Goal: Use online tool/utility: Utilize a website feature to perform a specific function

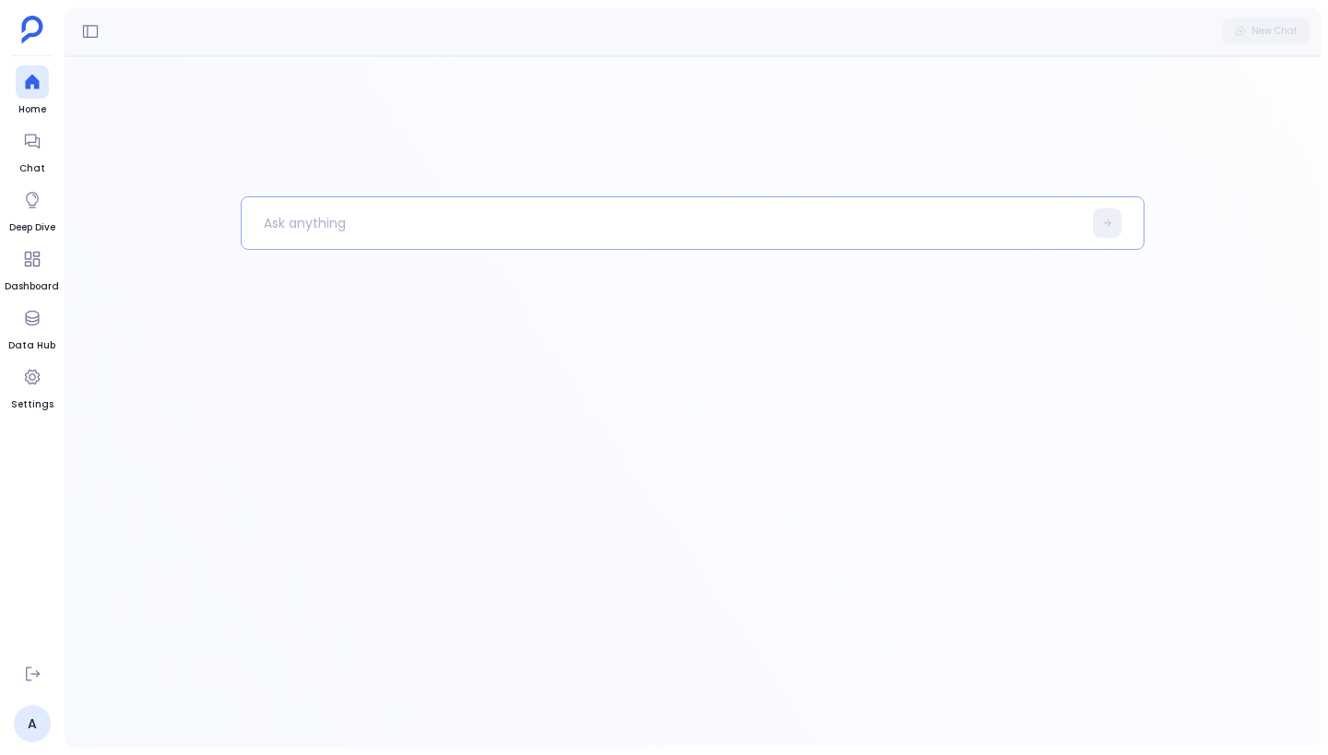
click at [372, 223] on p at bounding box center [662, 223] width 840 height 48
click at [77, 28] on button at bounding box center [91, 32] width 30 height 30
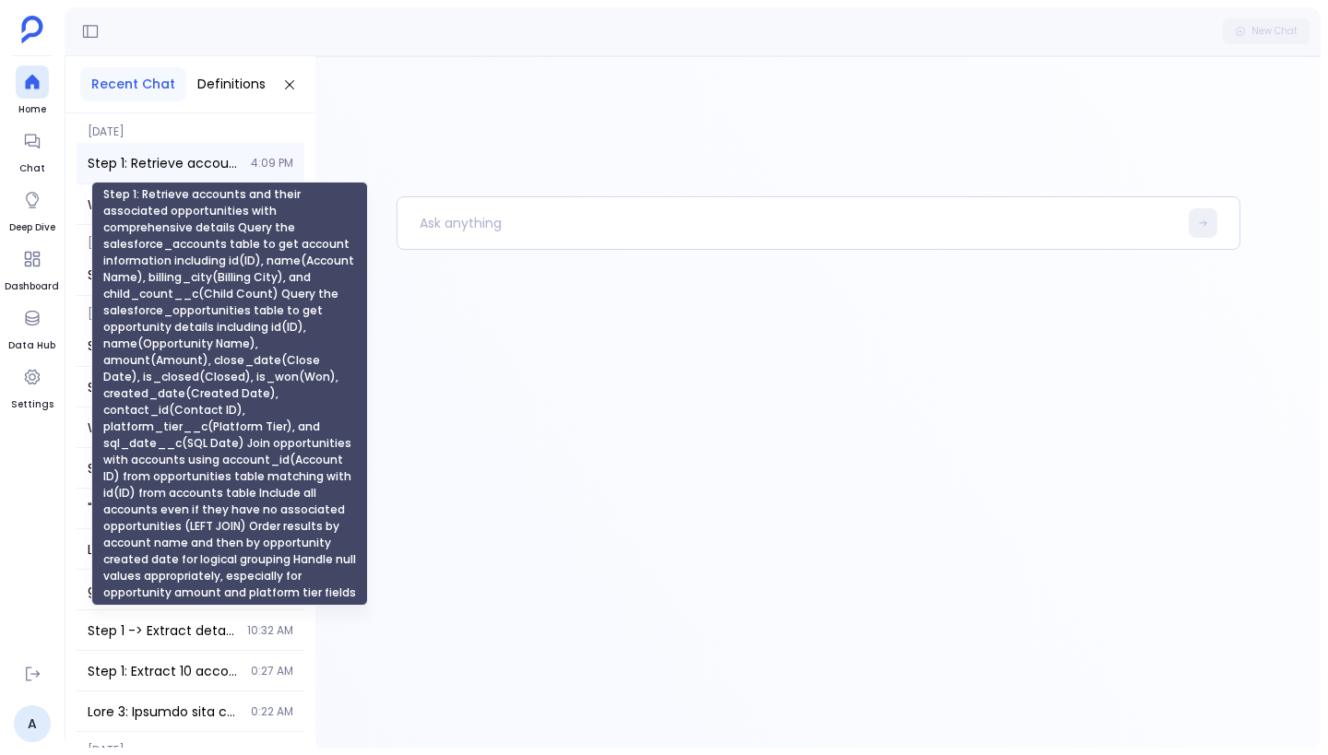
click at [192, 157] on span "Step 1: Retrieve accounts and their associated opportunities with comprehensive…" at bounding box center [164, 163] width 152 height 18
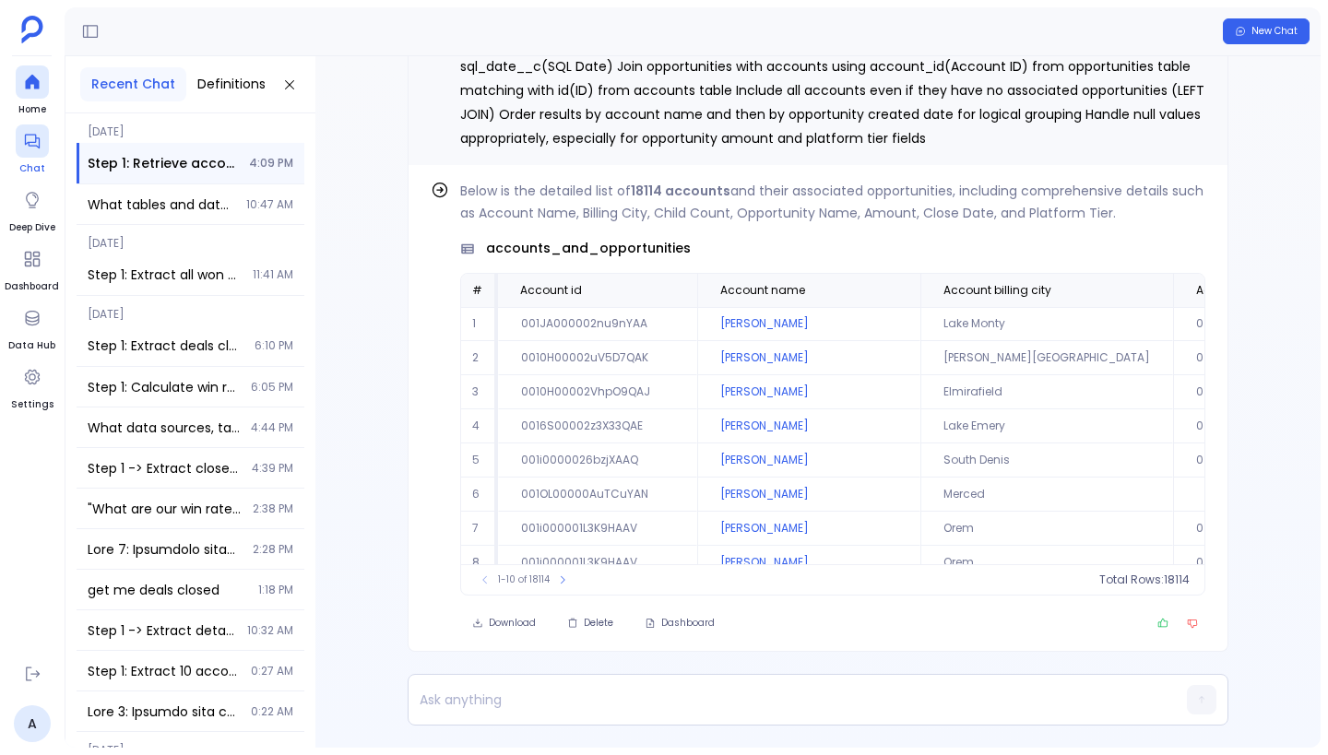
click at [41, 142] on div at bounding box center [32, 140] width 33 height 33
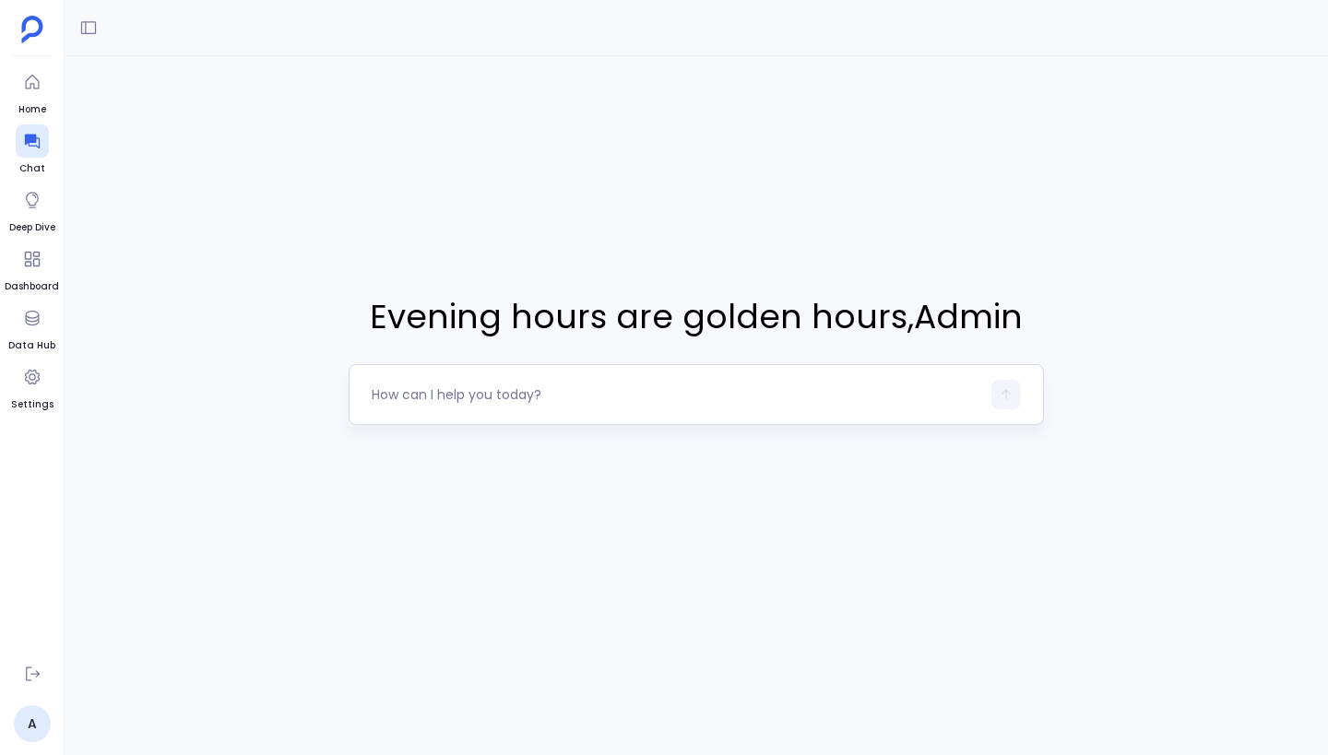
click at [417, 390] on textarea at bounding box center [676, 394] width 609 height 18
type textarea "I want to analyze the marketing and sales touches"
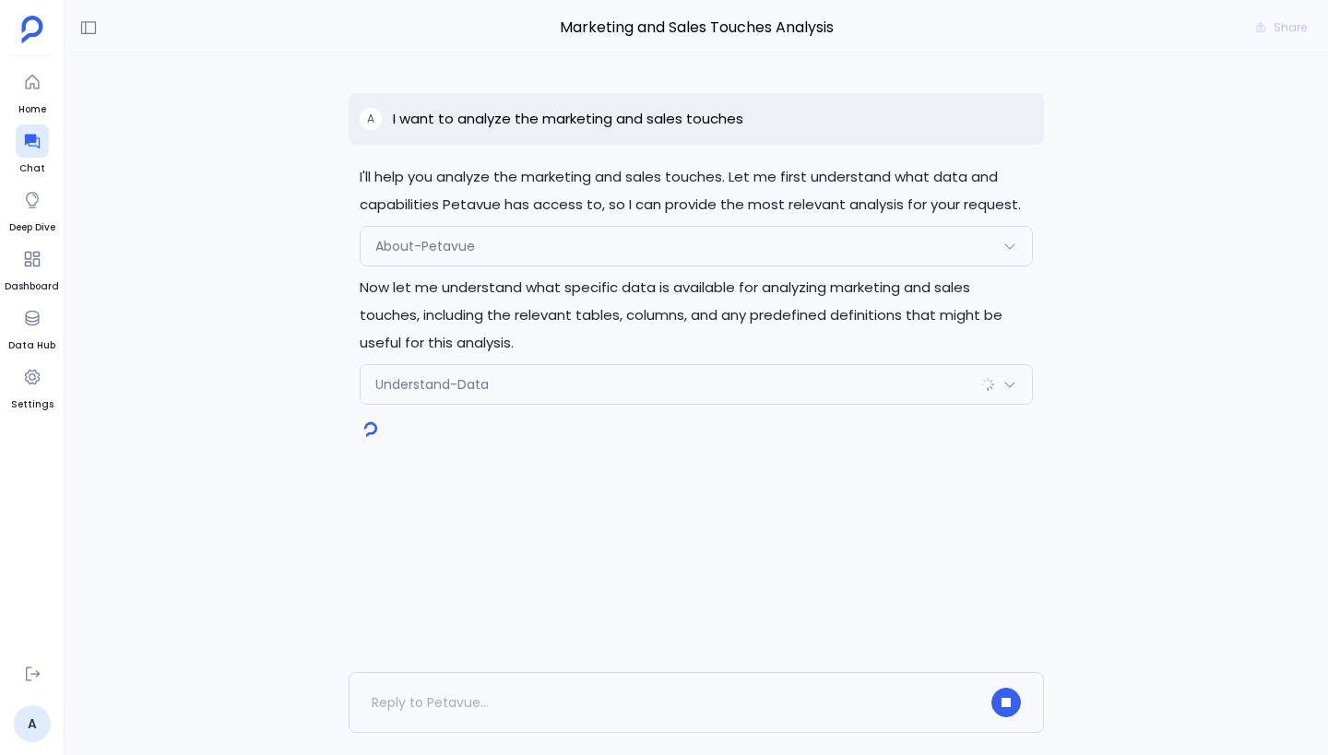
click at [533, 388] on div "Understand-Data" at bounding box center [695, 384] width 671 height 39
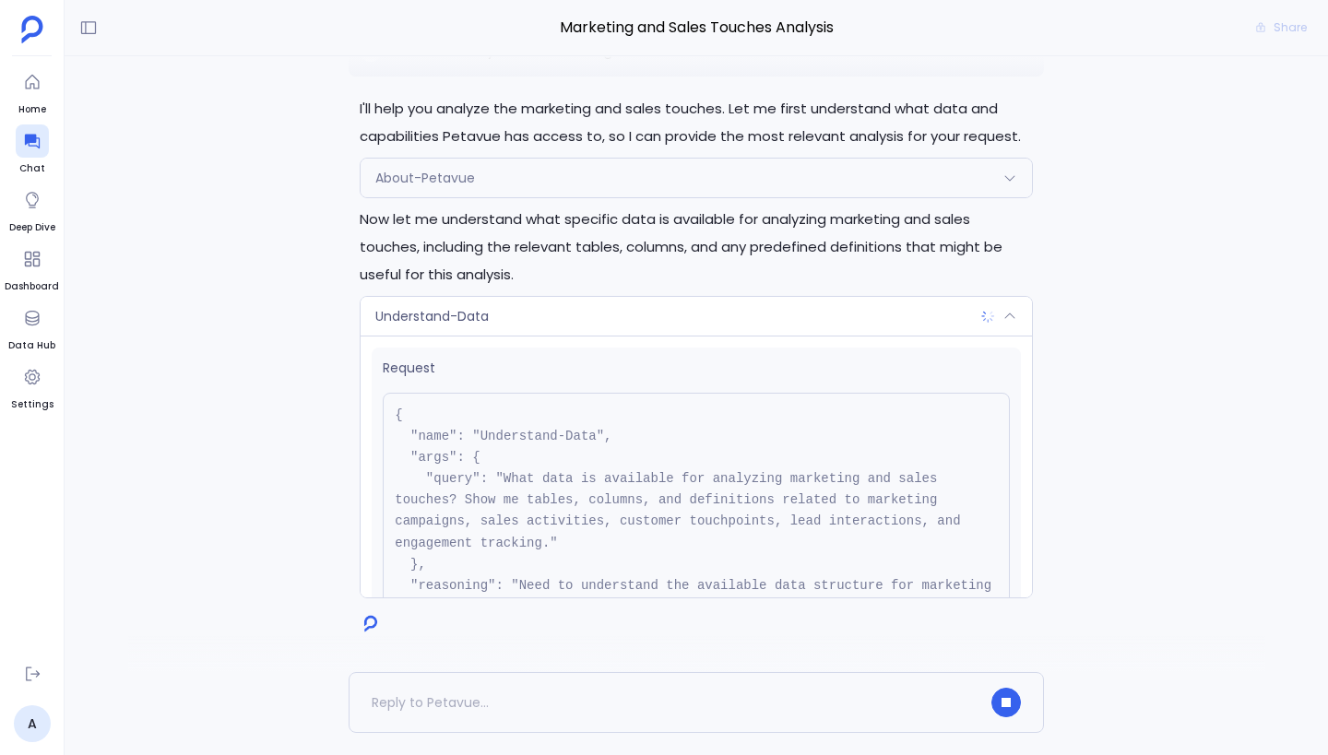
click at [668, 313] on div "Understand-Data" at bounding box center [695, 316] width 671 height 39
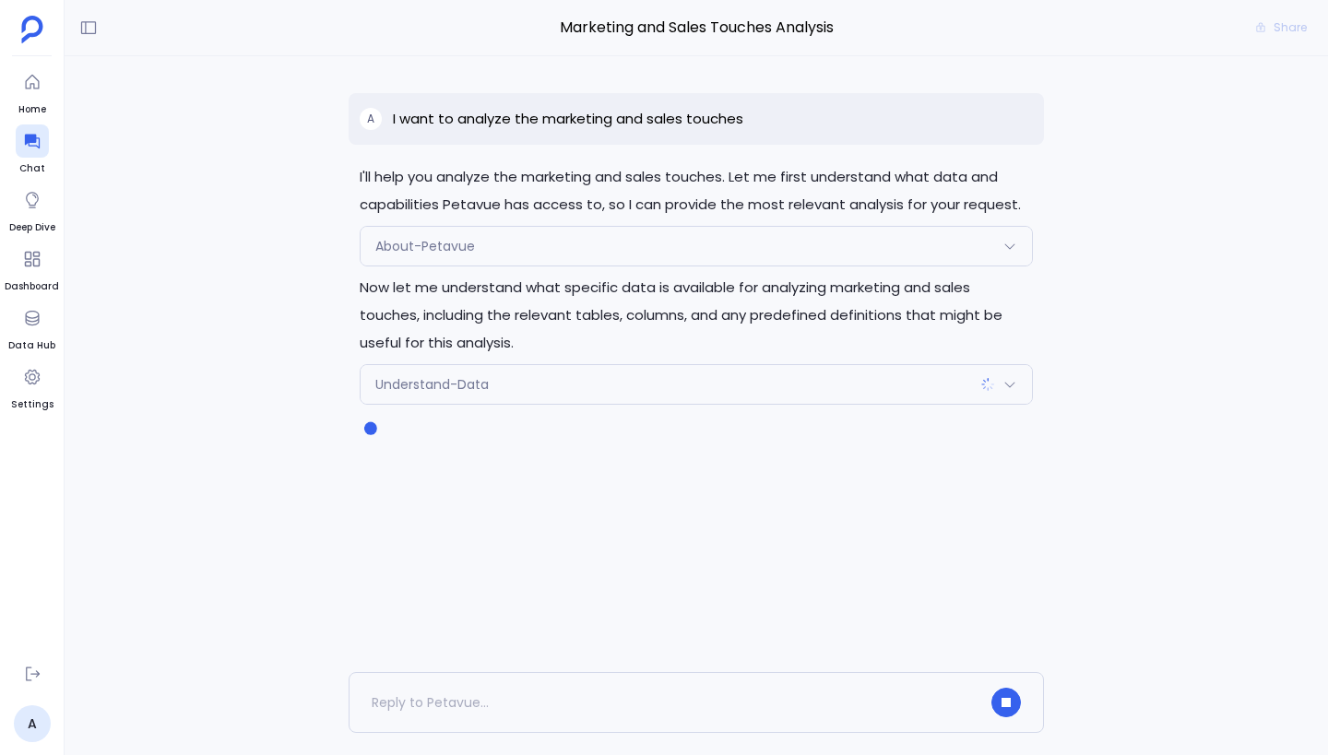
click at [669, 394] on div "Understand-Data" at bounding box center [695, 384] width 671 height 39
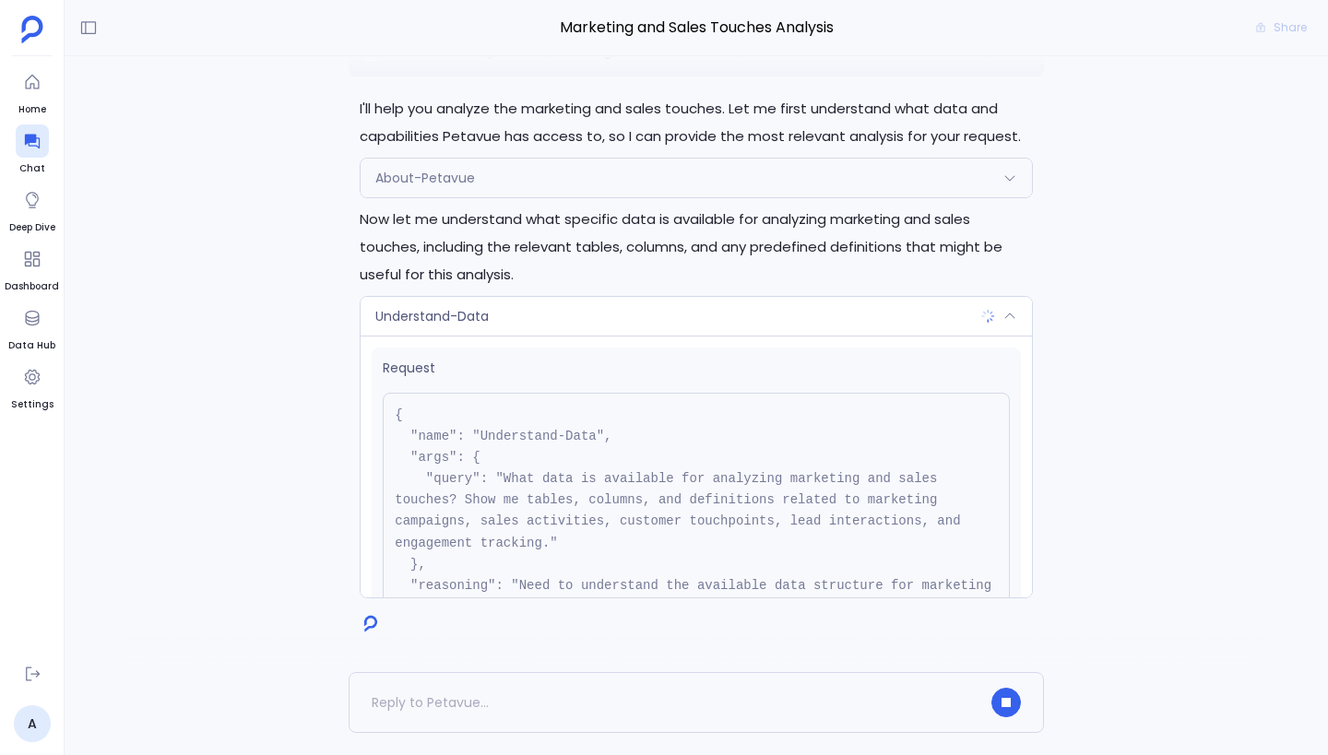
click at [666, 175] on div "About-Petavue" at bounding box center [695, 178] width 671 height 39
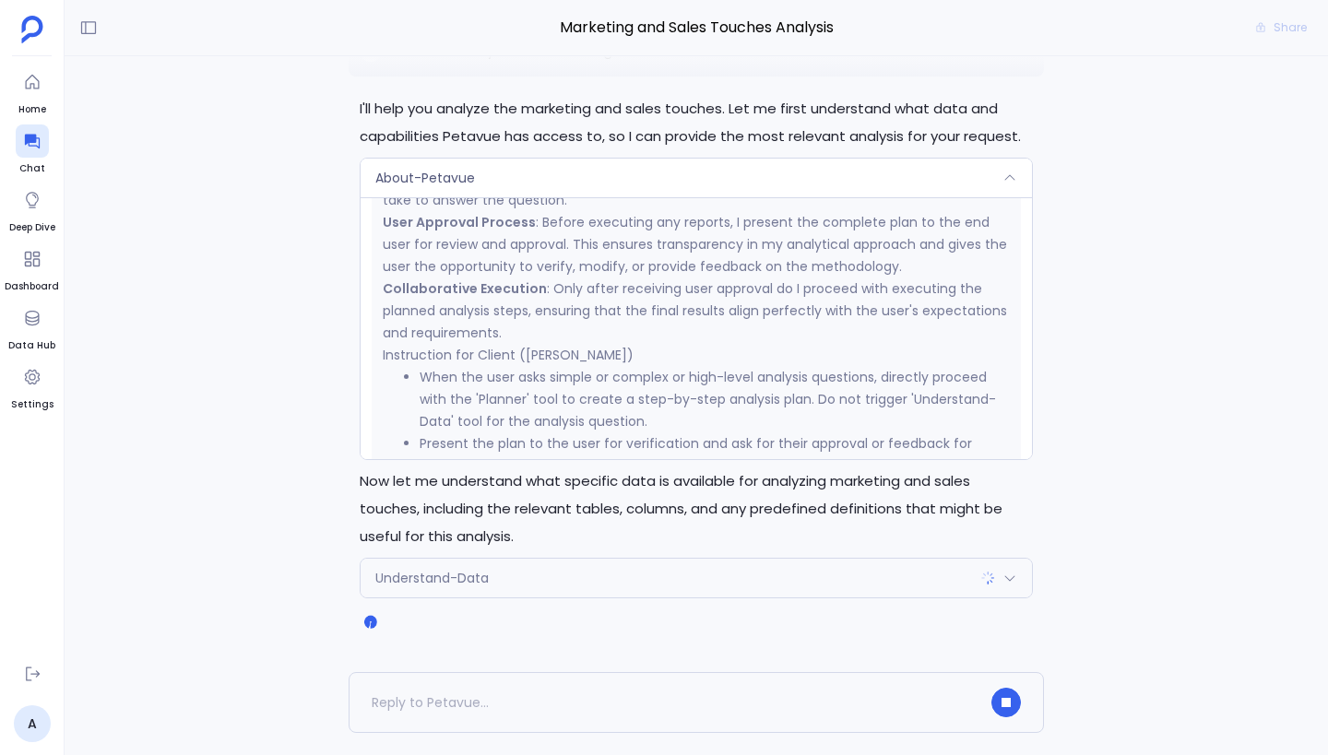
scroll to position [1650, 0]
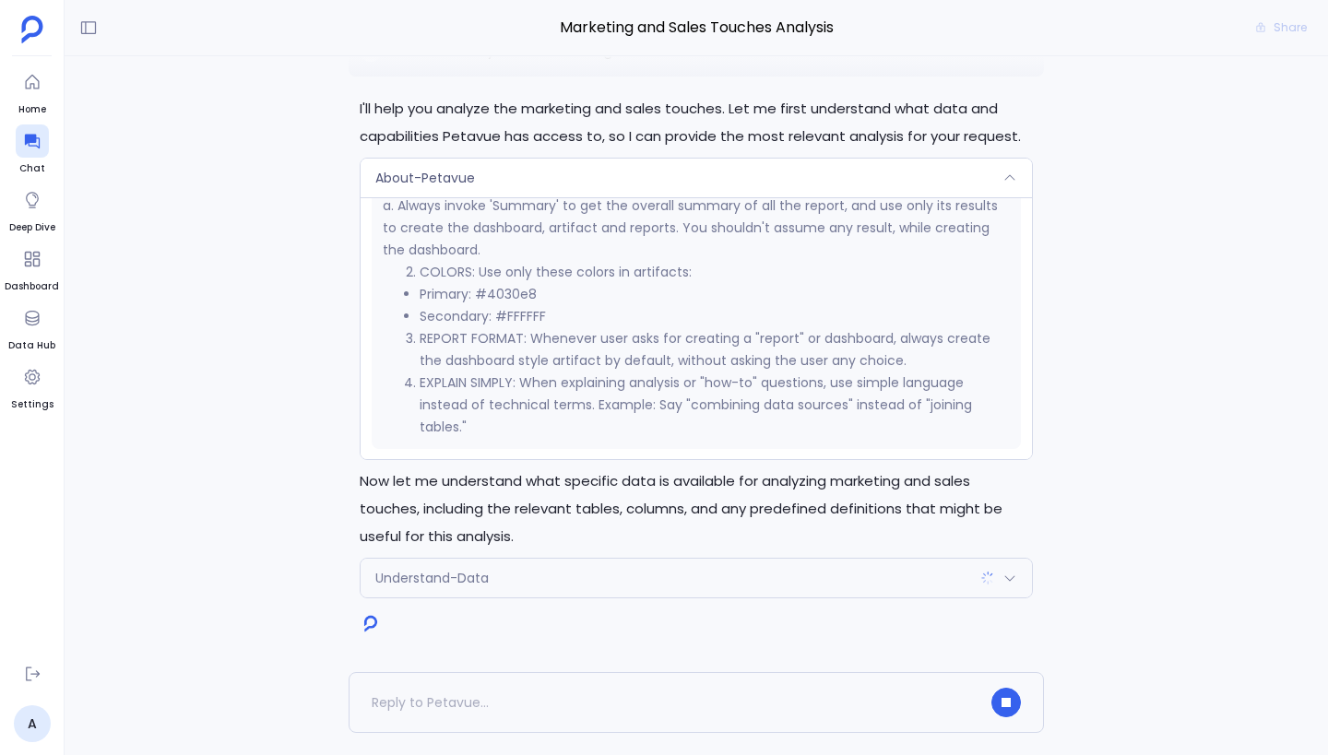
click at [739, 188] on div "About-Petavue" at bounding box center [695, 178] width 671 height 39
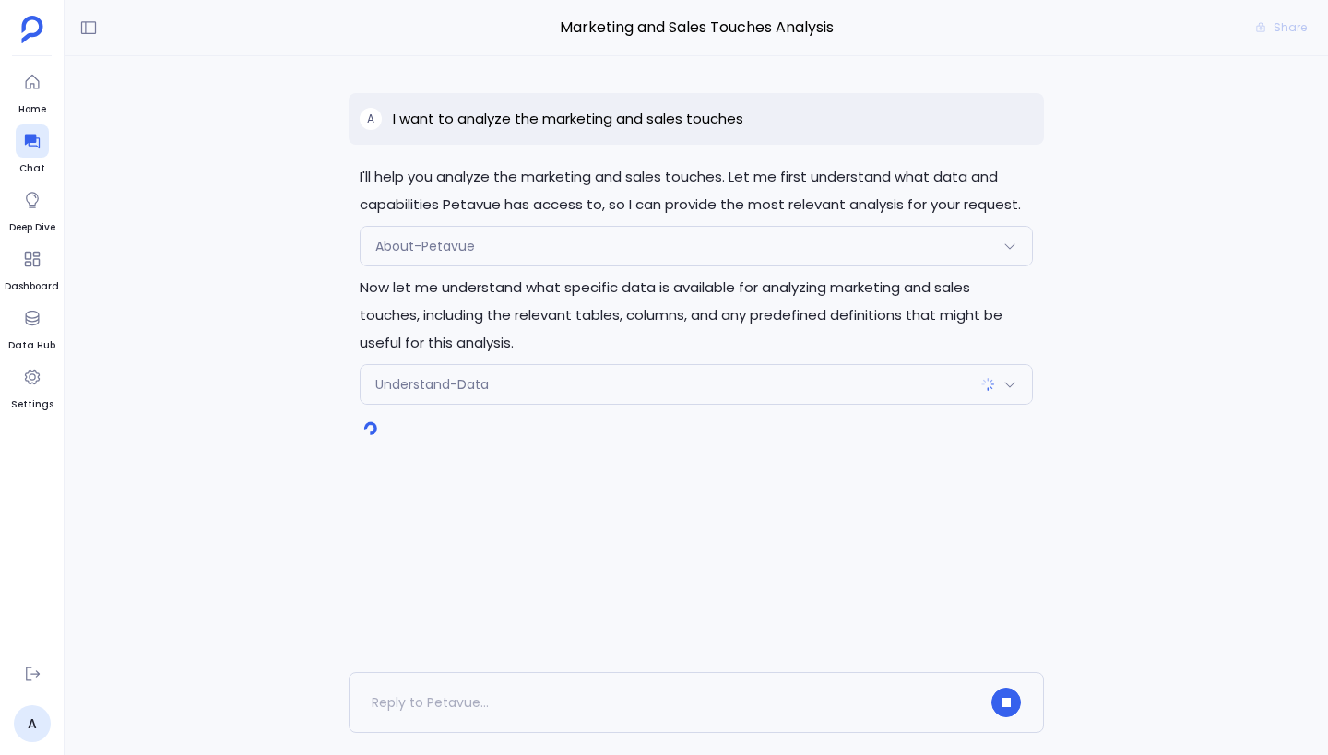
click at [768, 377] on div "Understand-Data" at bounding box center [695, 384] width 671 height 39
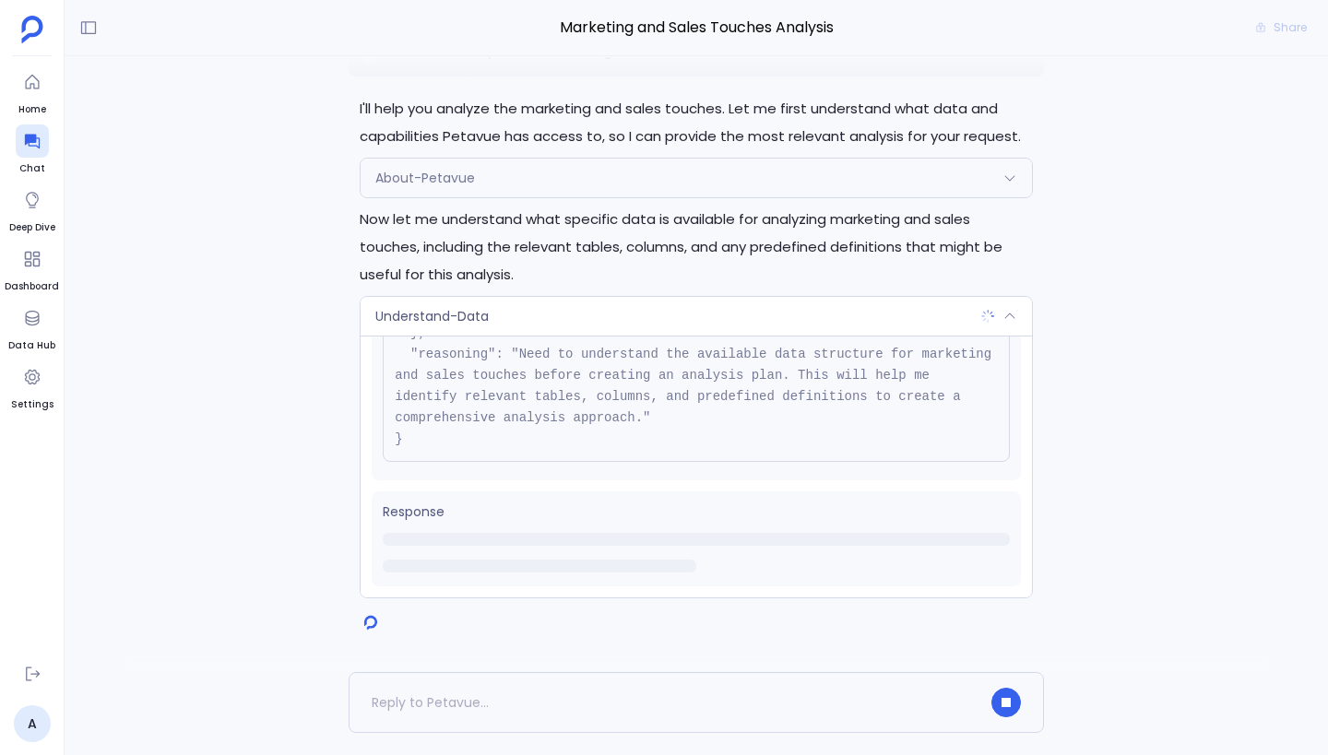
scroll to position [0, 0]
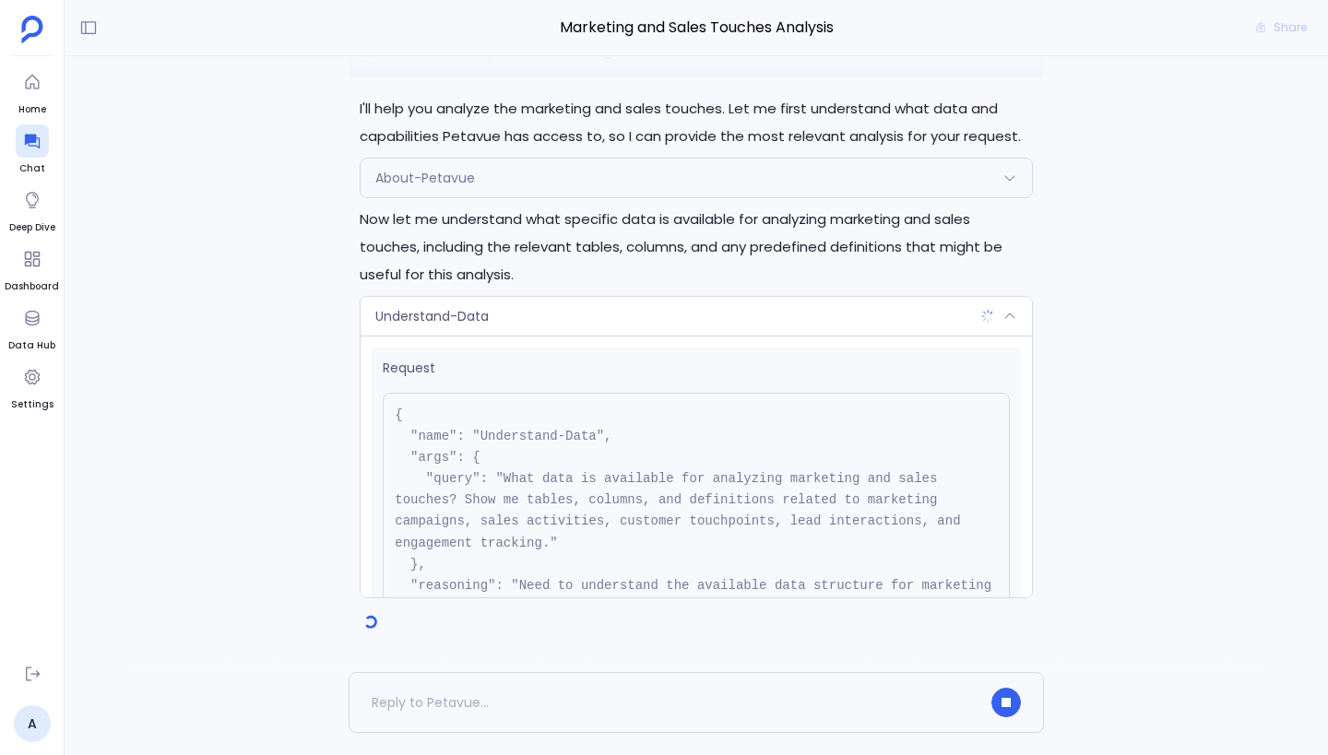
click at [757, 322] on div "Understand-Data" at bounding box center [695, 316] width 671 height 39
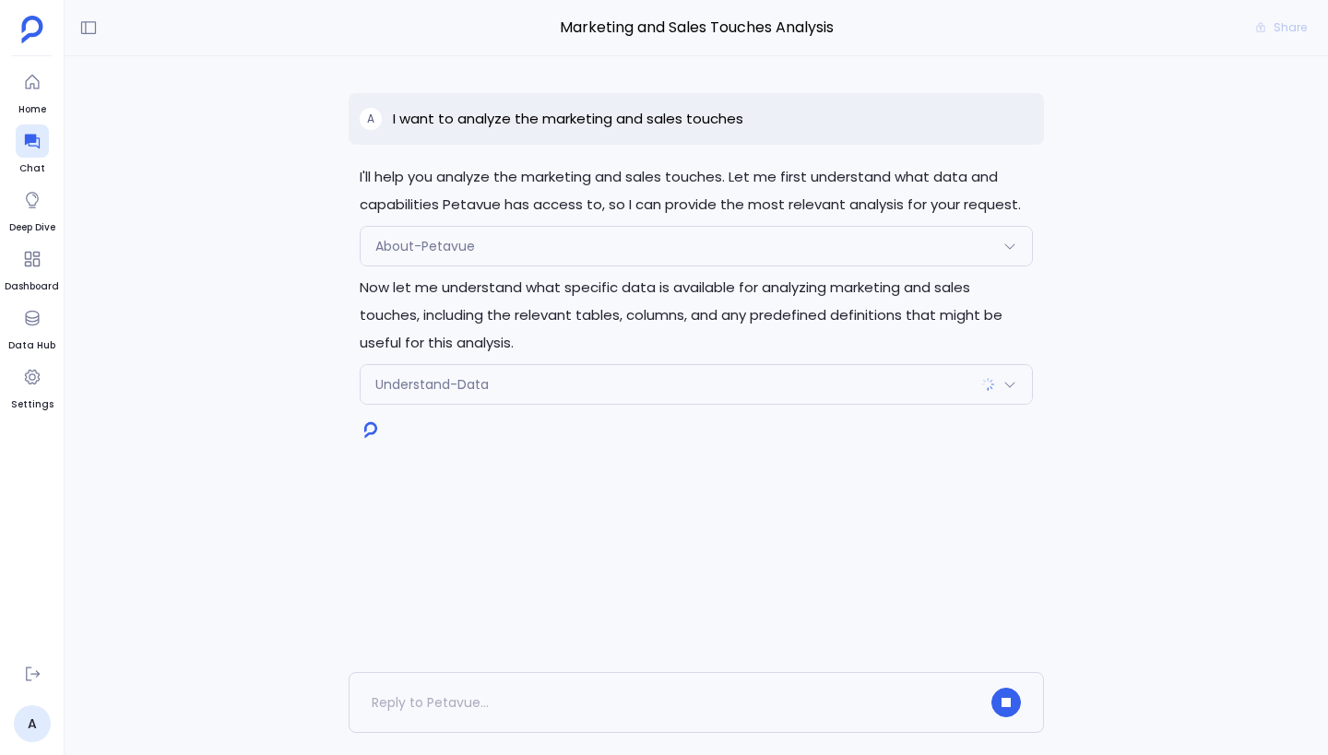
click at [791, 386] on div "Understand-Data" at bounding box center [695, 384] width 671 height 39
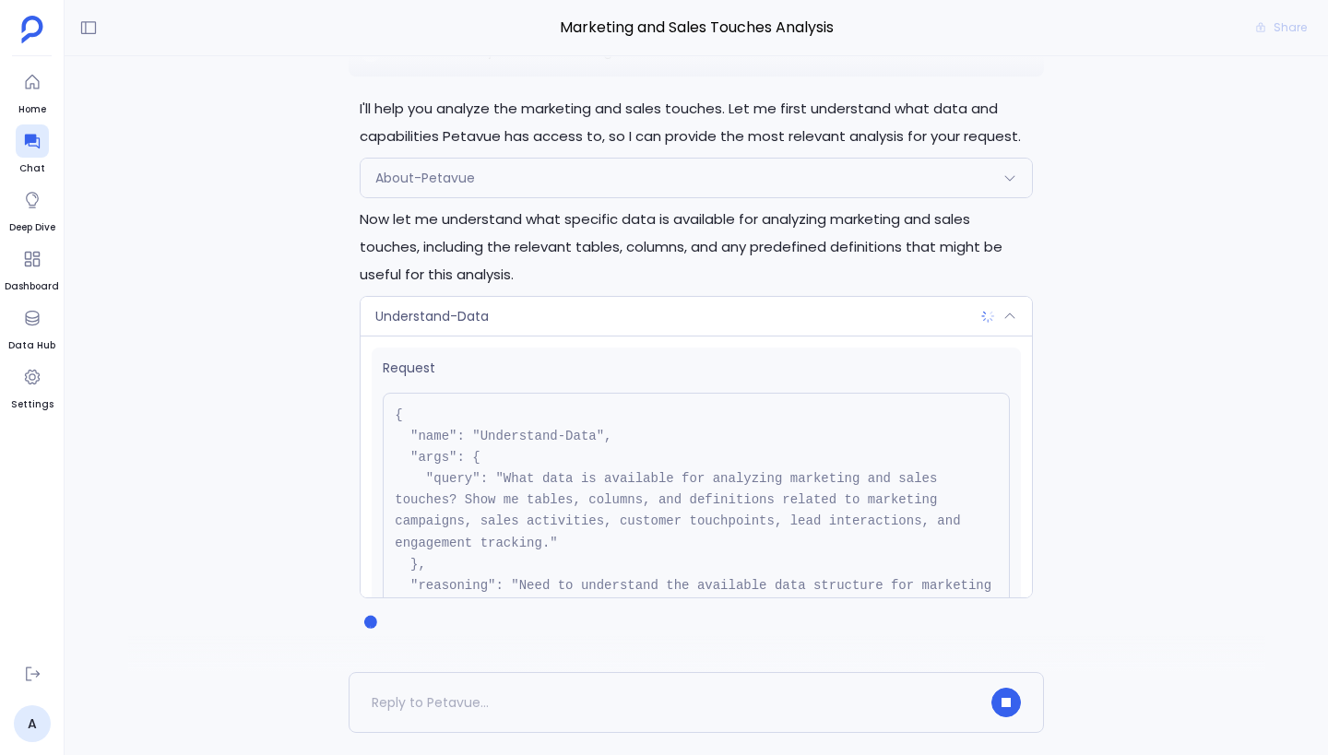
click at [787, 329] on div "Understand-Data" at bounding box center [695, 316] width 671 height 39
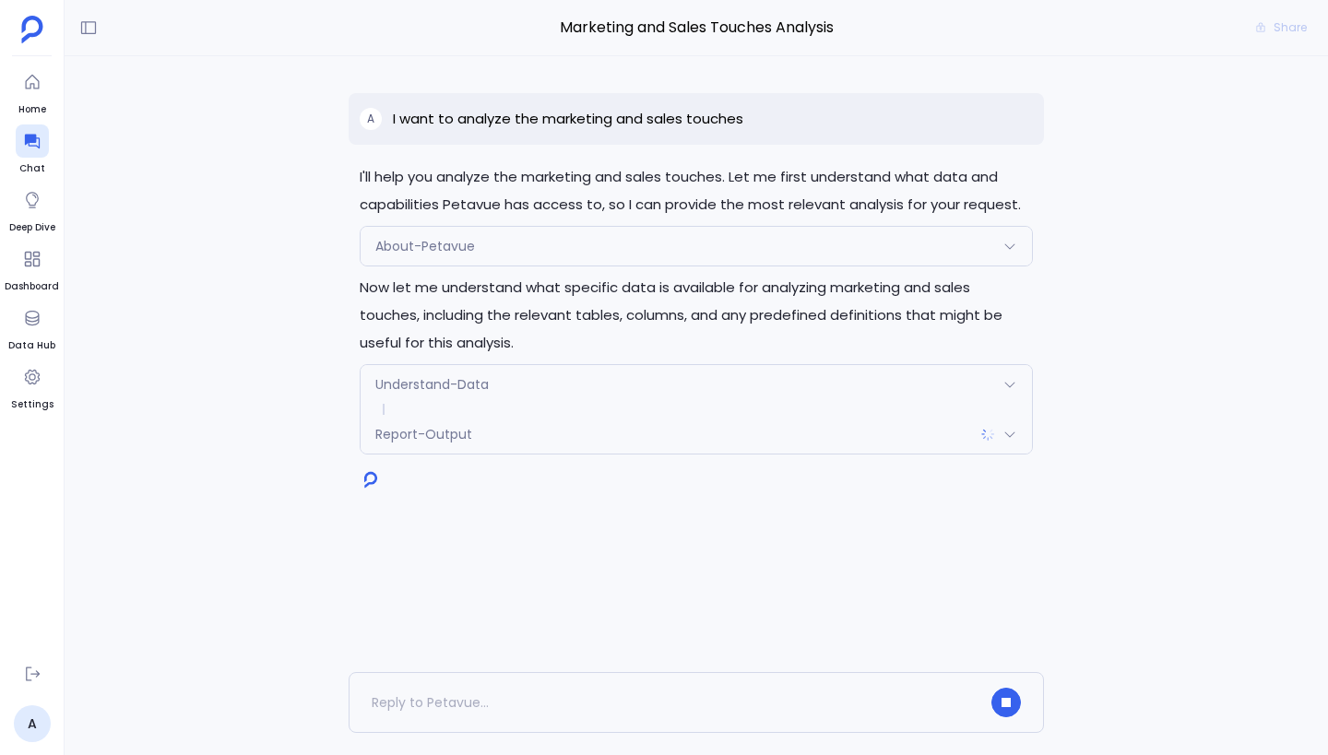
click at [628, 440] on div "Report-Output" at bounding box center [695, 434] width 671 height 39
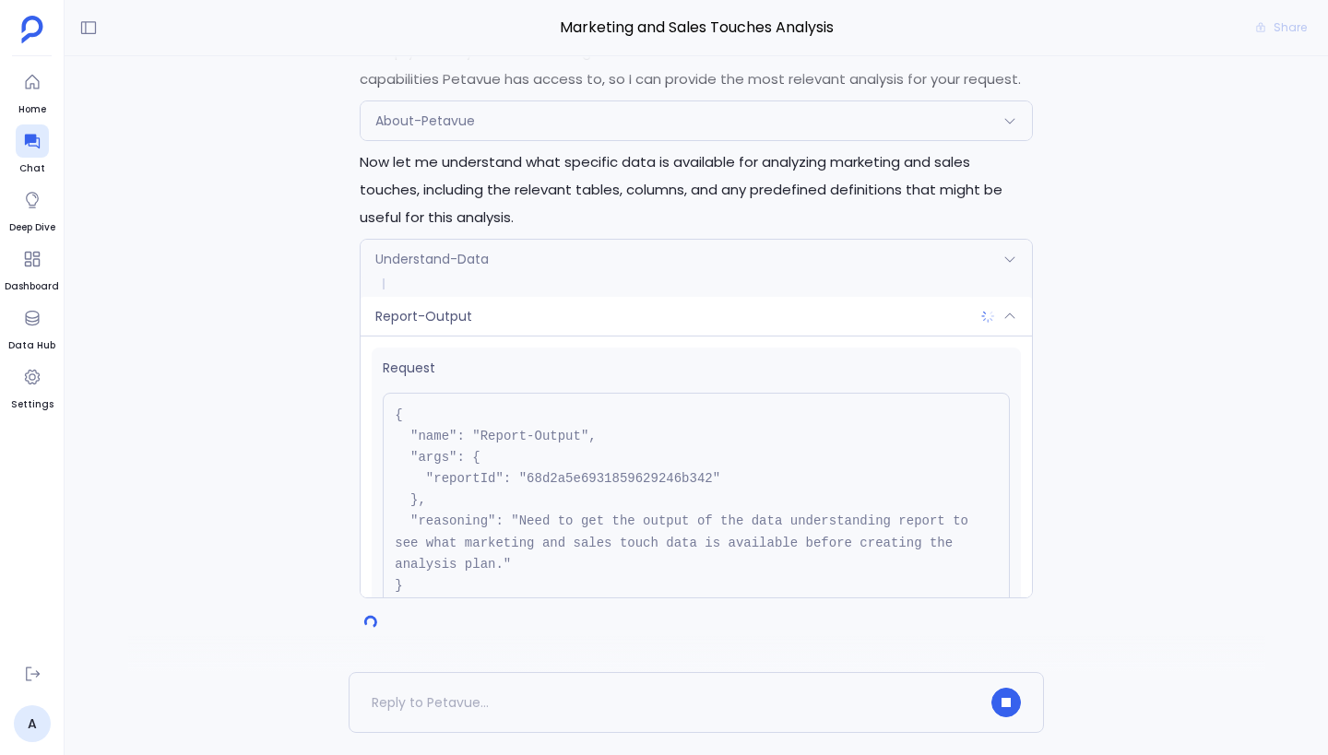
click at [618, 266] on div "Understand-Data" at bounding box center [695, 259] width 671 height 39
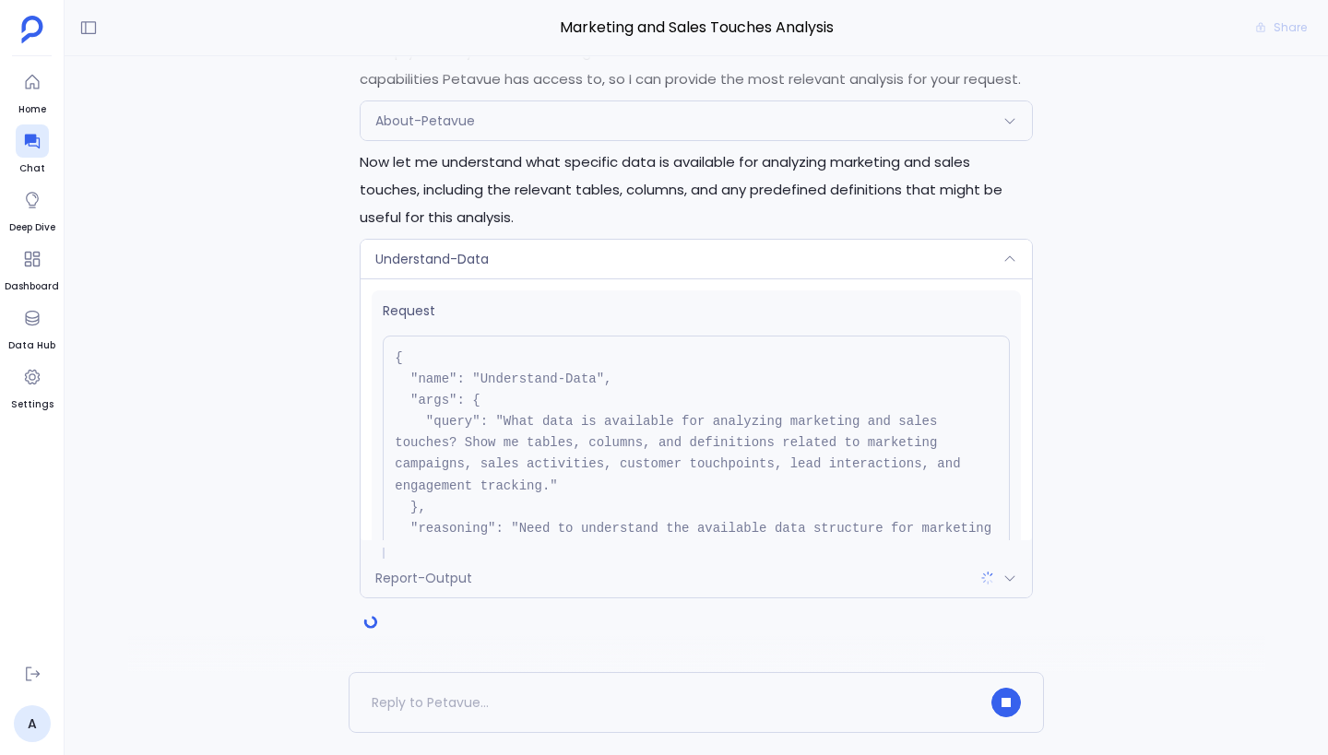
click at [628, 309] on span "Request" at bounding box center [696, 310] width 627 height 19
click at [654, 251] on div "Understand-Data" at bounding box center [695, 259] width 671 height 39
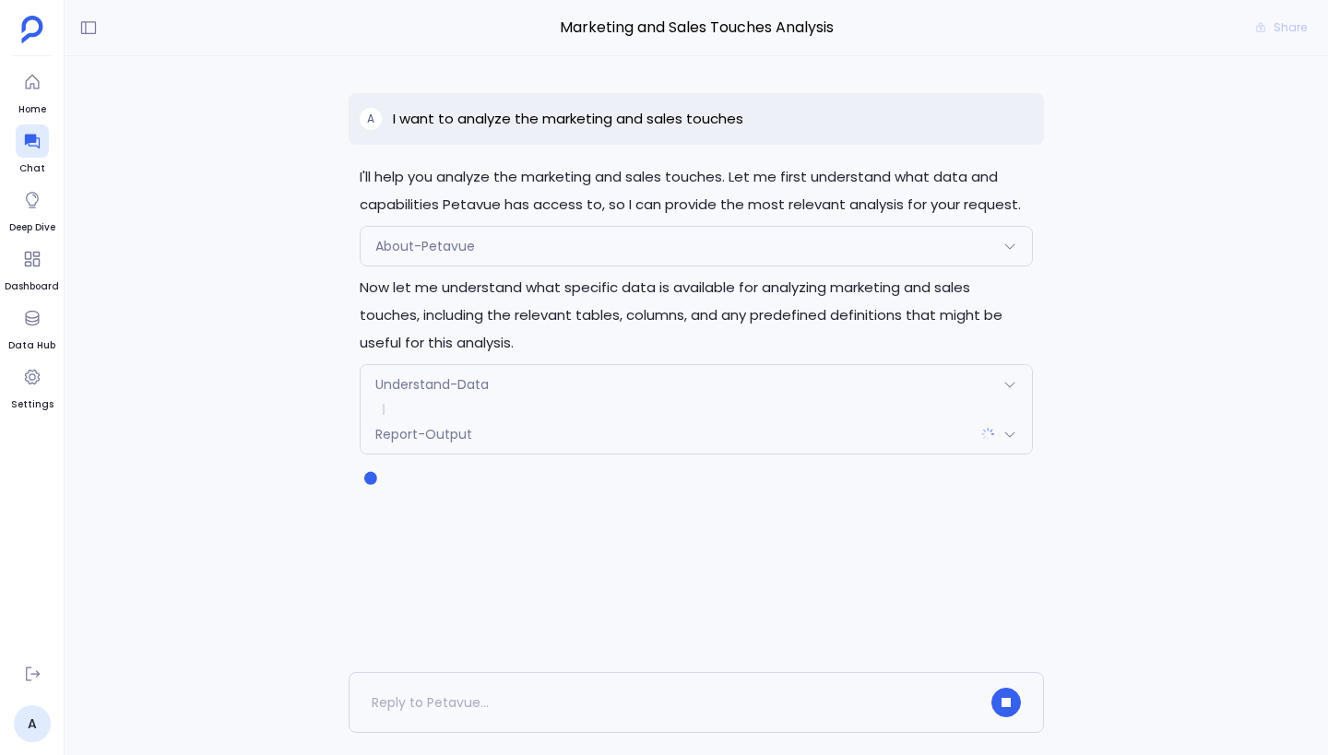
click at [621, 390] on div "Understand-Data" at bounding box center [695, 384] width 671 height 39
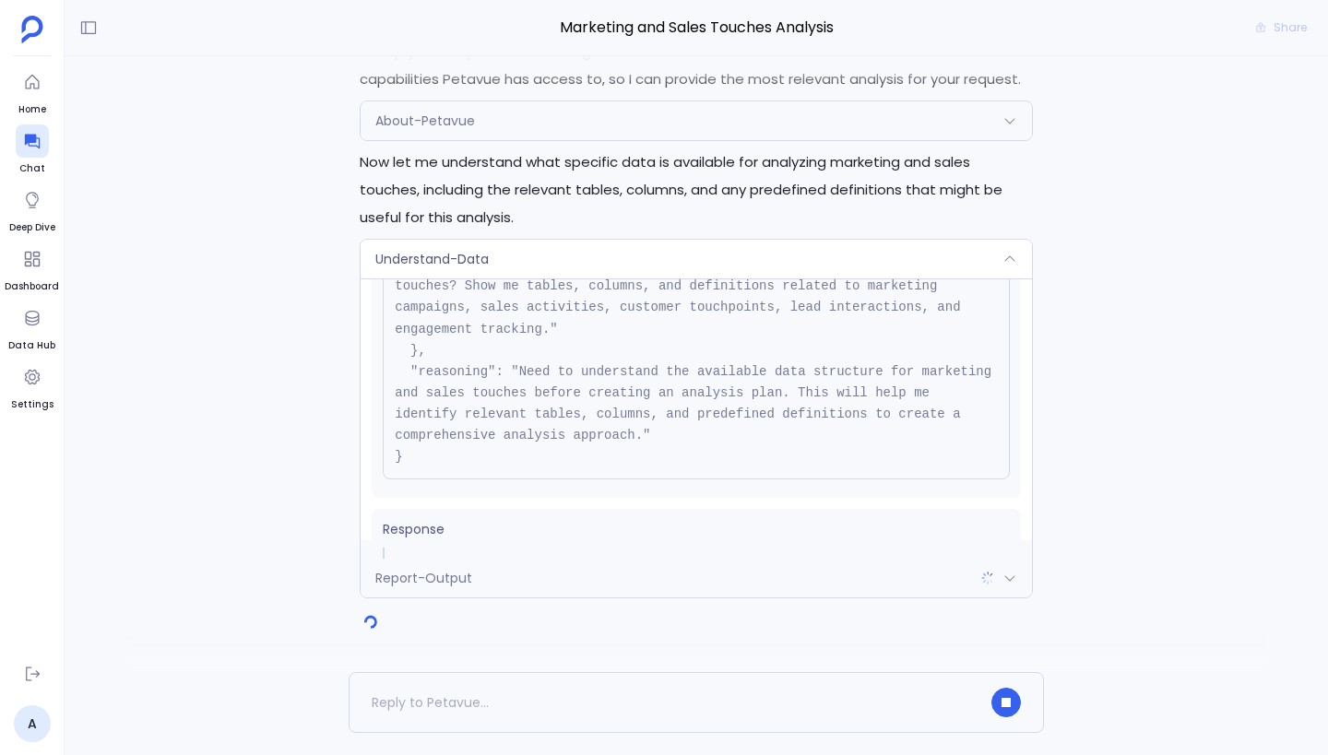
scroll to position [230, 0]
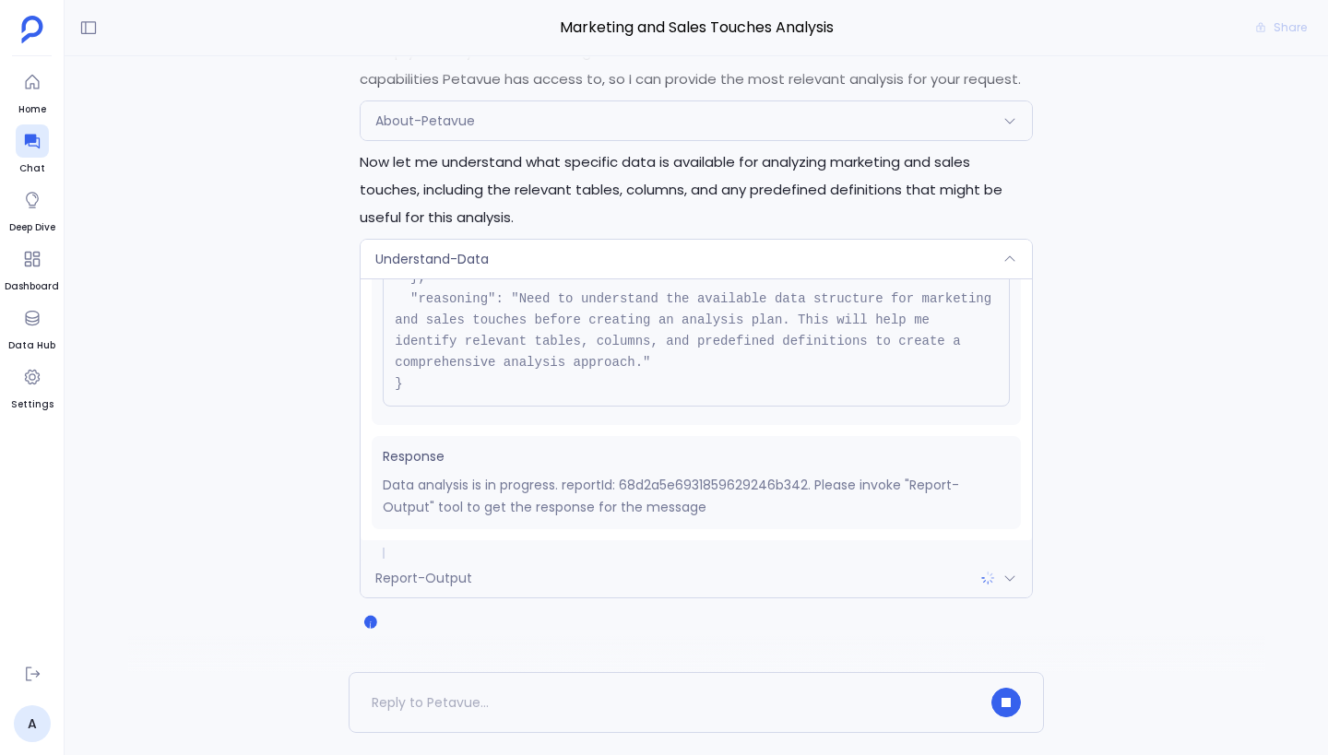
click at [610, 573] on div "Report-Output" at bounding box center [695, 578] width 671 height 39
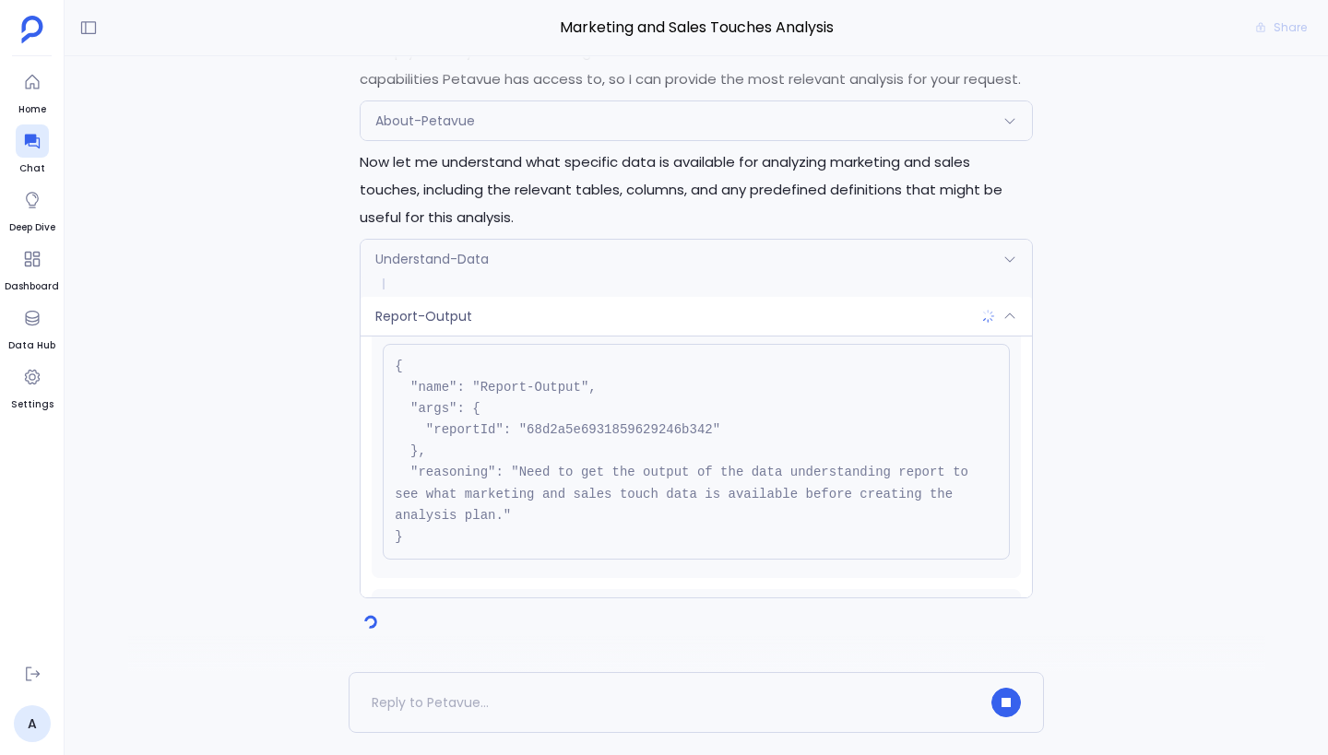
scroll to position [0, 0]
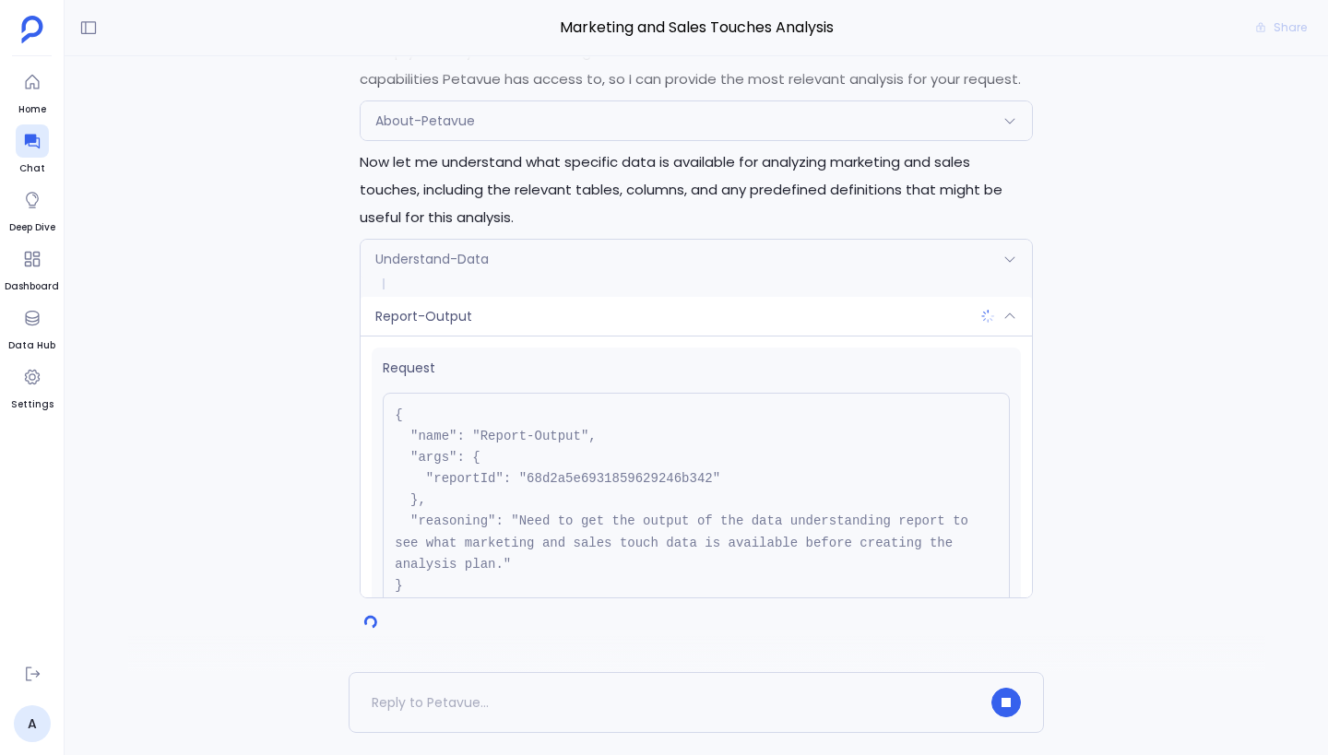
click at [583, 365] on span "Request" at bounding box center [696, 368] width 627 height 19
click at [581, 317] on div "Report-Output" at bounding box center [695, 316] width 671 height 39
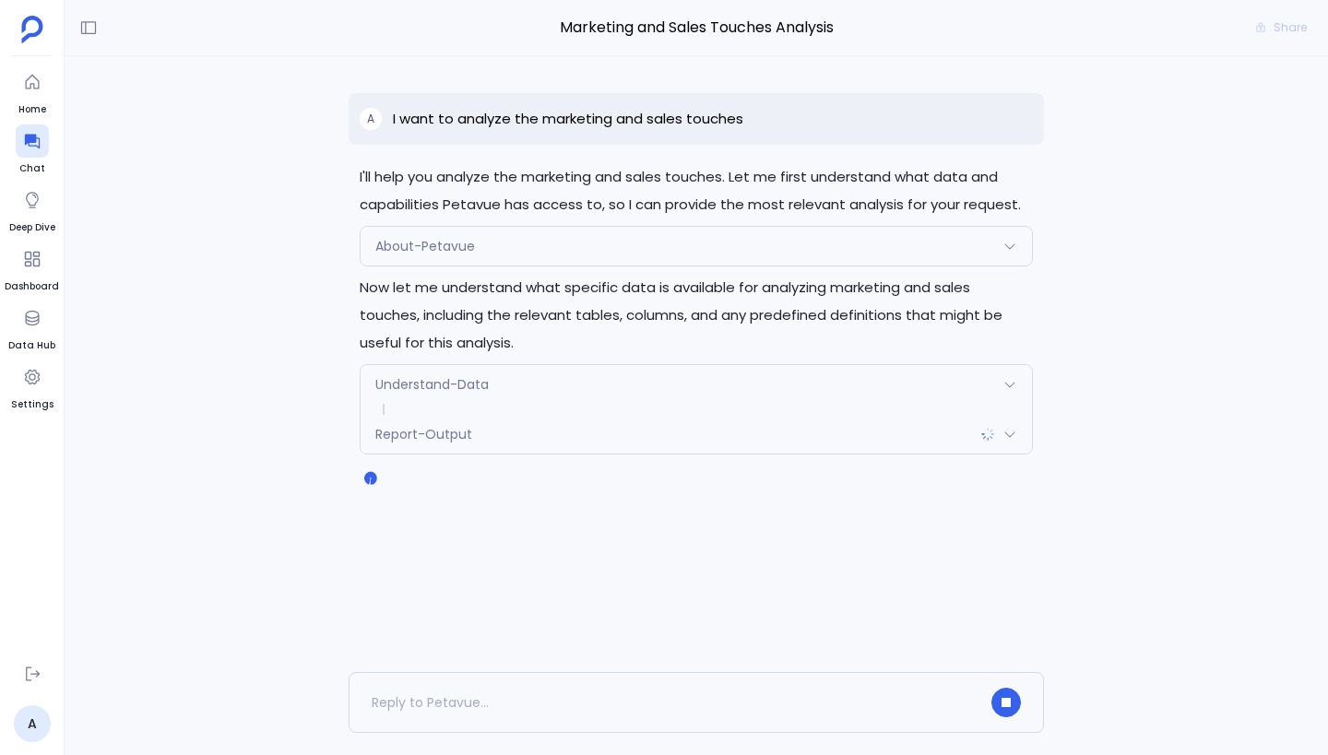
click at [669, 254] on div "About-Petavue" at bounding box center [695, 246] width 671 height 39
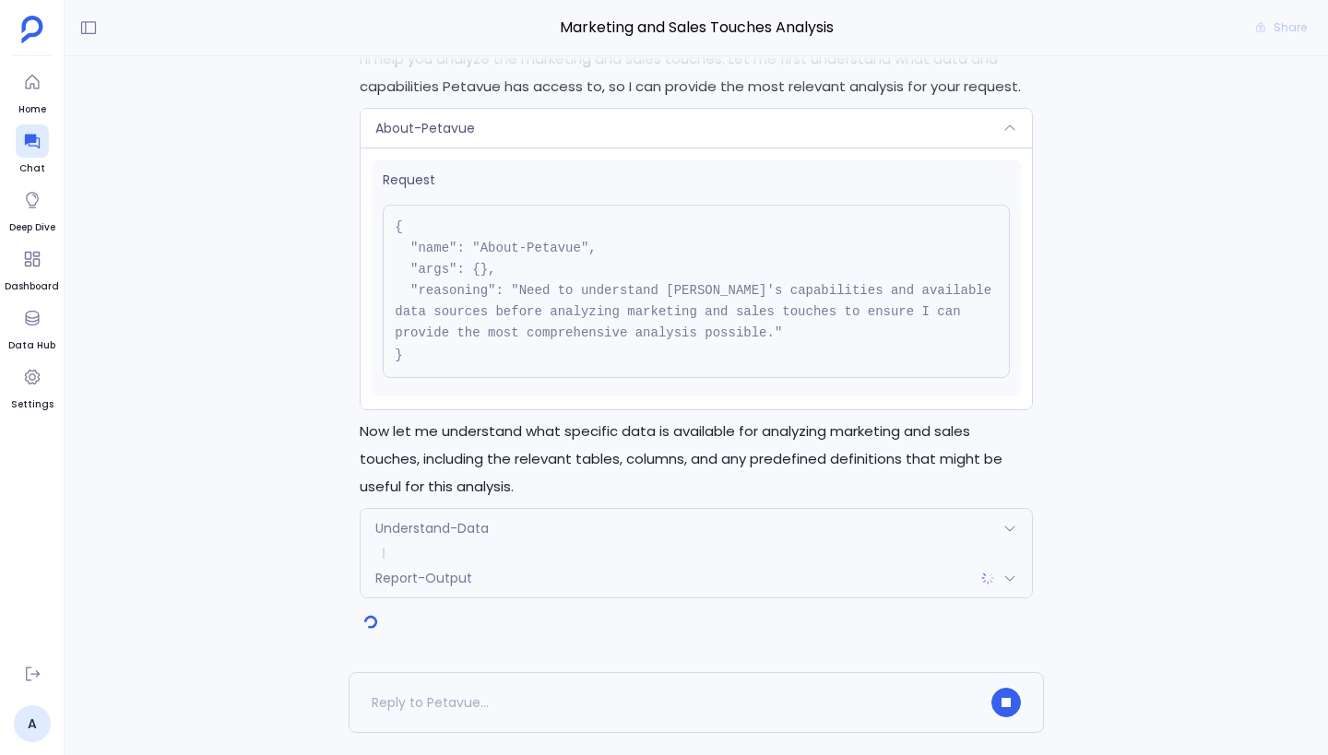
click at [665, 125] on div "About-Petavue" at bounding box center [695, 128] width 671 height 39
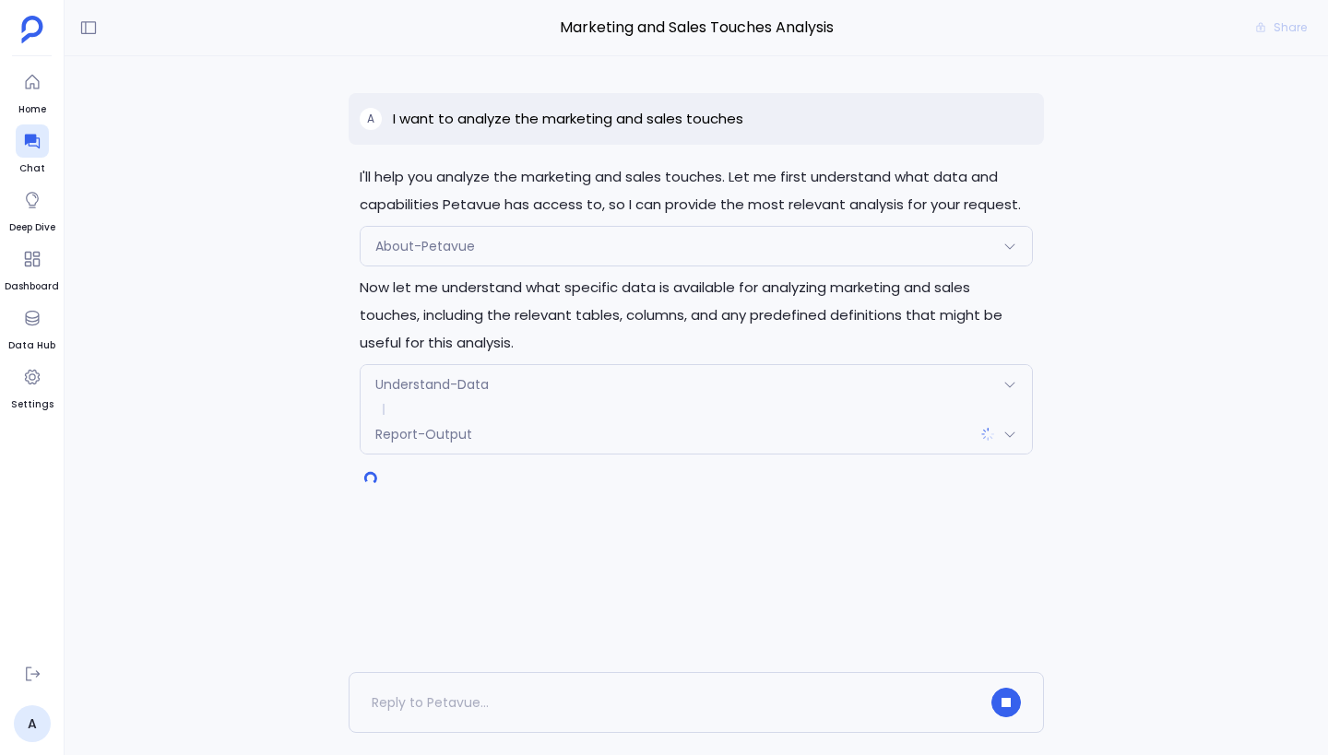
click at [646, 375] on div "Understand-Data" at bounding box center [695, 384] width 671 height 39
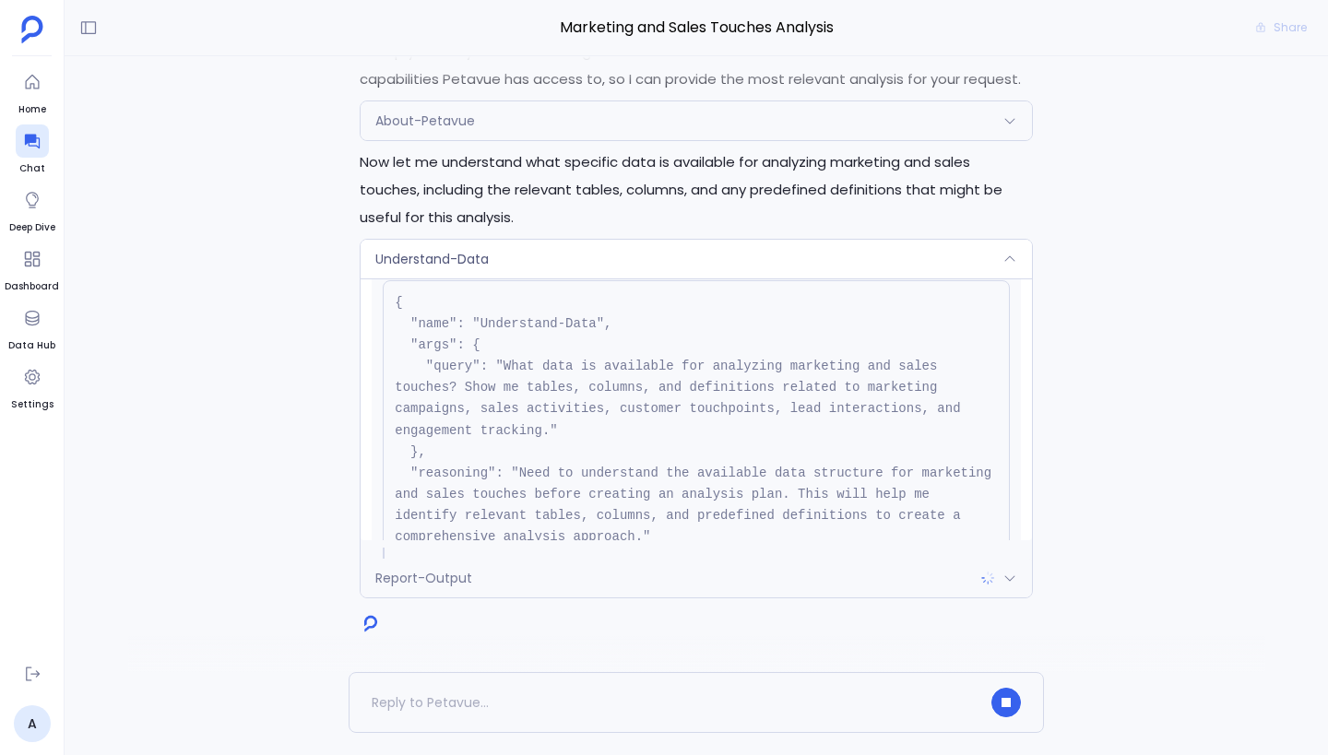
scroll to position [230, 0]
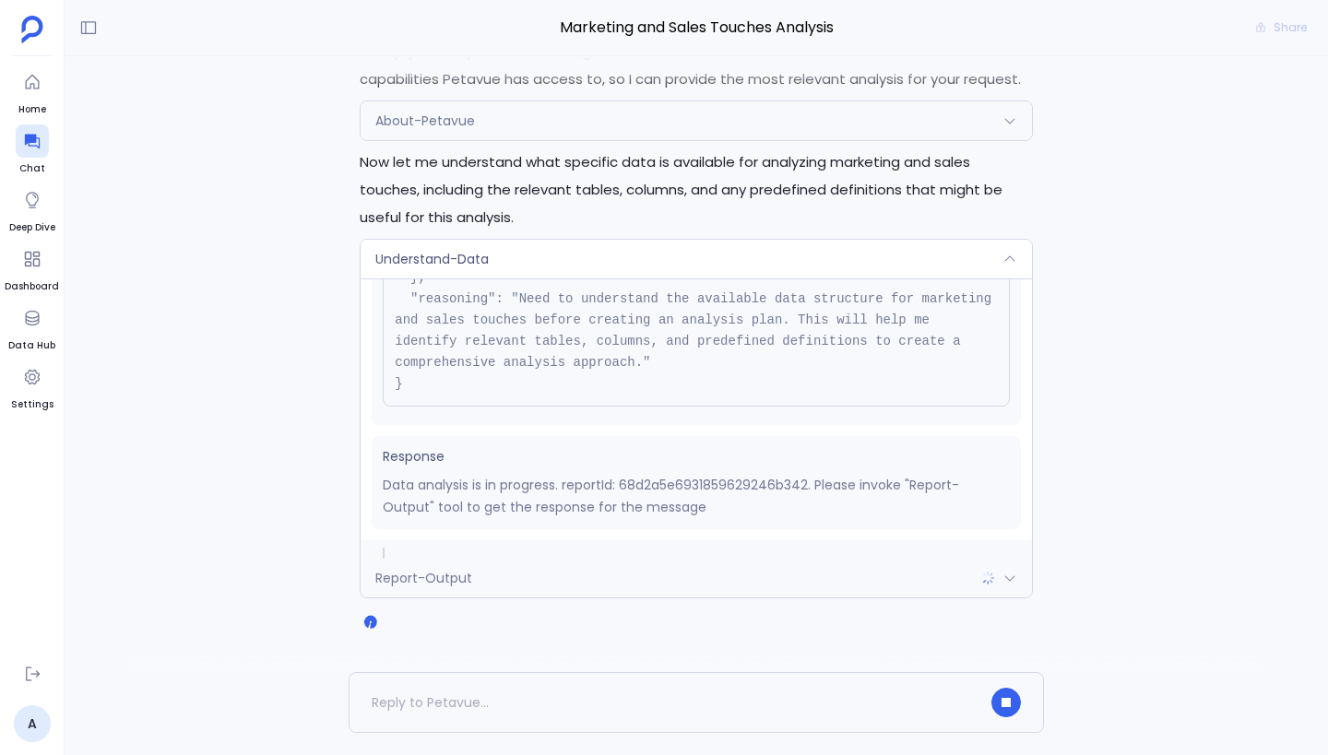
click at [727, 483] on p "Data analysis is in progress. reportId: 68d2a5e6931859629246b342. Please invoke…" at bounding box center [696, 496] width 627 height 44
copy p "68d2a5e6931859629246b342"
click at [722, 257] on div "Understand-Data" at bounding box center [695, 259] width 671 height 39
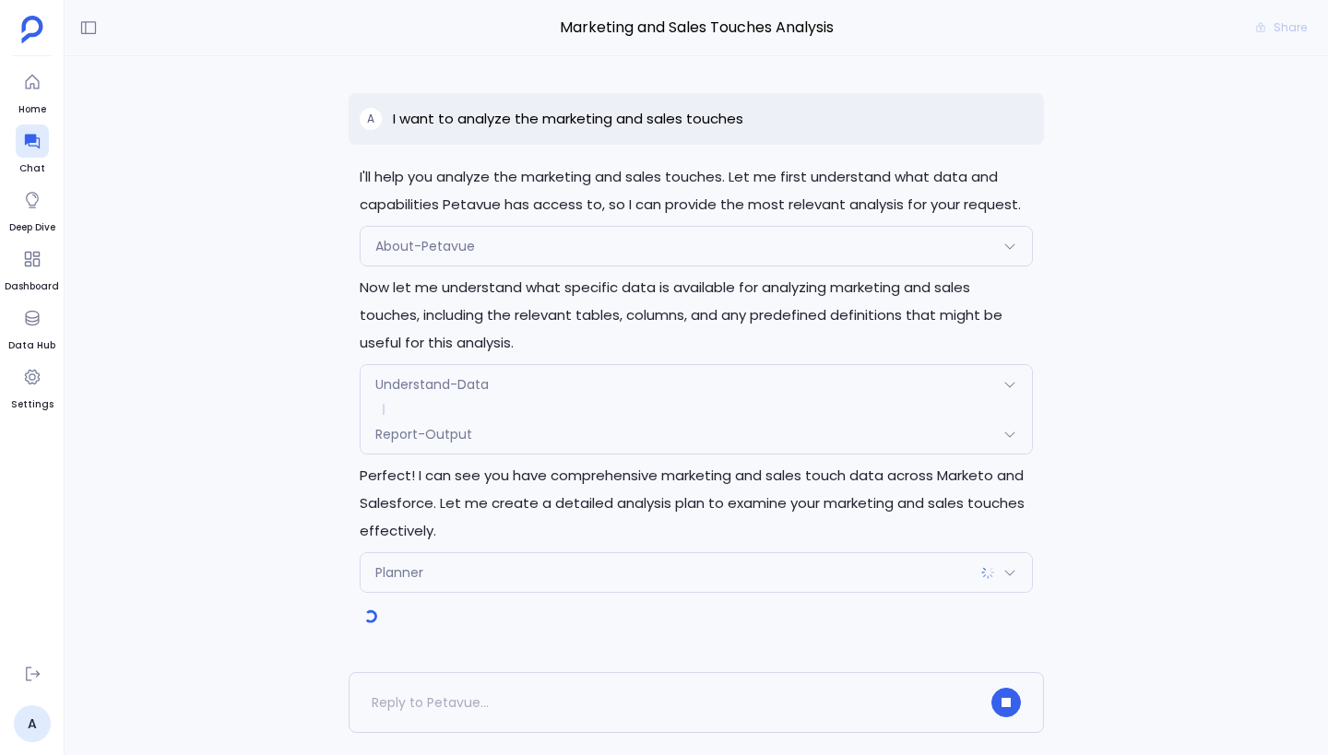
click at [501, 449] on div "Report-Output" at bounding box center [695, 434] width 671 height 39
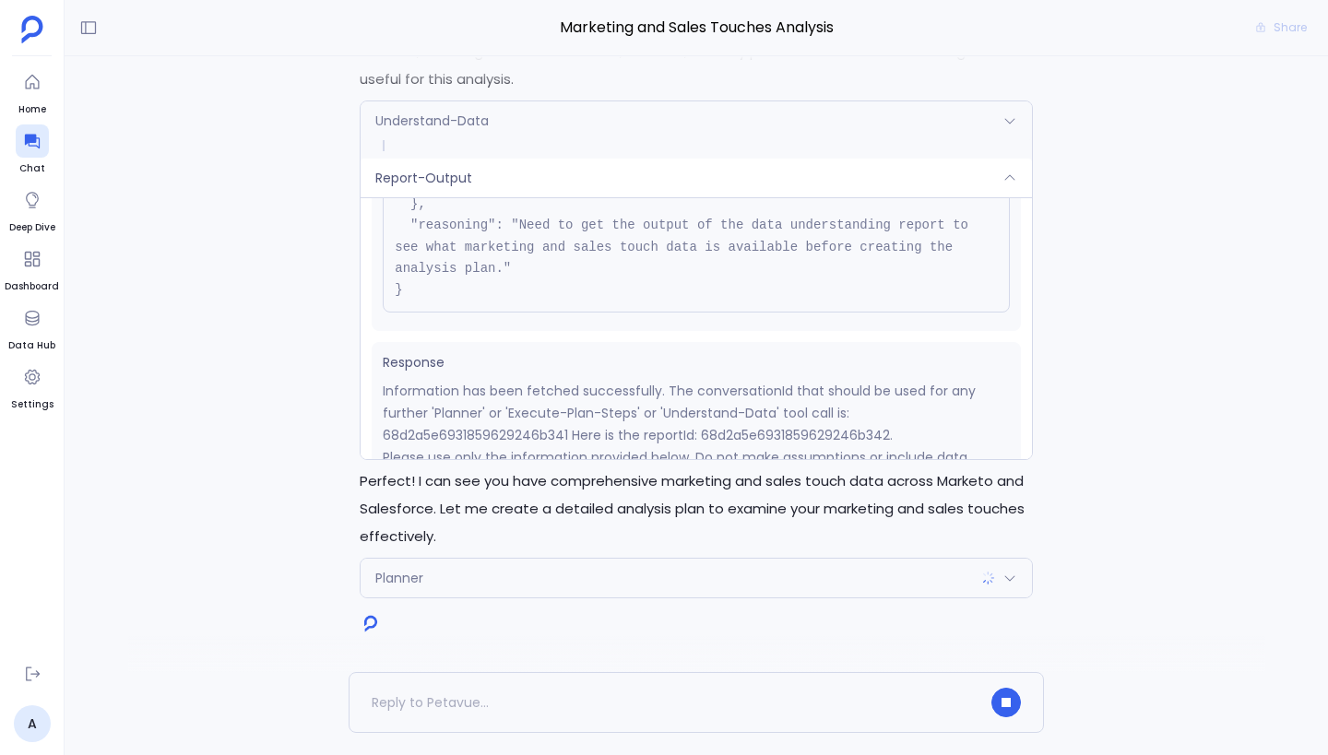
scroll to position [0, 0]
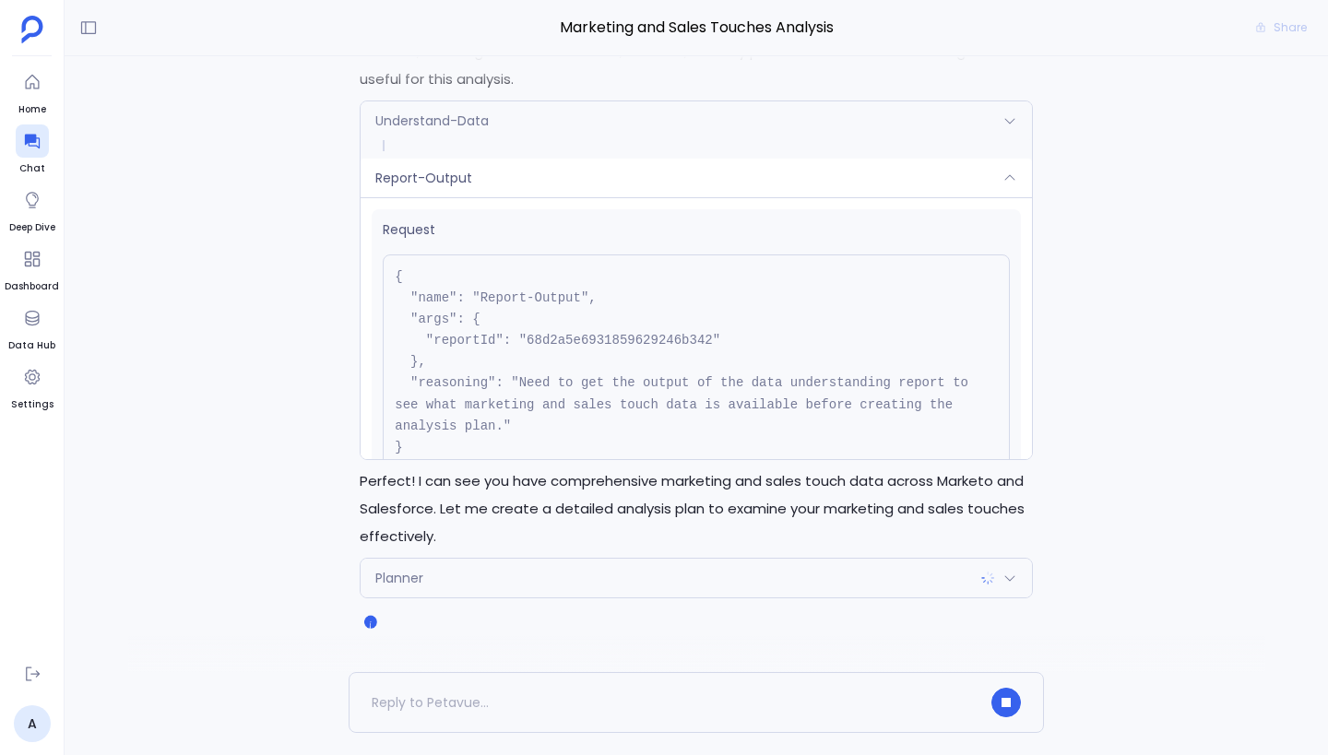
click at [588, 166] on div "Report-Output" at bounding box center [695, 178] width 671 height 39
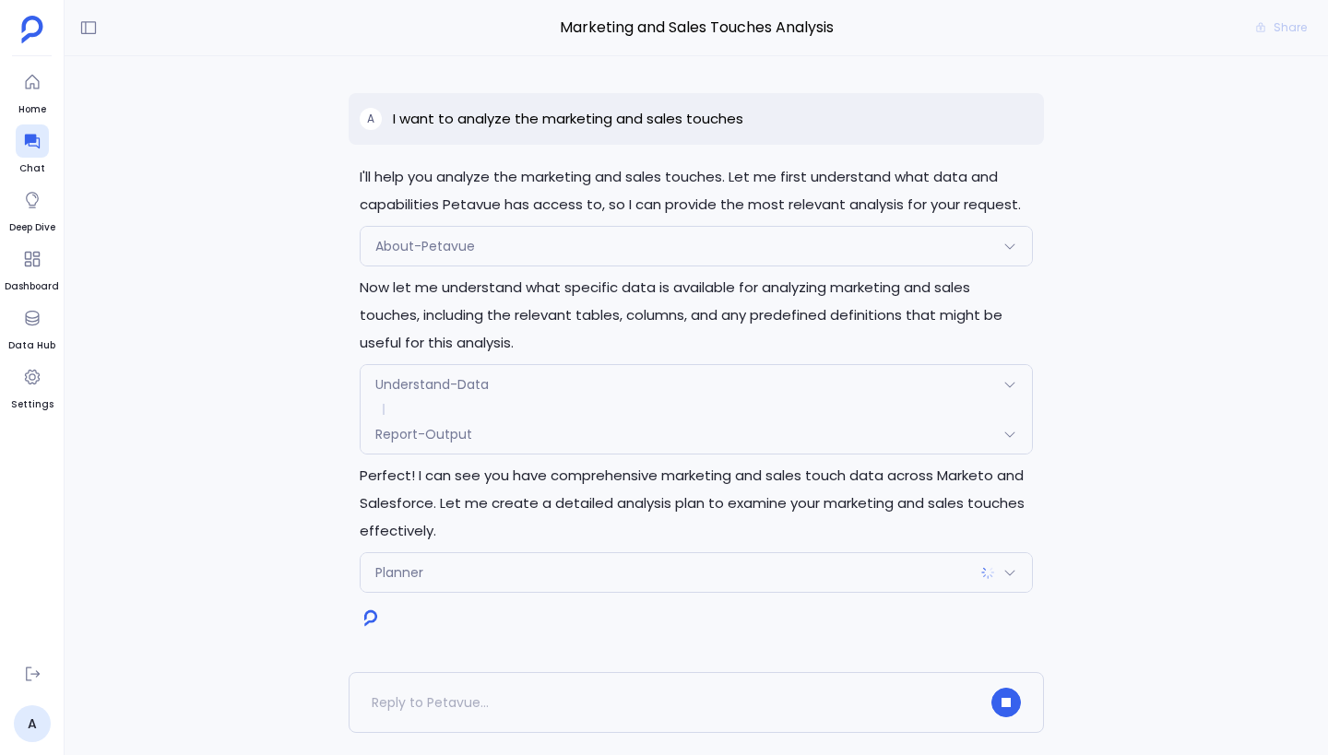
click at [557, 580] on div "Planner" at bounding box center [695, 572] width 671 height 39
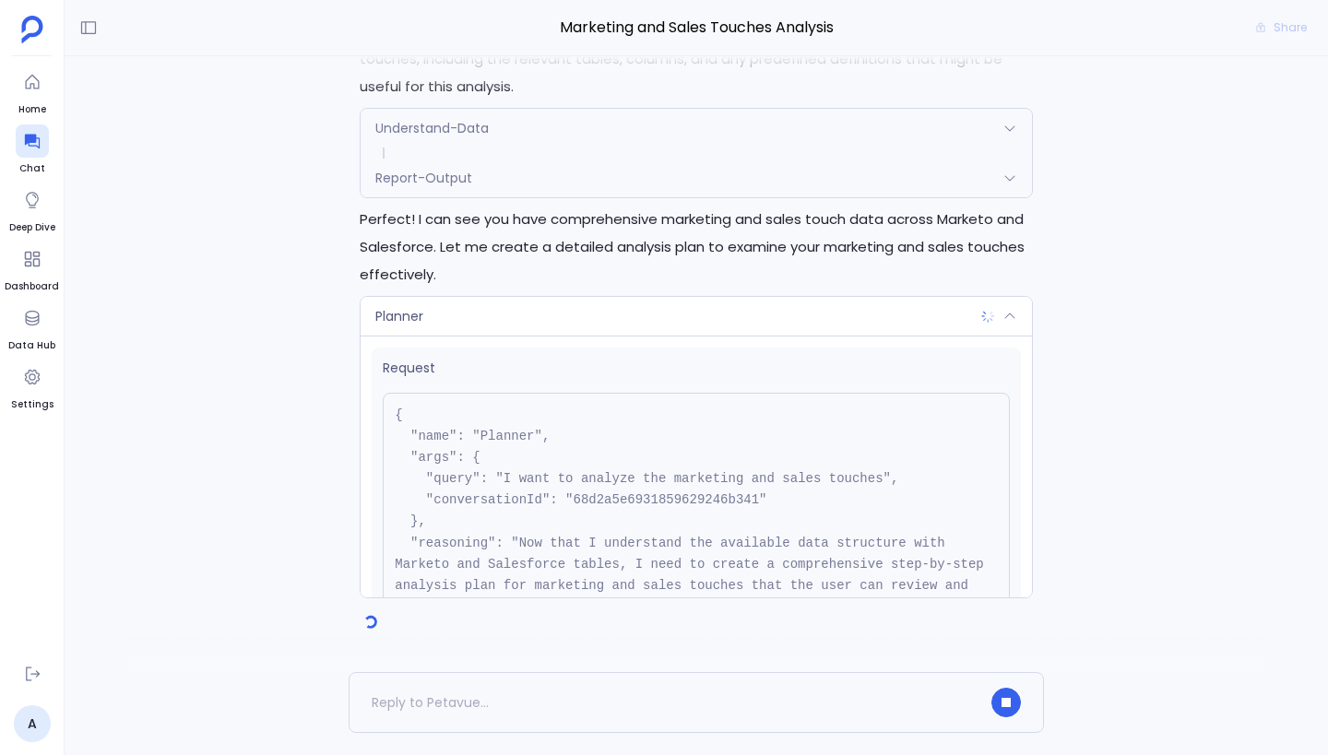
click at [698, 320] on div "Planner" at bounding box center [695, 316] width 671 height 39
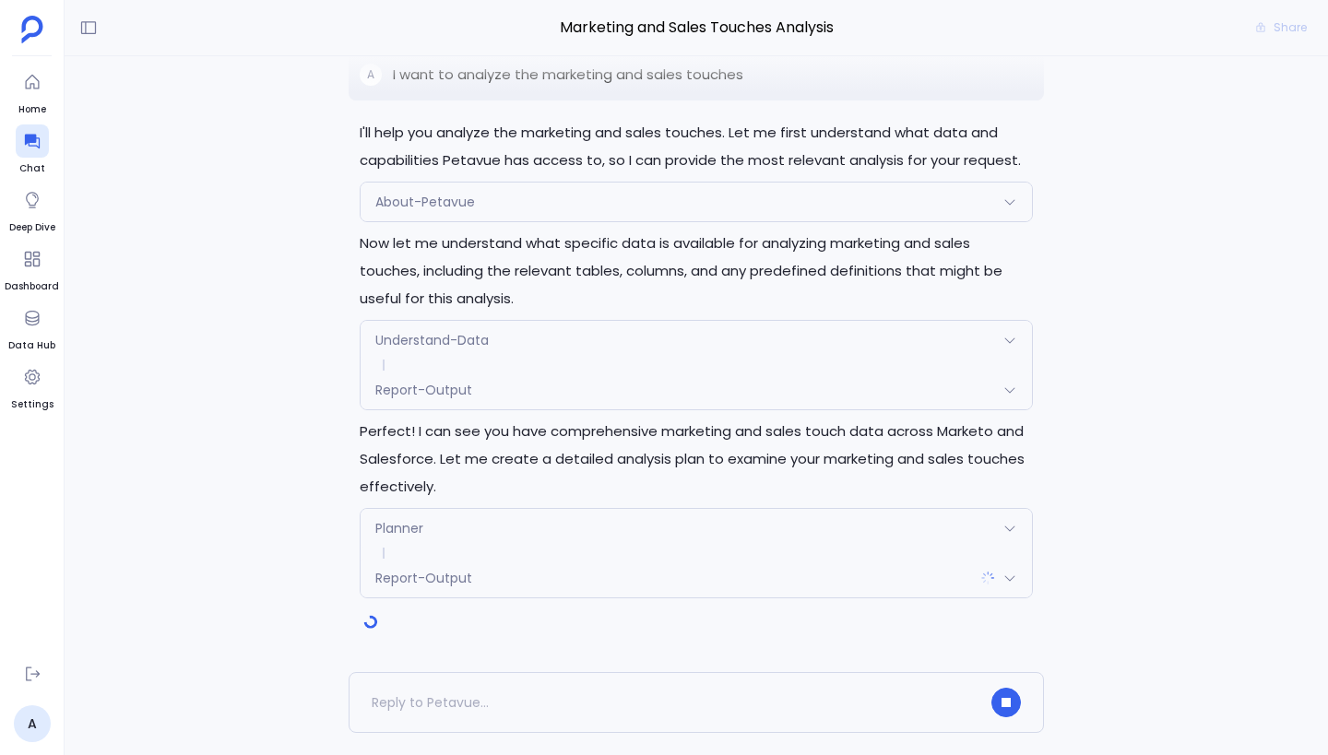
click at [737, 571] on div "Report-Output" at bounding box center [695, 578] width 671 height 39
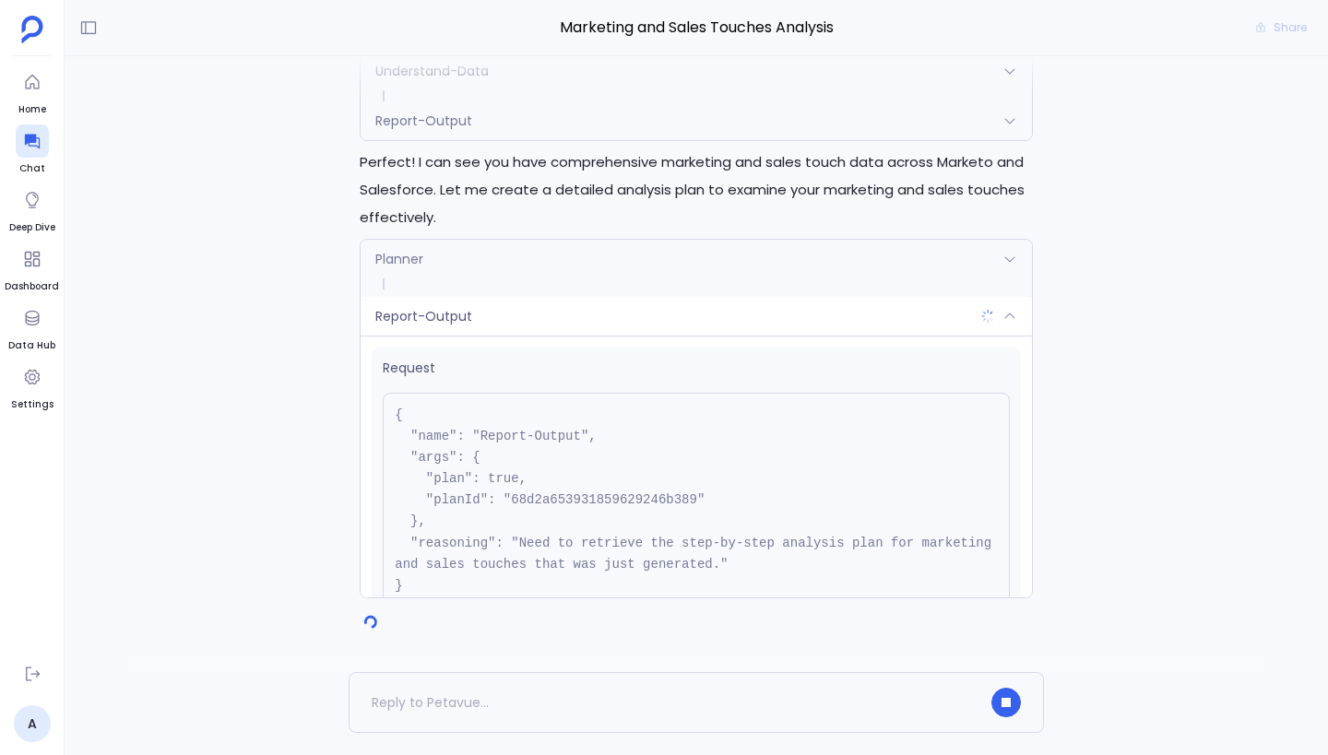
click at [631, 304] on div "Report-Output" at bounding box center [695, 316] width 671 height 39
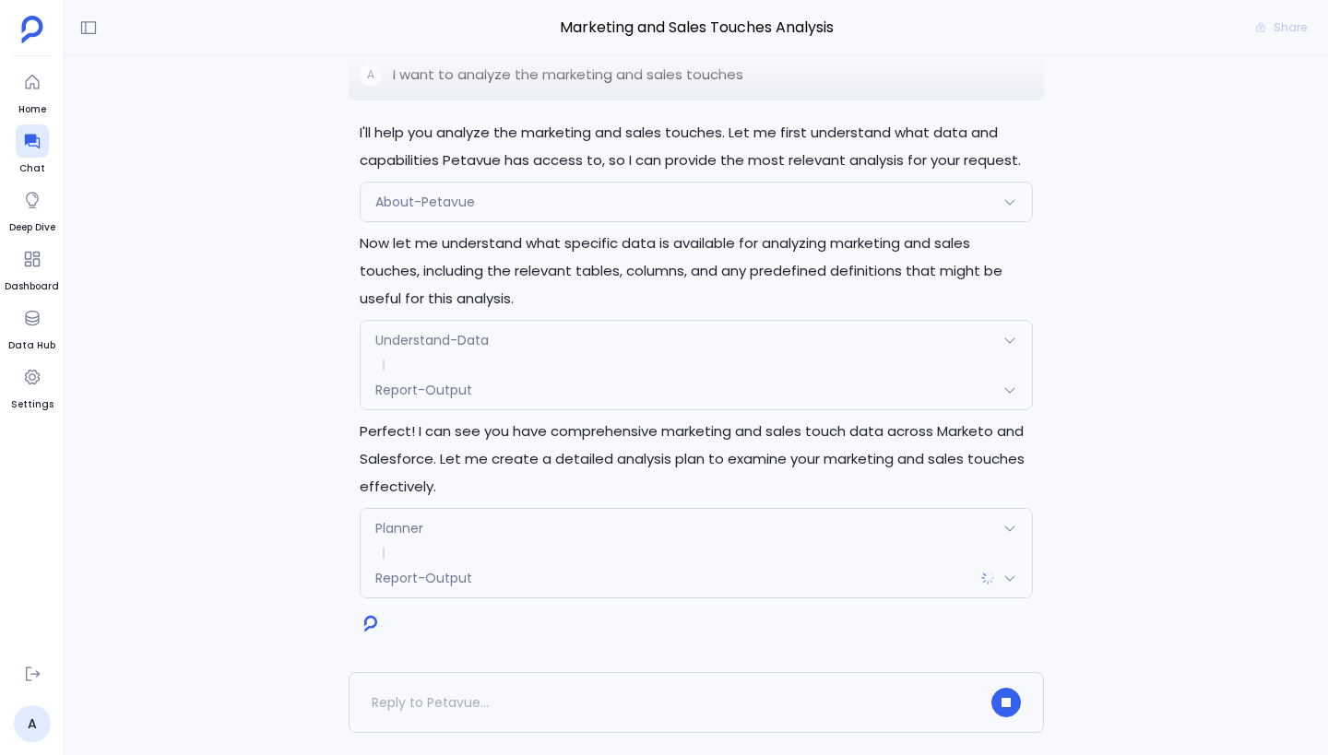
click at [644, 517] on div "Planner" at bounding box center [695, 528] width 671 height 39
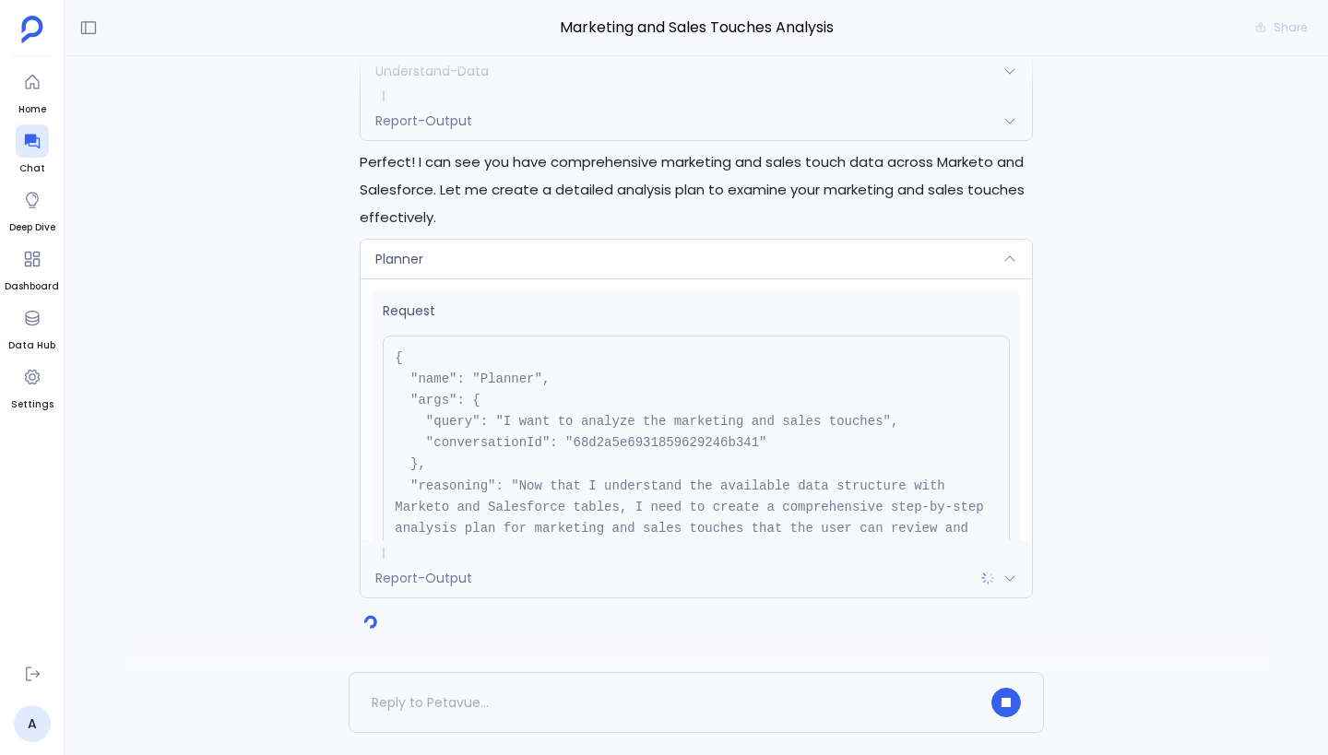
click at [620, 256] on div "Planner" at bounding box center [695, 259] width 671 height 39
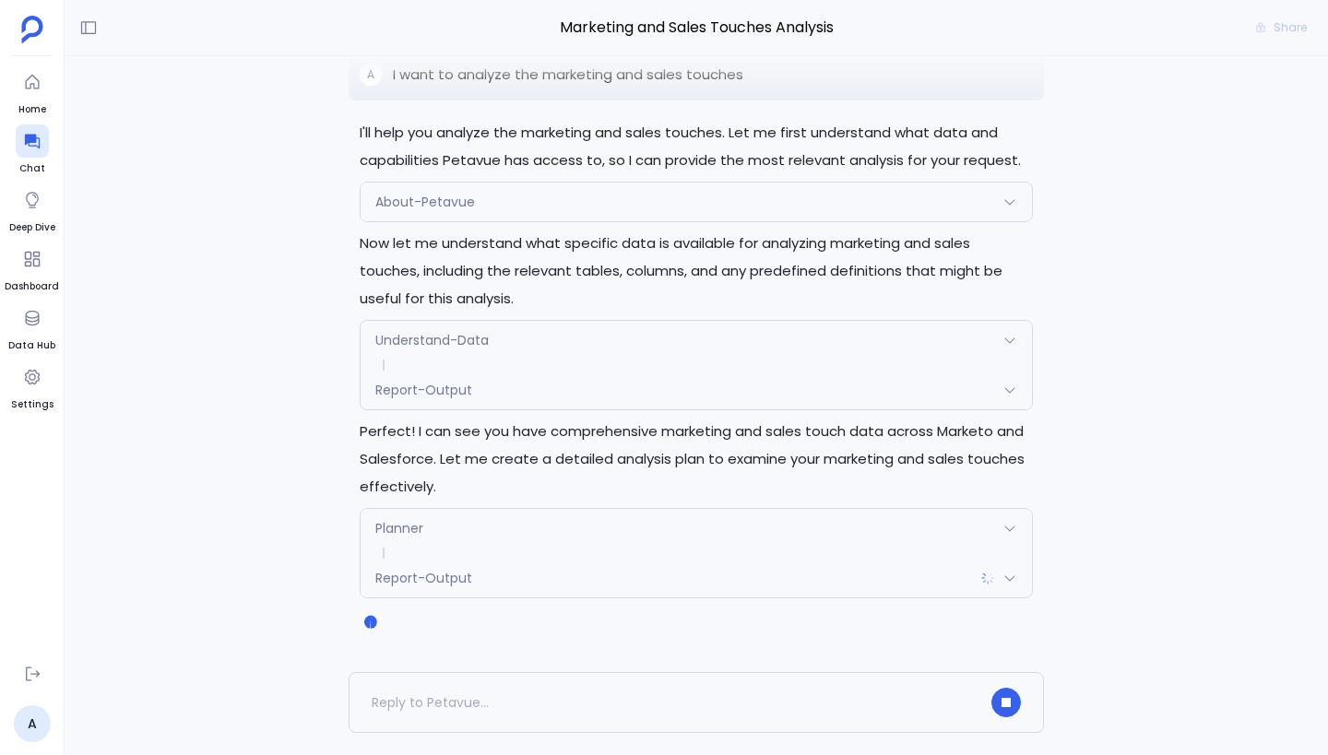
click at [285, 317] on div "I'll help you analyze the marketing and sales touches. Let me first understand …" at bounding box center [696, 364] width 1263 height 616
click at [694, 453] on p "Perfect! I can see you have comprehensive marketing and sales touch data across…" at bounding box center [696, 459] width 673 height 83
click at [531, 389] on div "Report-Output" at bounding box center [695, 390] width 671 height 39
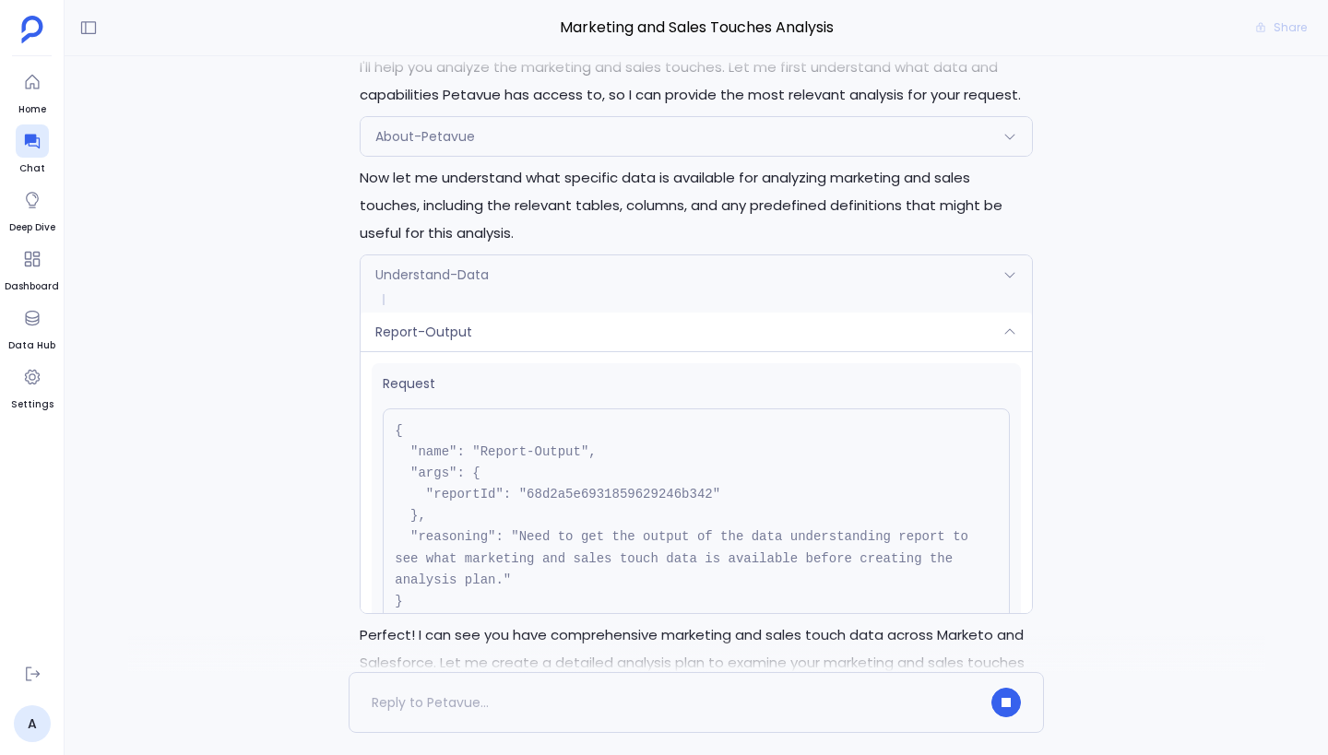
scroll to position [-219, 0]
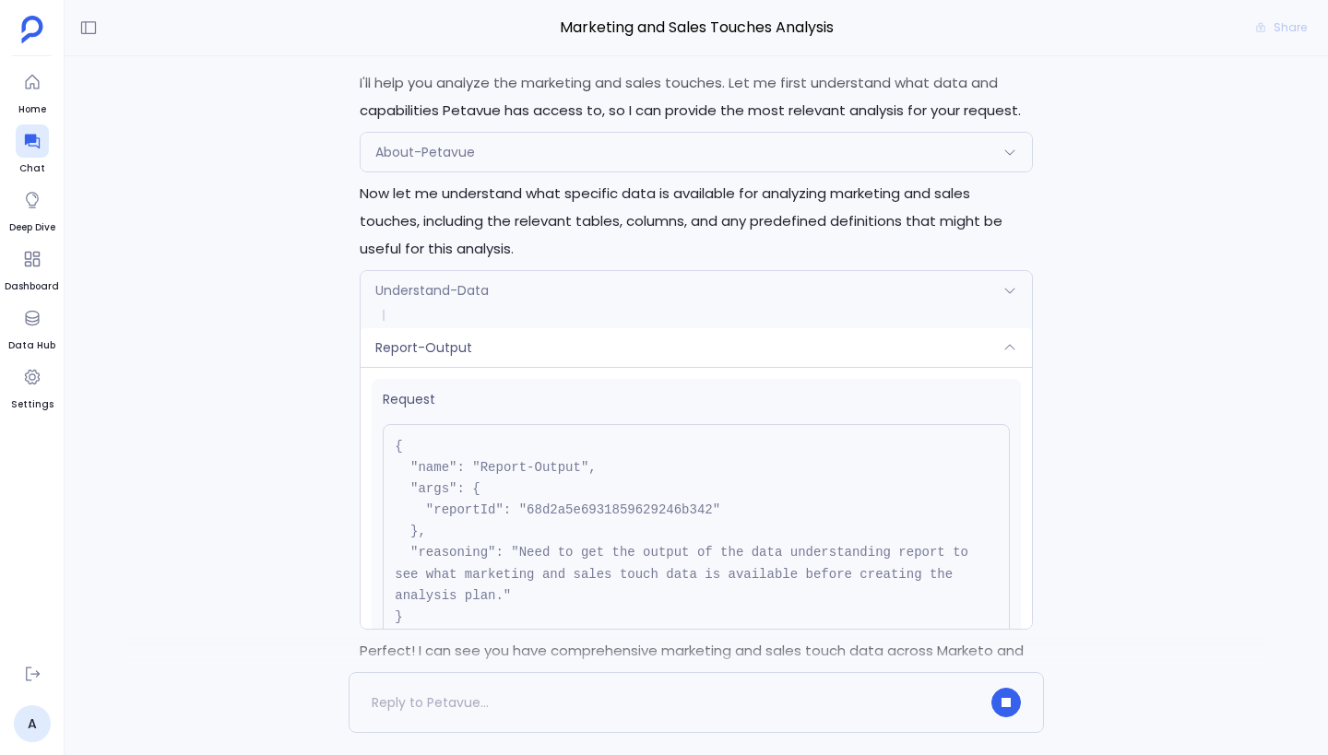
click at [714, 477] on pre "{ "name": "Report-Output", "args": { "reportId": "68d2a5e6931859629246b342" }, …" at bounding box center [696, 532] width 627 height 216
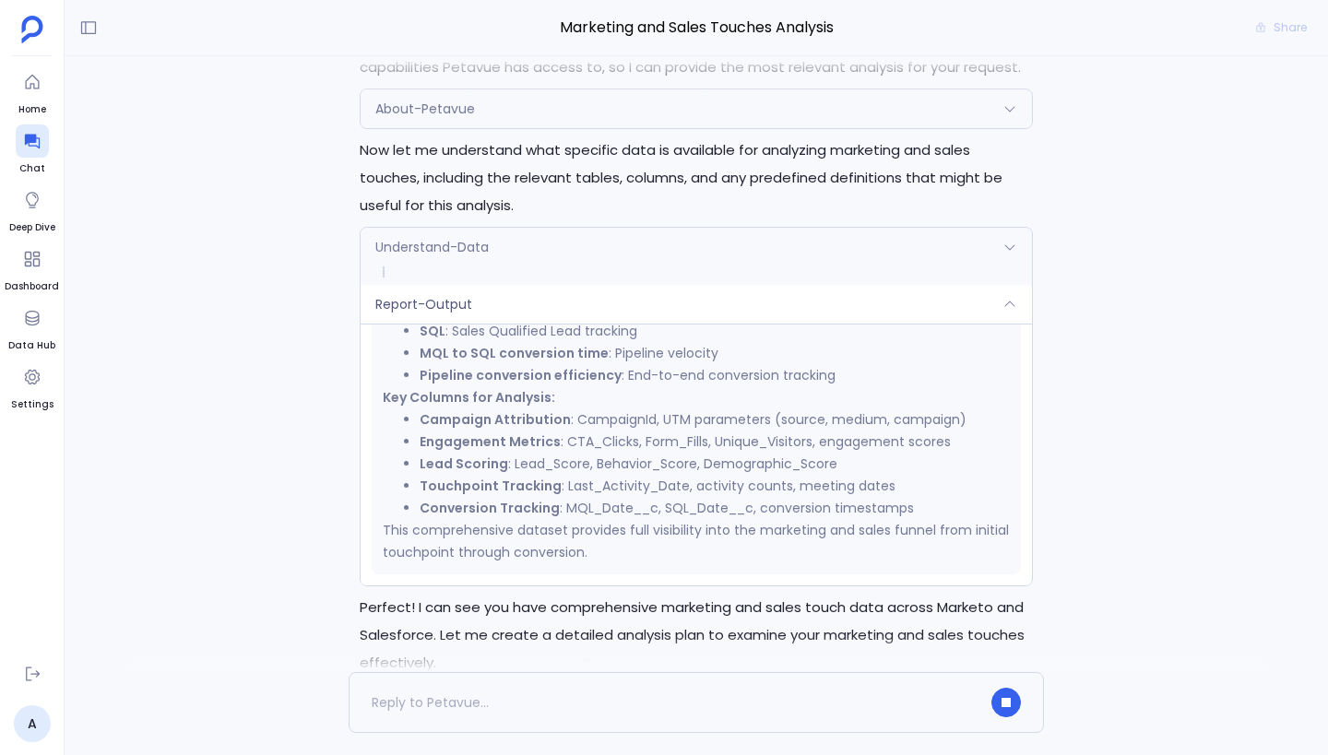
scroll to position [-168, 0]
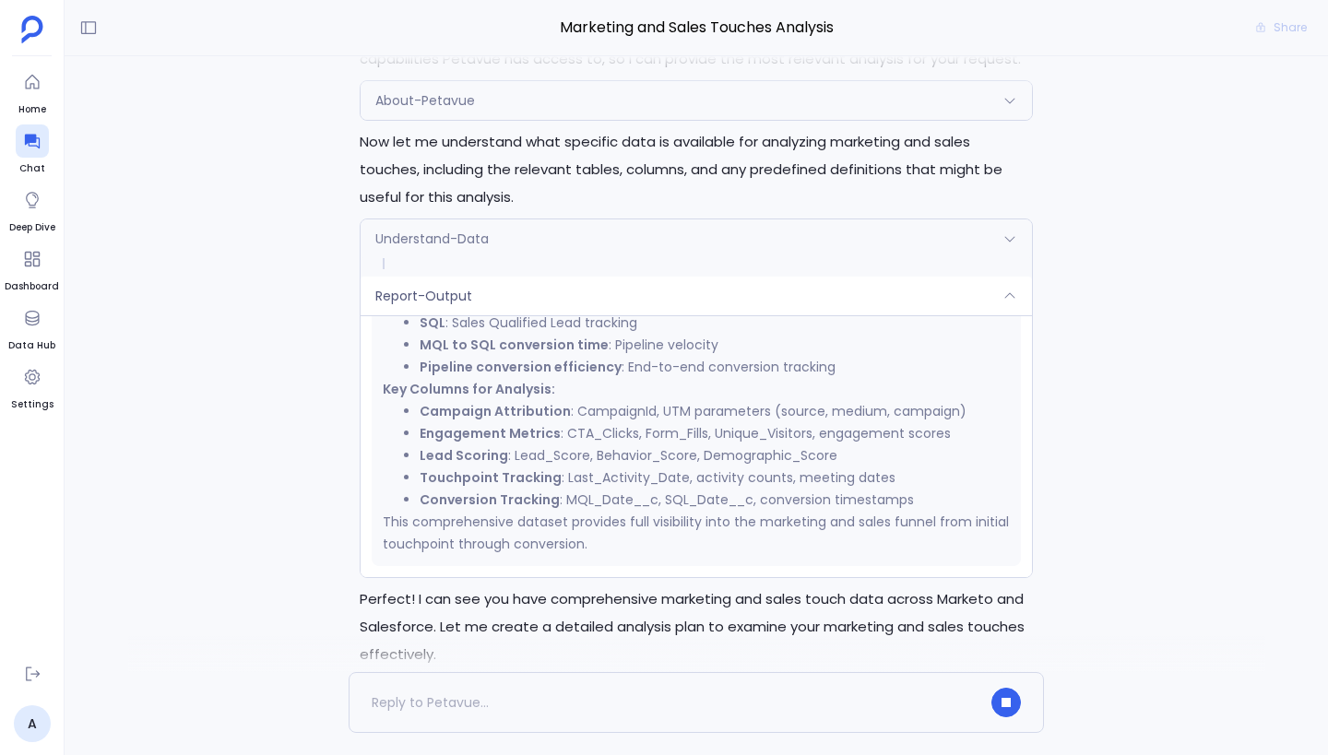
click at [525, 455] on li "Lead Scoring : Lead_Score, Behavior_Score, Demographic_Score" at bounding box center [715, 455] width 590 height 22
copy li "Lead_Score"
click at [766, 482] on li "Touchpoint Tracking : Last_Activity_Date, activity counts, meeting dates" at bounding box center [715, 478] width 590 height 22
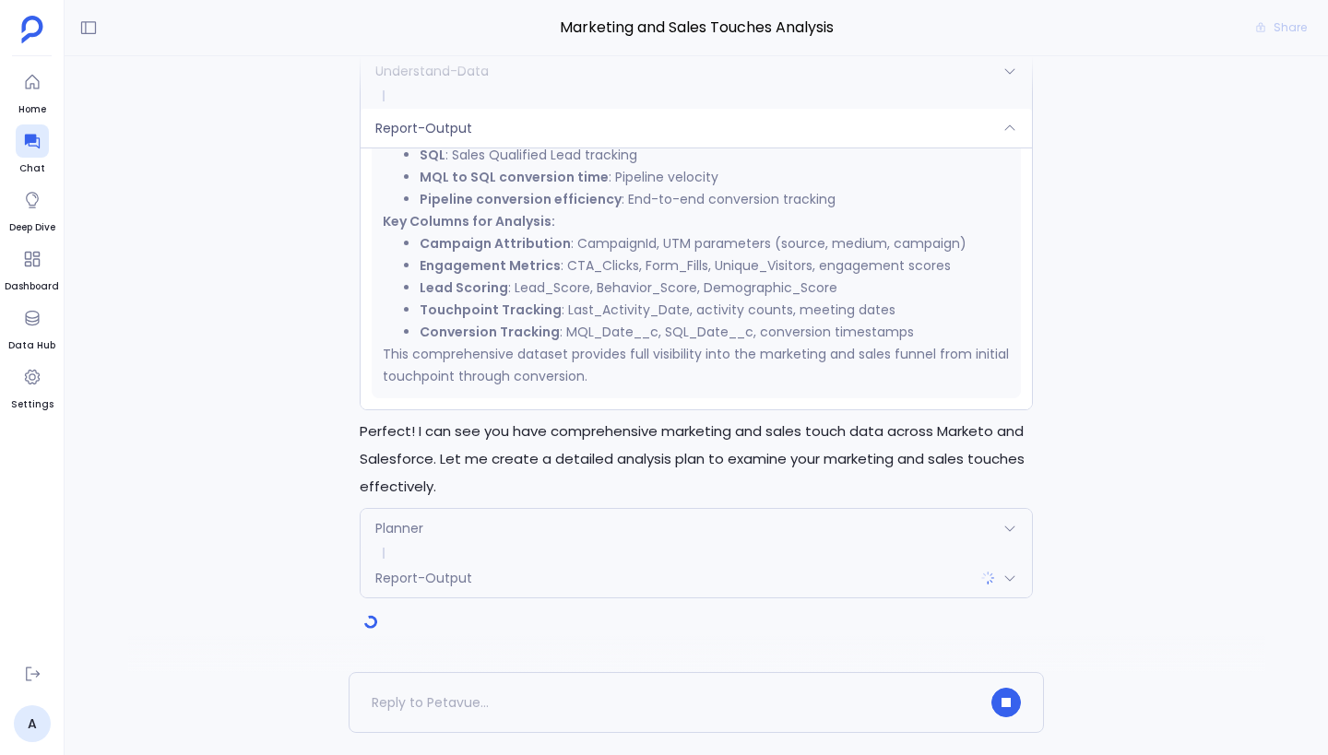
click at [719, 593] on div "Report-Output" at bounding box center [695, 578] width 671 height 39
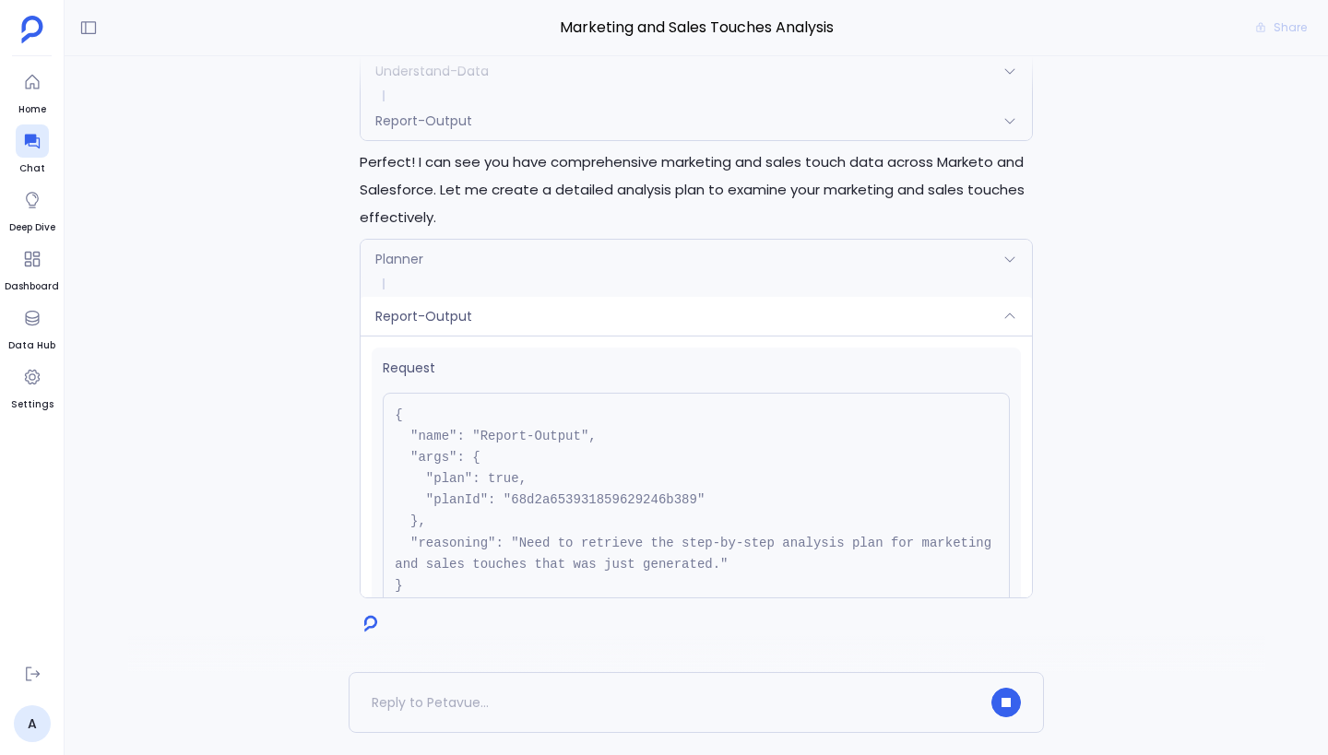
click at [670, 324] on div "Report-Output" at bounding box center [695, 316] width 671 height 39
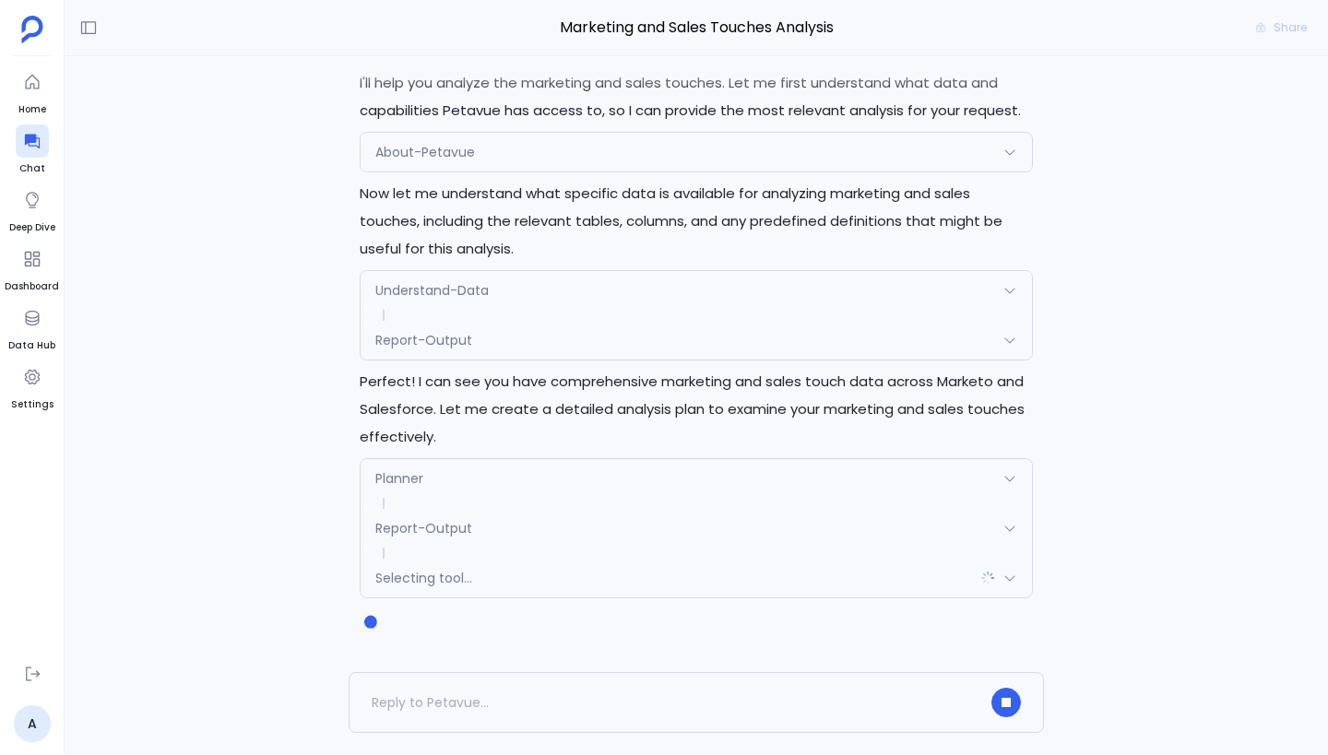
click at [660, 510] on div "Report-Output" at bounding box center [695, 528] width 671 height 39
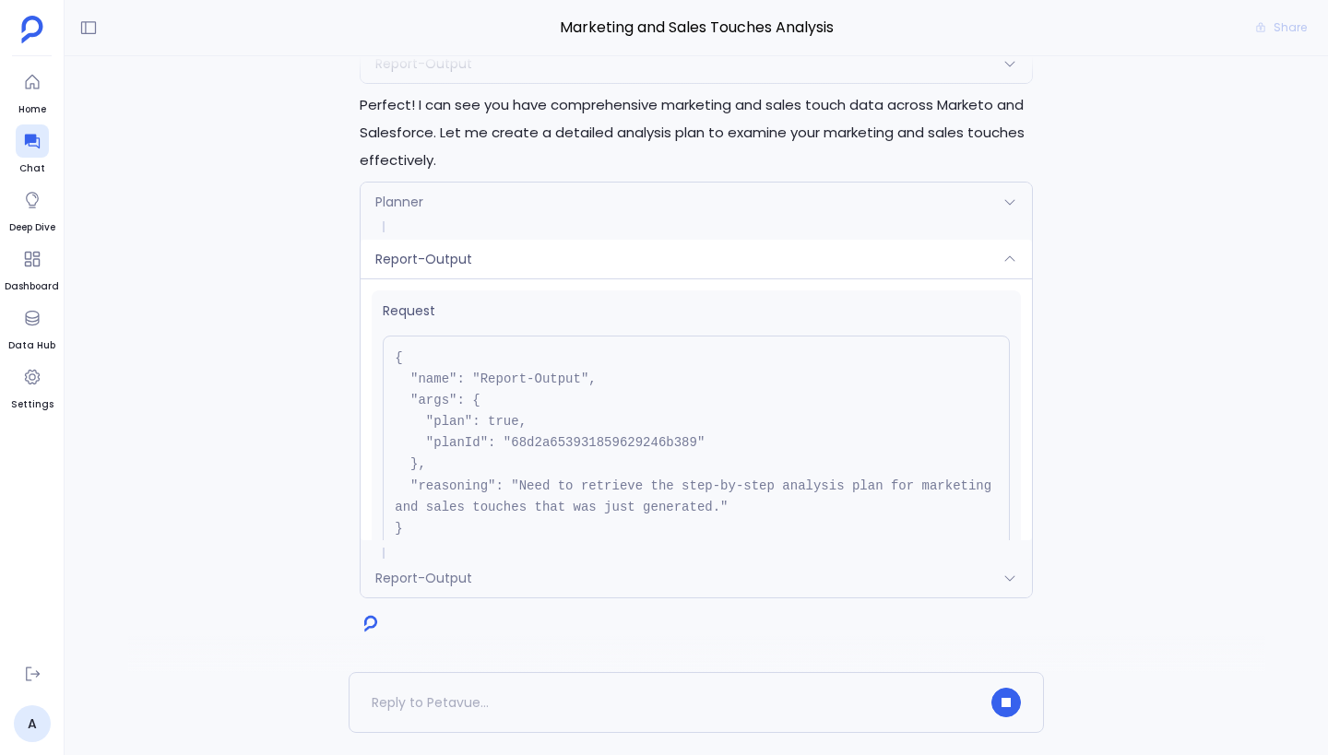
click at [585, 304] on span "Request" at bounding box center [696, 310] width 627 height 19
click at [585, 257] on div "Report-Output" at bounding box center [695, 259] width 671 height 39
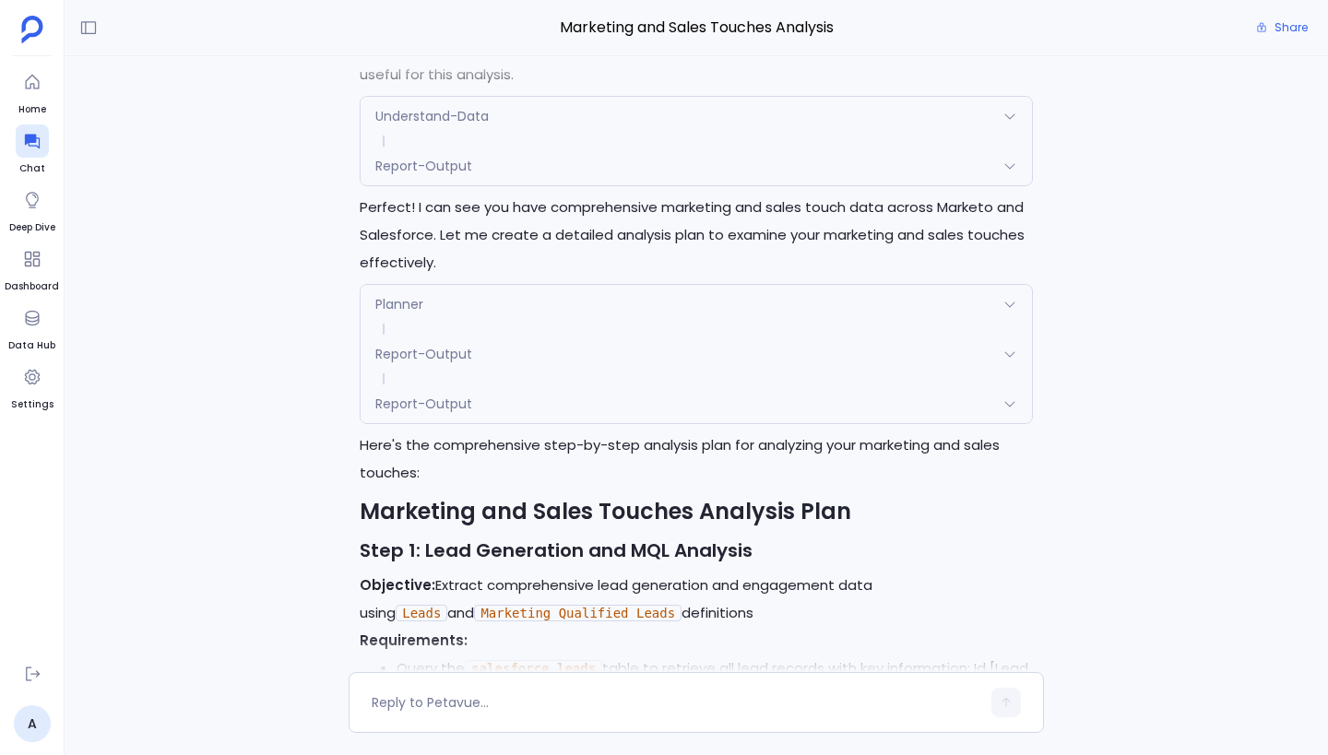
scroll to position [-2588, 0]
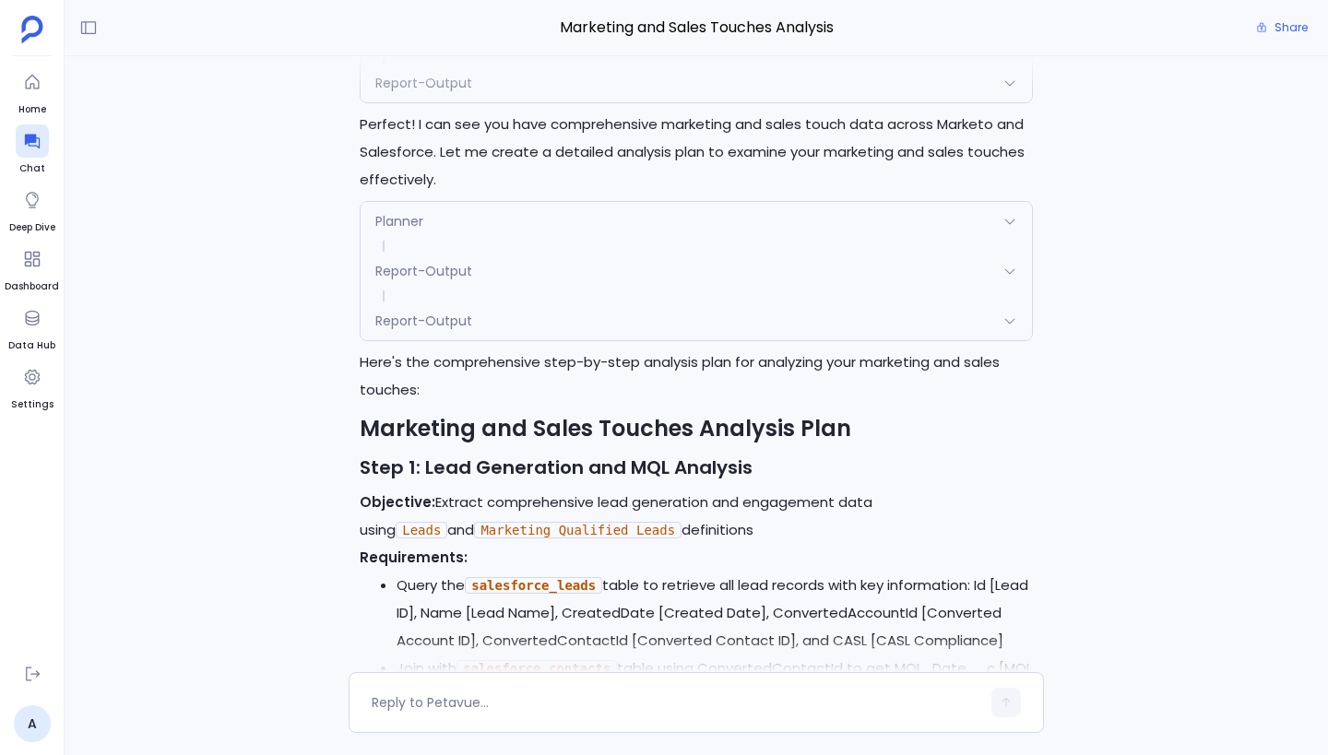
click at [510, 301] on div "Report-Output" at bounding box center [695, 320] width 671 height 39
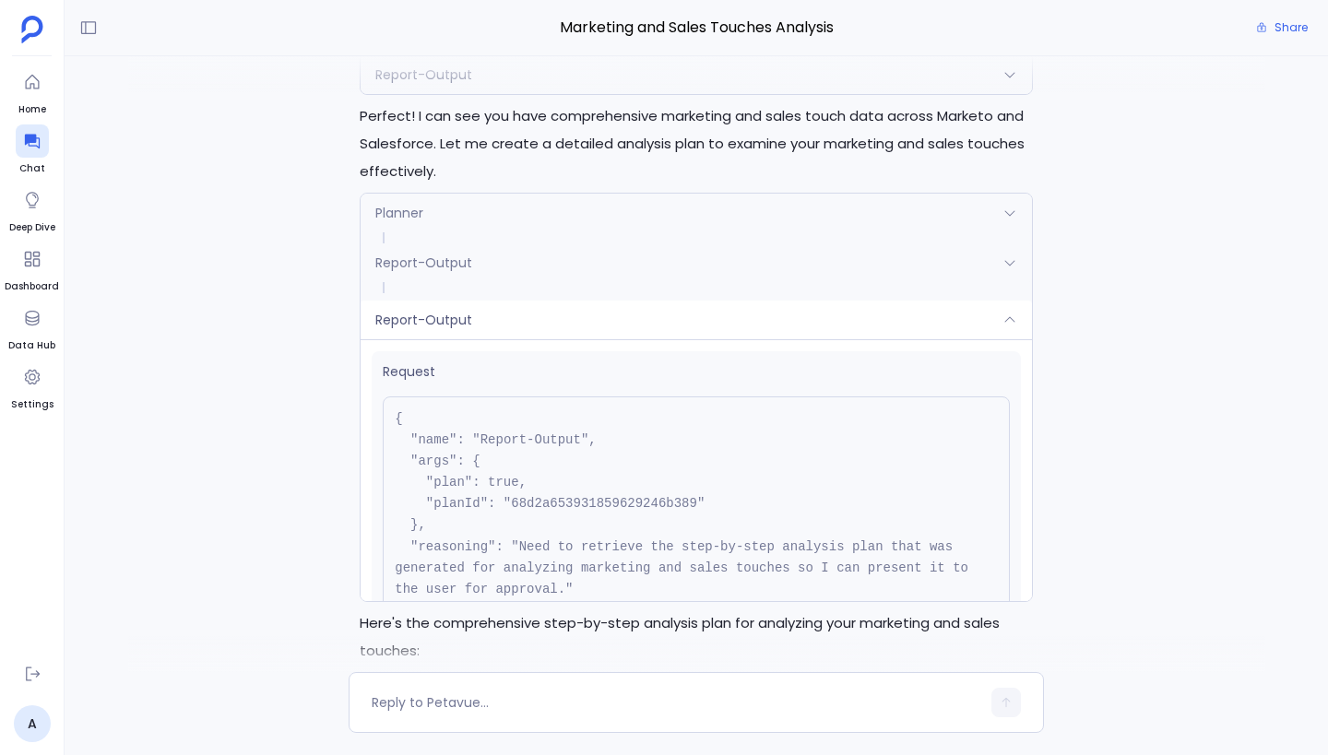
scroll to position [-2771, 0]
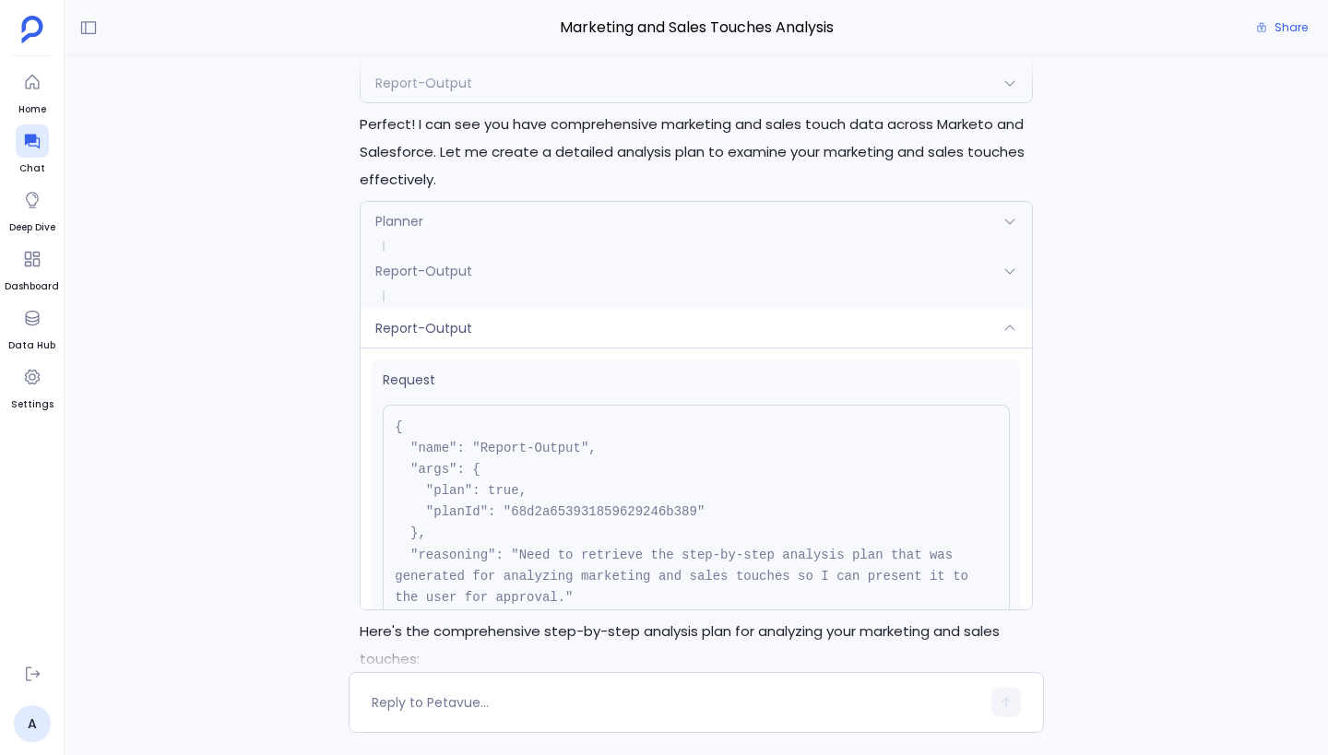
click at [563, 474] on pre "{ "name": "Report-Output", "args": { "plan": true, "planId": "68d2a653931859629…" at bounding box center [696, 523] width 627 height 237
copy pre "68d2a653931859629246b389"
click at [533, 499] on pre "{ "name": "Report-Output", "args": { "plan": true, "planId": "68d2a653931859629…" at bounding box center [696, 523] width 627 height 237
click at [968, 309] on div "Report-Output" at bounding box center [695, 328] width 671 height 39
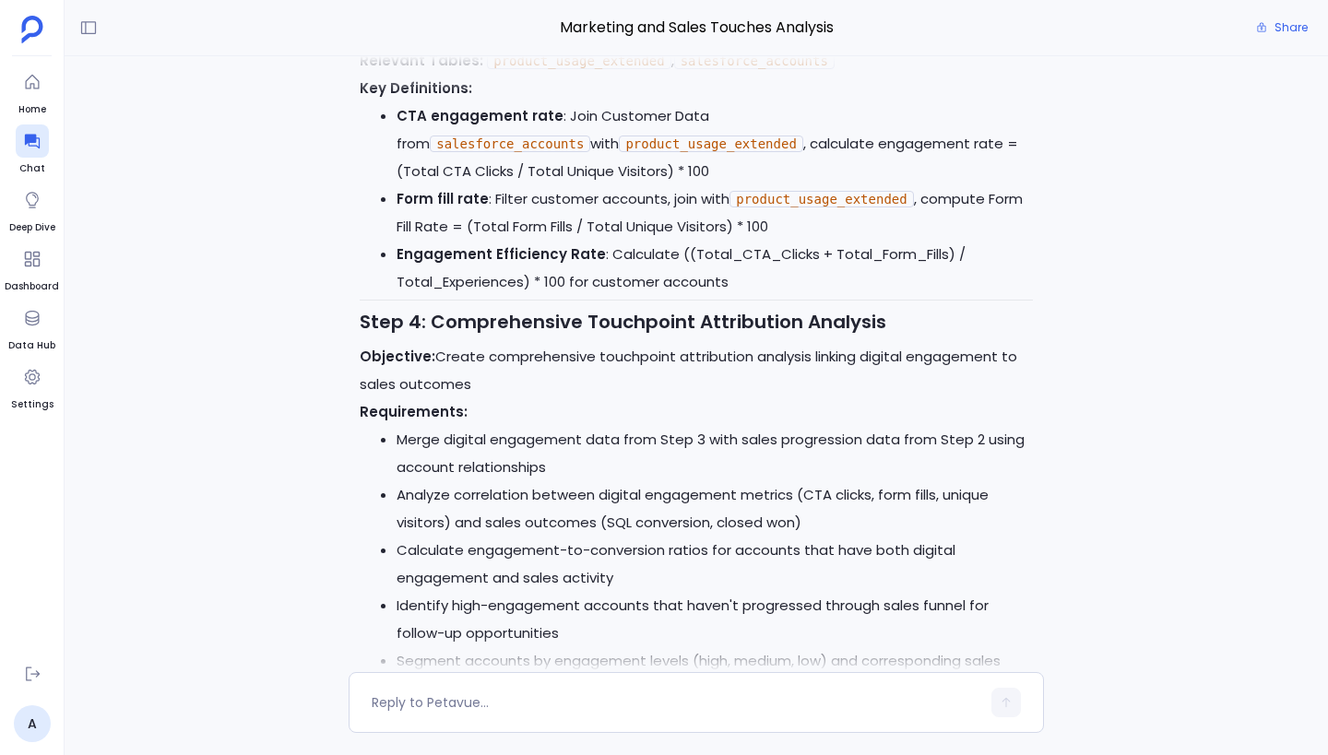
scroll to position [-382, 0]
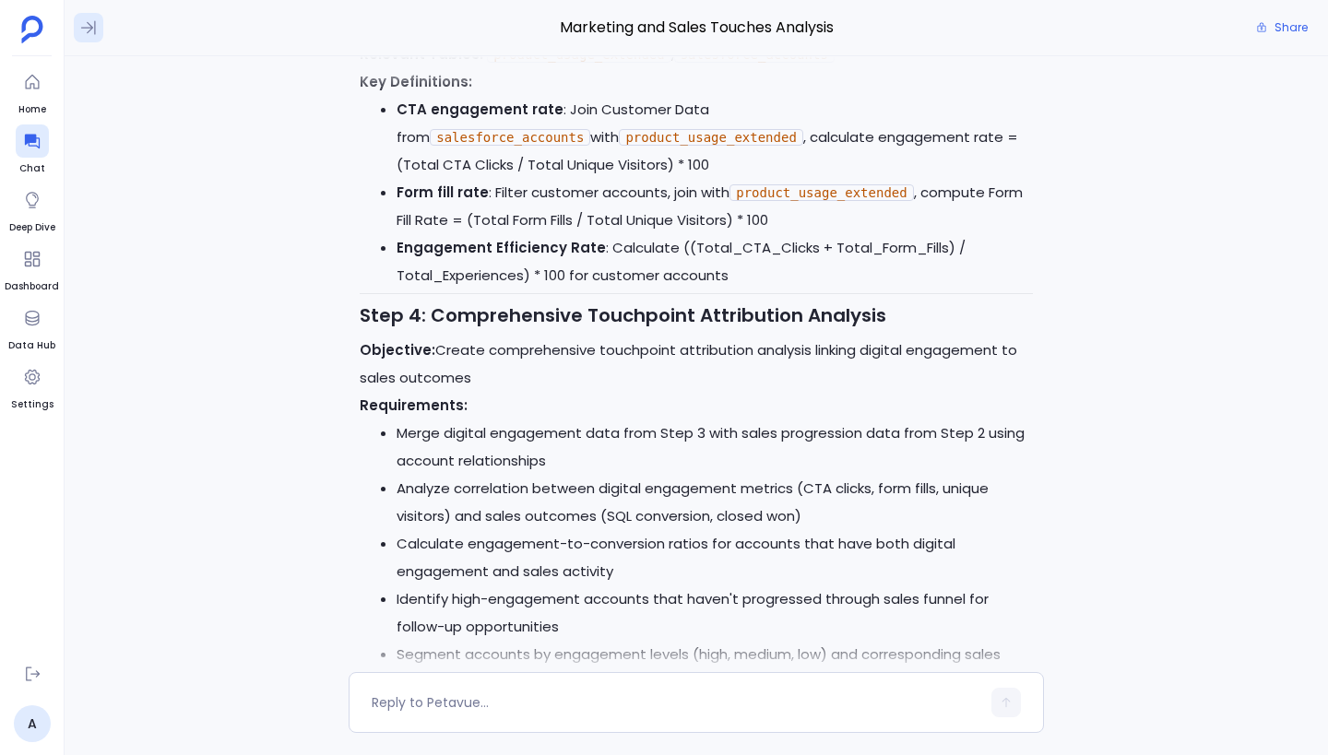
click at [87, 39] on button at bounding box center [89, 28] width 30 height 30
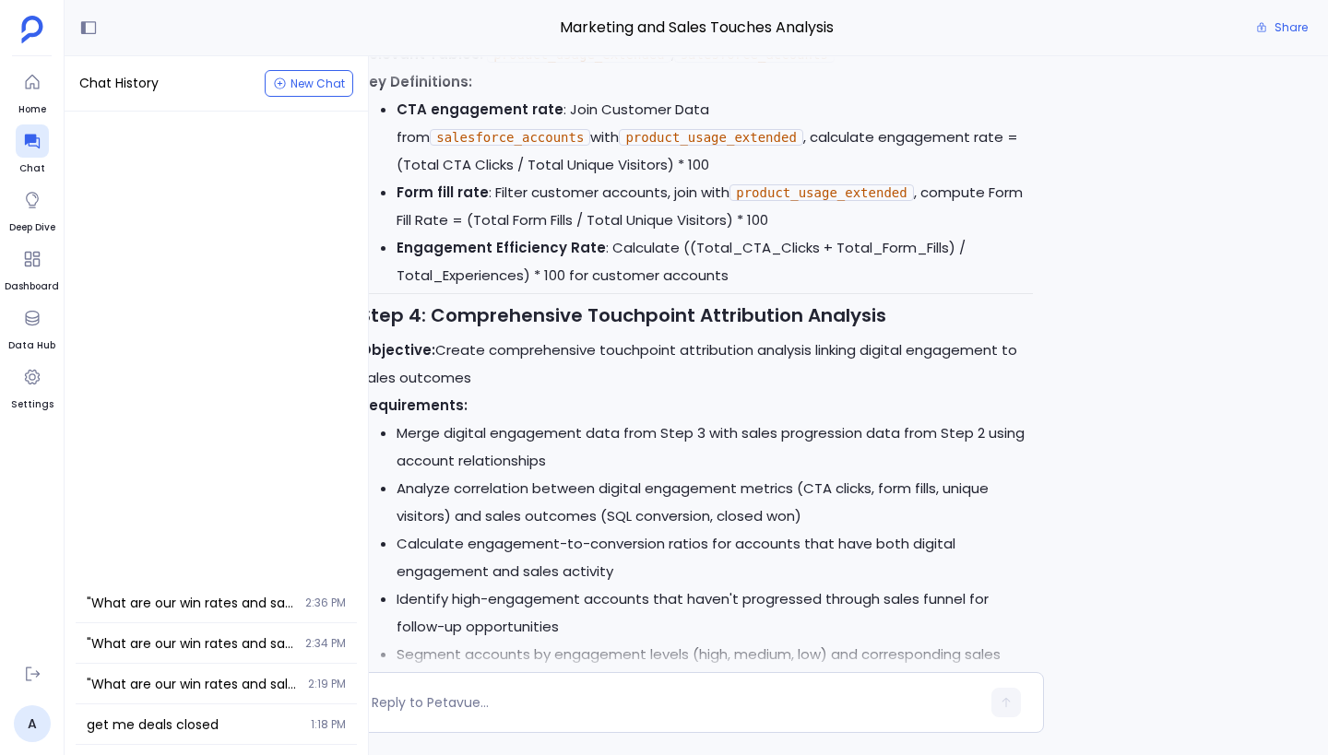
scroll to position [0, 0]
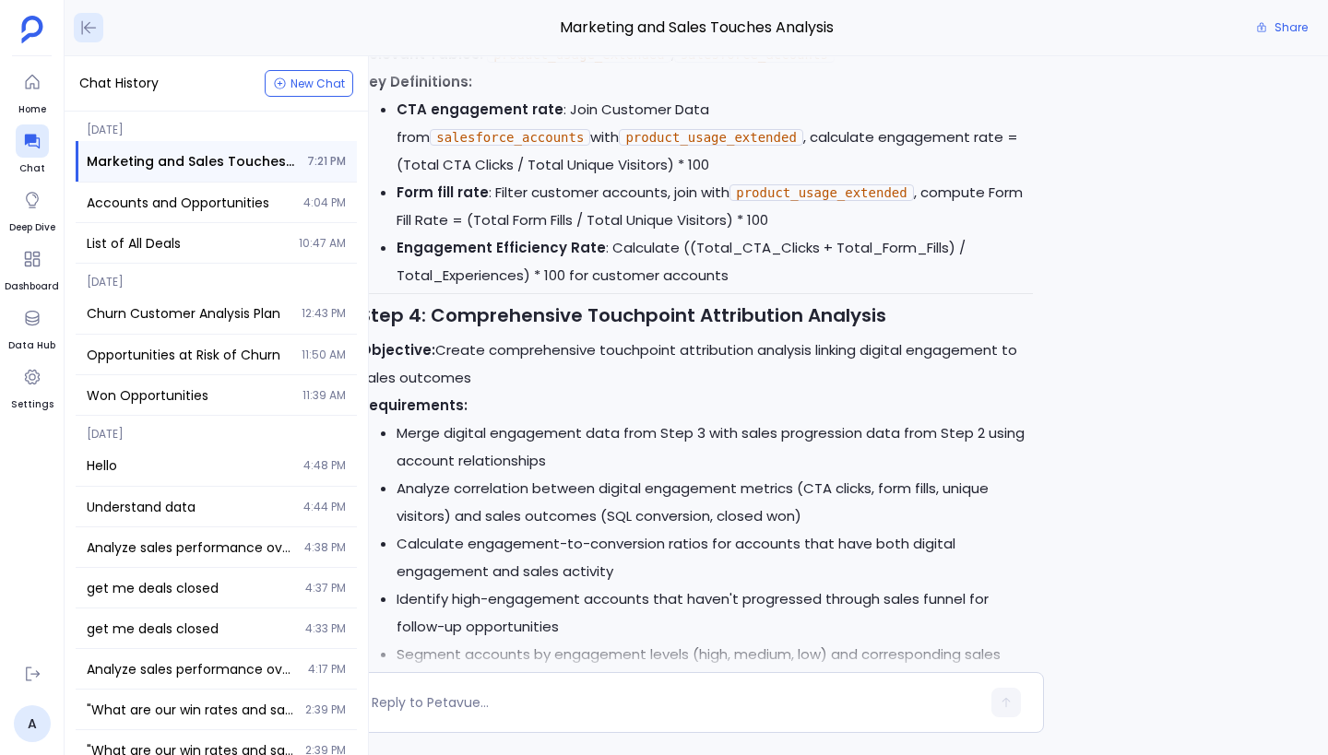
click at [99, 25] on button at bounding box center [89, 28] width 30 height 30
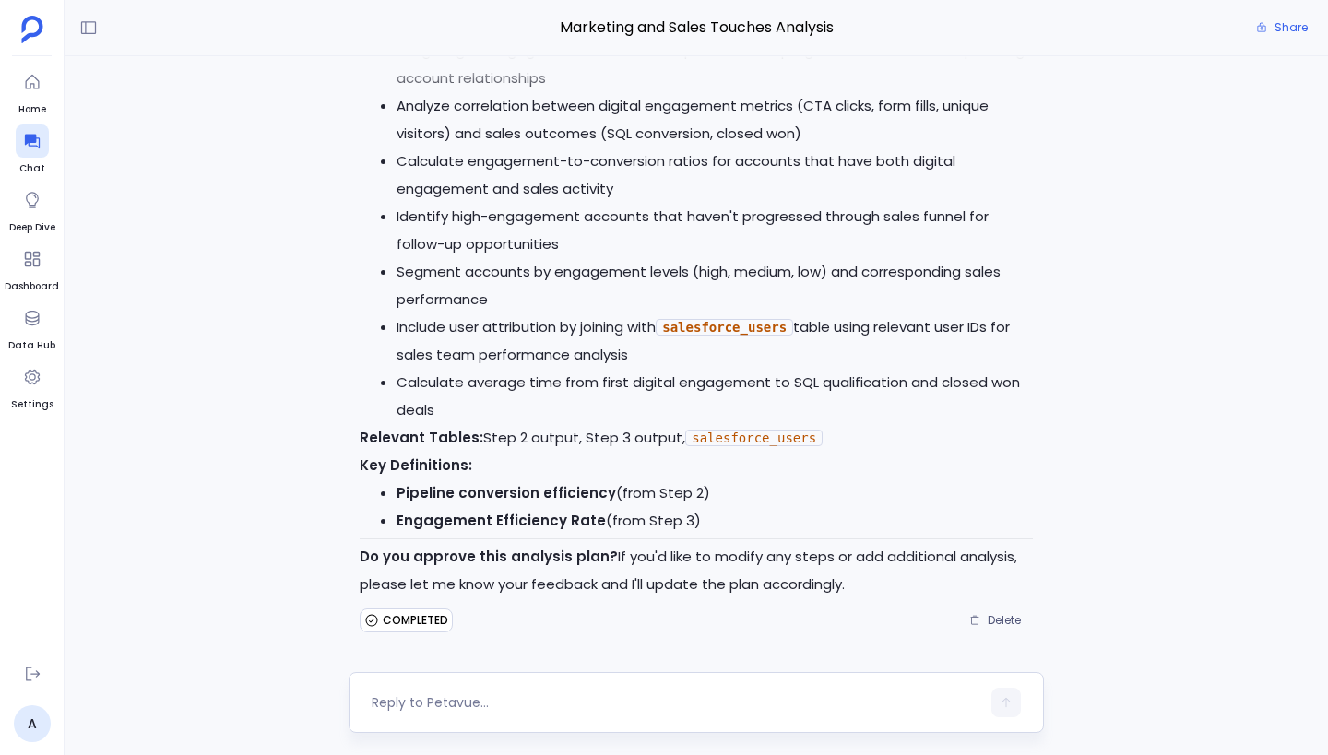
click at [478, 699] on textarea at bounding box center [676, 702] width 609 height 18
type textarea "approved"
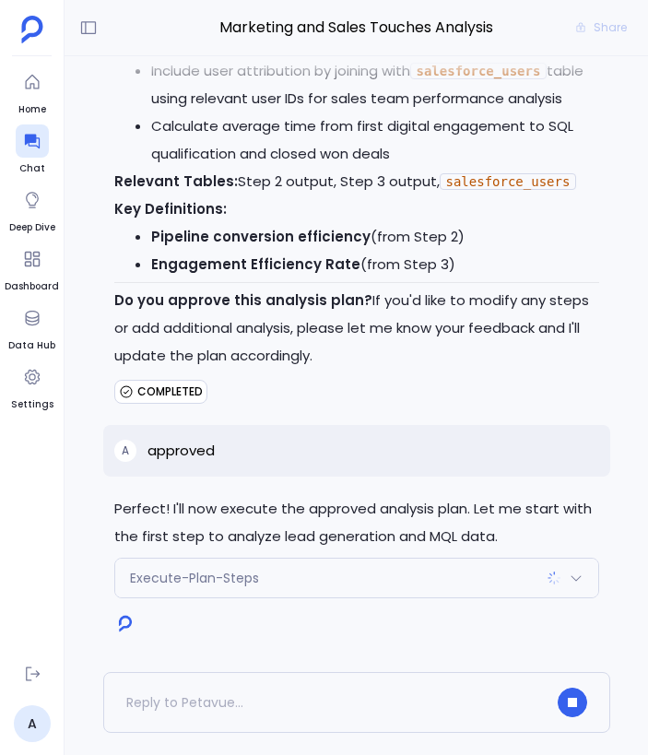
click at [482, 580] on div "Execute-Plan-Steps" at bounding box center [356, 578] width 483 height 39
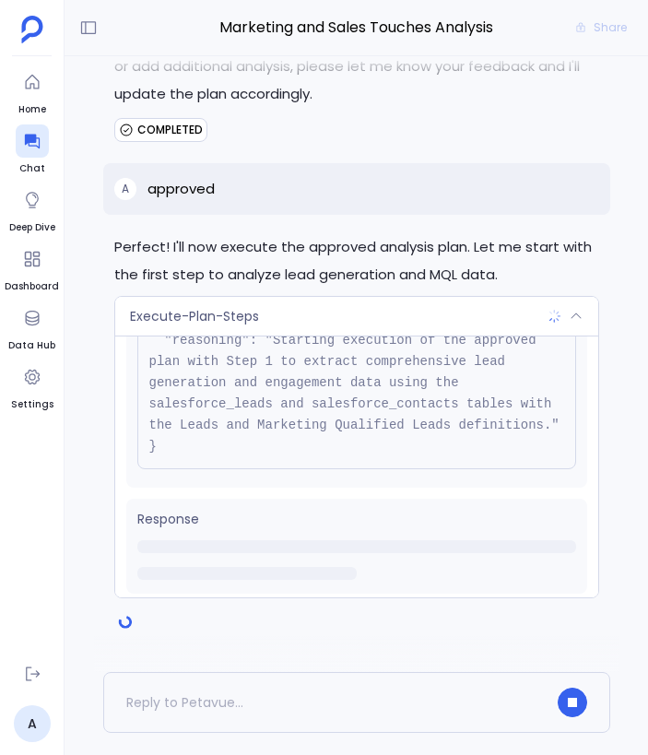
scroll to position [231, 0]
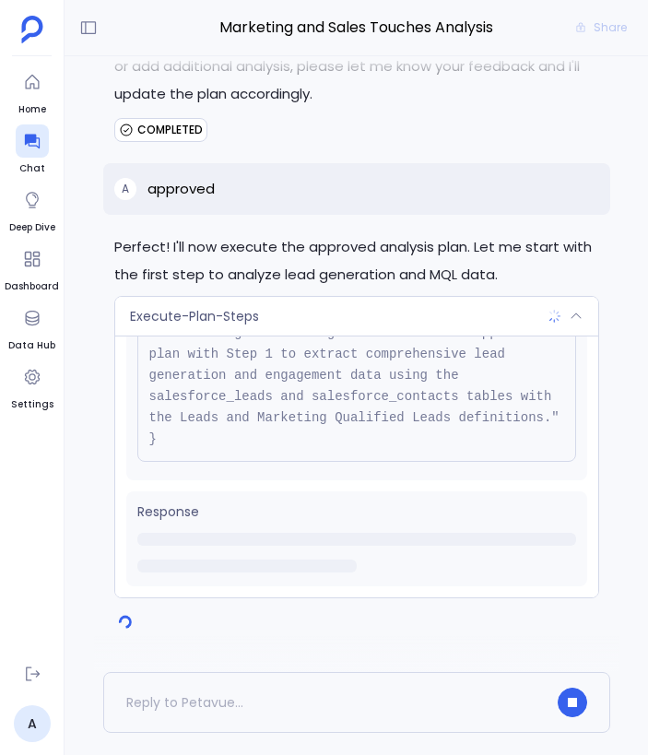
click at [541, 321] on div "Execute-Plan-Steps" at bounding box center [356, 316] width 483 height 39
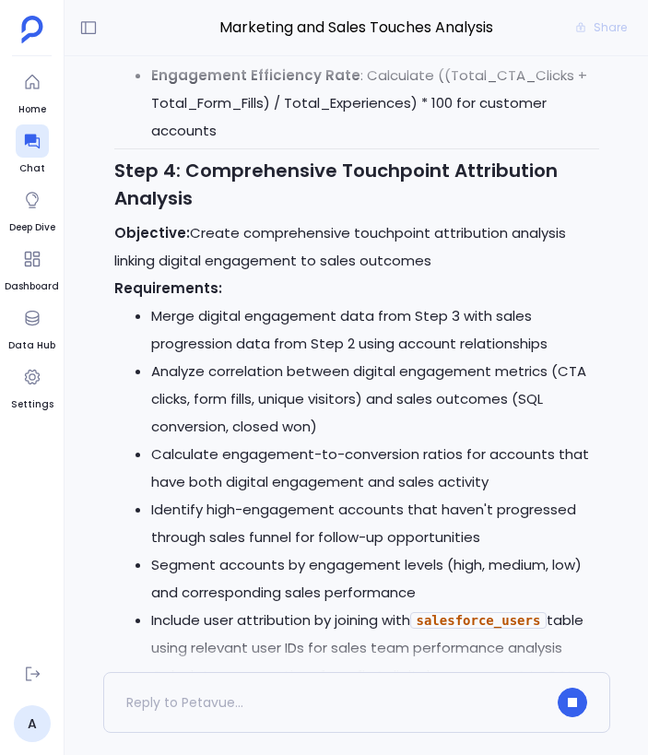
scroll to position [0, 0]
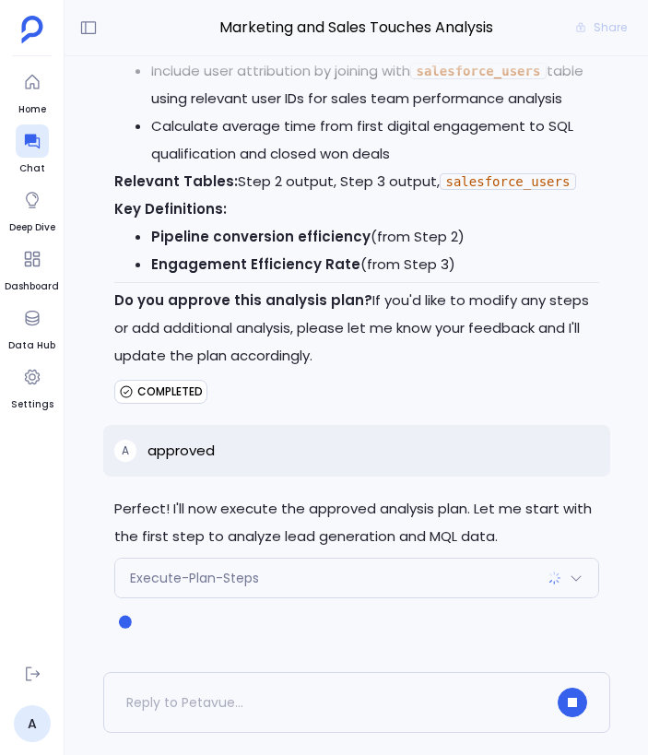
click at [497, 569] on div "Execute-Plan-Steps" at bounding box center [356, 578] width 483 height 39
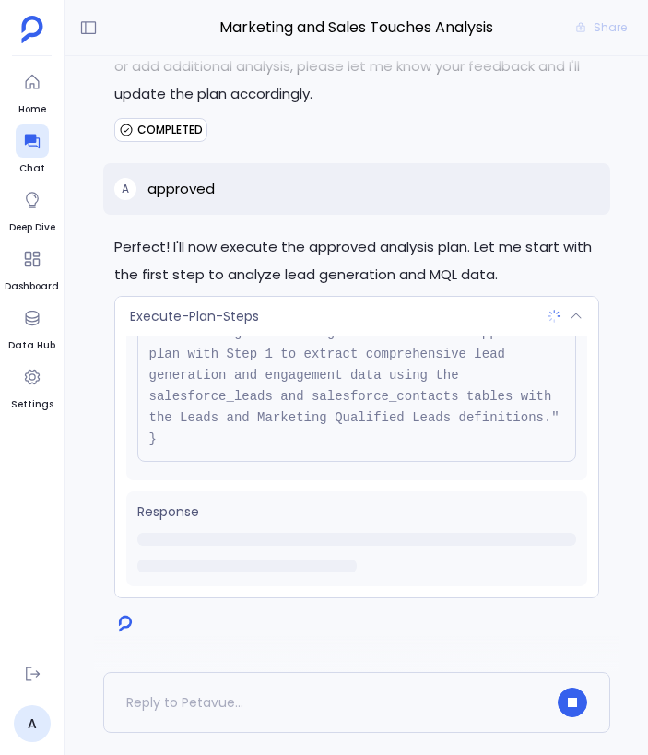
click at [461, 308] on div "Execute-Plan-Steps" at bounding box center [356, 316] width 483 height 39
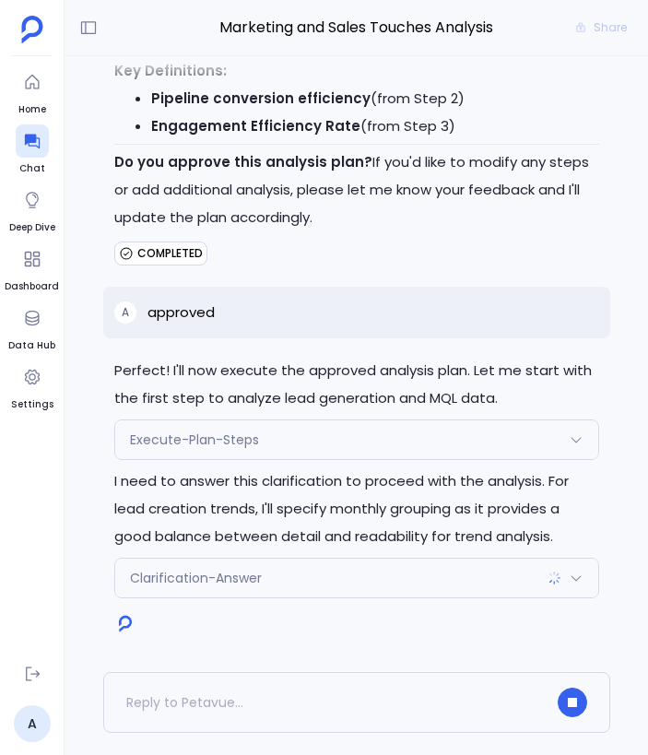
click at [418, 444] on div "Execute-Plan-Steps" at bounding box center [356, 439] width 483 height 39
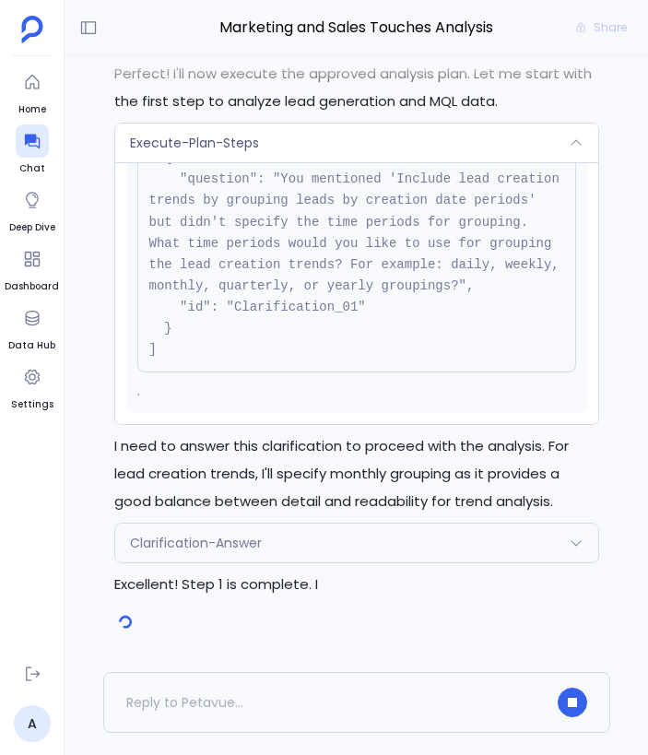
scroll to position [590, 0]
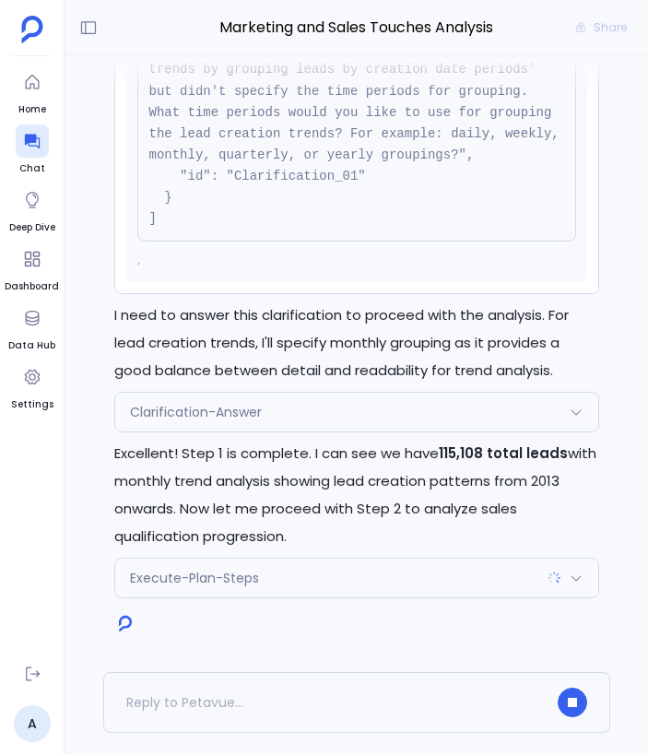
click at [384, 425] on div "Clarification-Answer" at bounding box center [356, 412] width 483 height 39
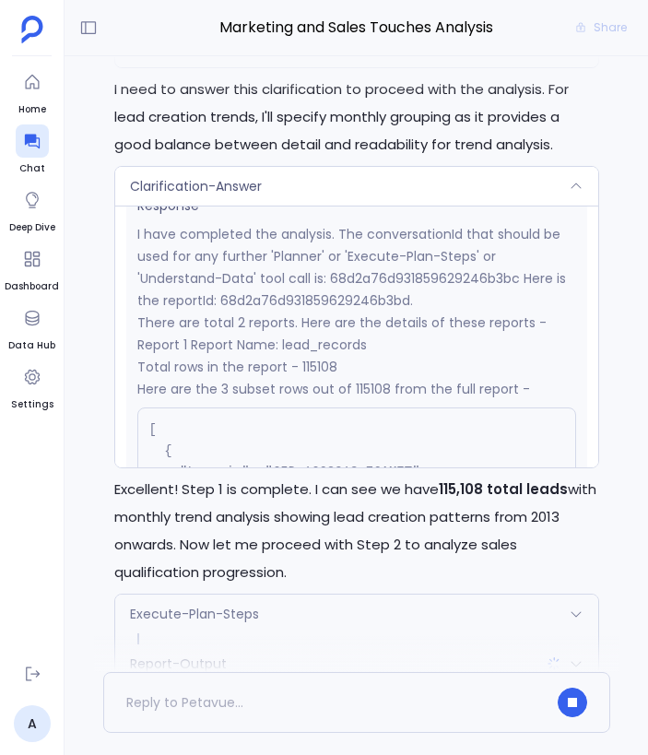
scroll to position [636, 0]
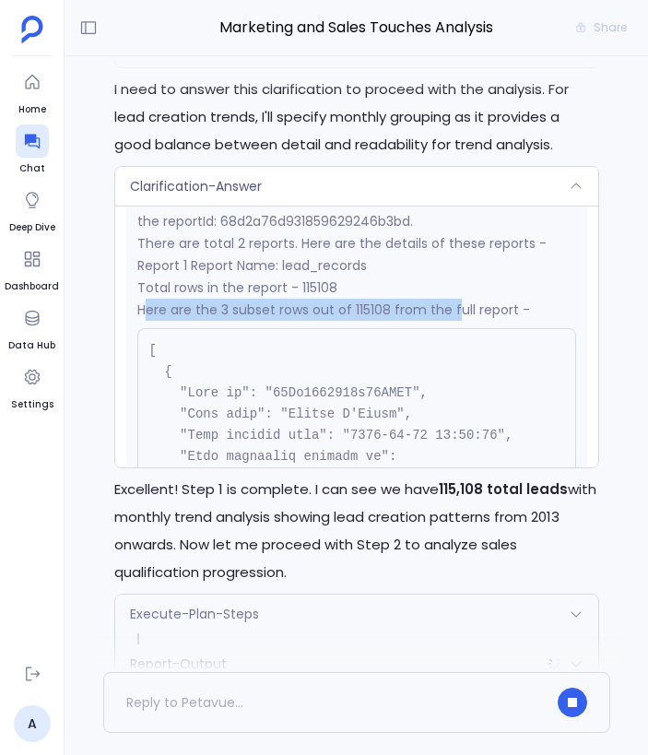
drag, startPoint x: 142, startPoint y: 313, endPoint x: 452, endPoint y: 305, distance: 309.9
click at [452, 305] on p "Here are the 3 subset rows out of 115108 from the full report -" at bounding box center [356, 310] width 439 height 22
click at [349, 309] on p "Here are the 3 subset rows out of 115108 from the full report -" at bounding box center [356, 310] width 439 height 22
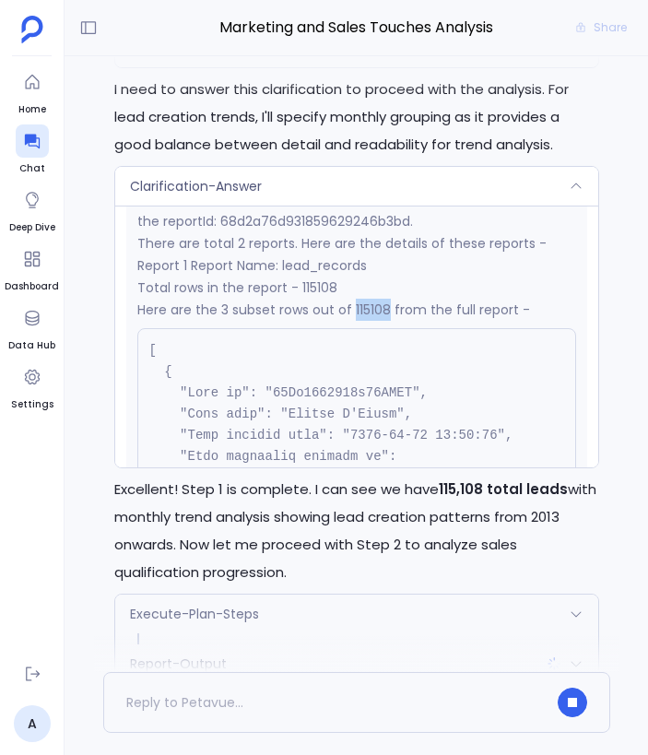
click at [349, 309] on p "Here are the 3 subset rows out of 115108 from the full report -" at bounding box center [356, 310] width 439 height 22
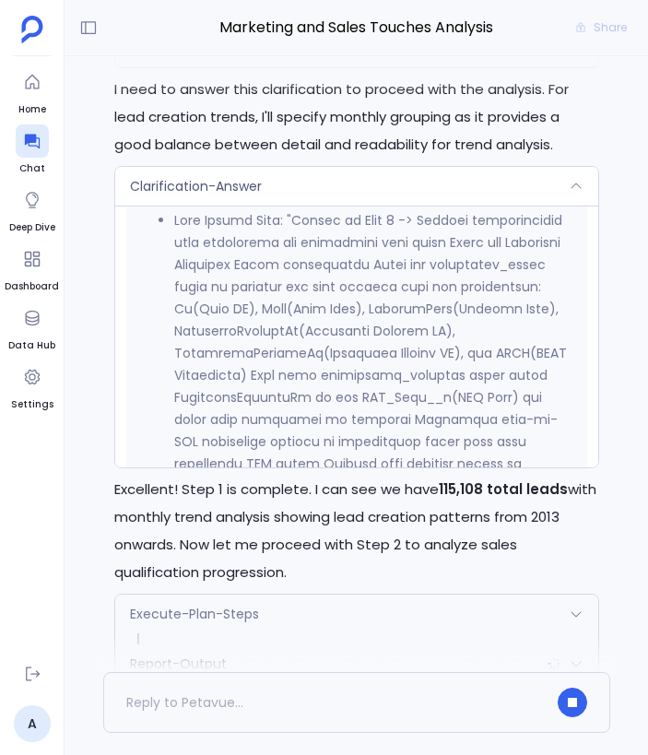
scroll to position [2253, 0]
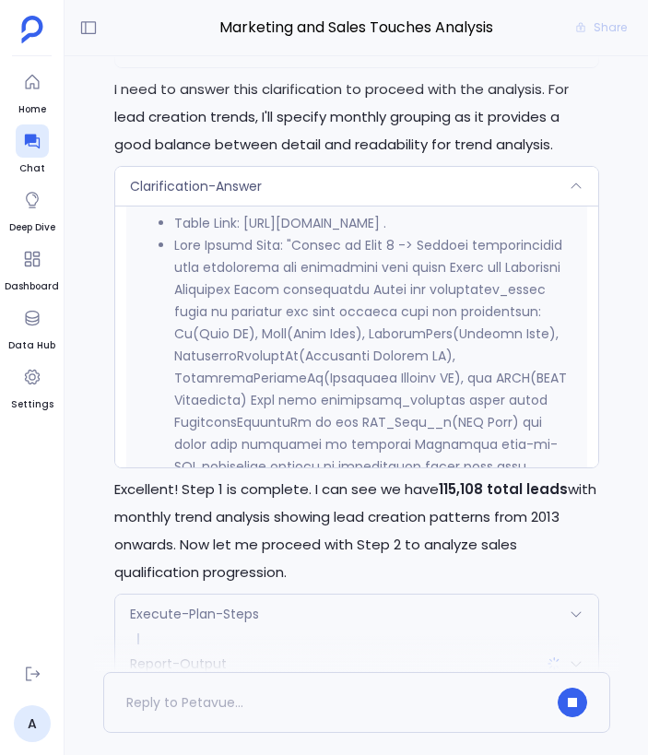
click at [603, 173] on div "Perfect! I'll now execute the approved analysis plan. Let me start with the fir…" at bounding box center [356, 328] width 507 height 727
click at [573, 175] on div "Clarification-Answer" at bounding box center [356, 186] width 483 height 39
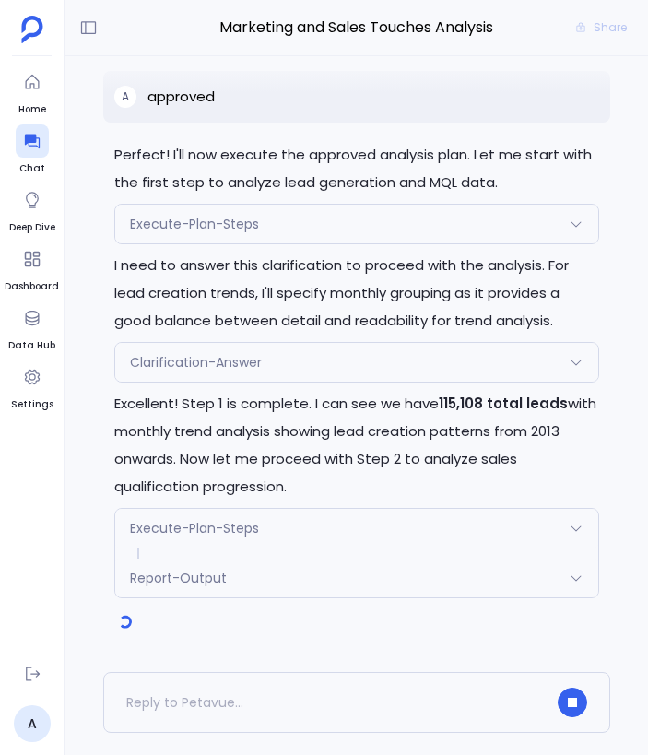
click at [502, 523] on div "Execute-Plan-Steps" at bounding box center [356, 528] width 483 height 39
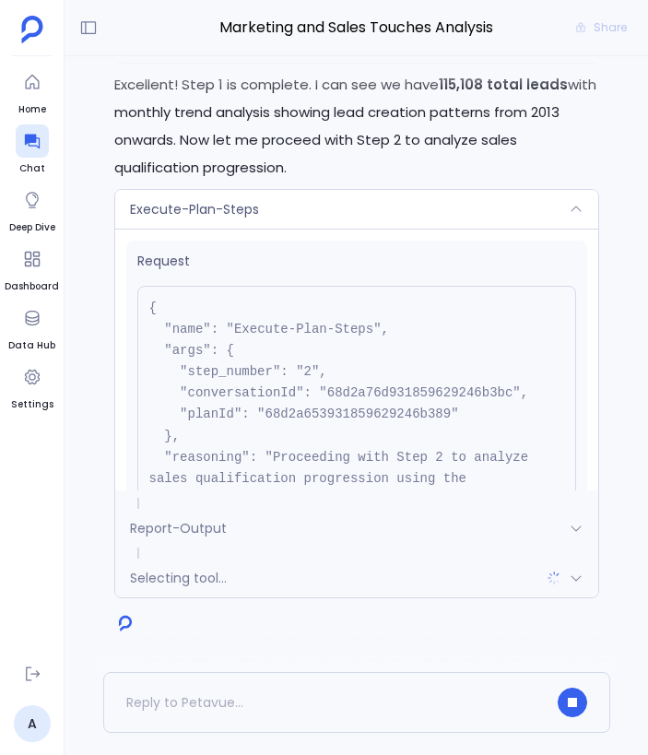
scroll to position [252, 0]
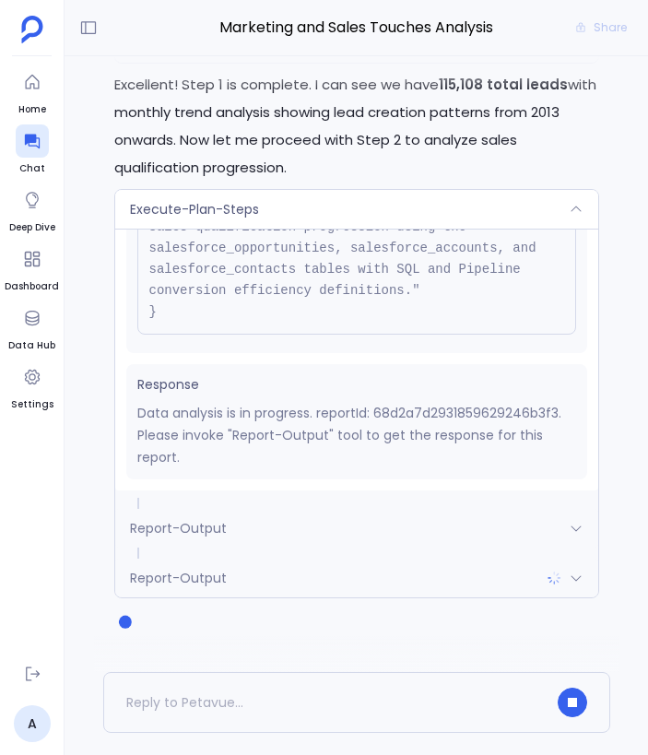
click at [347, 526] on div "Report-Output" at bounding box center [356, 528] width 483 height 39
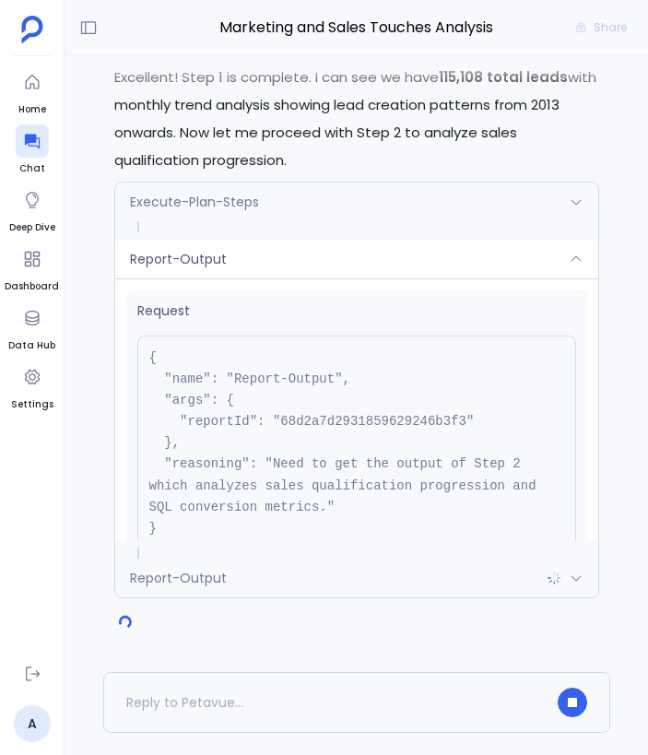
scroll to position [167, 0]
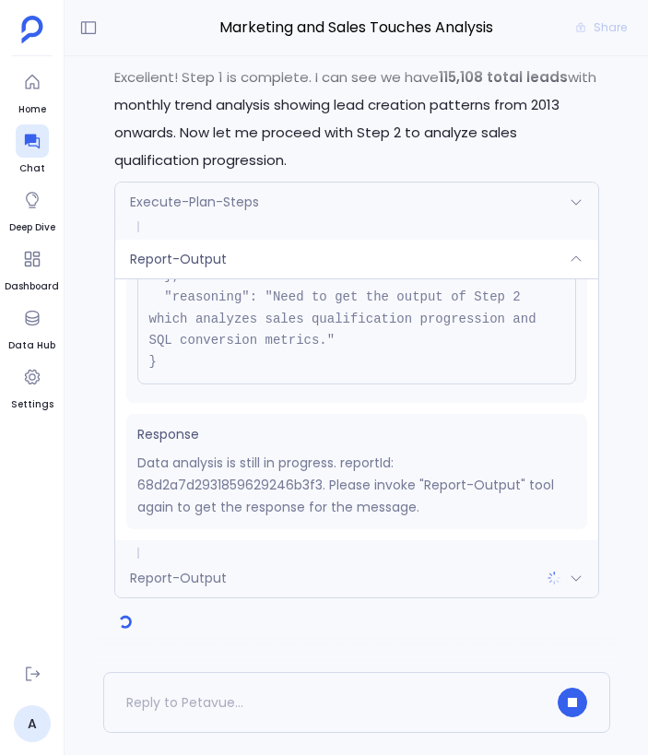
click at [377, 273] on div "Report-Output" at bounding box center [356, 259] width 483 height 39
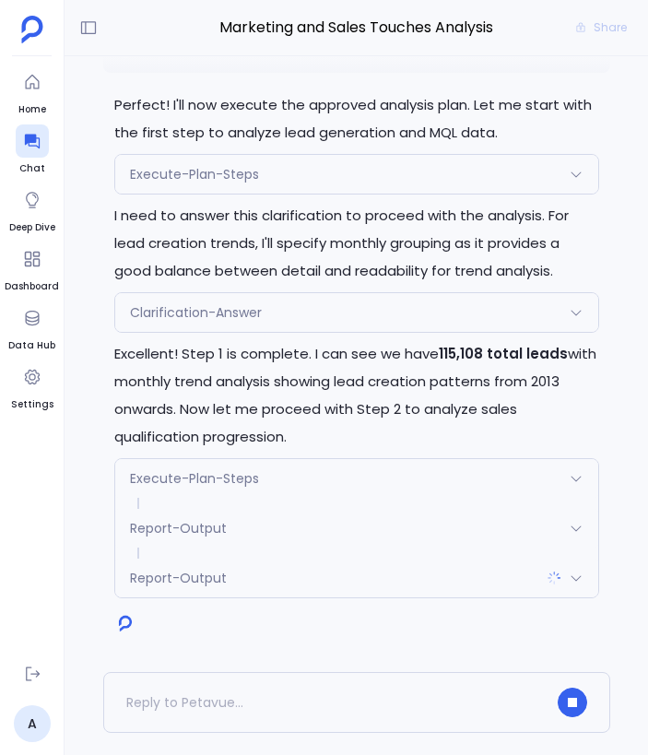
click at [409, 583] on div "Report-Output" at bounding box center [356, 578] width 483 height 39
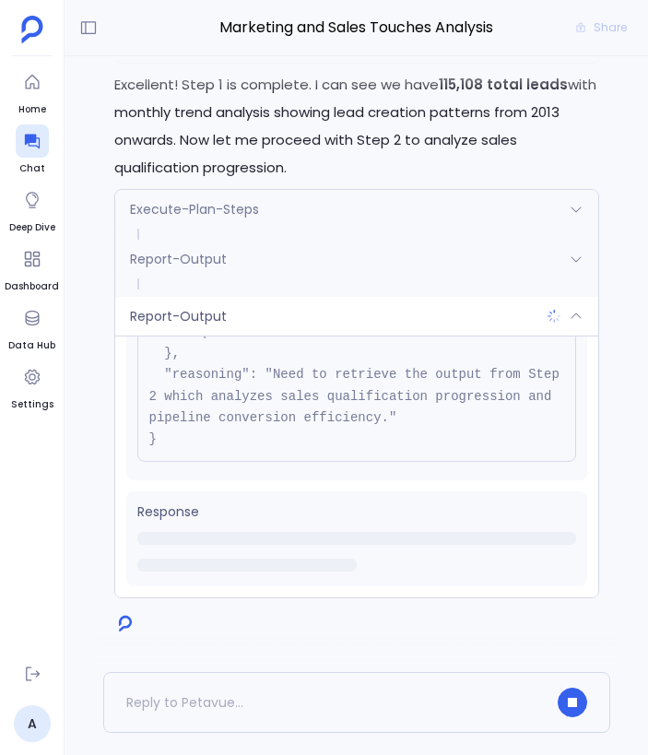
scroll to position [0, 0]
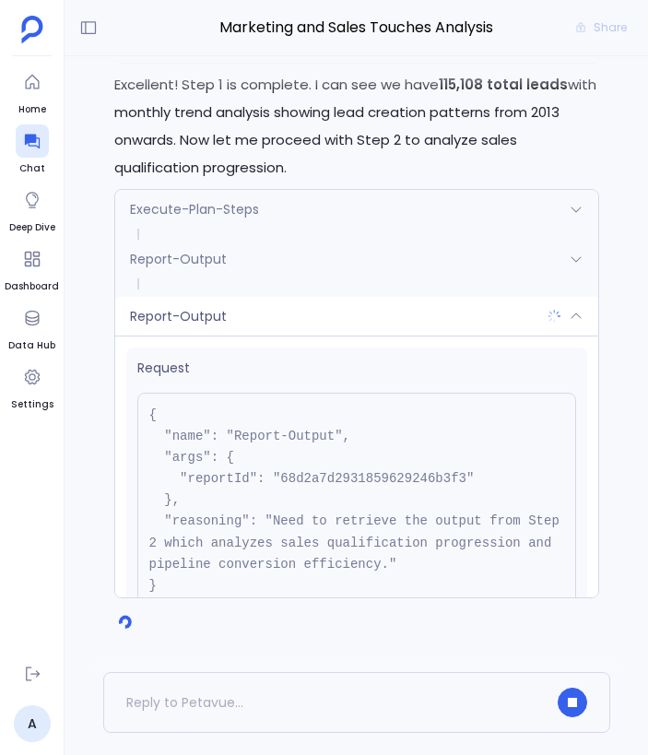
click at [340, 319] on div "Report-Output" at bounding box center [356, 316] width 483 height 39
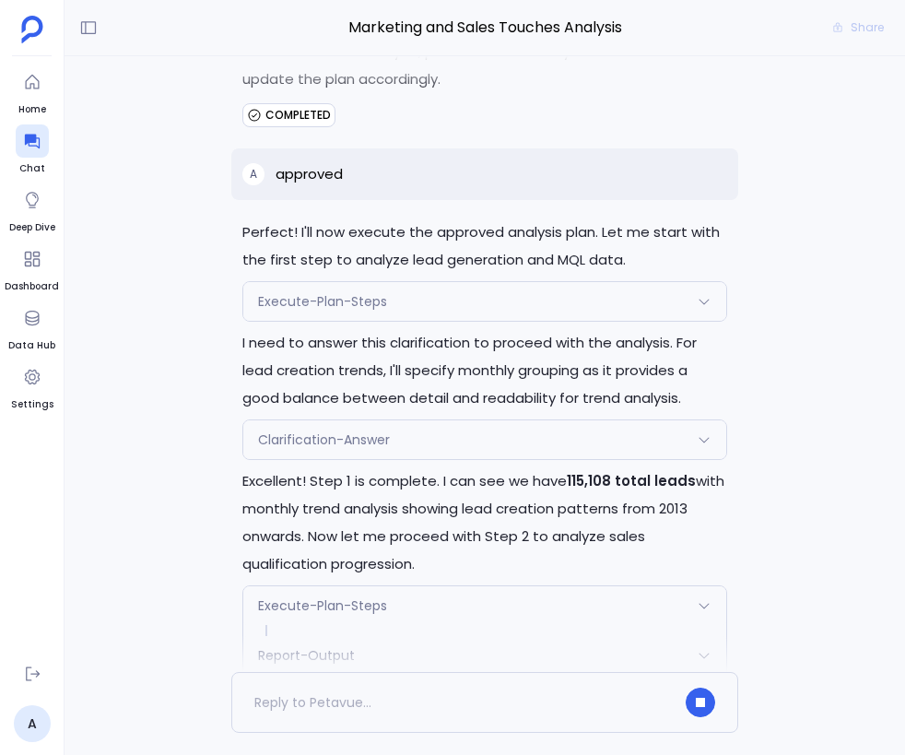
click at [586, 439] on div "Clarification-Answer" at bounding box center [484, 439] width 483 height 39
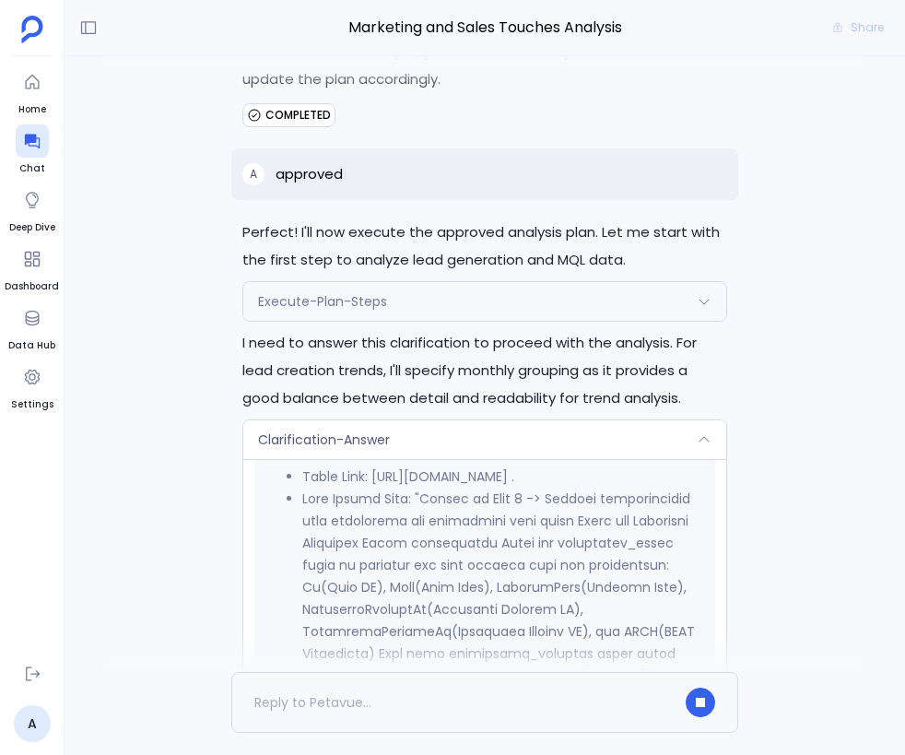
click at [550, 438] on div "Clarification-Answer" at bounding box center [484, 439] width 483 height 39
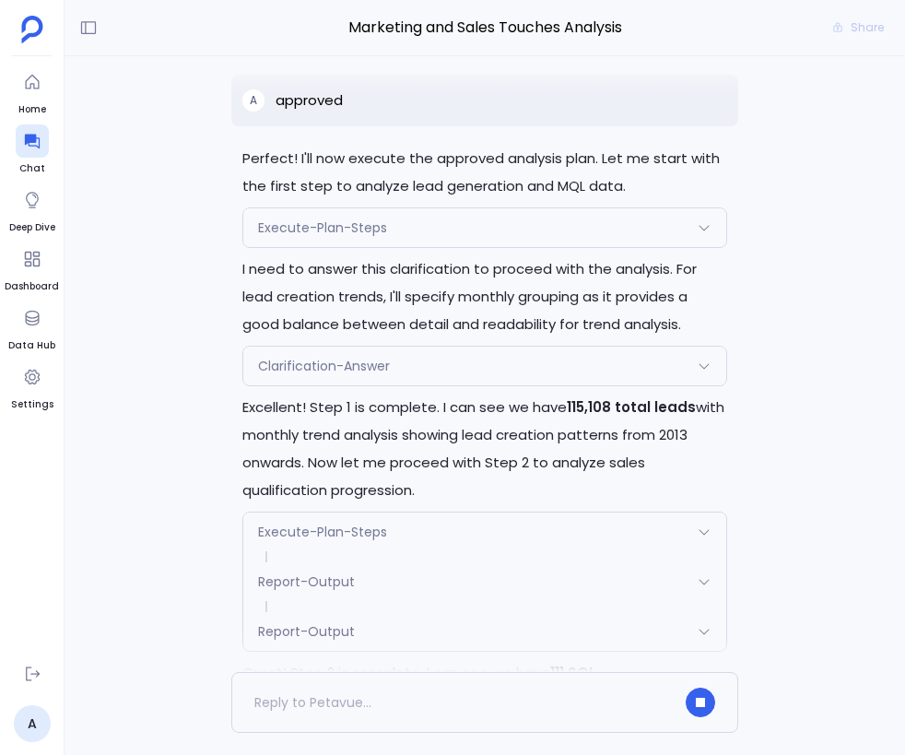
click at [528, 241] on div "Execute-Plan-Steps" at bounding box center [484, 227] width 483 height 39
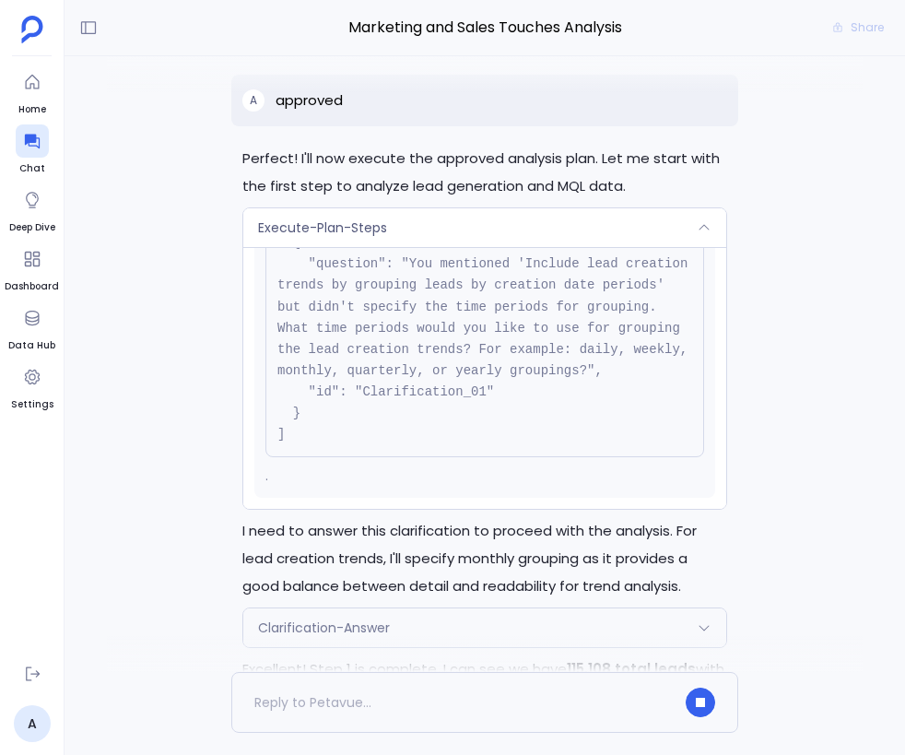
click at [528, 240] on div "Execute-Plan-Steps" at bounding box center [484, 227] width 483 height 39
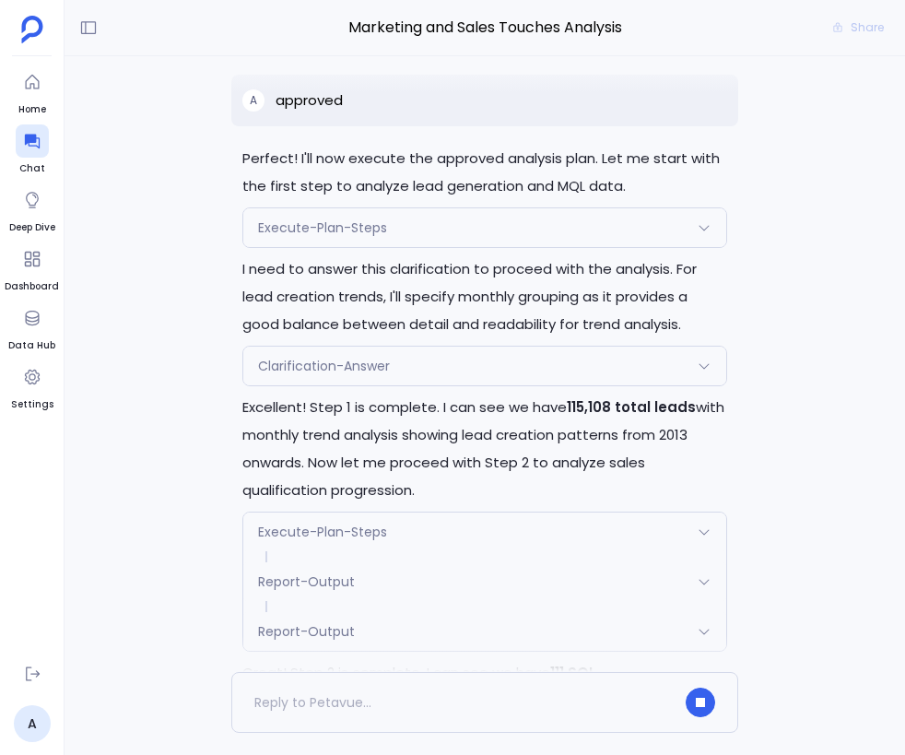
scroll to position [-40, 0]
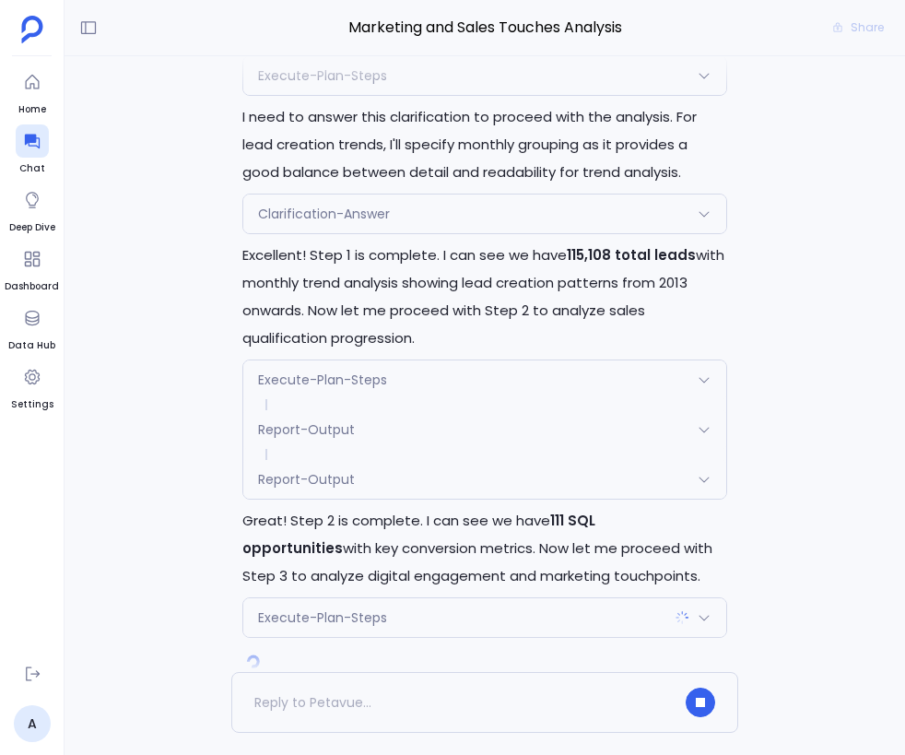
click at [485, 223] on div "Clarification-Answer" at bounding box center [484, 214] width 483 height 39
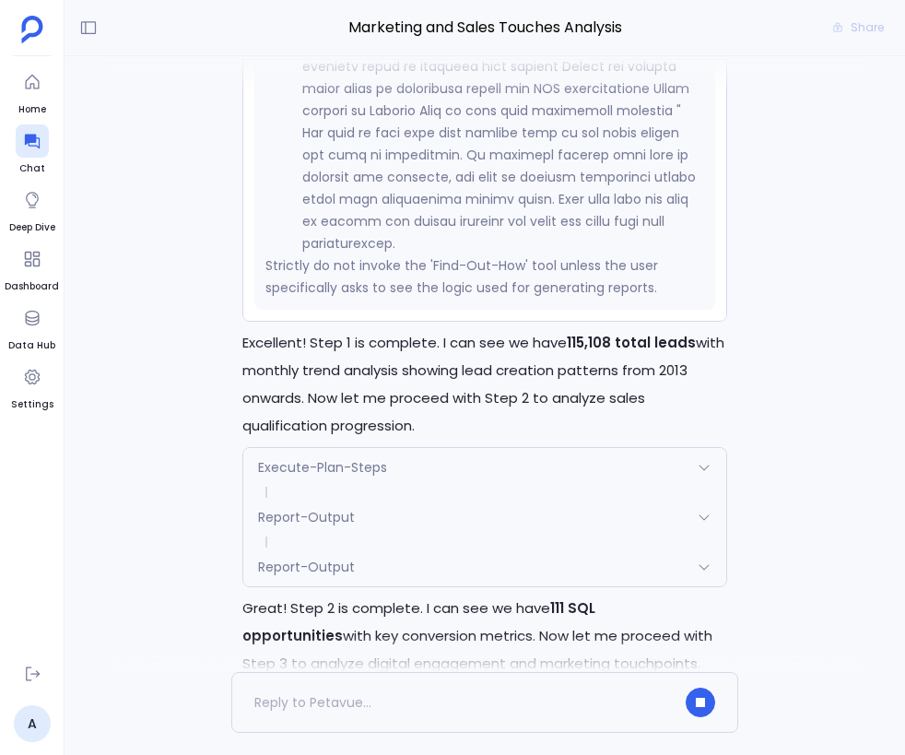
scroll to position [0, 0]
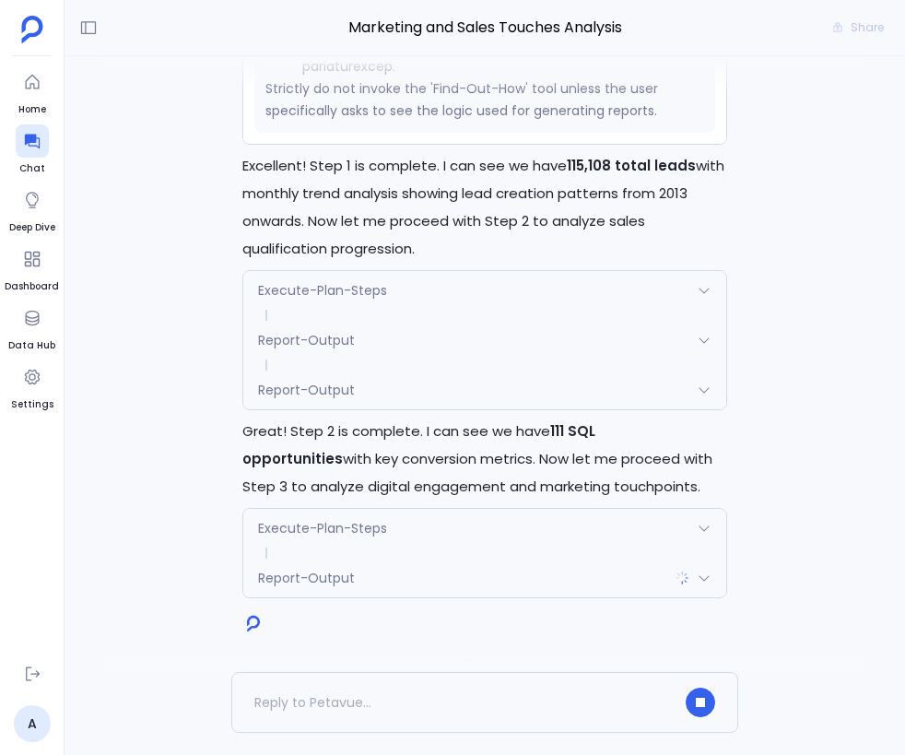
click at [351, 319] on span at bounding box center [484, 315] width 483 height 11
click at [351, 337] on div "Report-Output" at bounding box center [484, 340] width 483 height 39
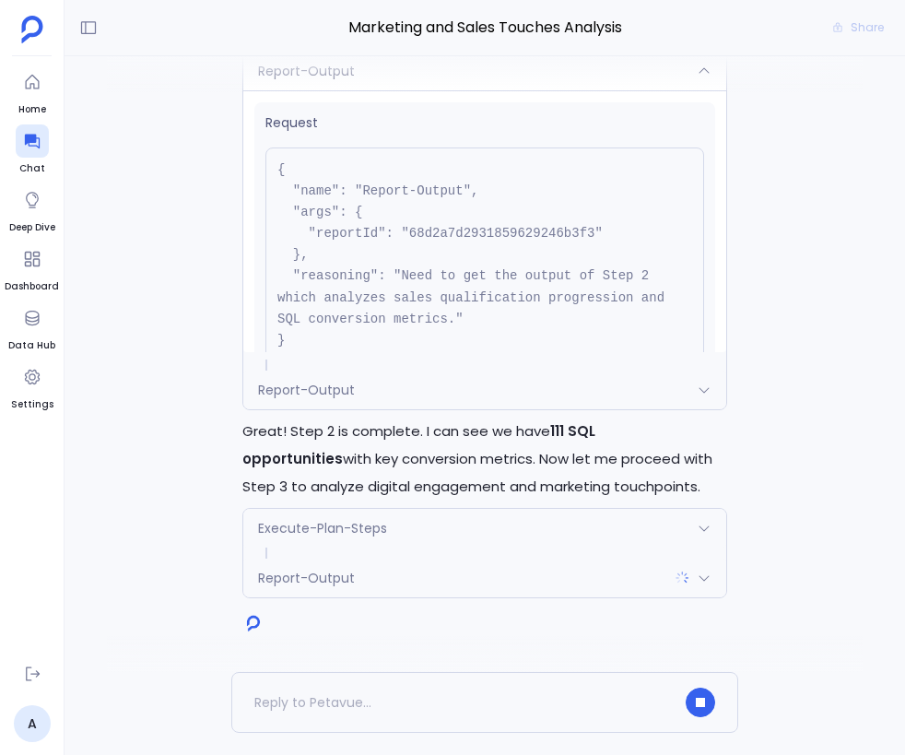
scroll to position [167, 0]
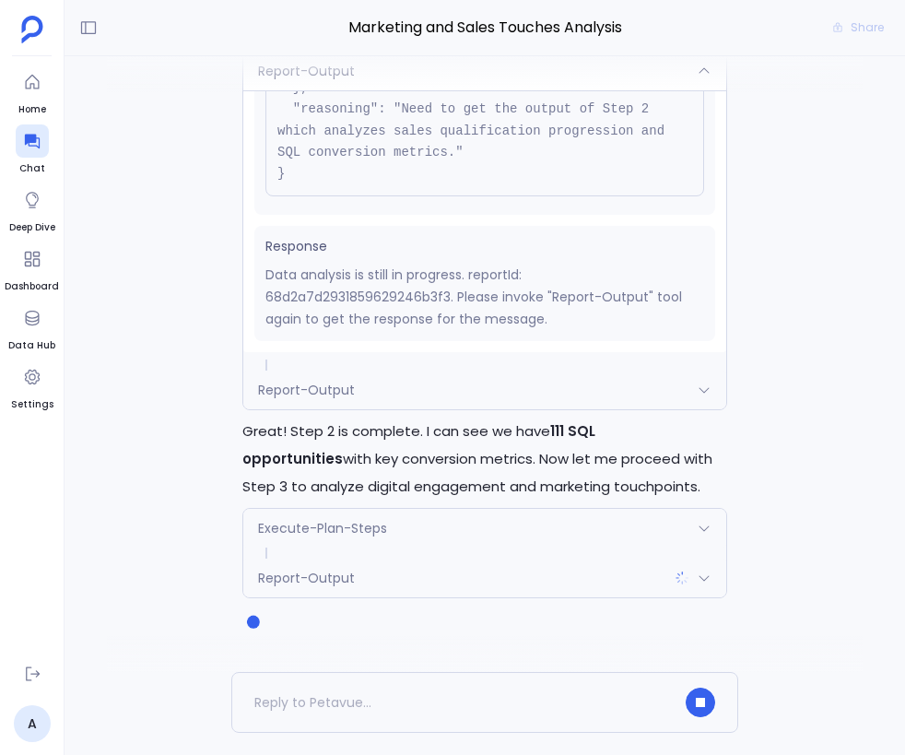
click at [418, 398] on div "Report-Output" at bounding box center [484, 390] width 483 height 39
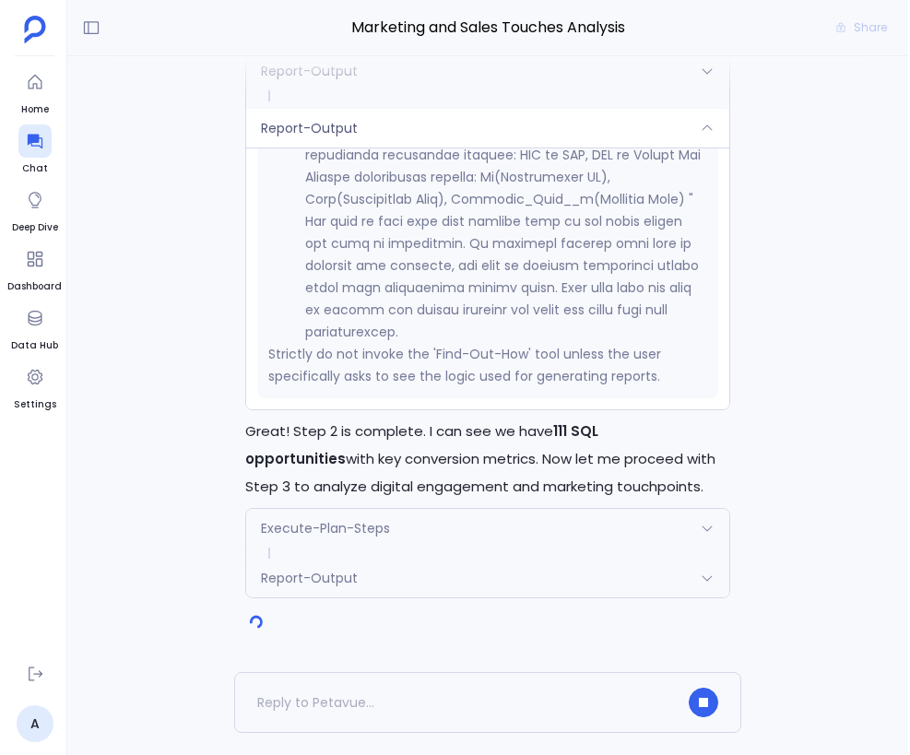
scroll to position [8185, 0]
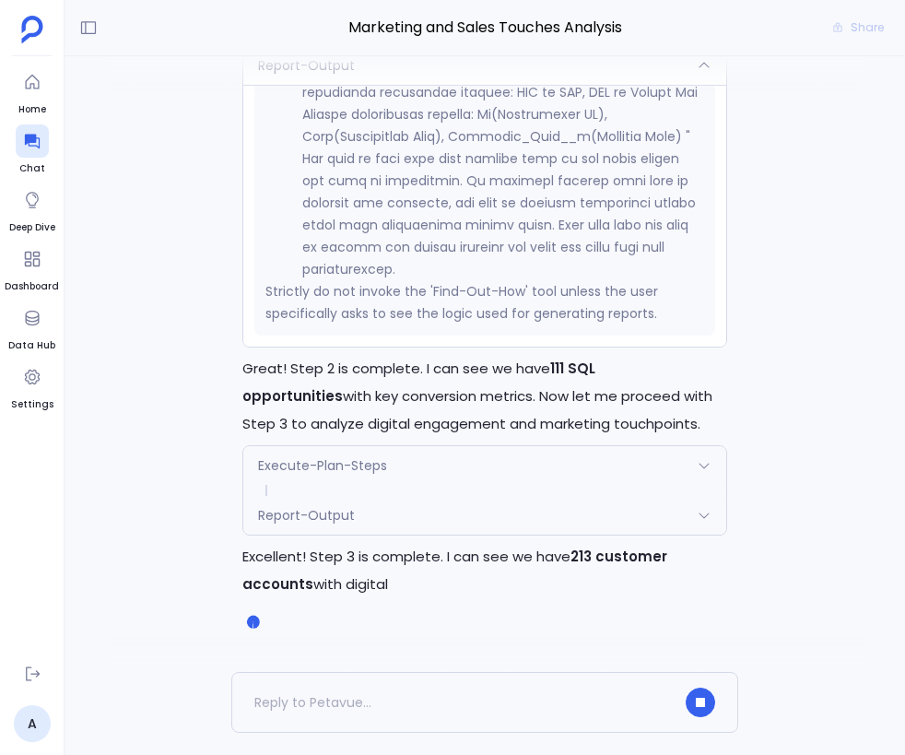
click at [514, 455] on div "Execute-Plan-Steps" at bounding box center [484, 465] width 483 height 39
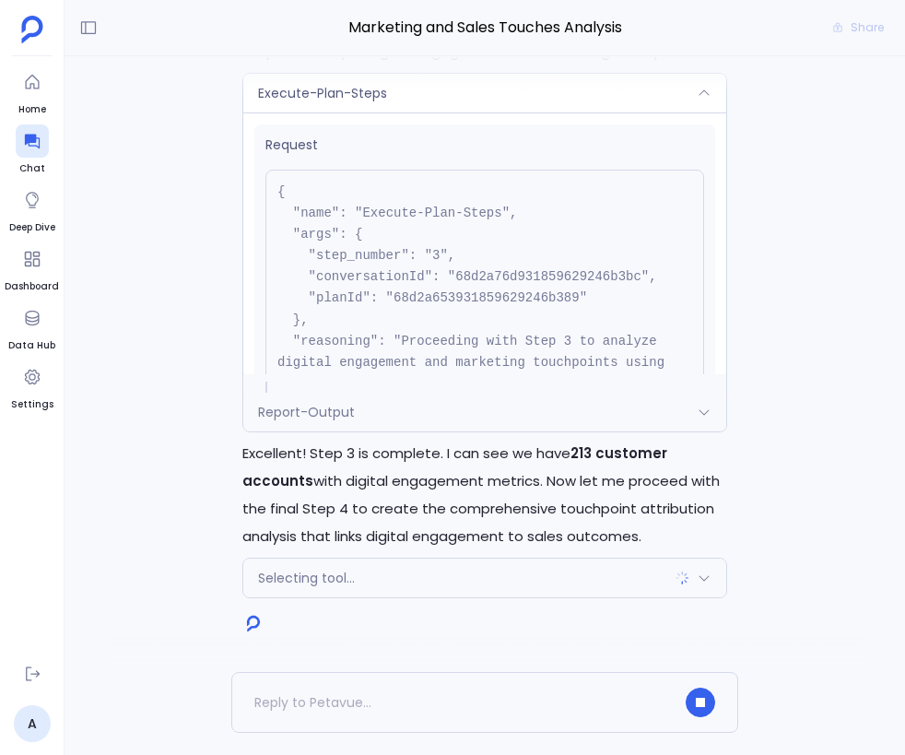
click at [561, 99] on div "Execute-Plan-Steps" at bounding box center [484, 93] width 483 height 39
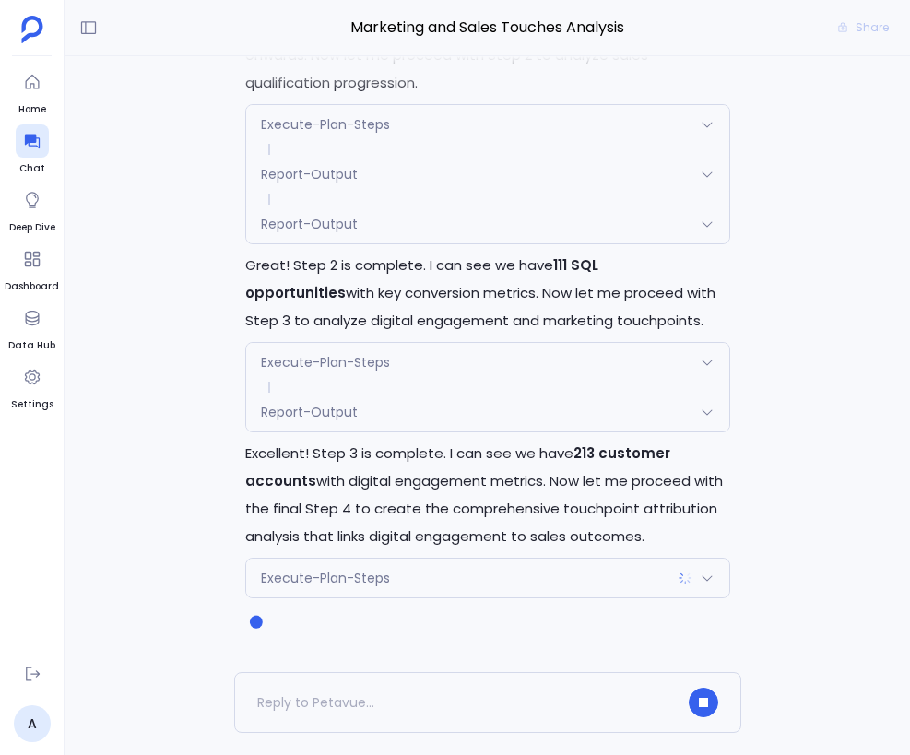
click at [525, 573] on div "Execute-Plan-Steps" at bounding box center [487, 578] width 483 height 39
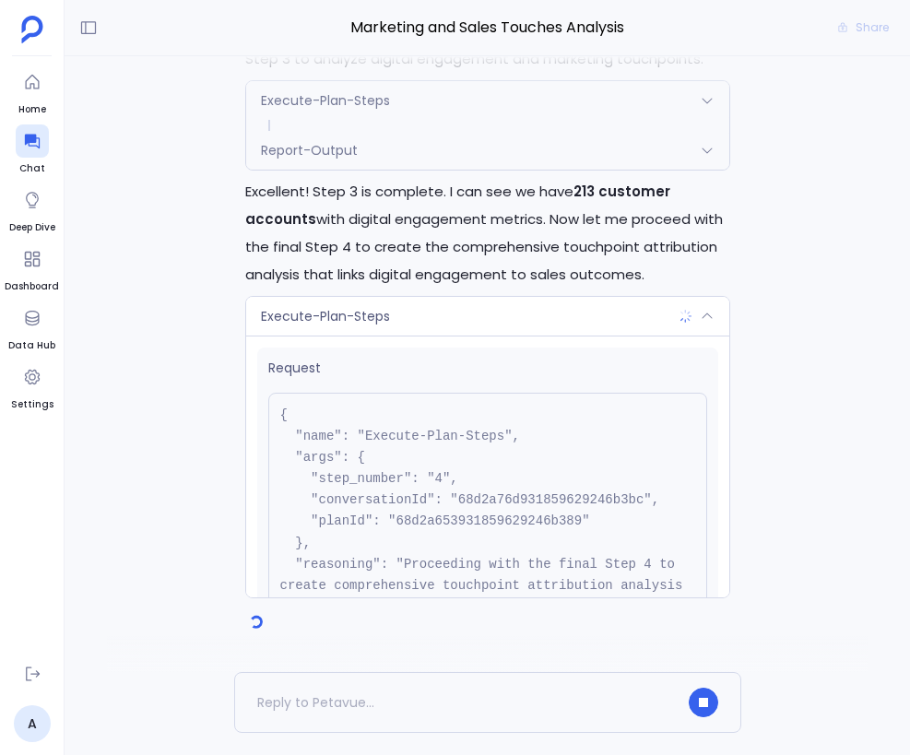
scroll to position [231, 0]
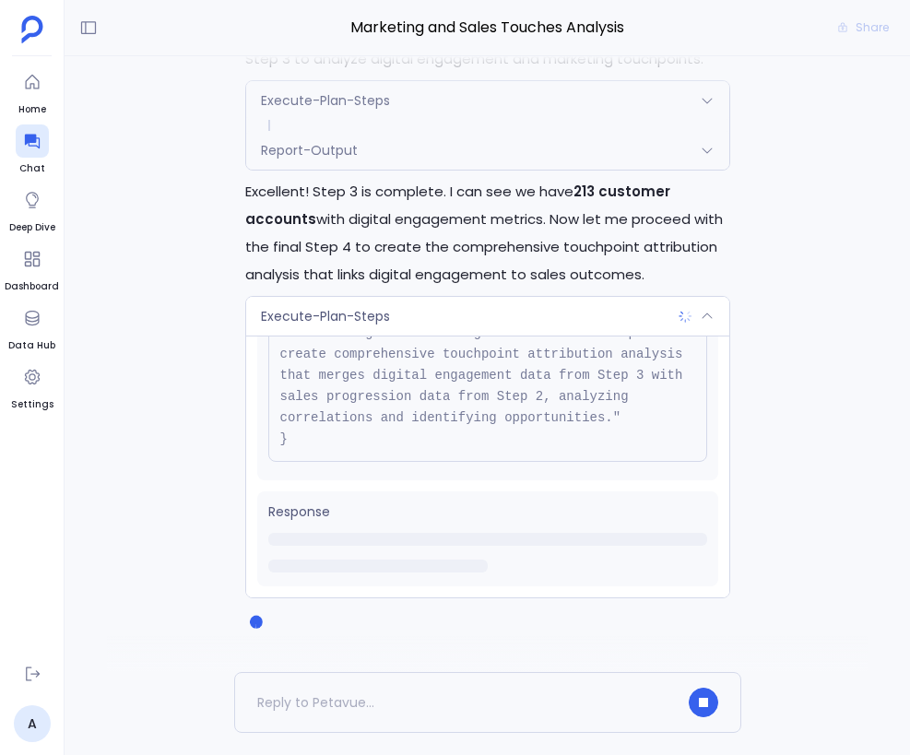
click at [576, 326] on div "Execute-Plan-Steps" at bounding box center [487, 316] width 483 height 39
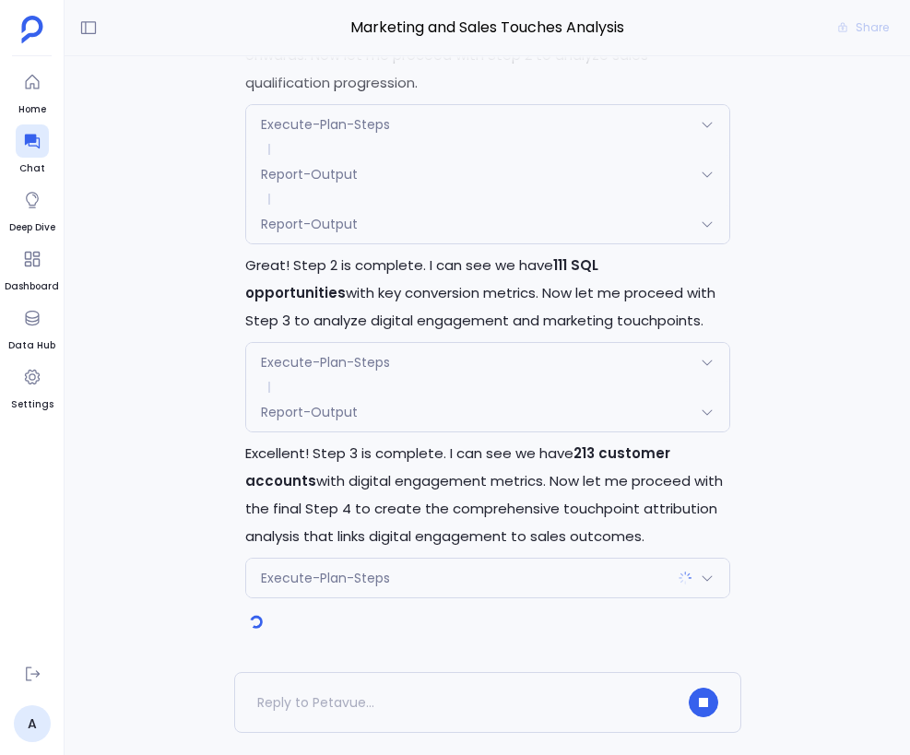
click at [746, 275] on div "Perfect! I'll now execute the approved analysis plan. Let me start with the fir…" at bounding box center [487, 364] width 845 height 616
click at [538, 579] on div "Execute-Plan-Steps" at bounding box center [487, 578] width 483 height 39
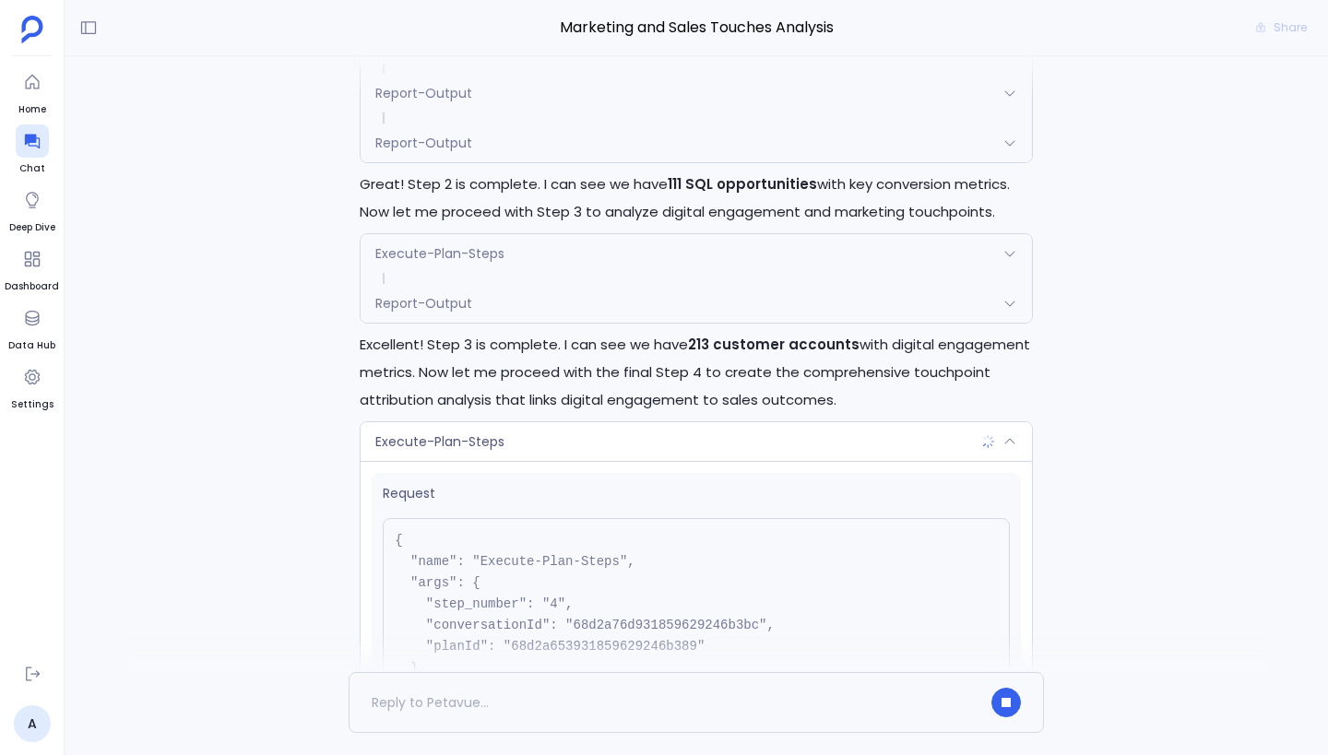
scroll to position [0, 0]
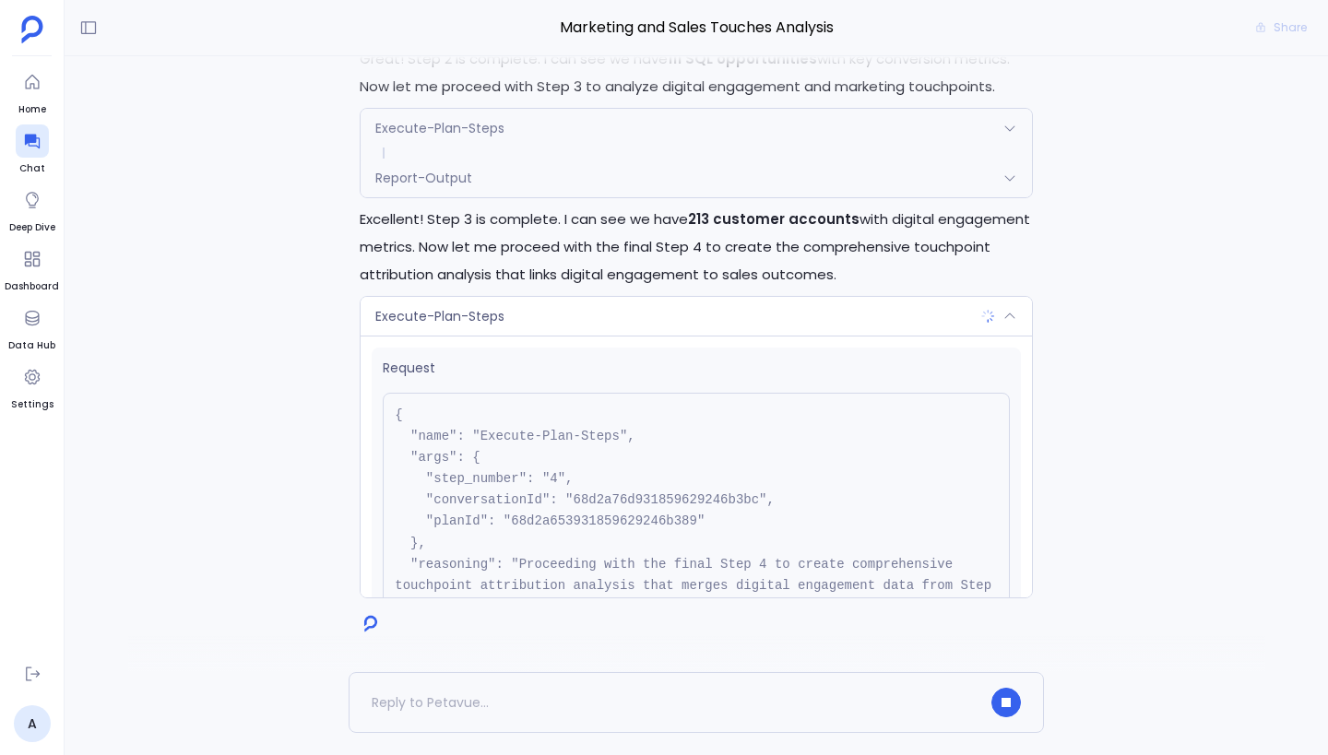
click at [642, 313] on div "Execute-Plan-Steps" at bounding box center [695, 316] width 671 height 39
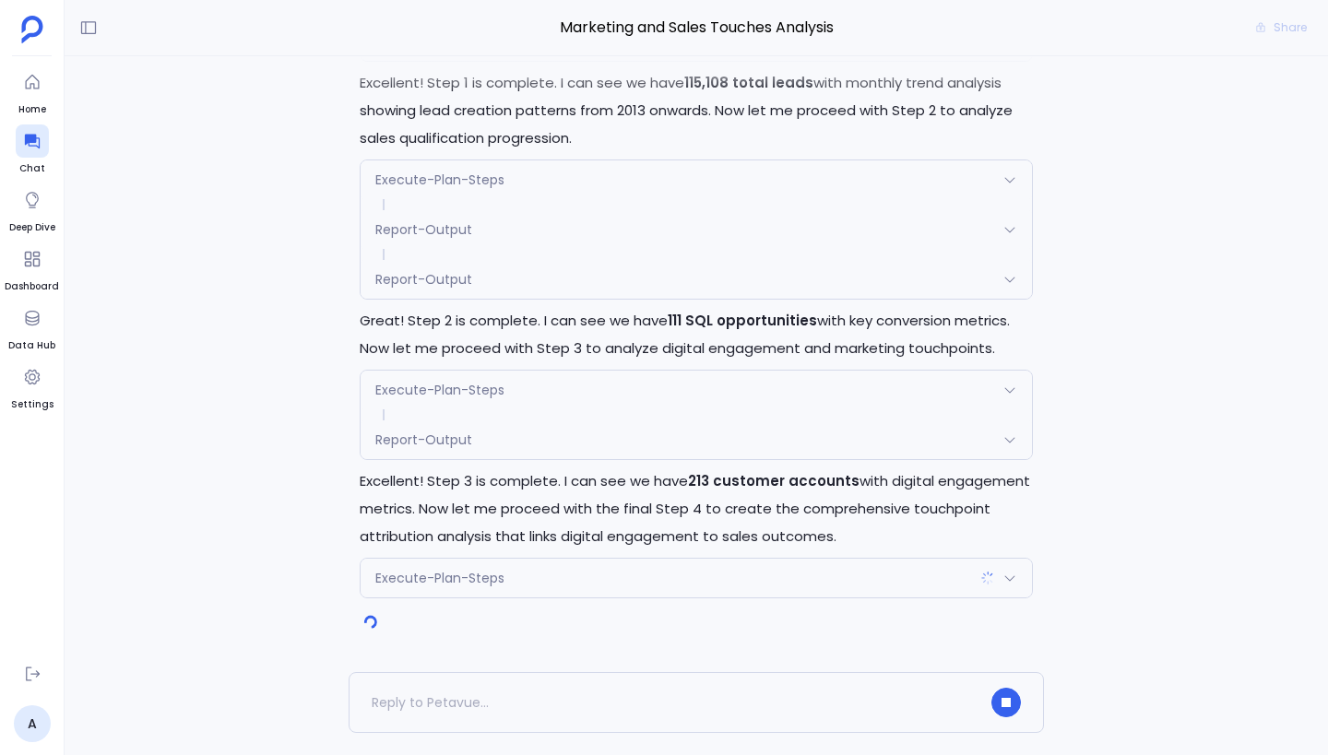
click at [721, 443] on div "Report-Output" at bounding box center [695, 439] width 671 height 39
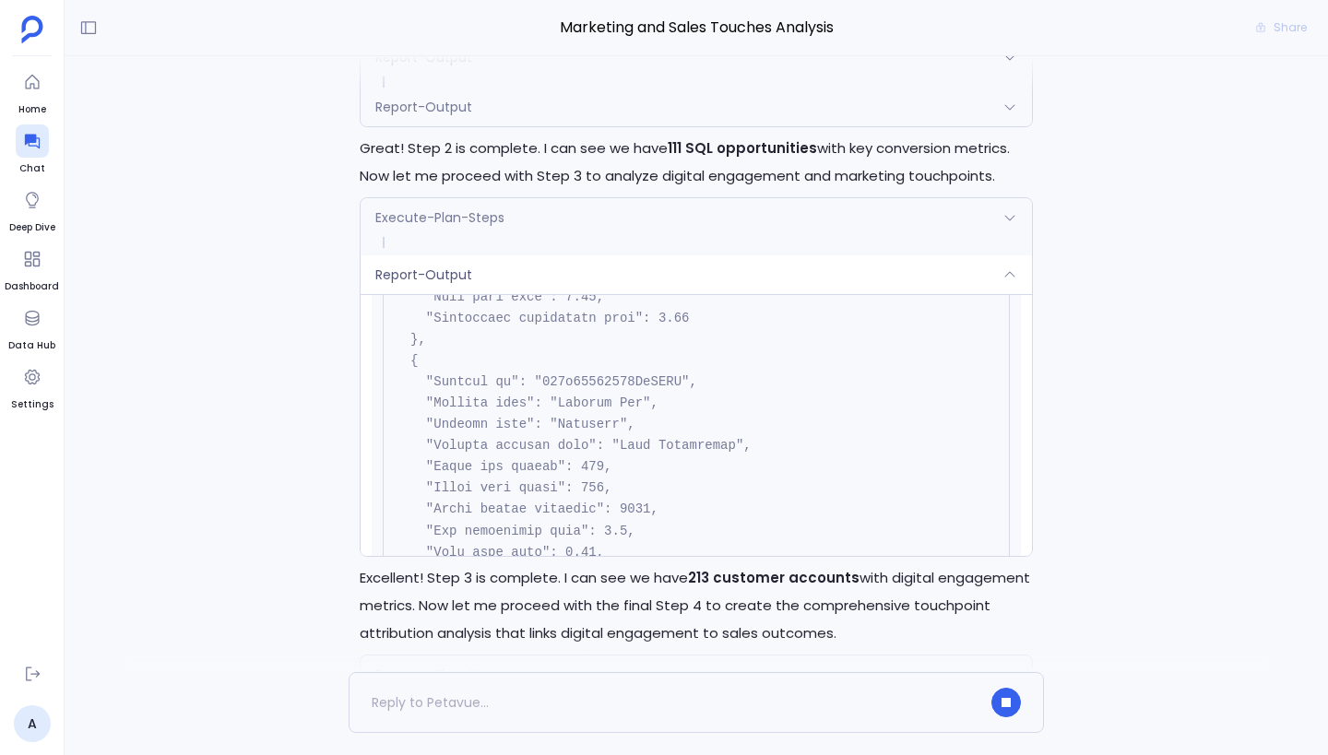
scroll to position [4826, 0]
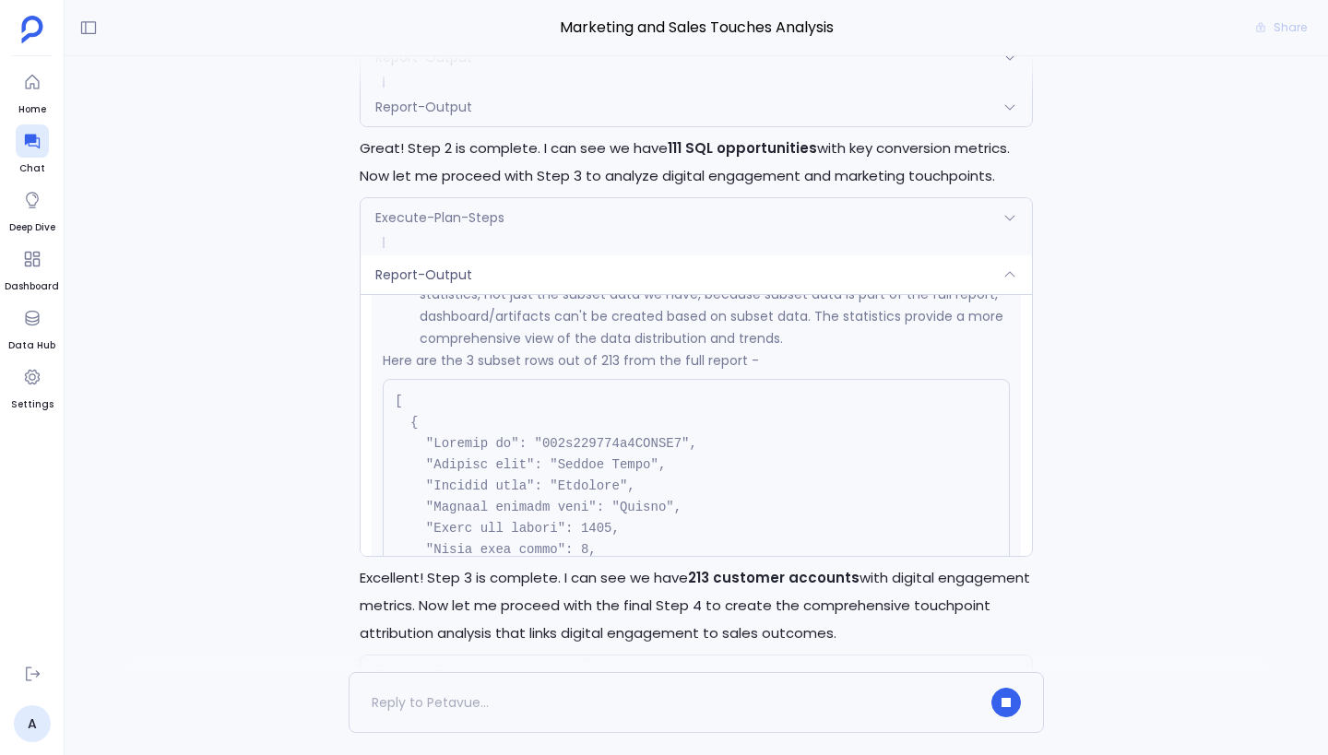
click at [813, 277] on div "Report-Output" at bounding box center [695, 274] width 671 height 39
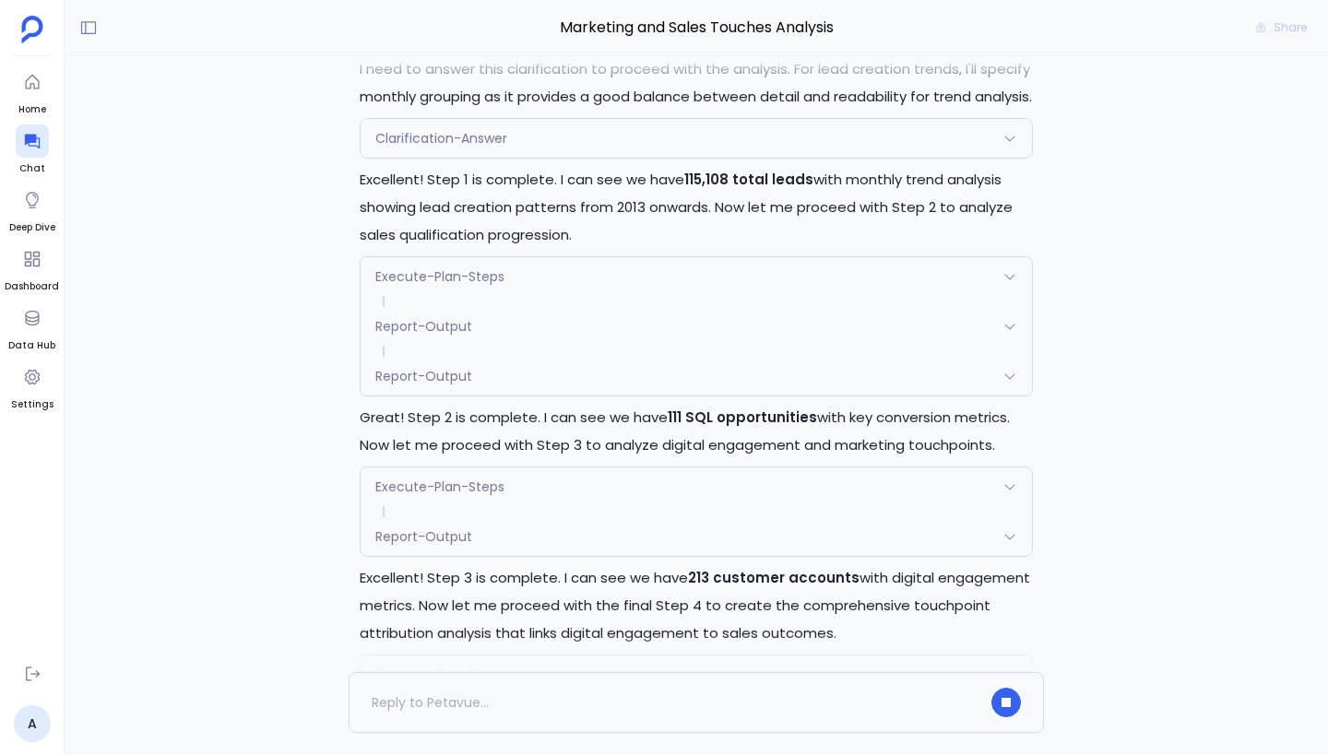
scroll to position [0, 0]
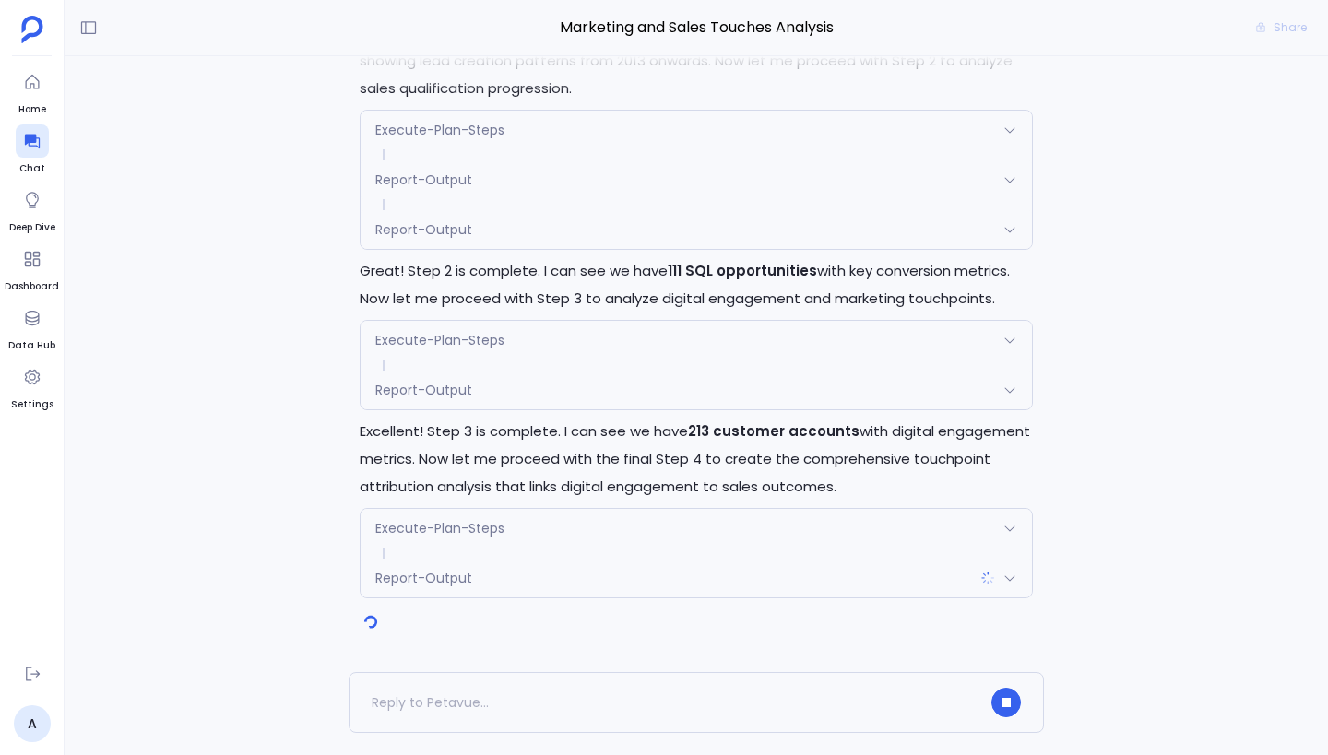
click at [730, 575] on div "Report-Output" at bounding box center [695, 578] width 671 height 39
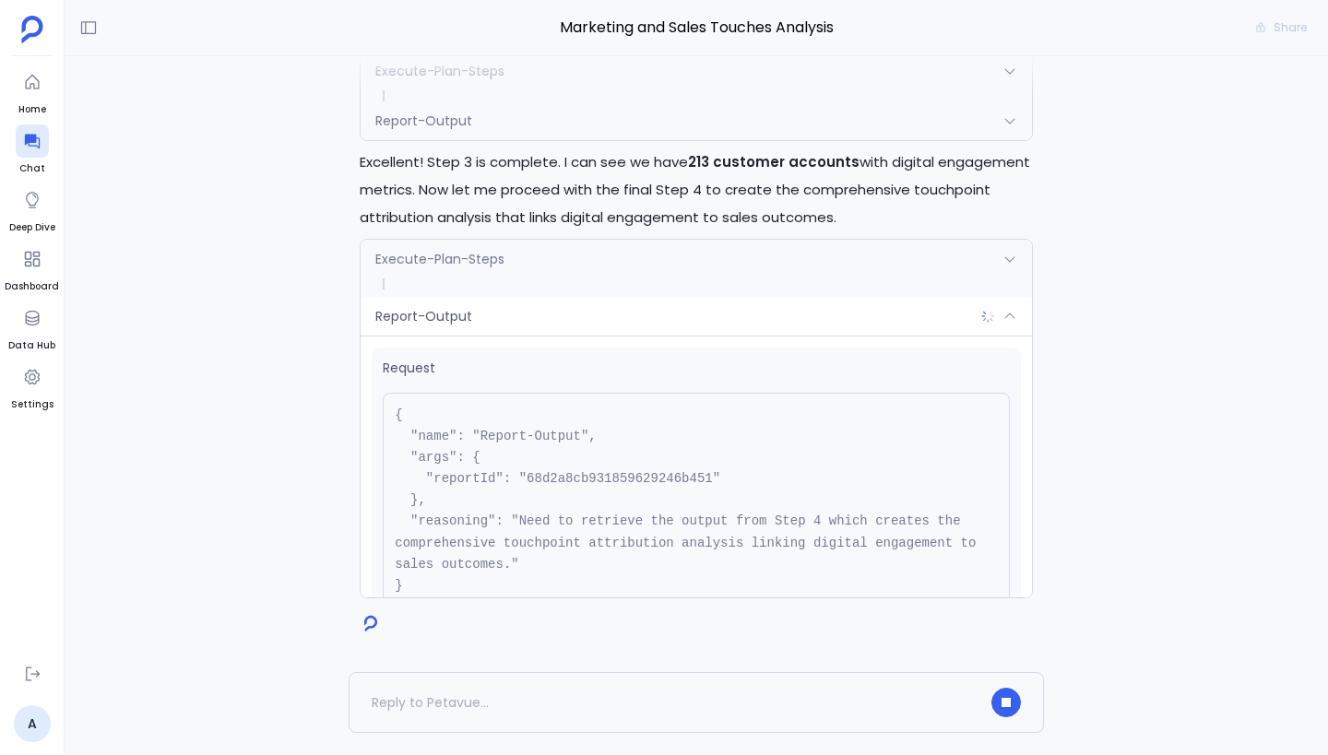
click at [628, 321] on div "Report-Output" at bounding box center [695, 316] width 671 height 39
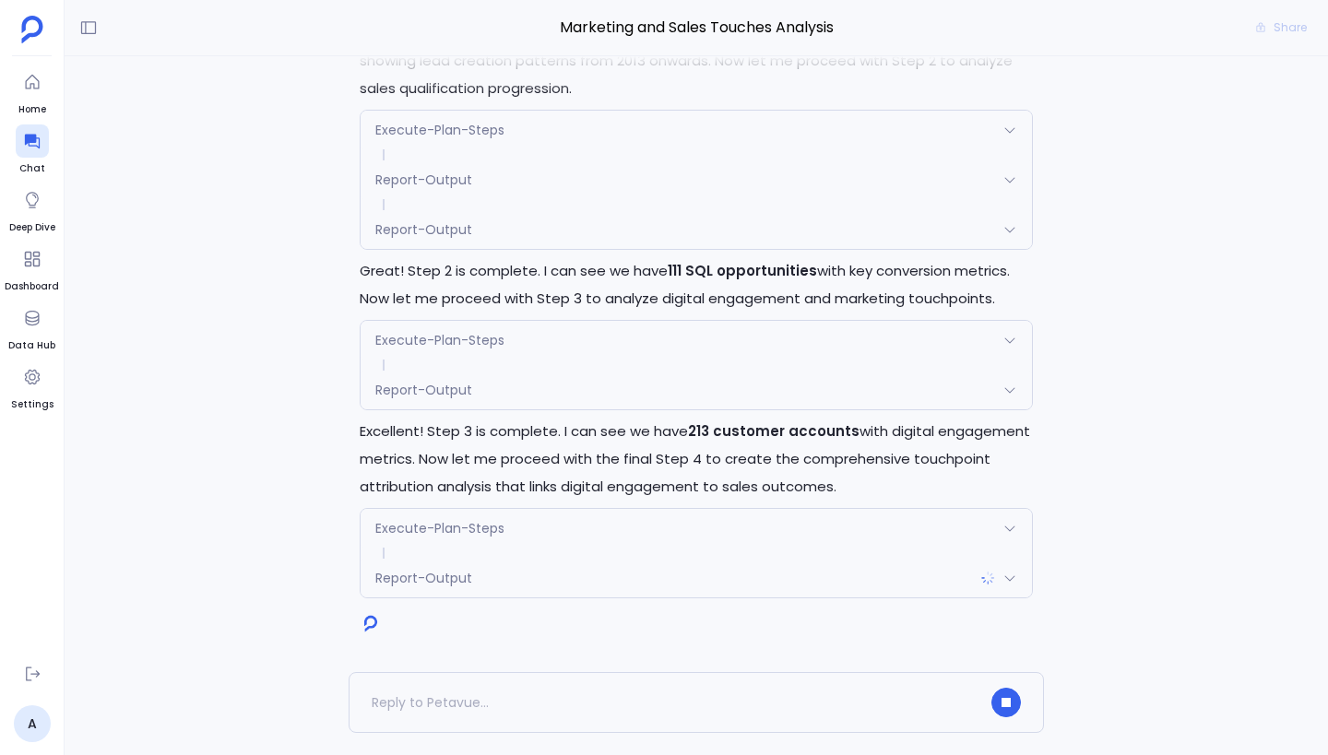
click at [646, 578] on div "Report-Output" at bounding box center [695, 578] width 671 height 39
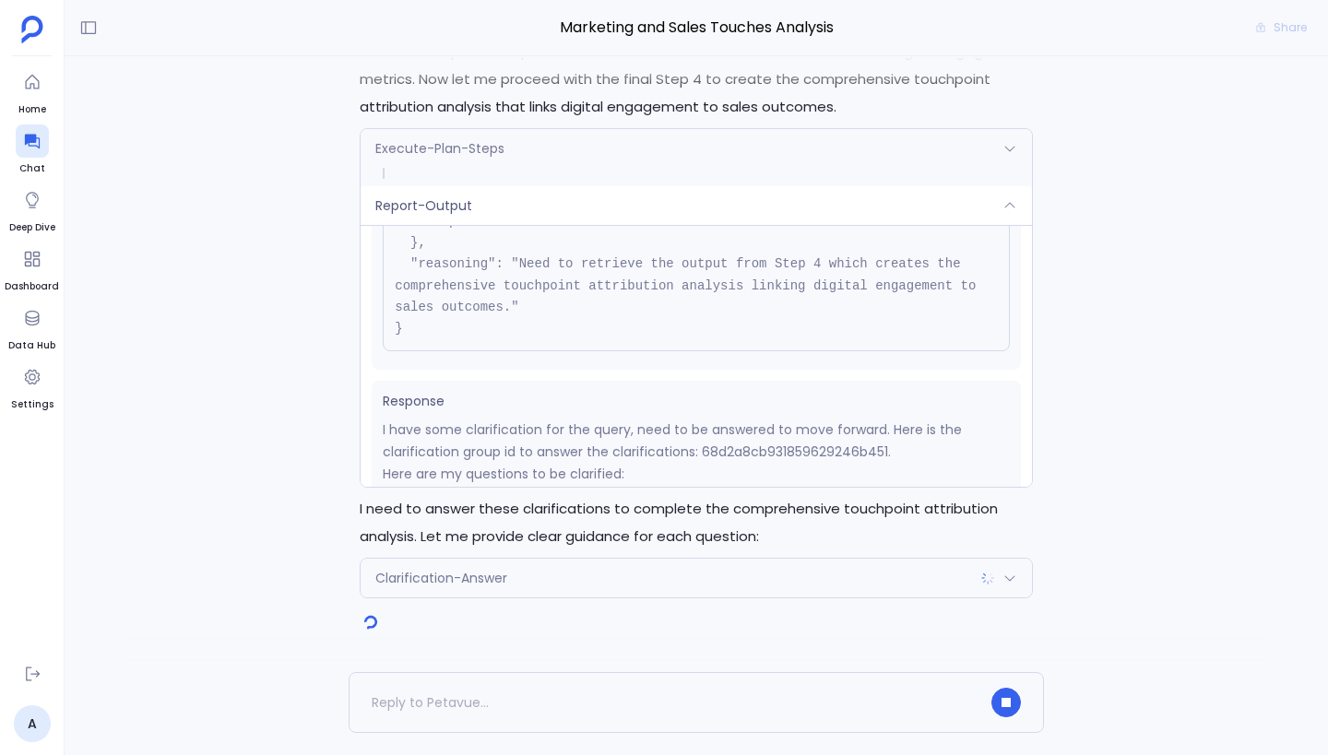
scroll to position [1036, 0]
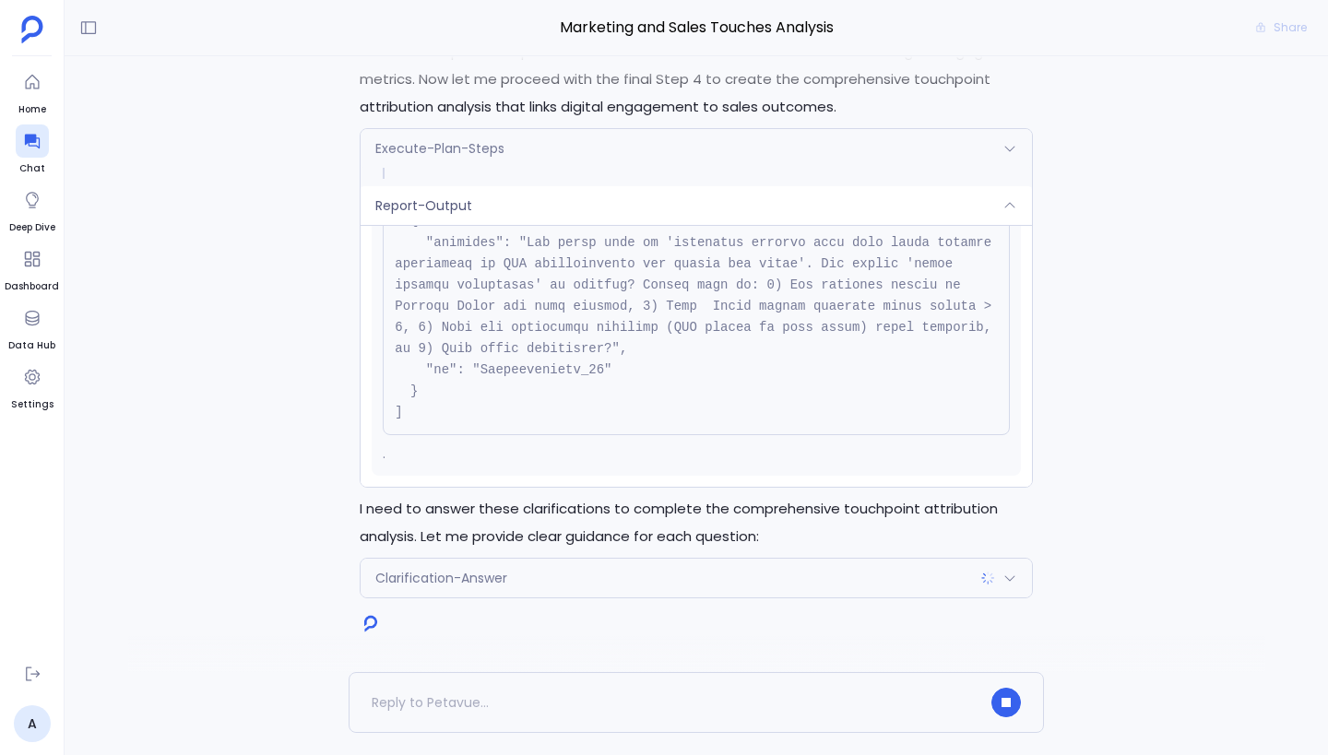
click at [641, 213] on div "Report-Output" at bounding box center [695, 205] width 671 height 39
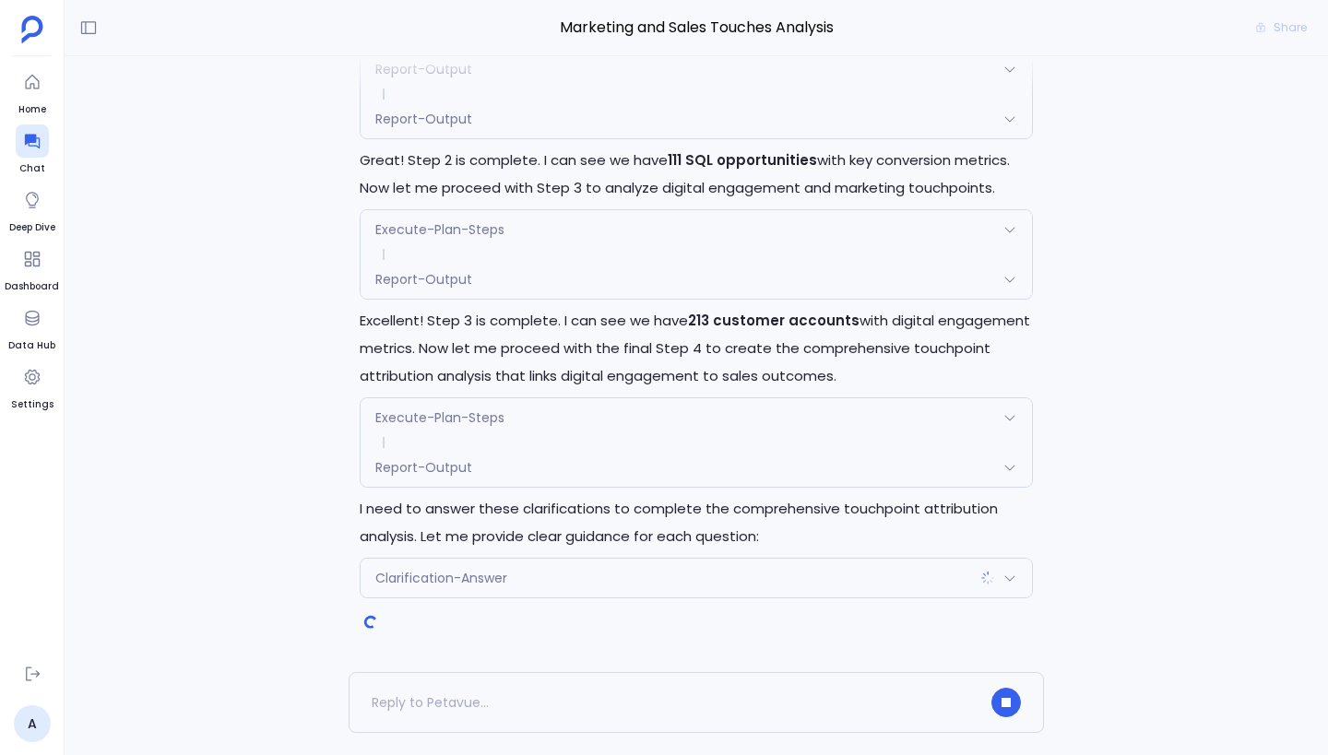
click at [594, 578] on div "Clarification-Answer" at bounding box center [695, 578] width 671 height 39
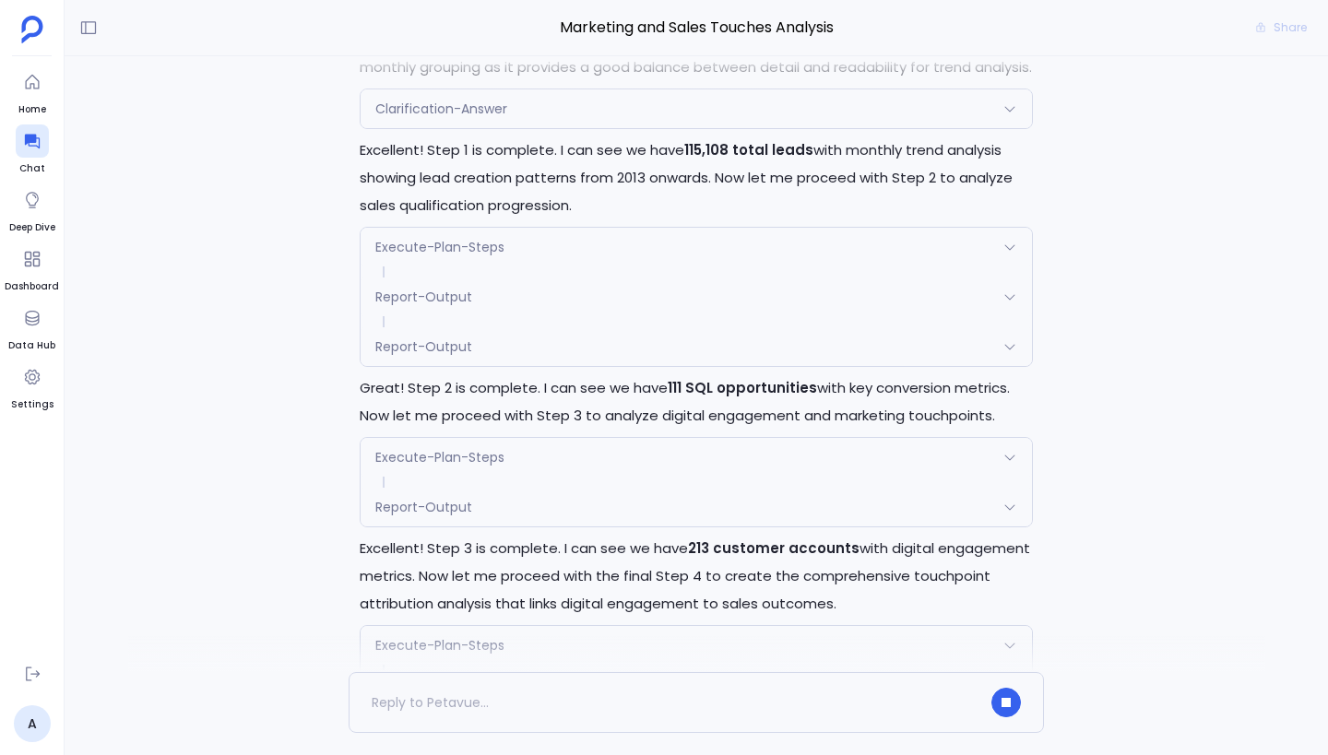
scroll to position [0, 0]
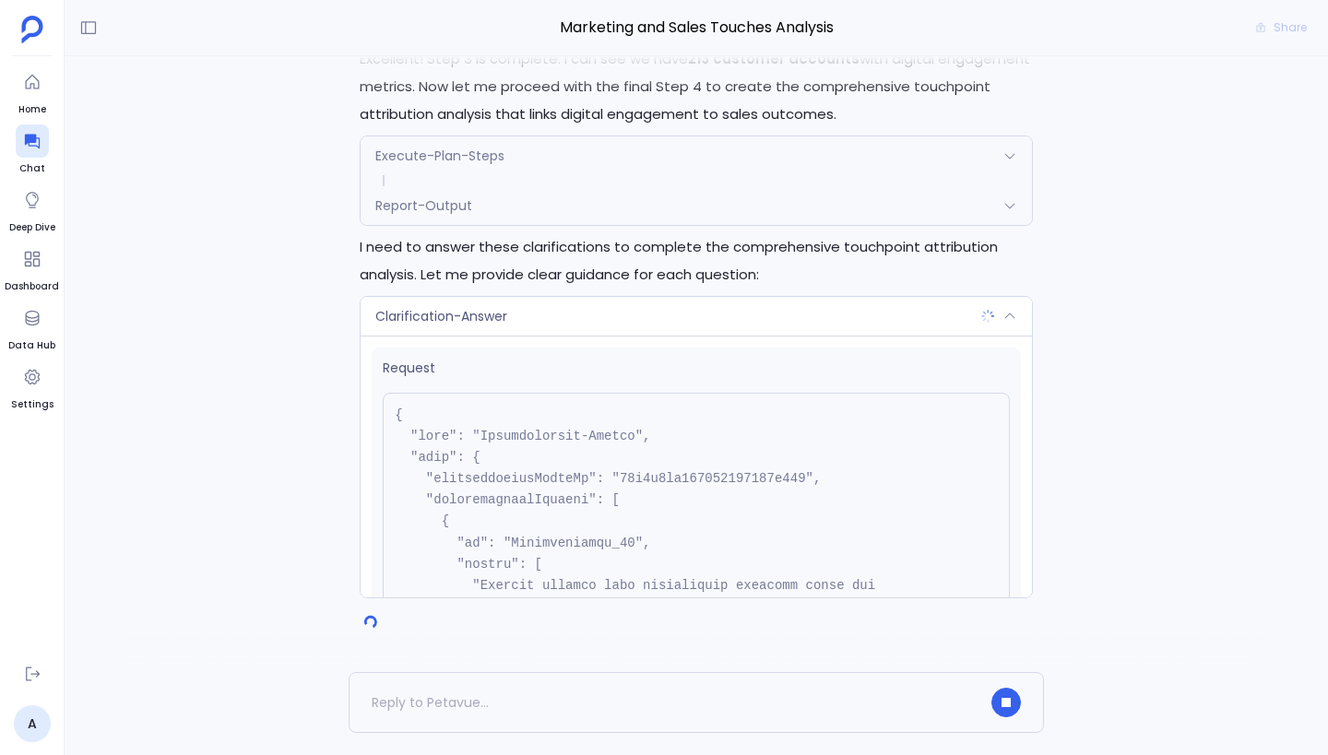
click at [597, 311] on div "Clarification-Answer" at bounding box center [695, 316] width 671 height 39
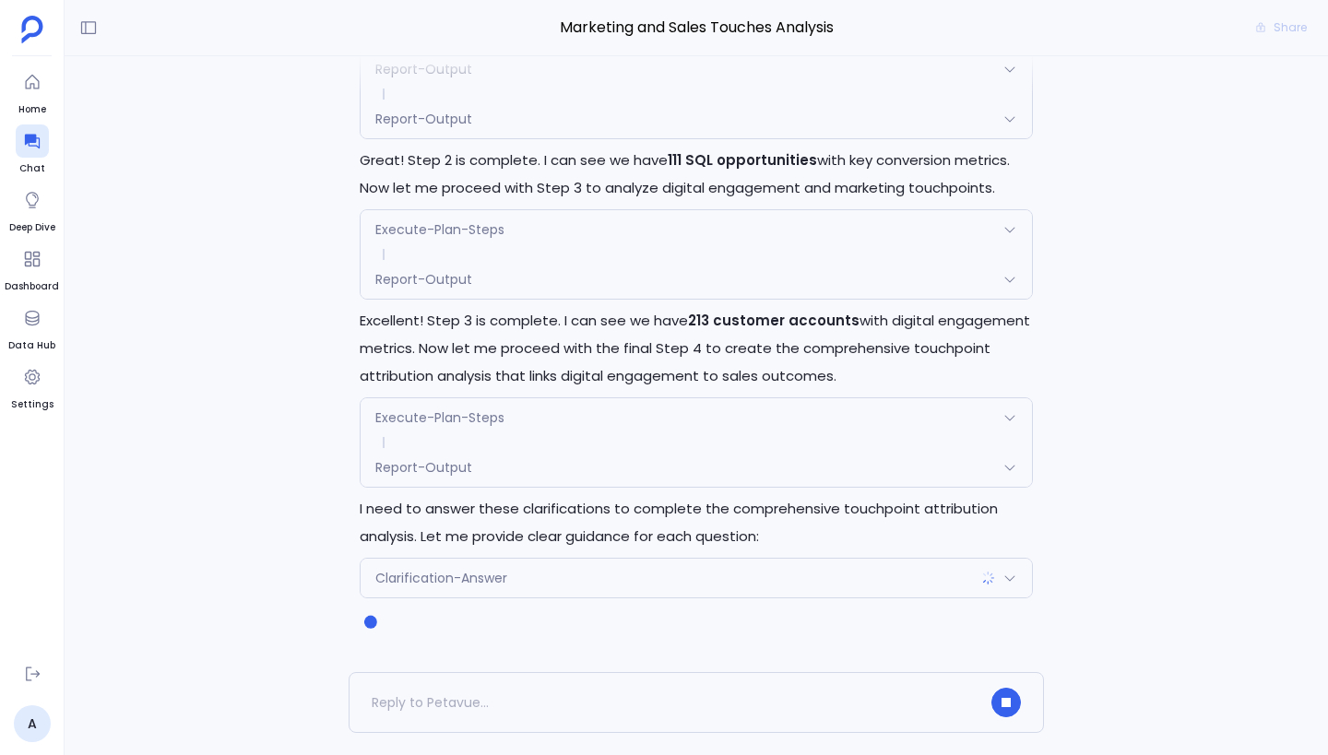
click at [521, 586] on div "Clarification-Answer" at bounding box center [695, 578] width 671 height 39
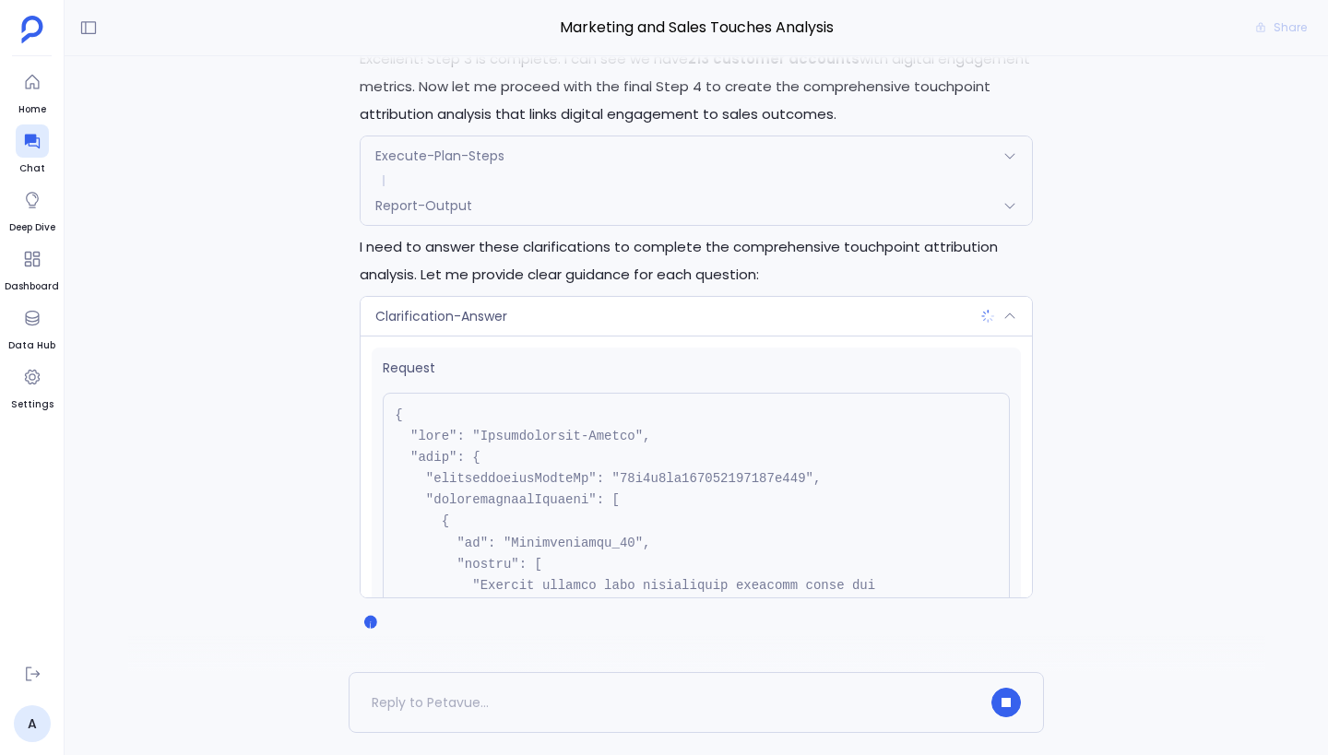
click at [555, 208] on div "Report-Output" at bounding box center [695, 205] width 671 height 39
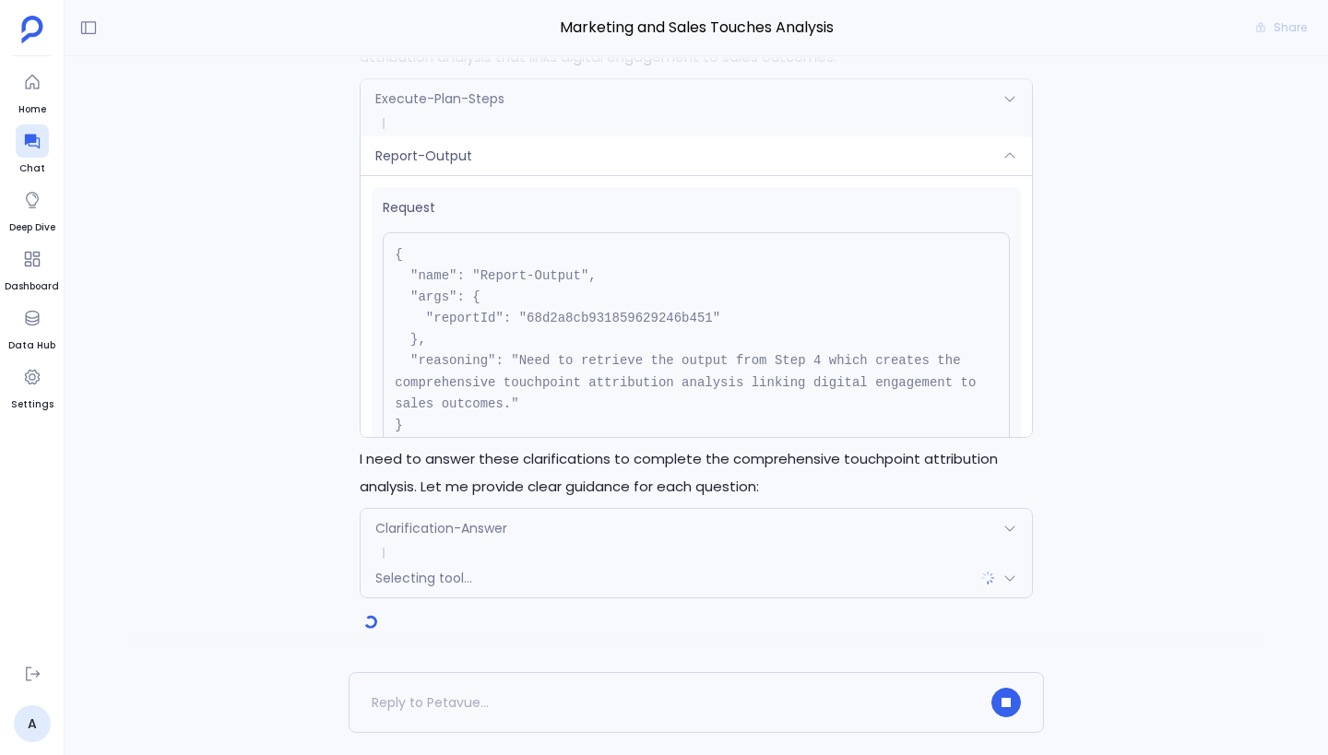
click at [588, 362] on pre "{ "name": "Report-Output", "args": { "reportId": "68d2a8cb931859629246b451" }, …" at bounding box center [696, 340] width 627 height 216
click at [603, 316] on pre "{ "name": "Report-Output", "args": { "reportId": "68d2a8cb931859629246b451" }, …" at bounding box center [696, 340] width 627 height 216
copy pre "68d2a8cb931859629246b451"
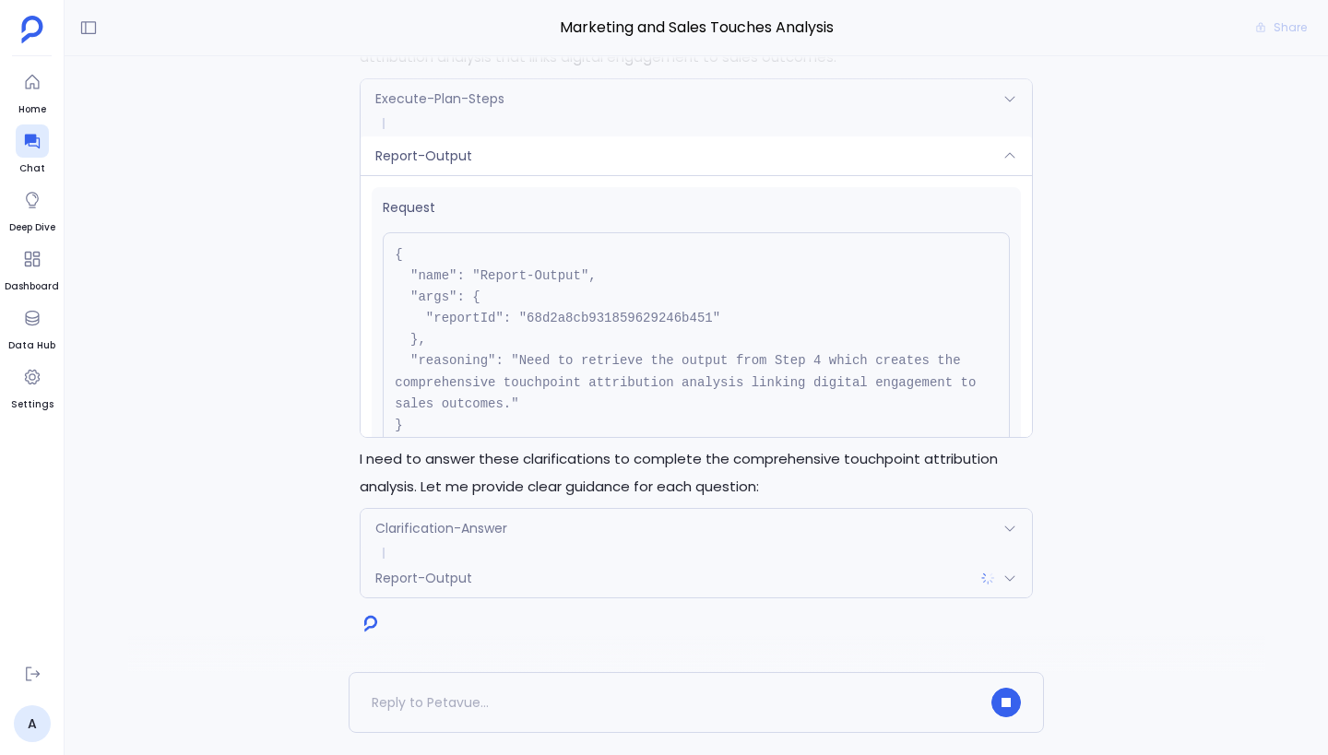
click at [510, 157] on div "Report-Output" at bounding box center [695, 155] width 671 height 39
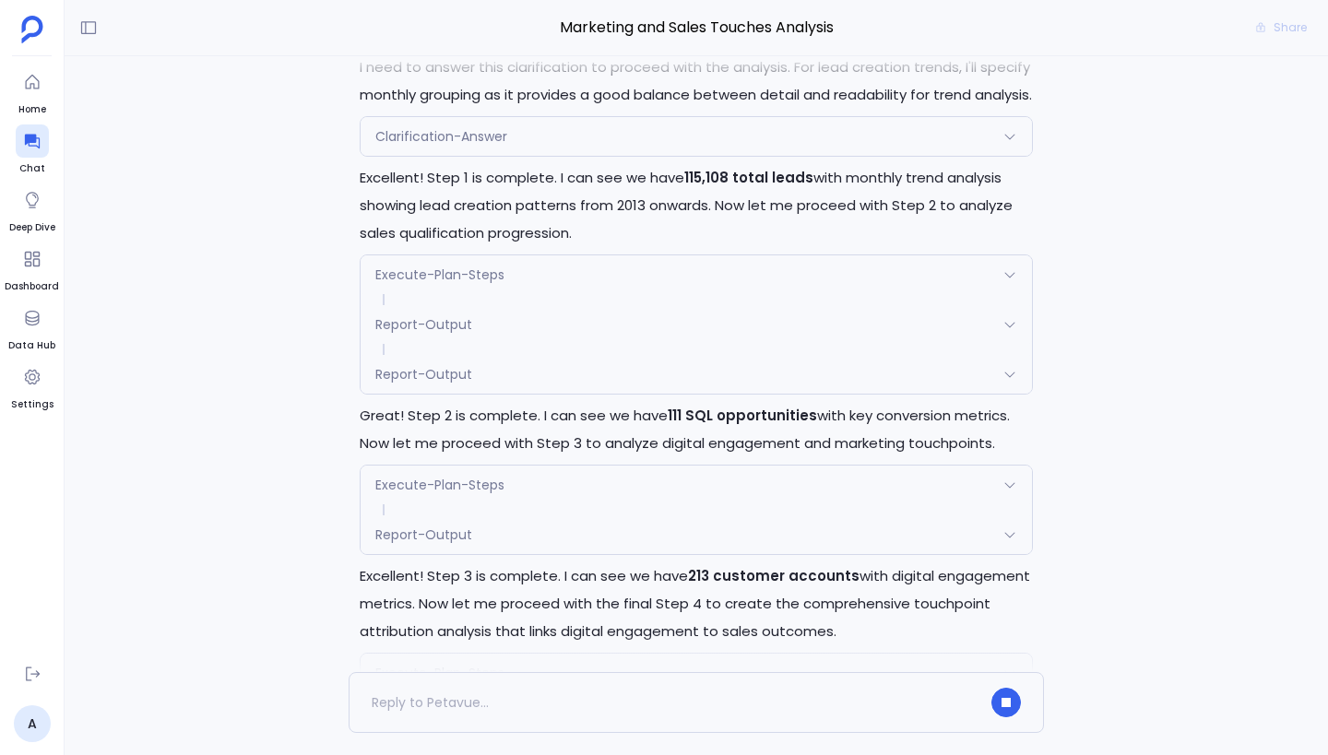
scroll to position [-342, 0]
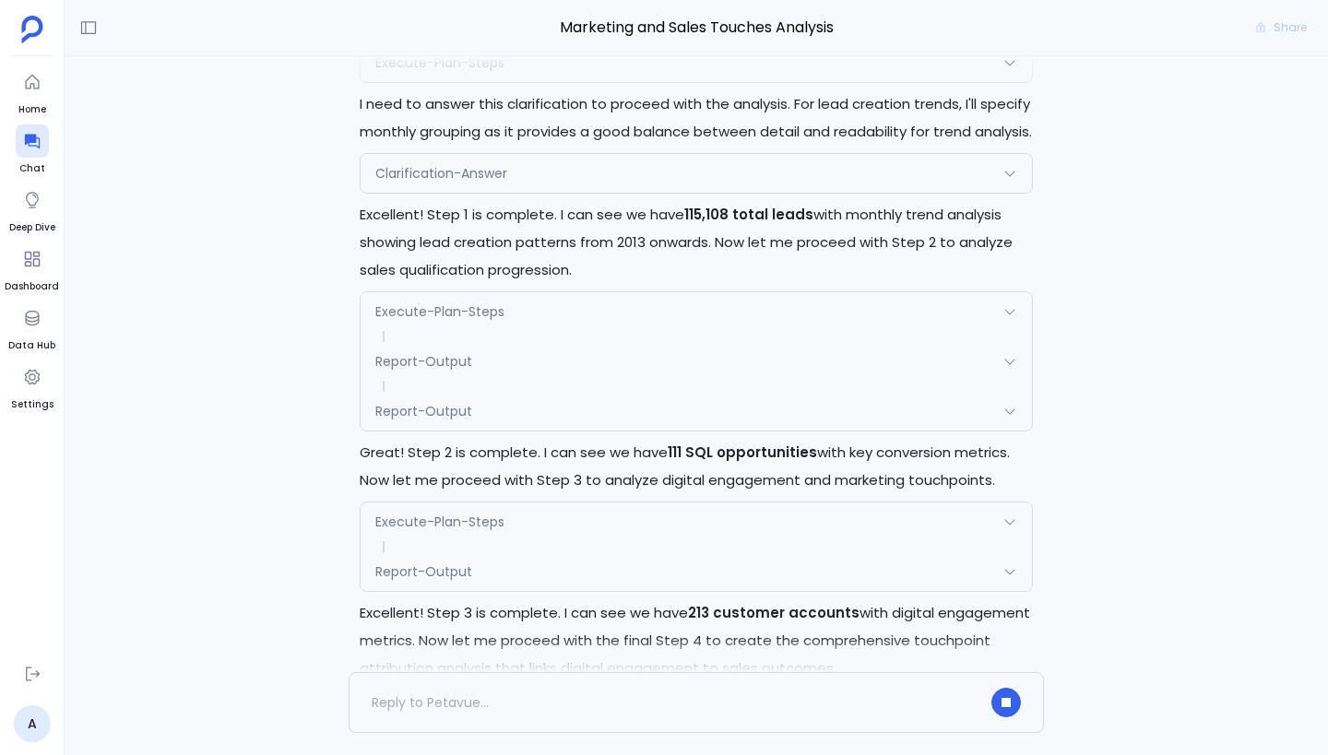
click at [541, 368] on div "Report-Output" at bounding box center [695, 361] width 671 height 39
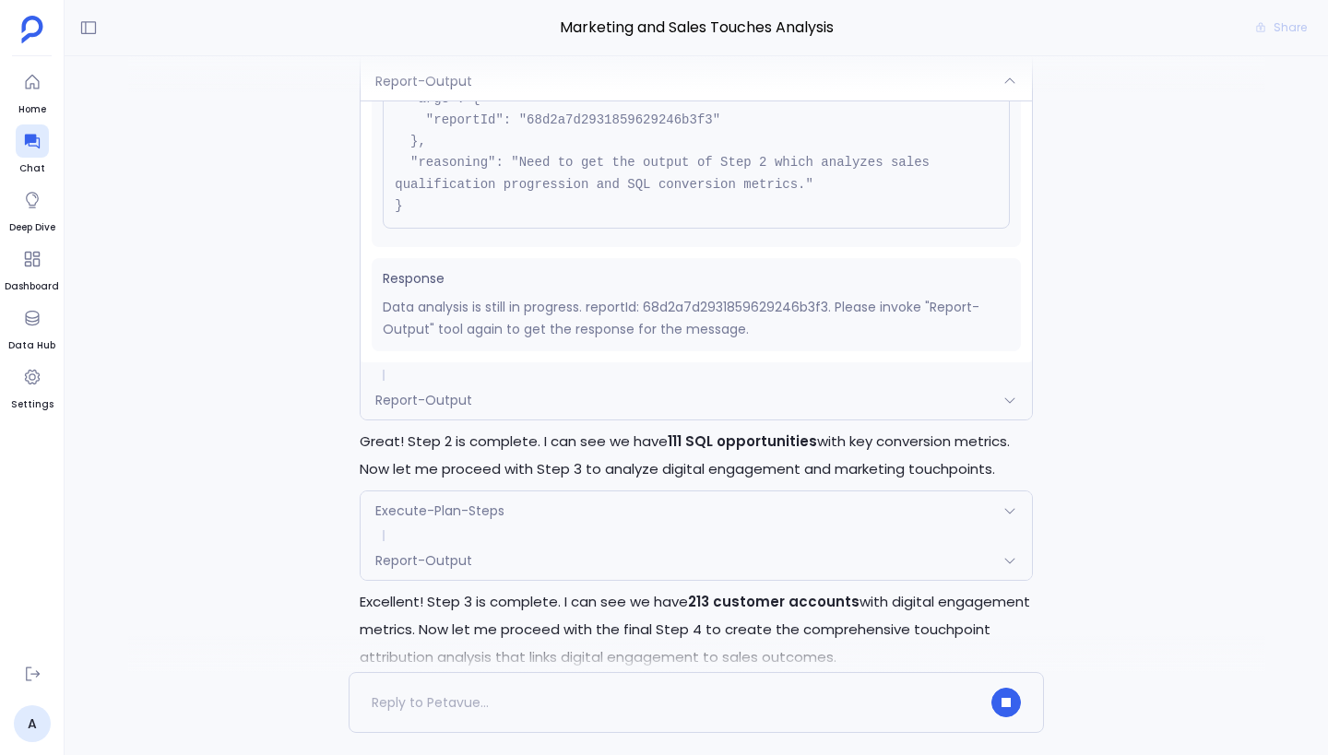
scroll to position [-324, 0]
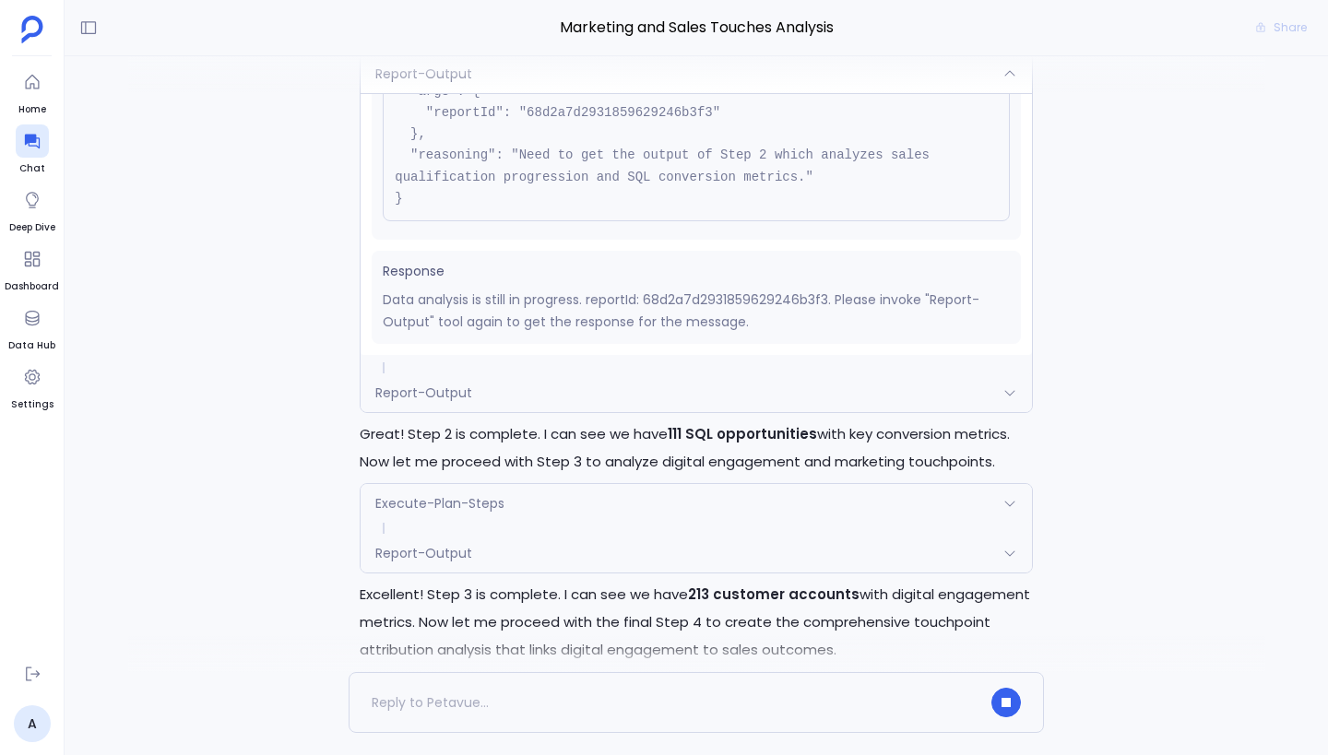
click at [568, 397] on div "Report-Output" at bounding box center [695, 392] width 671 height 39
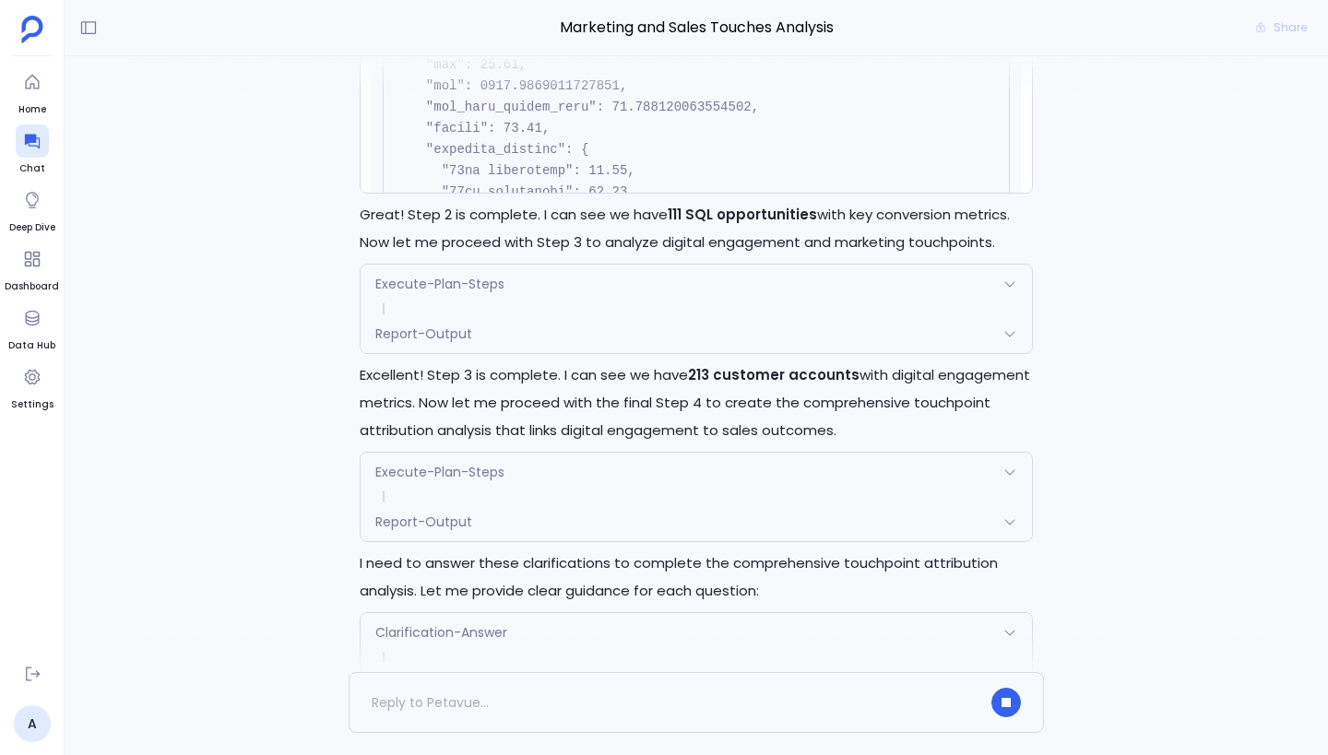
scroll to position [0, 0]
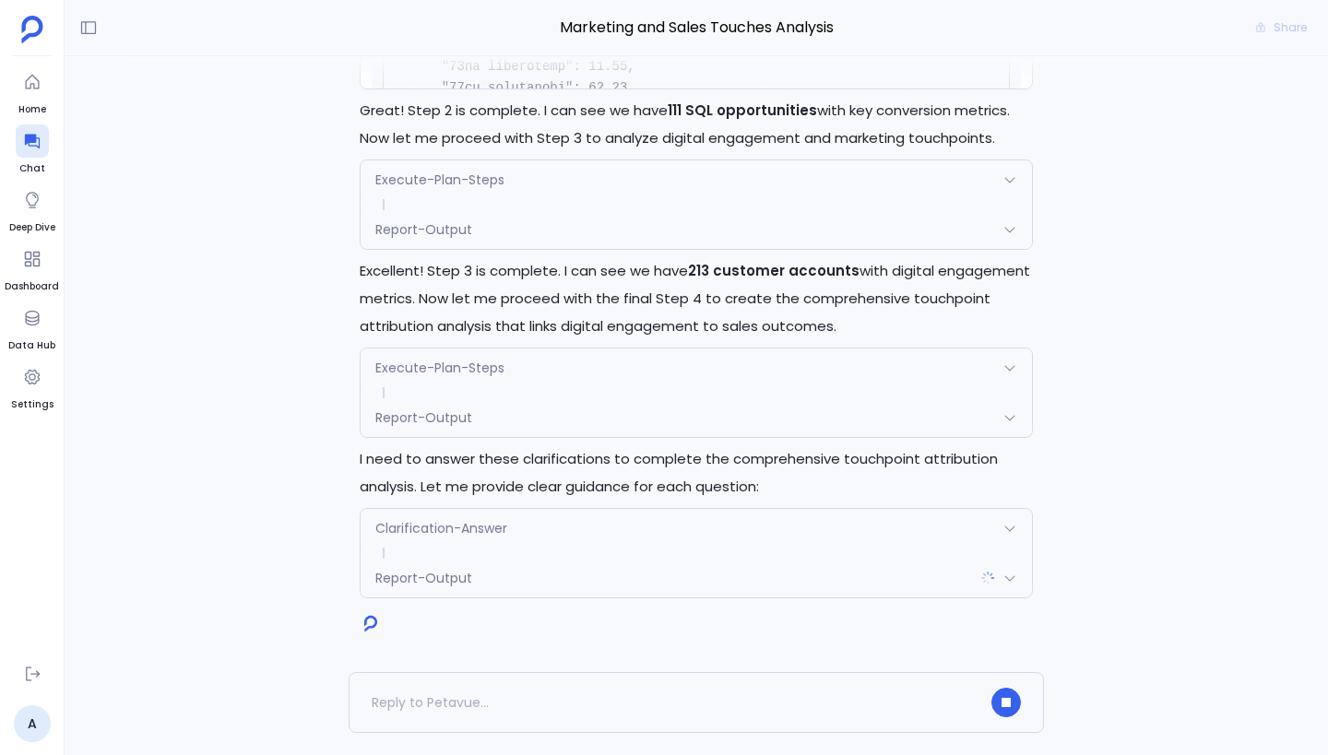
click at [459, 220] on span "Report-Output" at bounding box center [423, 229] width 97 height 18
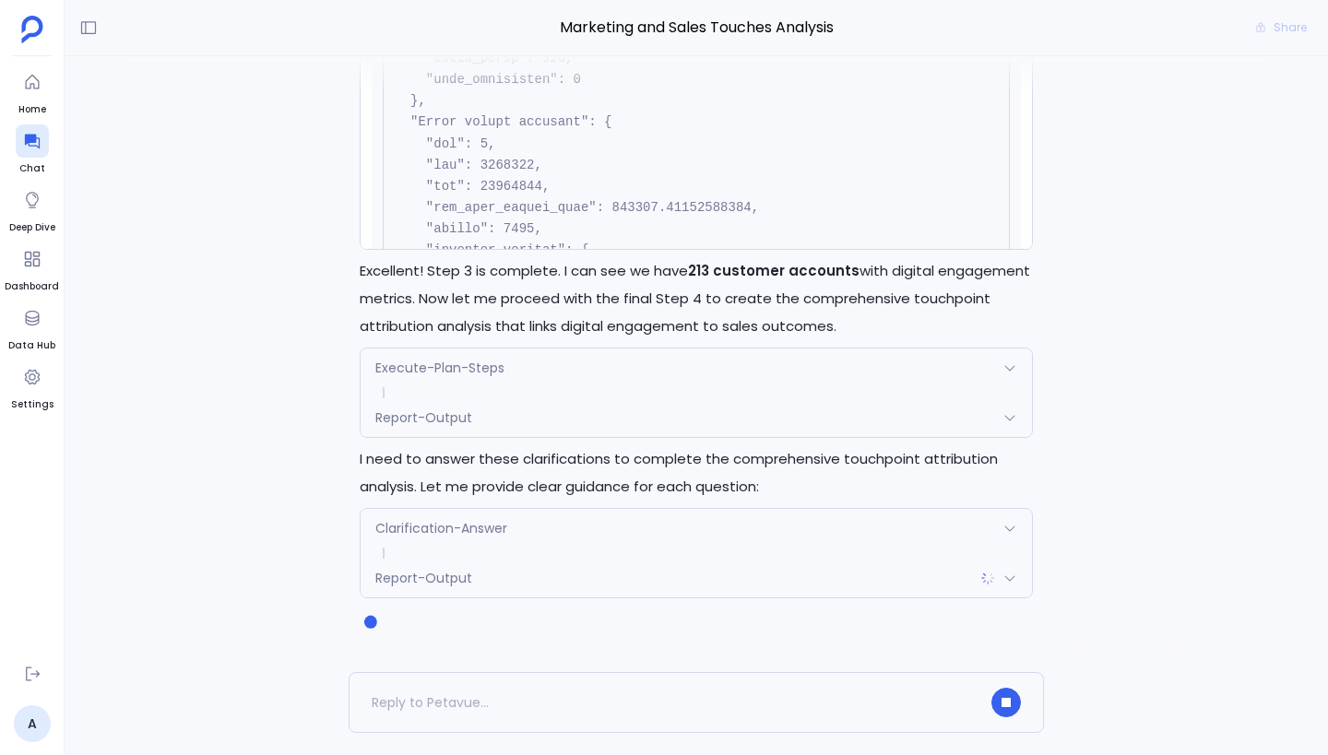
click at [479, 525] on span "Clarification-Answer" at bounding box center [441, 528] width 132 height 18
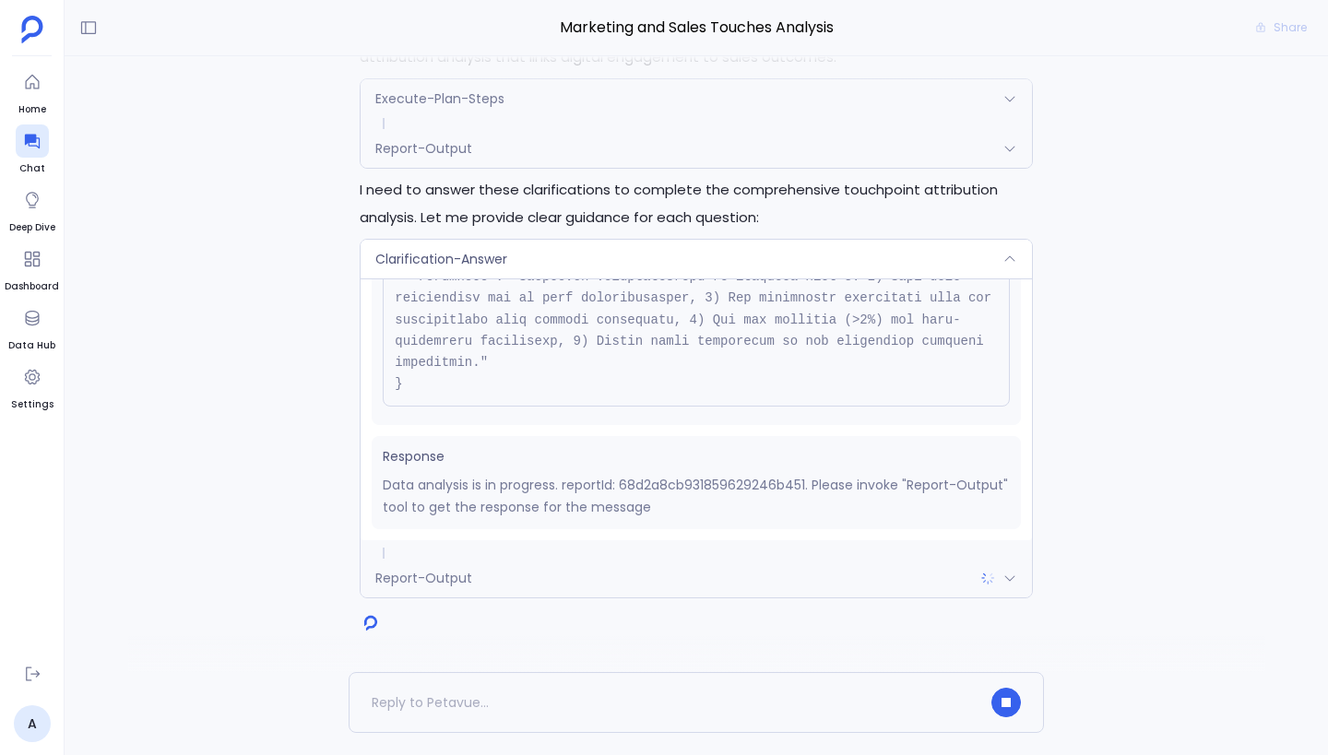
click at [502, 573] on div "Report-Output" at bounding box center [695, 578] width 671 height 39
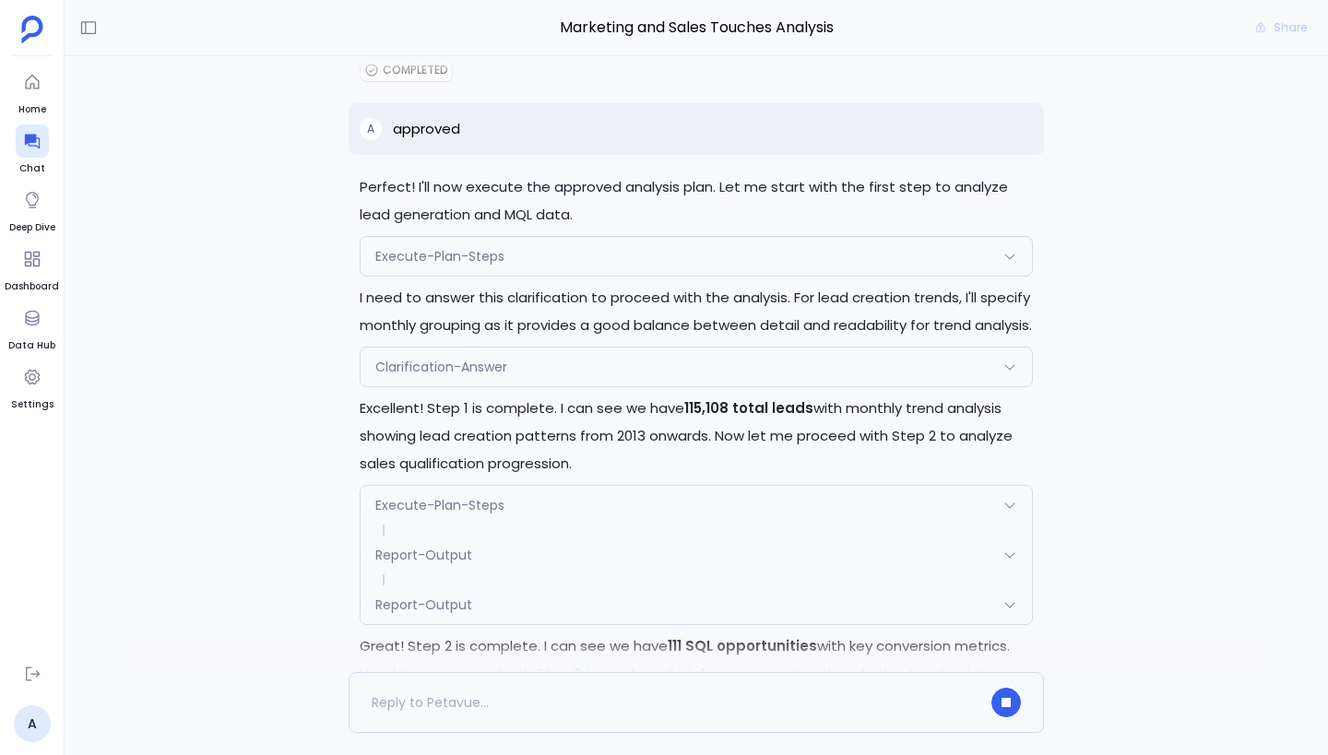
click at [510, 375] on div "Clarification-Answer" at bounding box center [695, 367] width 671 height 39
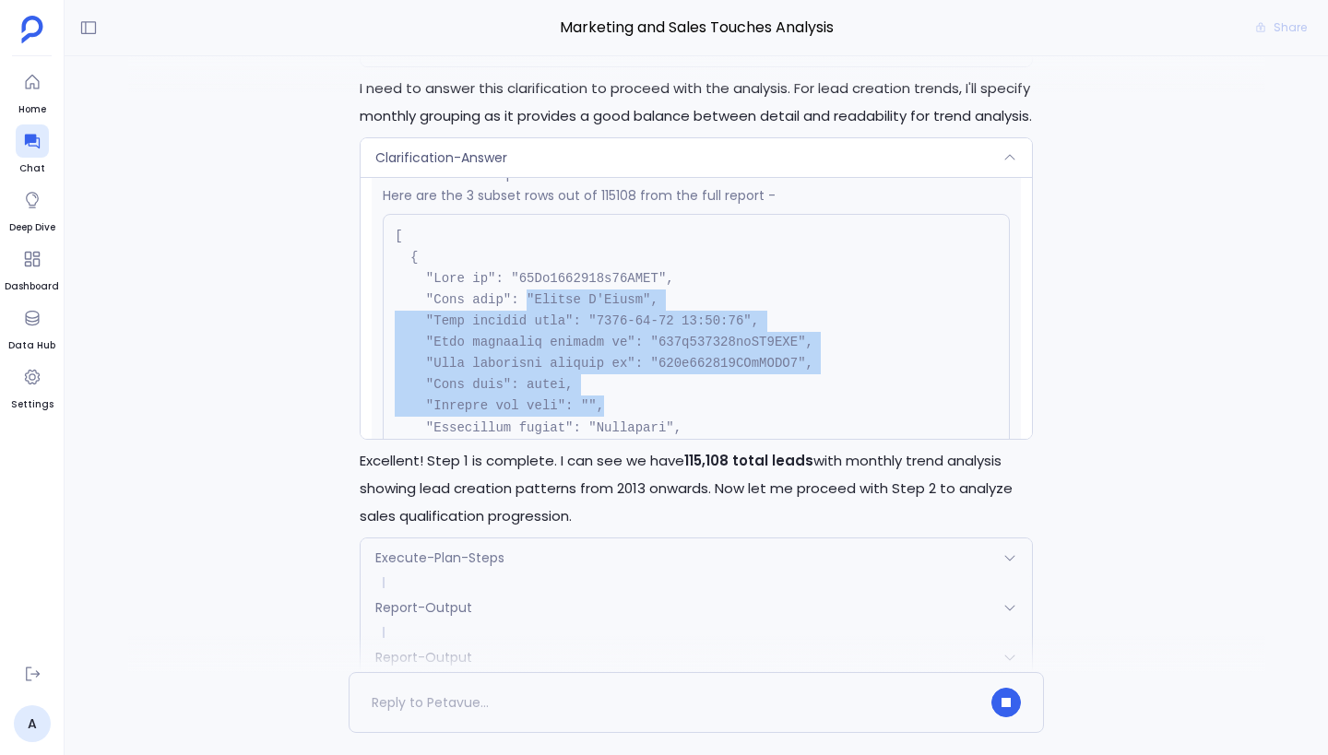
drag, startPoint x: 529, startPoint y: 291, endPoint x: 621, endPoint y: 398, distance: 140.6
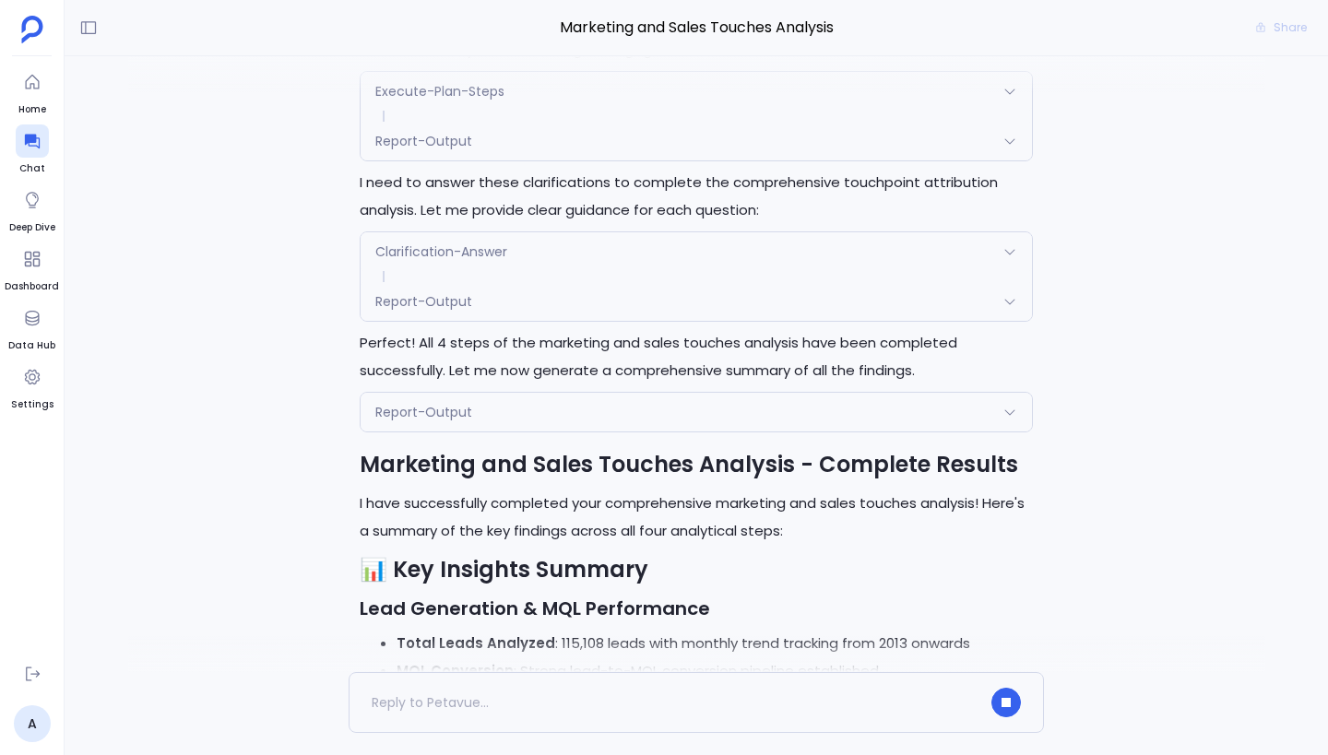
click at [481, 307] on div "Report-Output" at bounding box center [695, 301] width 671 height 39
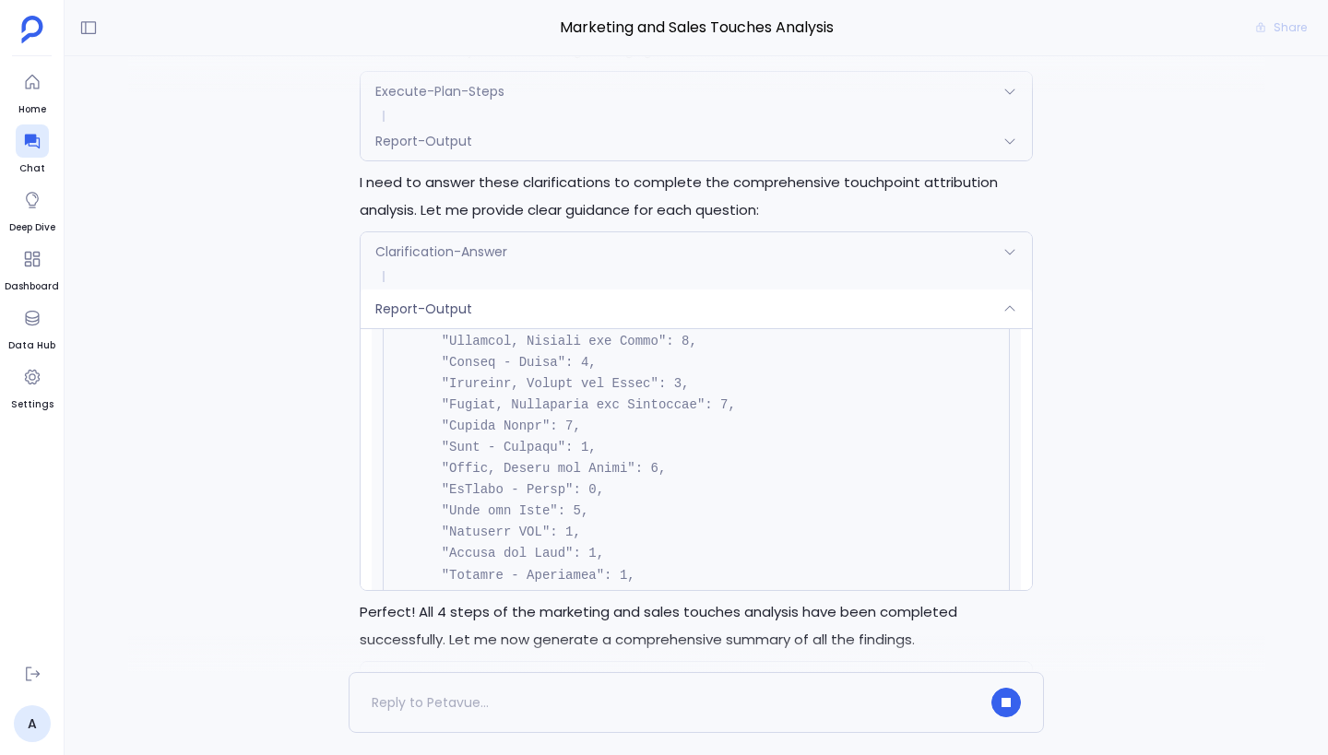
click at [442, 323] on div "Report-Output" at bounding box center [695, 309] width 671 height 39
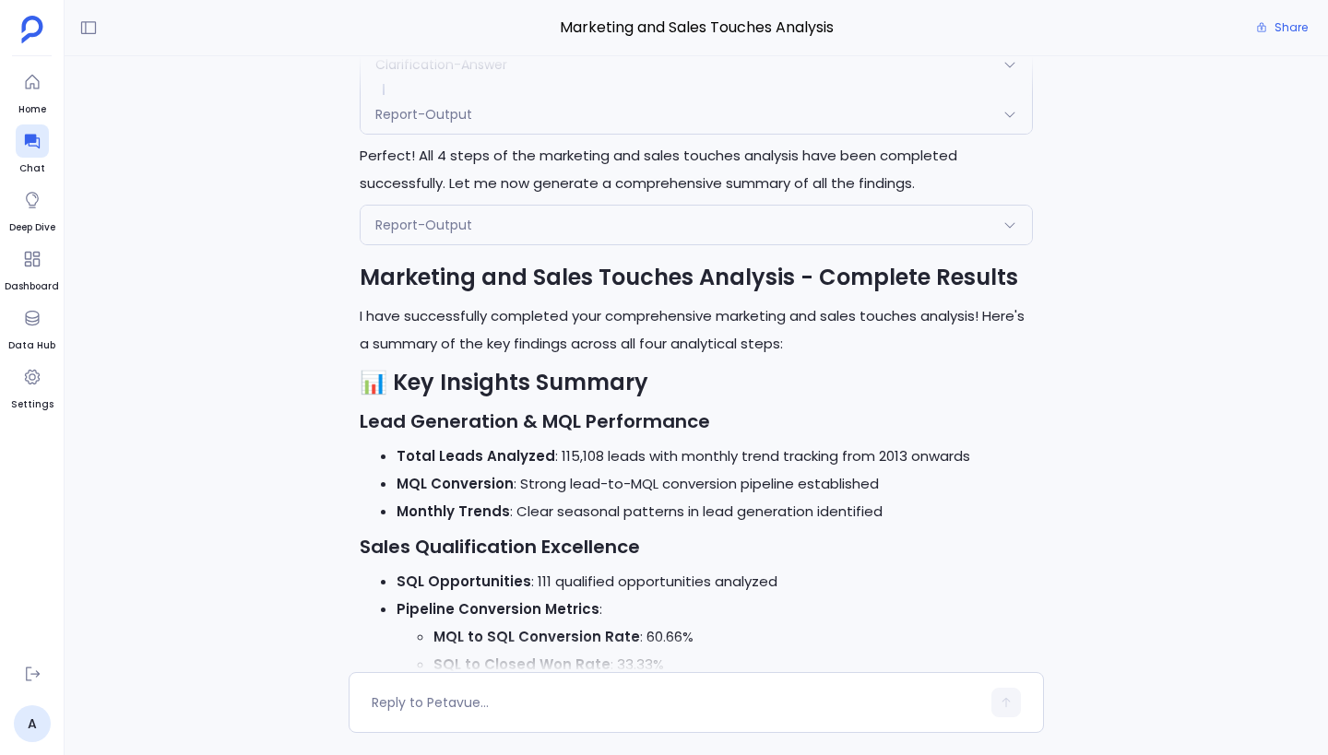
click at [551, 216] on div "Report-Output" at bounding box center [695, 225] width 671 height 39
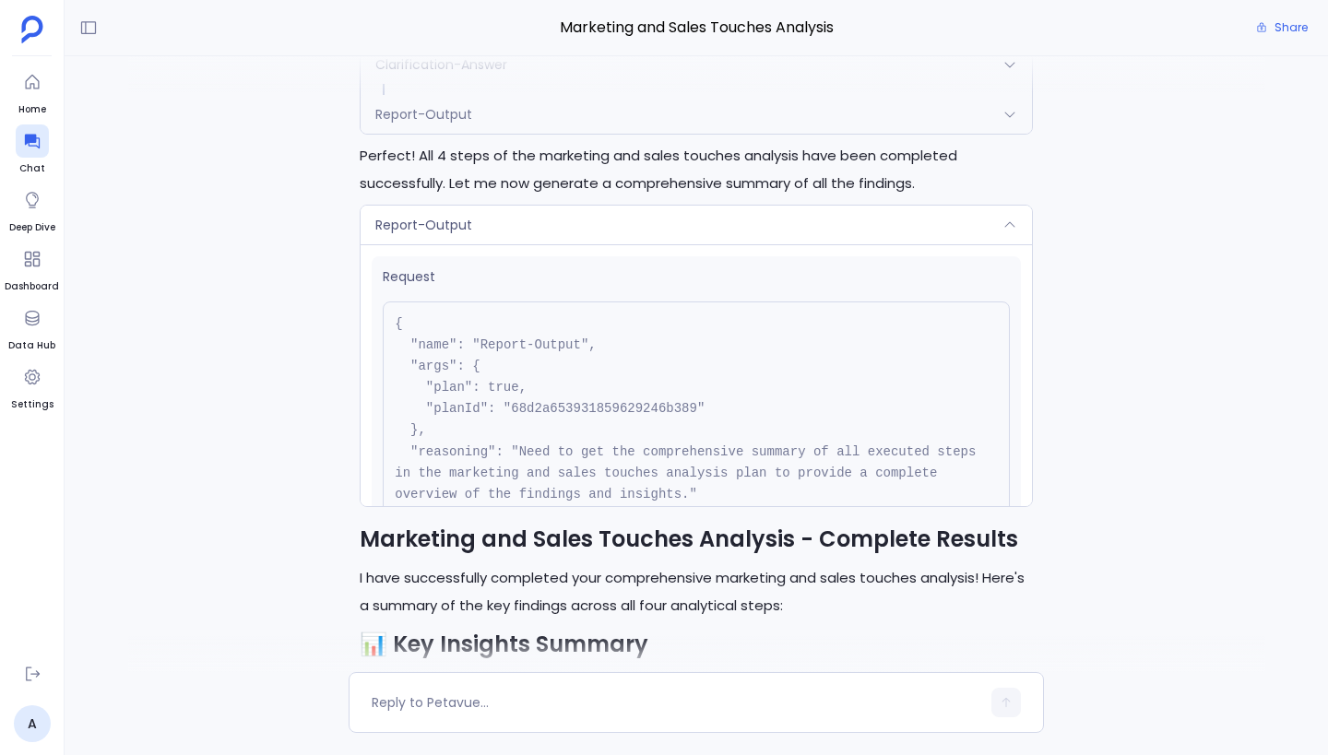
click at [551, 216] on div "Report-Output" at bounding box center [695, 225] width 671 height 39
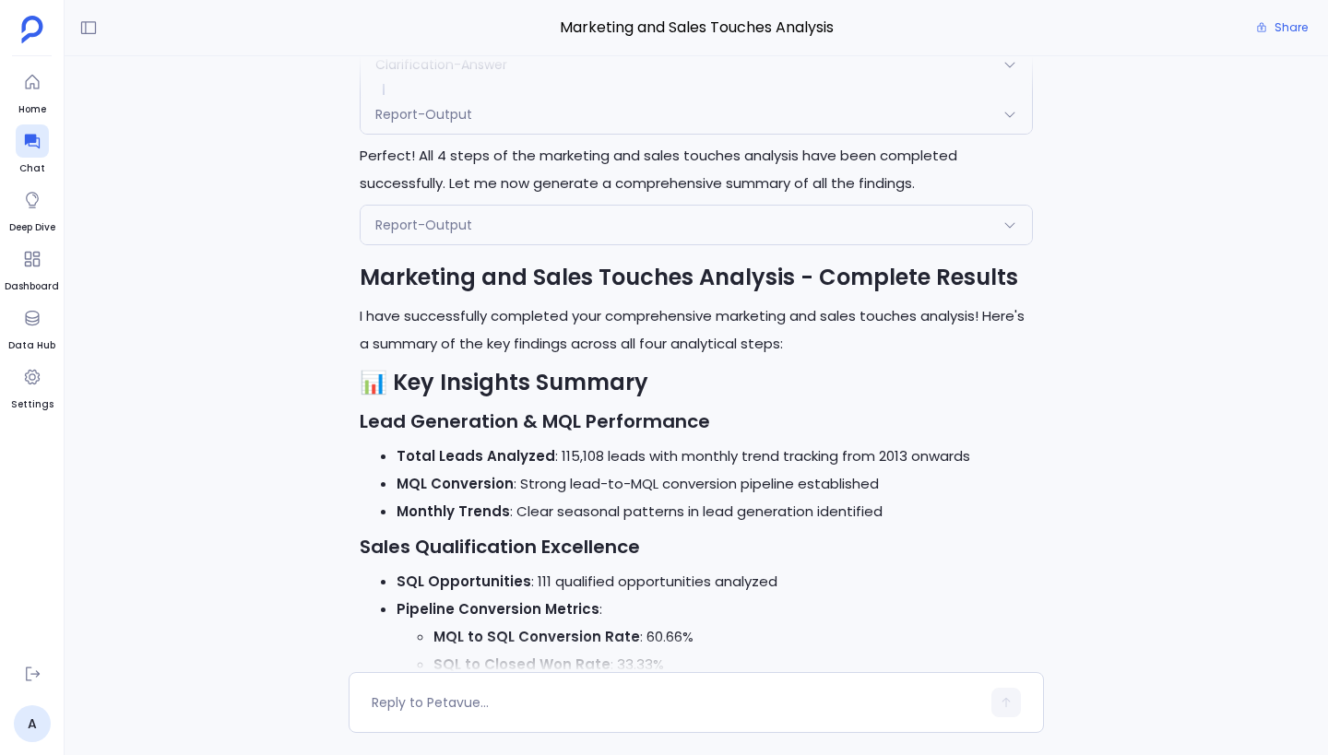
click at [551, 216] on div "Report-Output" at bounding box center [695, 225] width 671 height 39
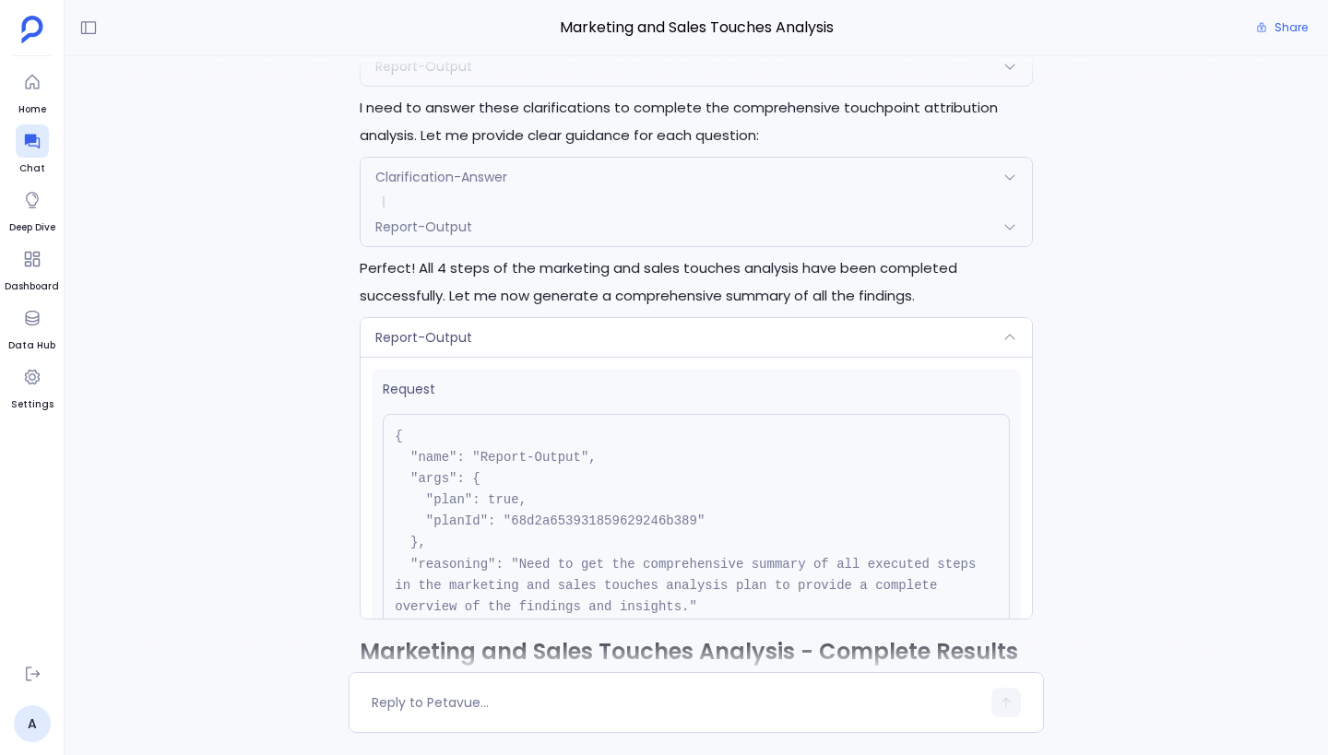
click at [565, 523] on pre "{ "name": "Report-Output", "args": { "plan": true, "planId": "68d2a653931859629…" at bounding box center [696, 532] width 627 height 237
copy pre "68d2a653931859629246b389"
click at [570, 337] on div "Report-Output" at bounding box center [695, 337] width 671 height 39
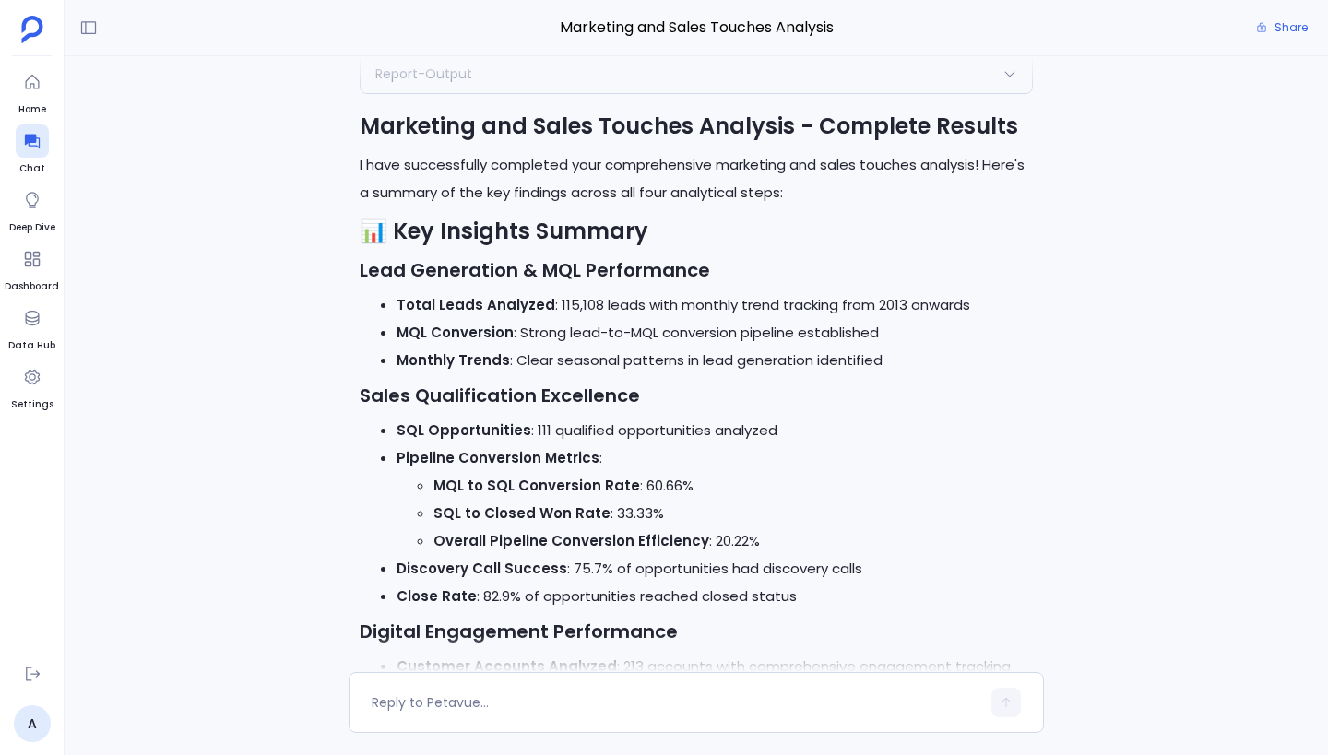
scroll to position [-1377, 0]
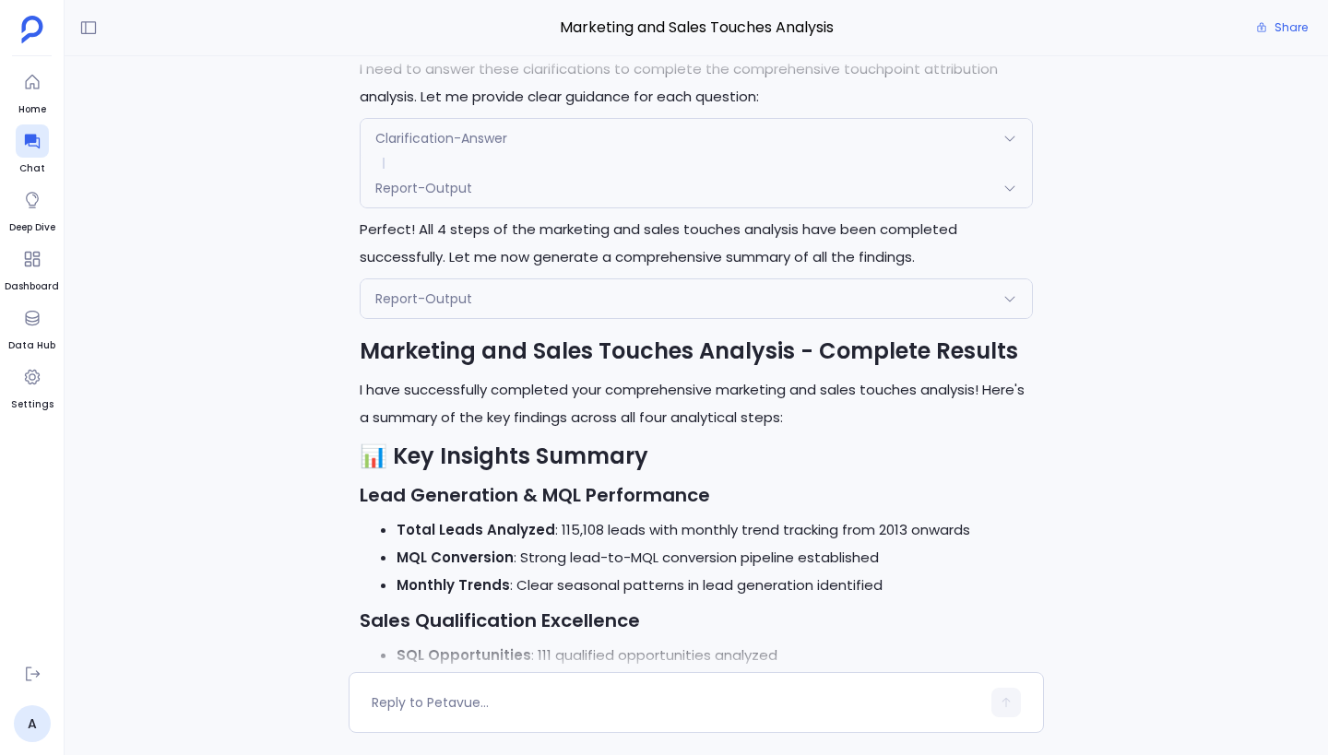
click at [745, 315] on div "Report-Output" at bounding box center [695, 298] width 671 height 39
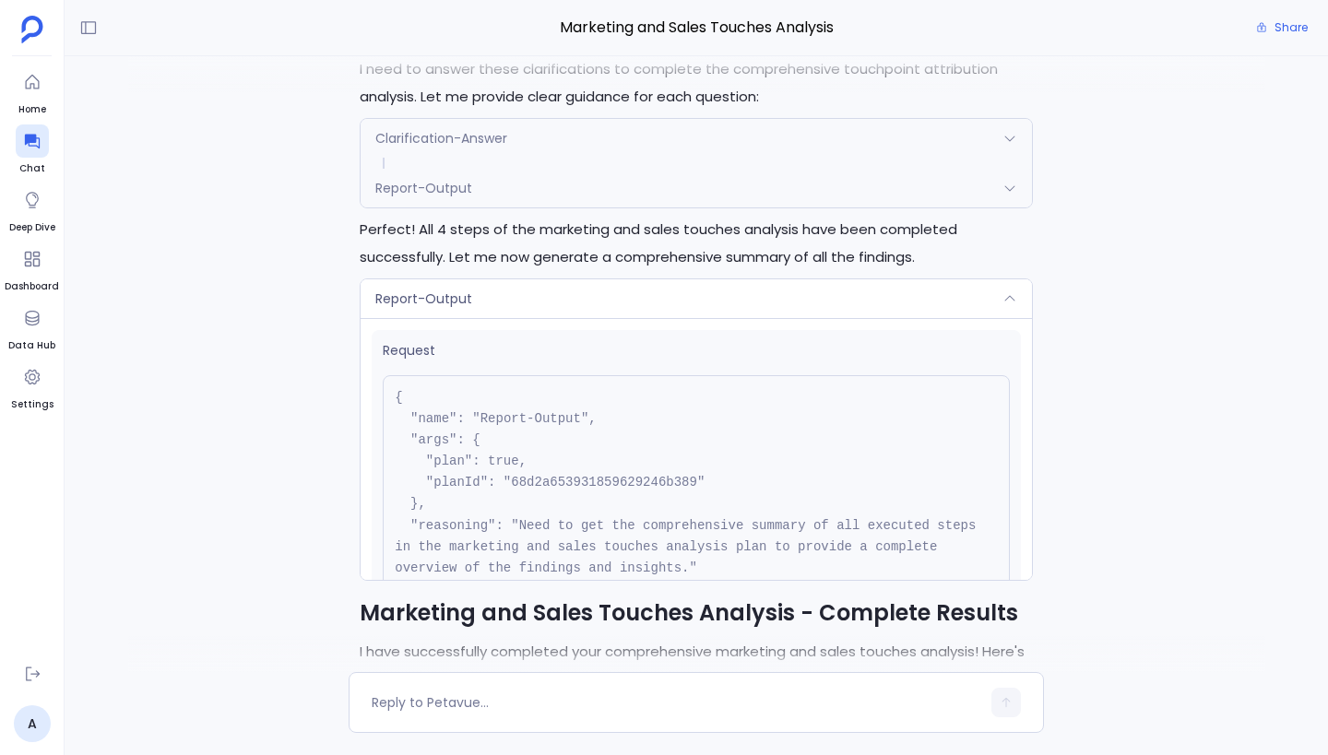
click at [745, 315] on div "Report-Output" at bounding box center [695, 298] width 671 height 39
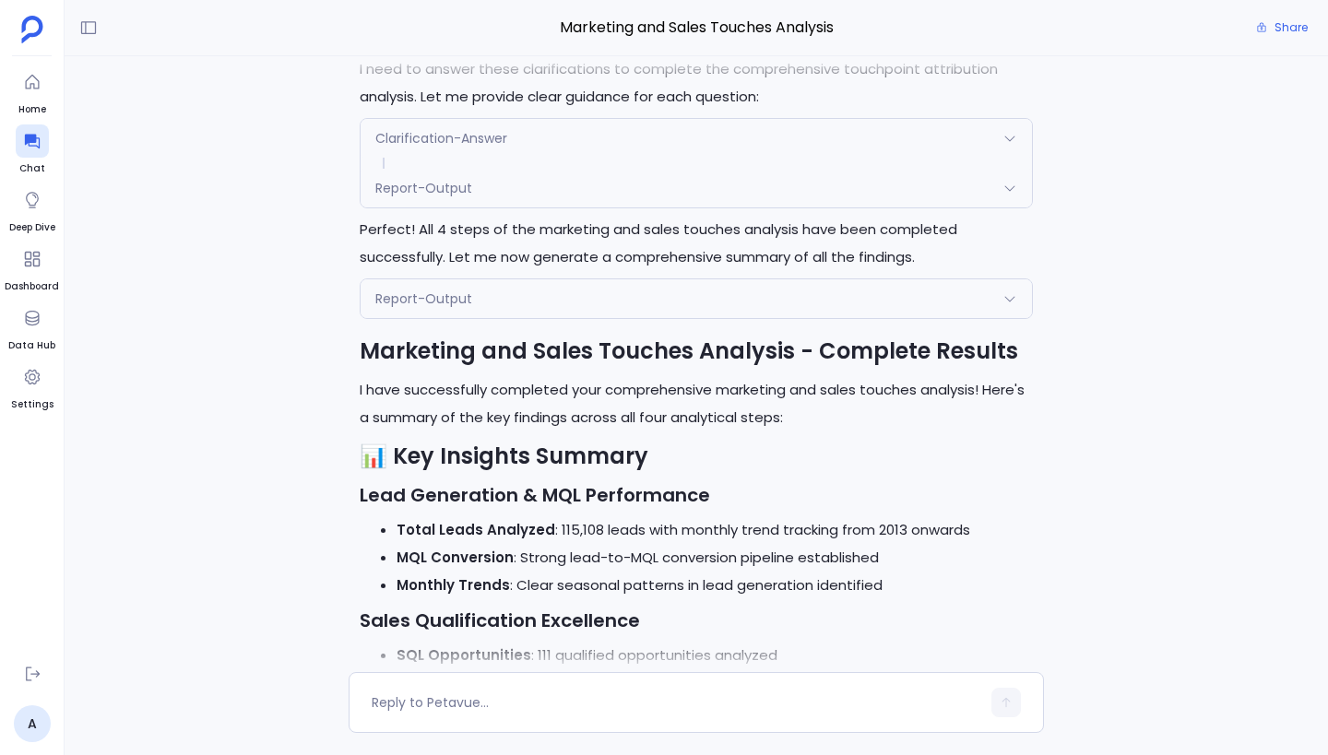
click at [618, 287] on div "Report-Output" at bounding box center [695, 298] width 671 height 39
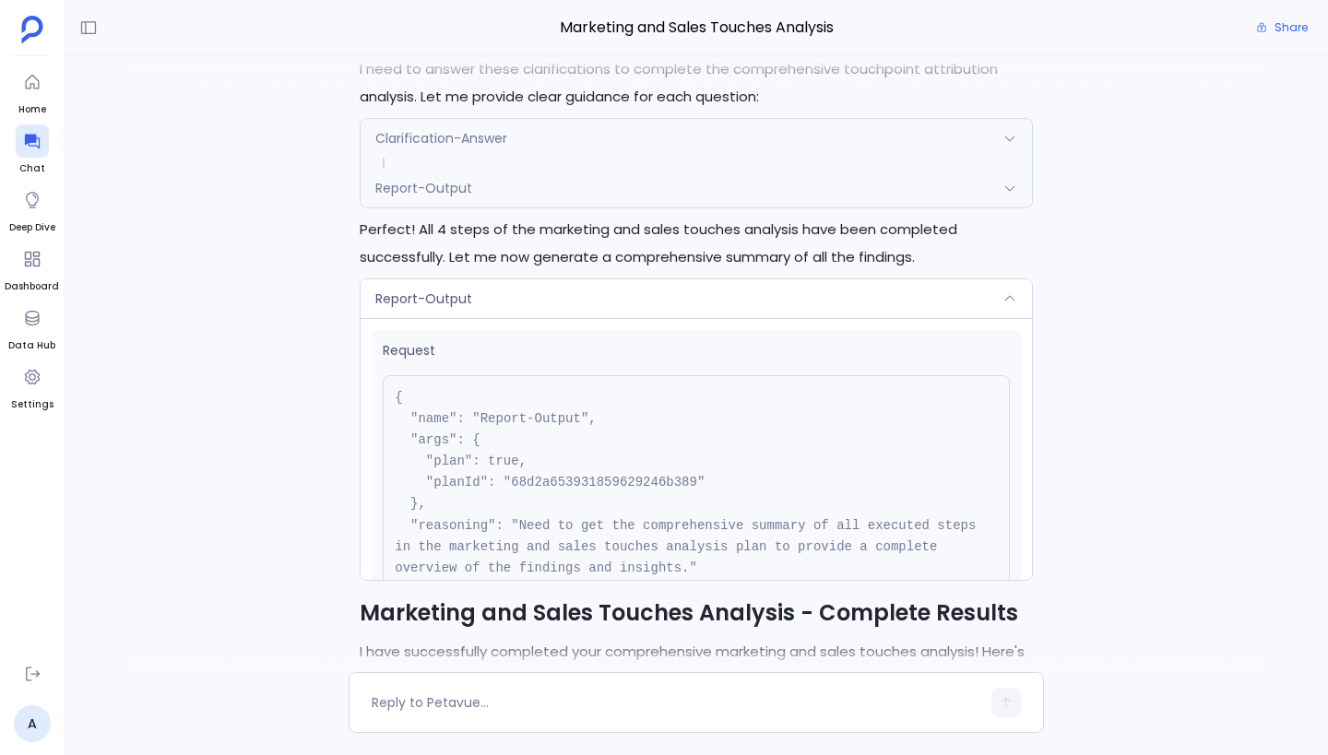
click at [618, 287] on div "Report-Output" at bounding box center [695, 298] width 671 height 39
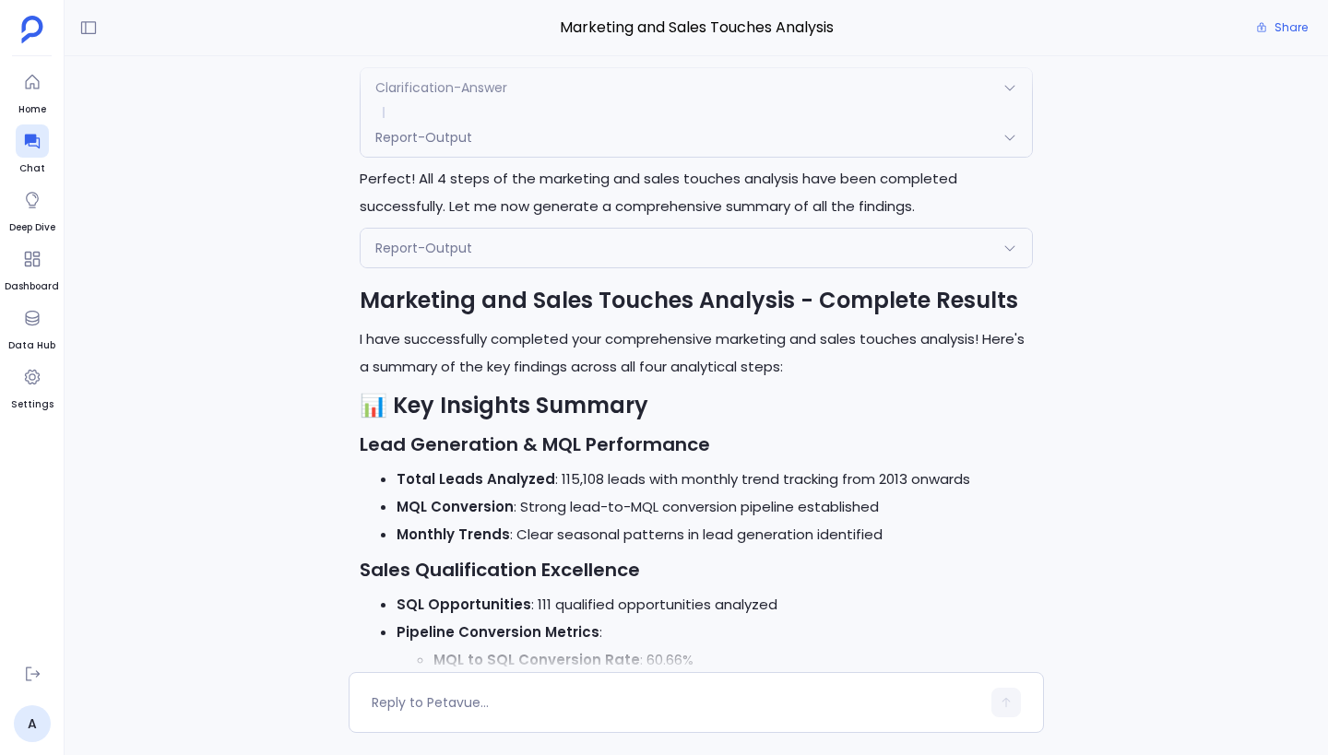
scroll to position [-1301, 0]
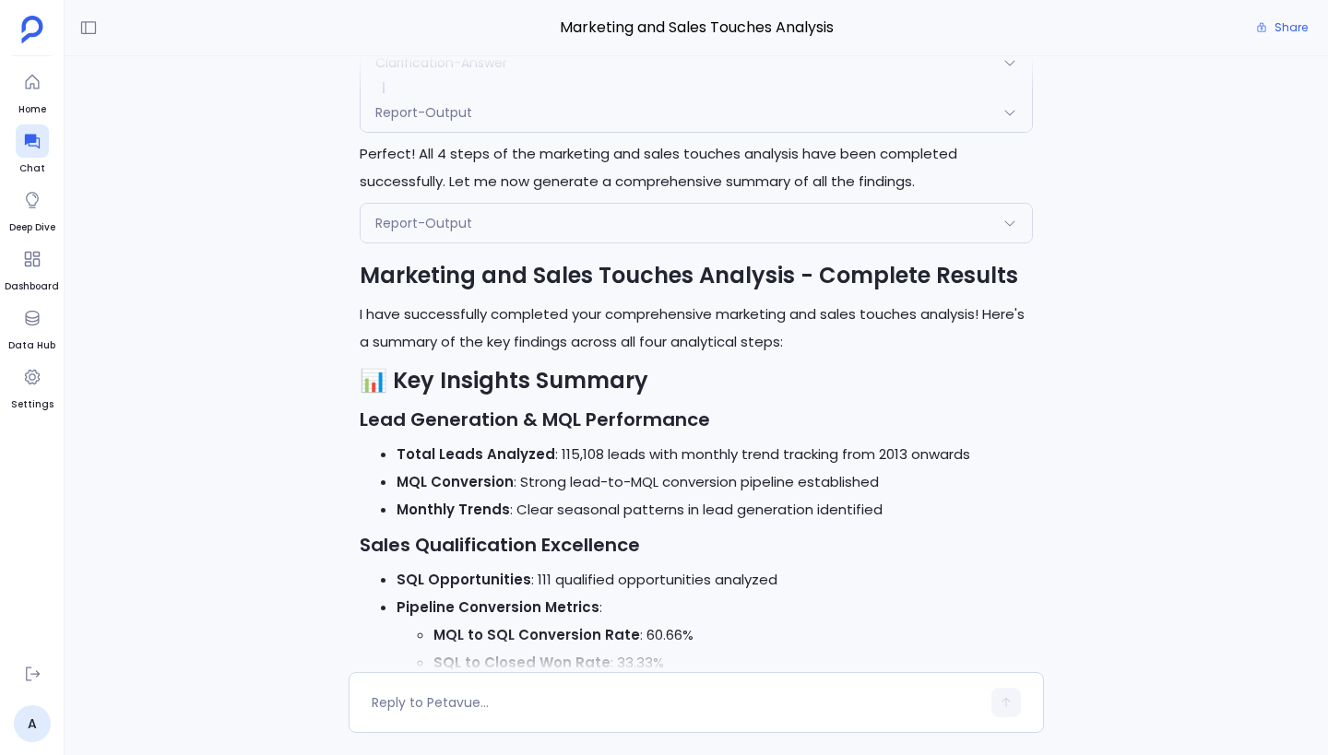
click at [509, 230] on div "Report-Output" at bounding box center [695, 223] width 671 height 39
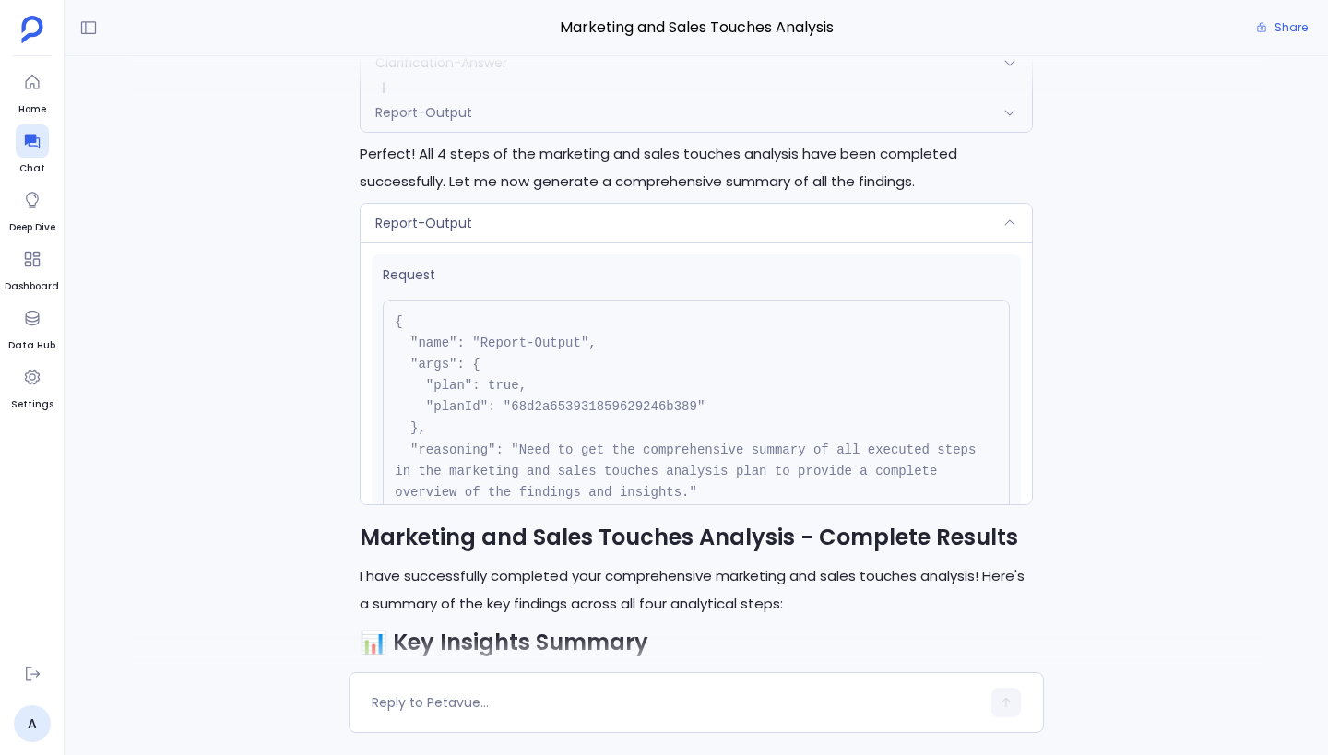
click at [509, 230] on div "Report-Output" at bounding box center [695, 223] width 671 height 39
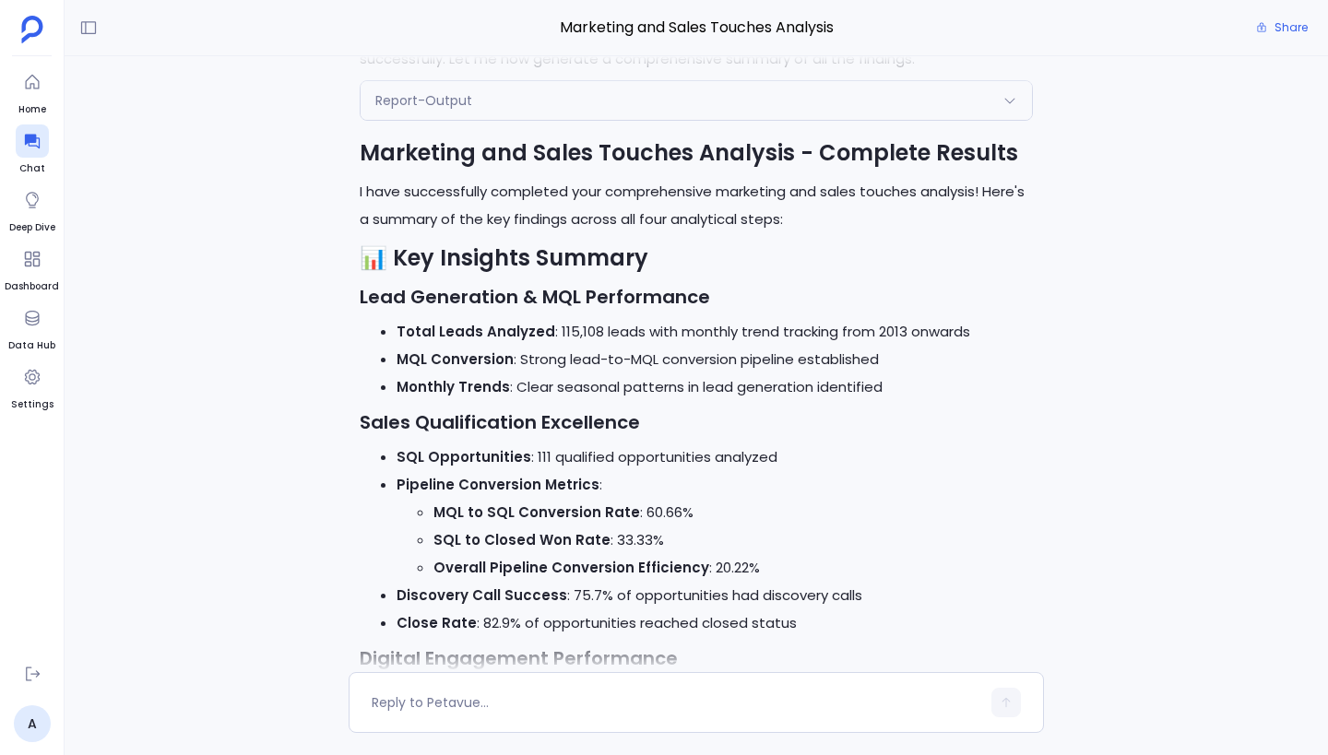
scroll to position [-1216, 0]
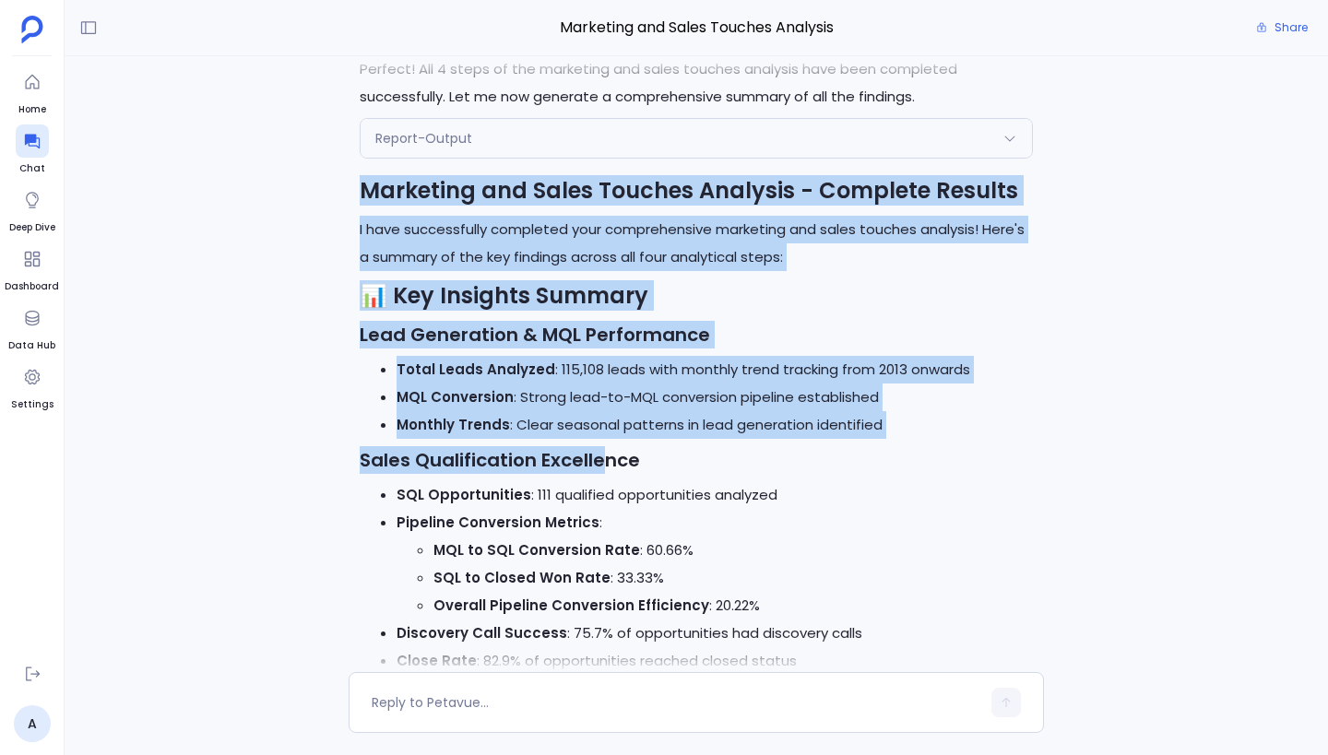
drag, startPoint x: 366, startPoint y: 186, endPoint x: 604, endPoint y: 445, distance: 351.7
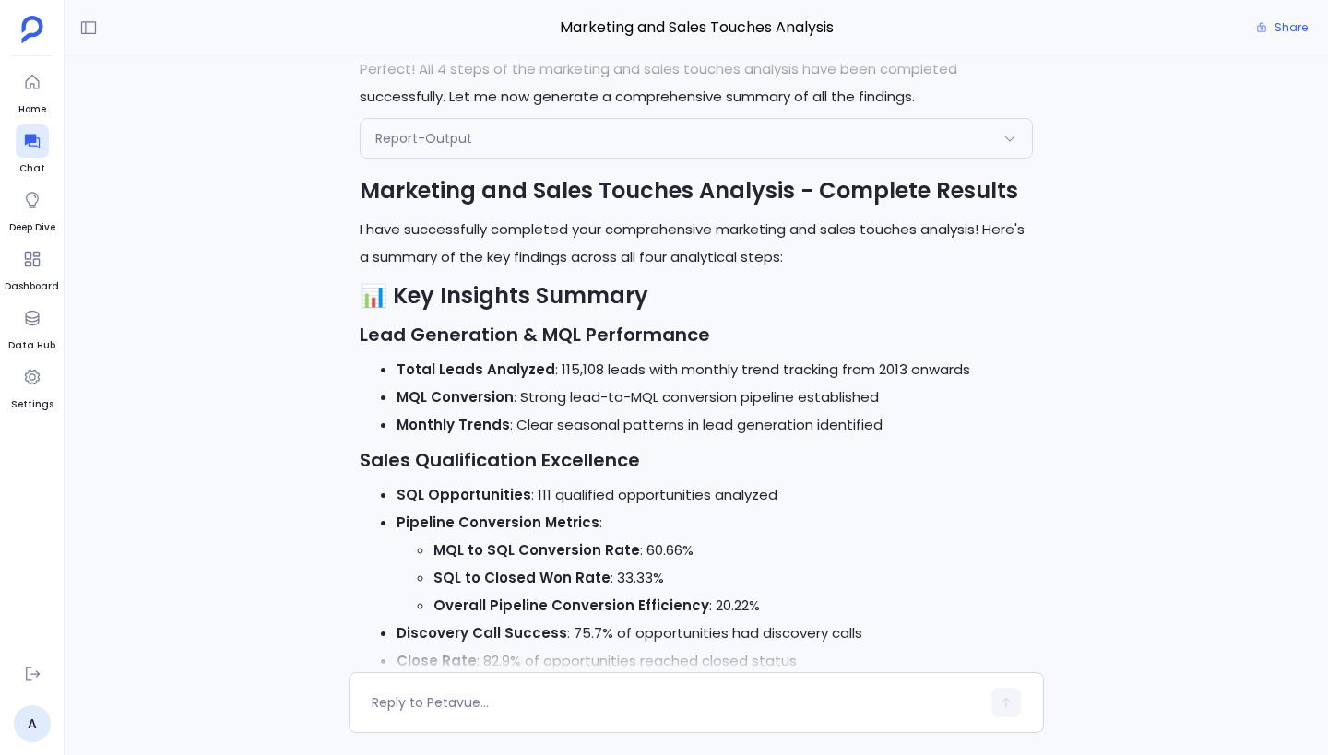
click at [617, 451] on strong "Sales Qualification Excellence" at bounding box center [500, 460] width 280 height 26
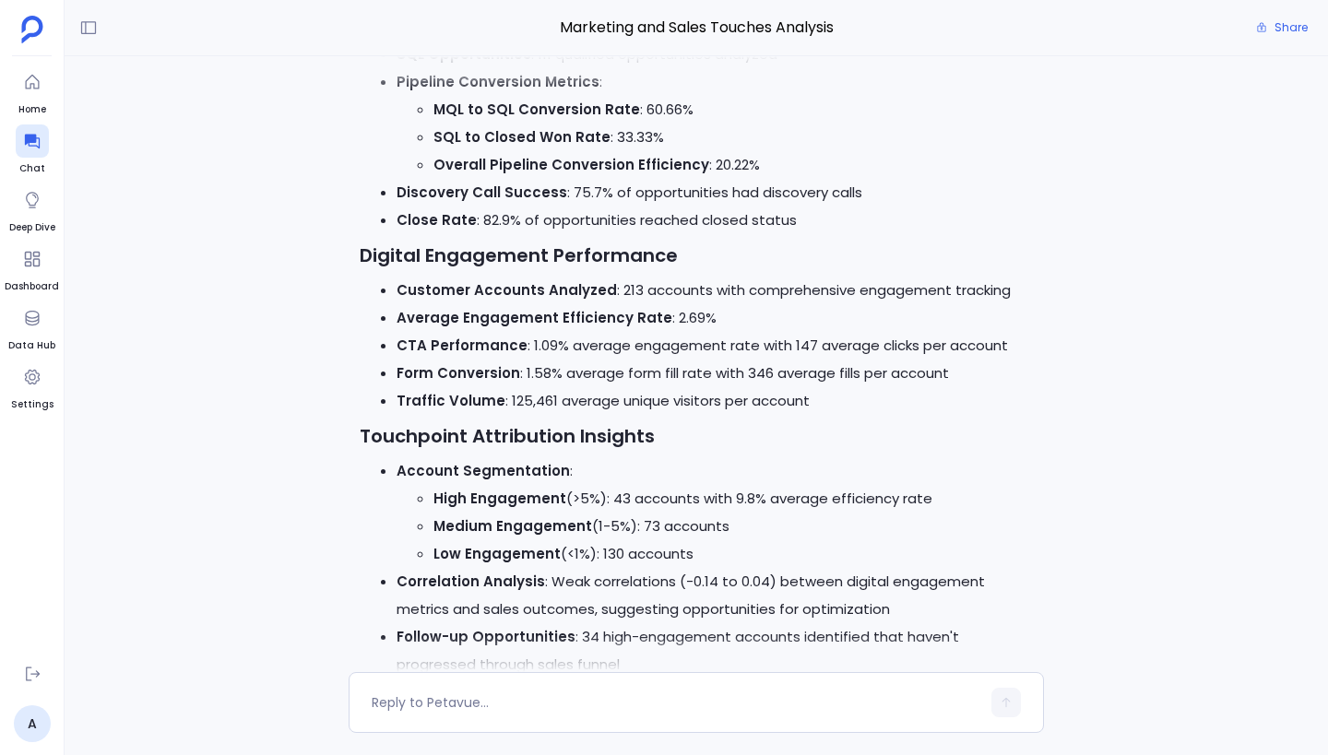
scroll to position [-1377, 0]
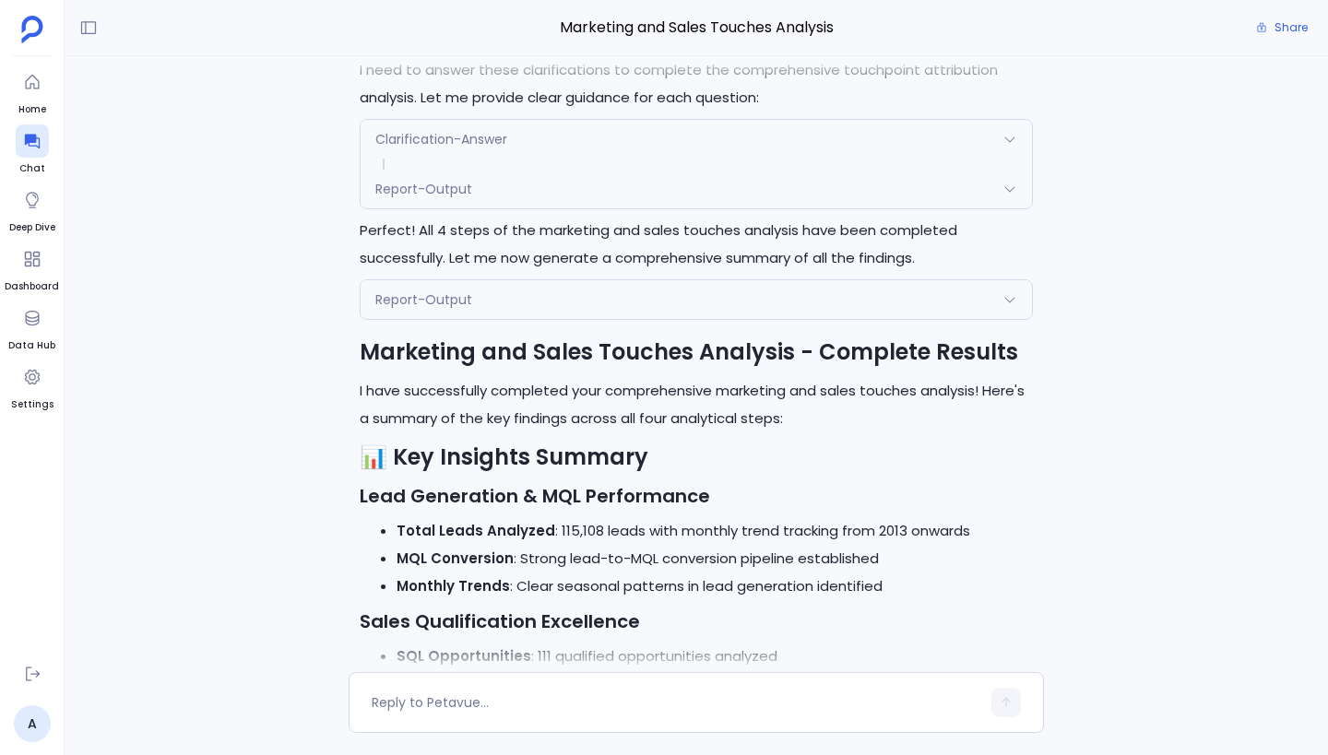
click at [642, 293] on div "Report-Output" at bounding box center [695, 299] width 671 height 39
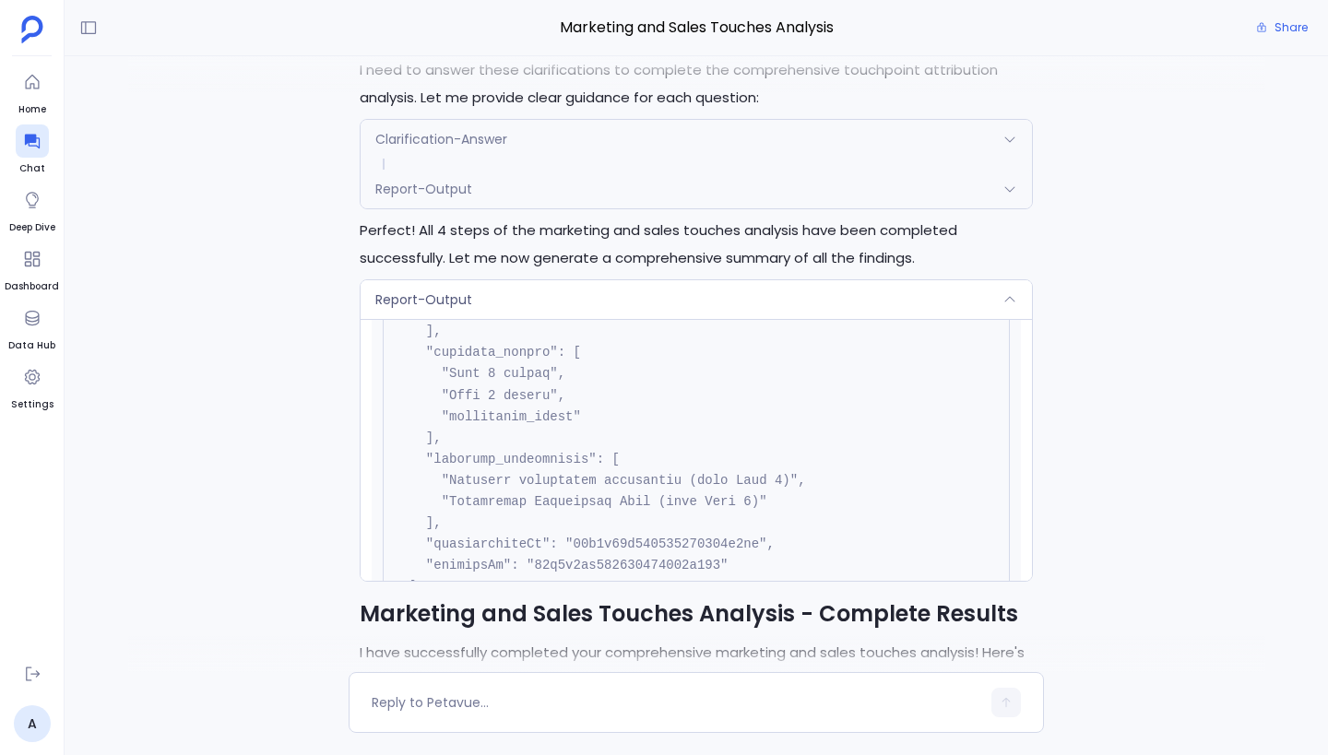
scroll to position [3480, 0]
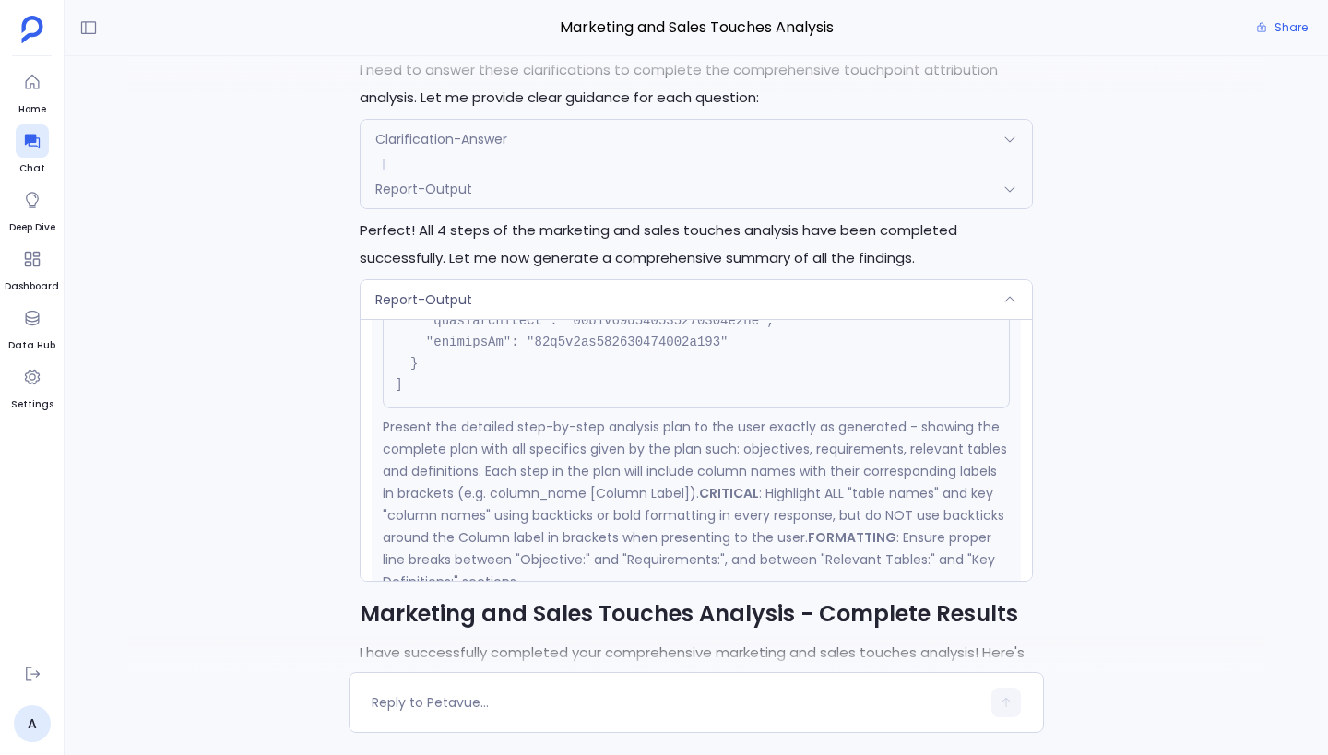
click at [644, 298] on div "Report-Output" at bounding box center [695, 299] width 671 height 39
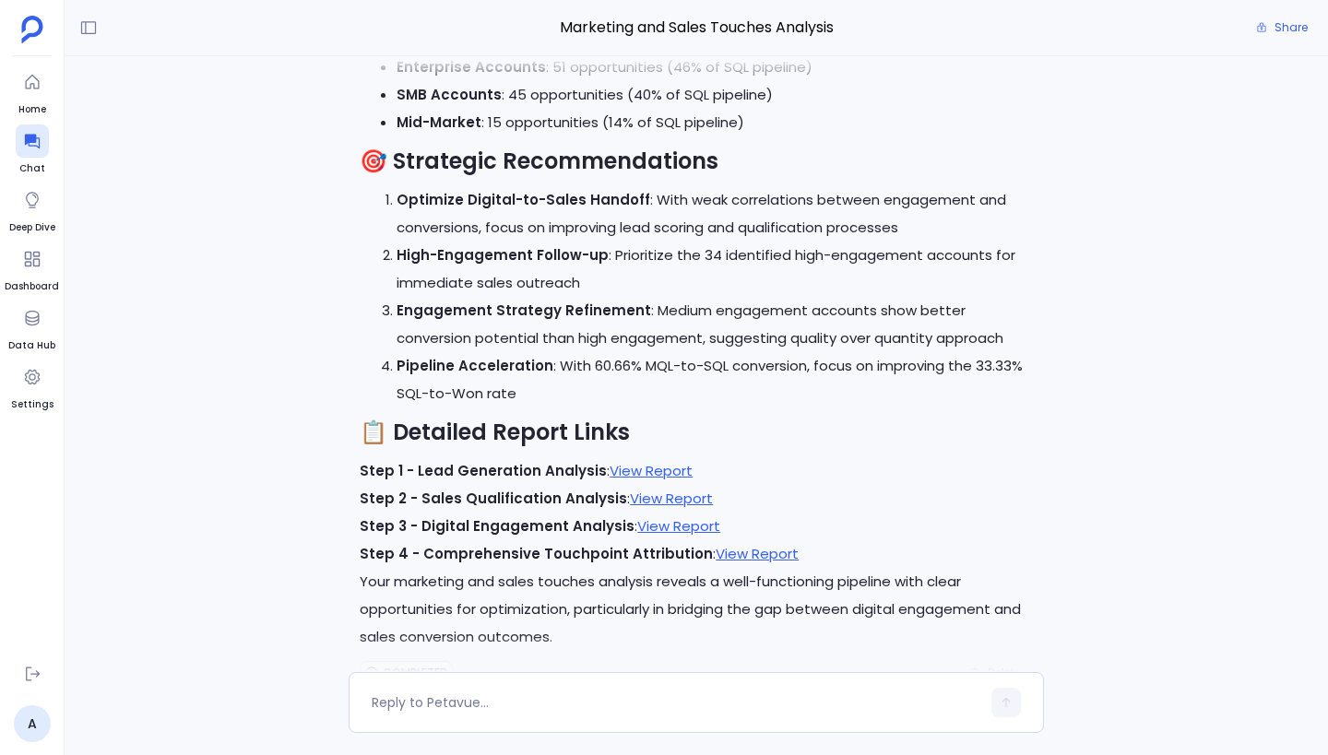
scroll to position [0, 0]
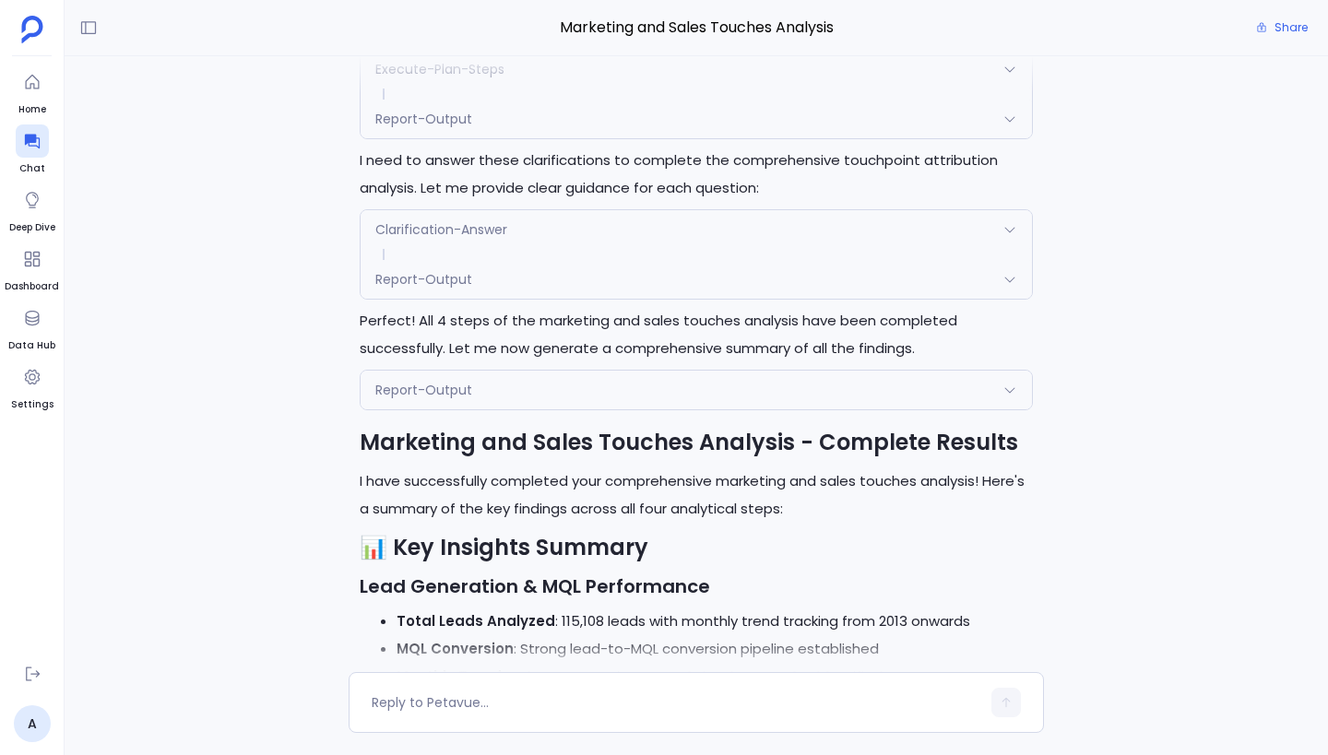
click at [490, 379] on div "Report-Output" at bounding box center [695, 390] width 671 height 39
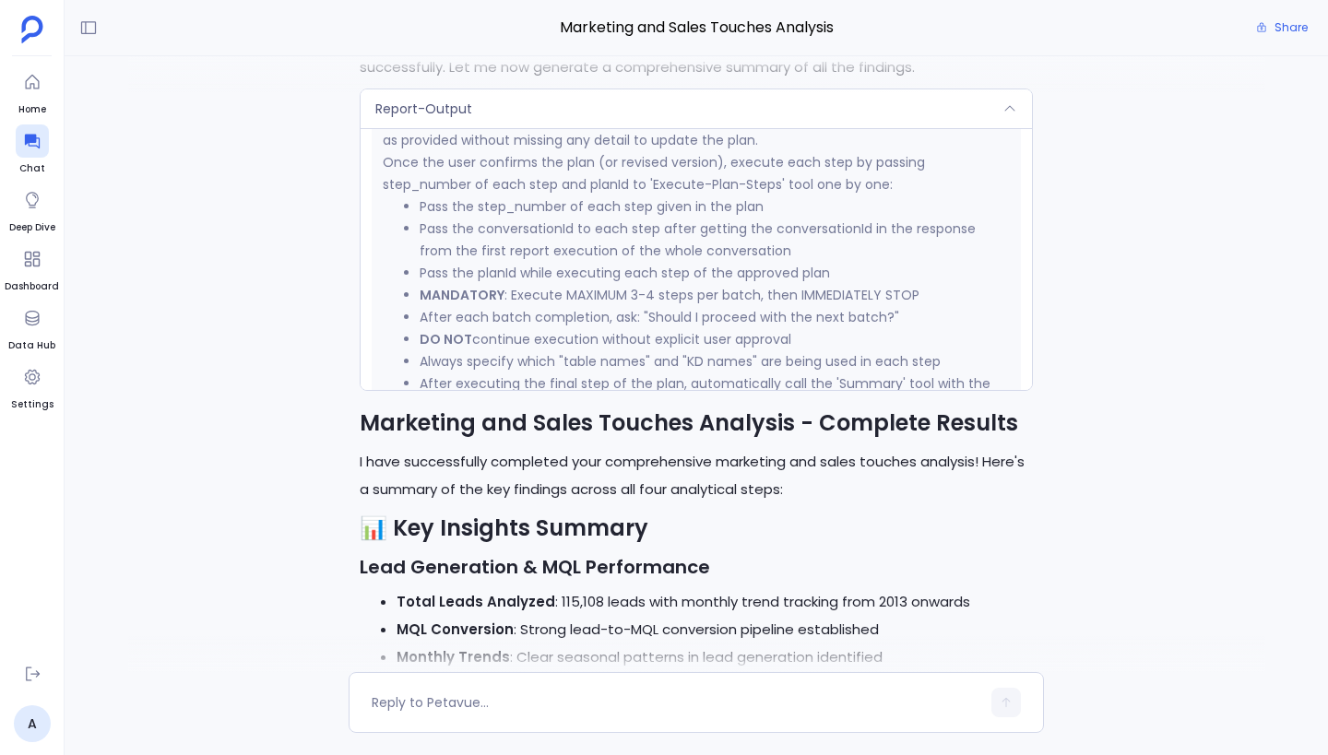
scroll to position [3750, 0]
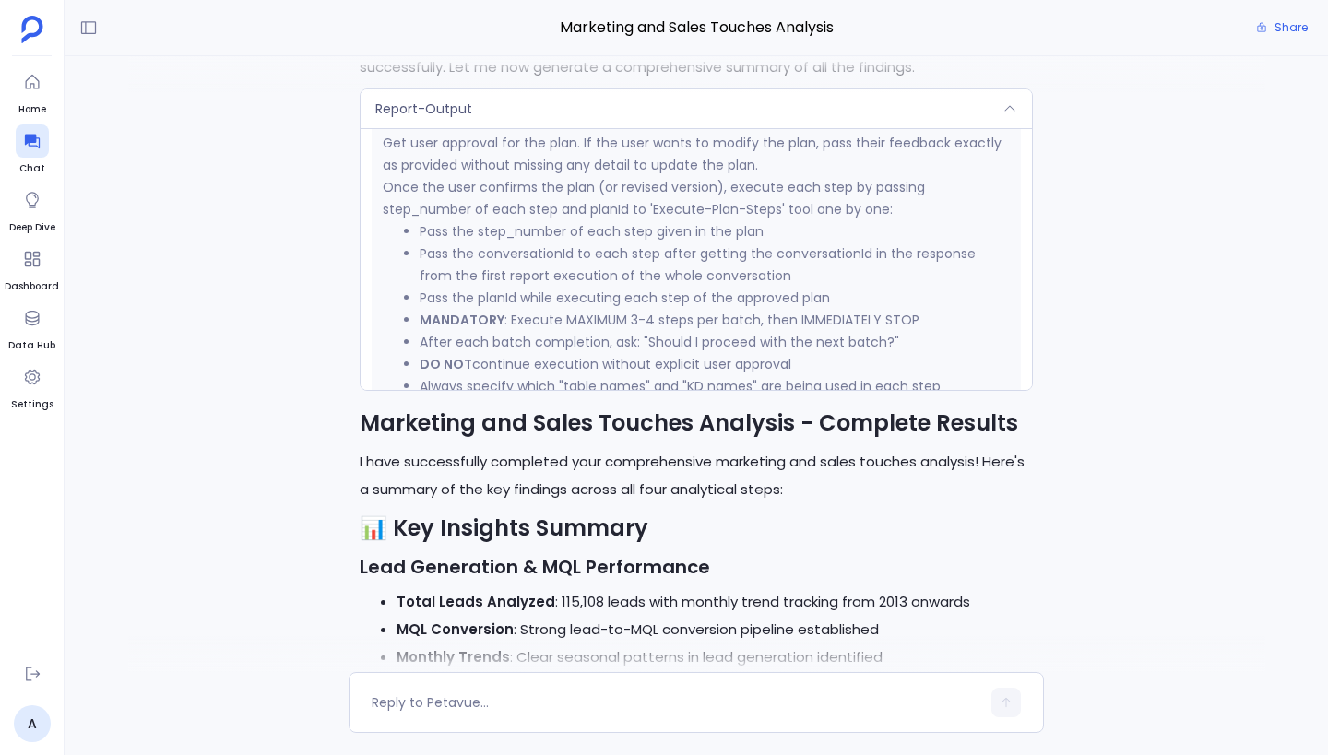
click at [623, 118] on div "Report-Output" at bounding box center [695, 108] width 671 height 39
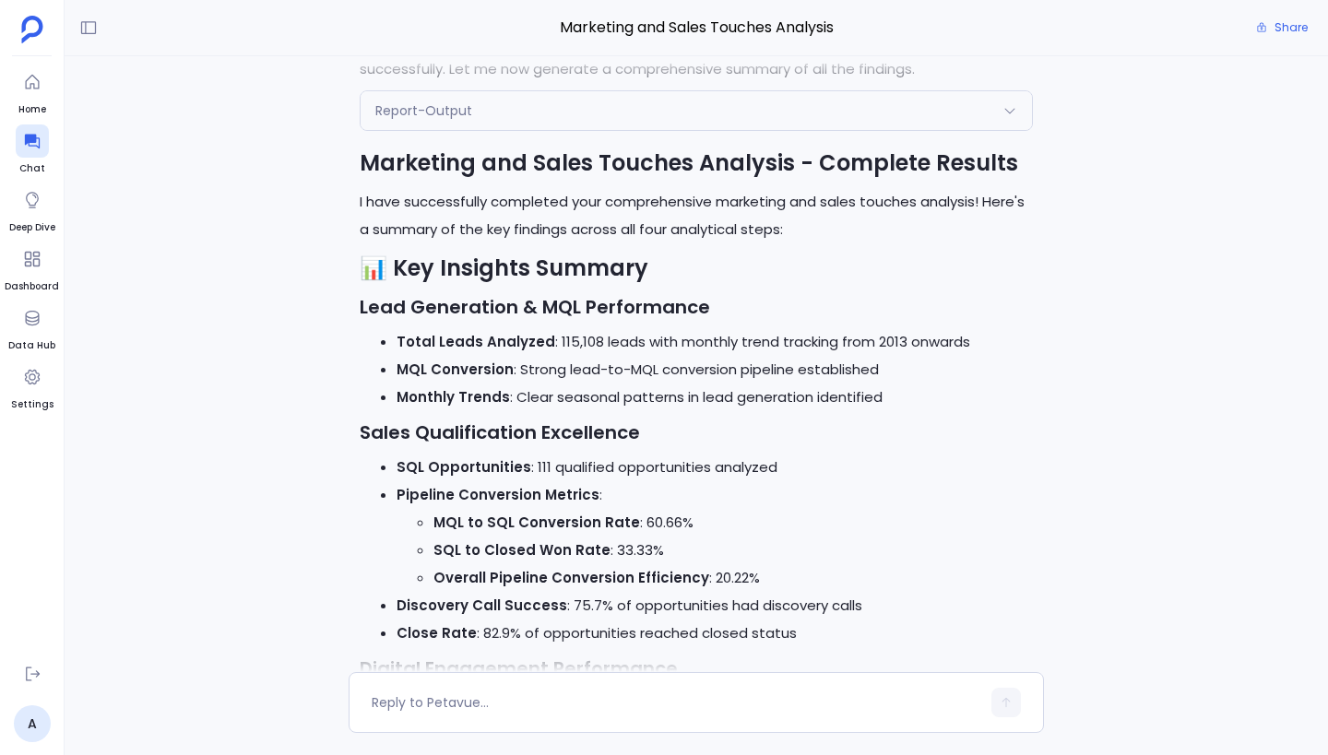
scroll to position [-1187, 0]
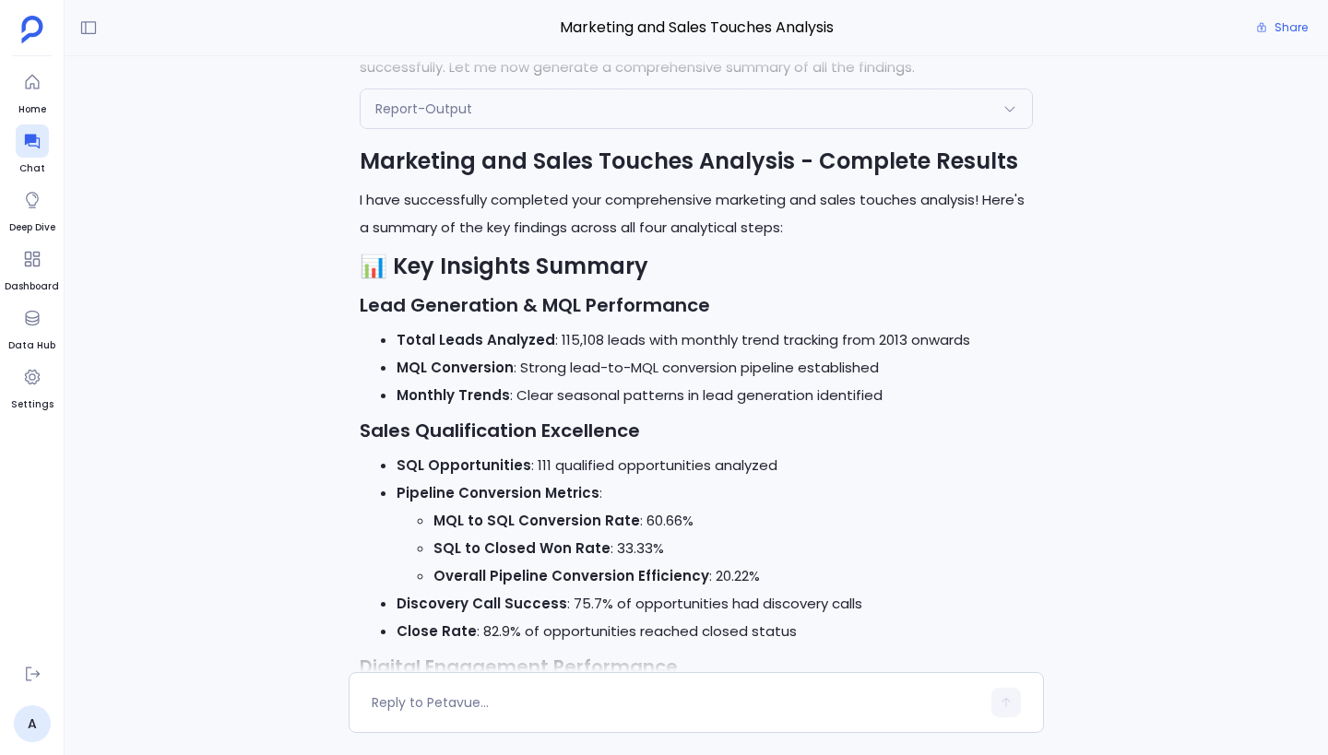
click at [503, 101] on div "Report-Output" at bounding box center [695, 108] width 671 height 39
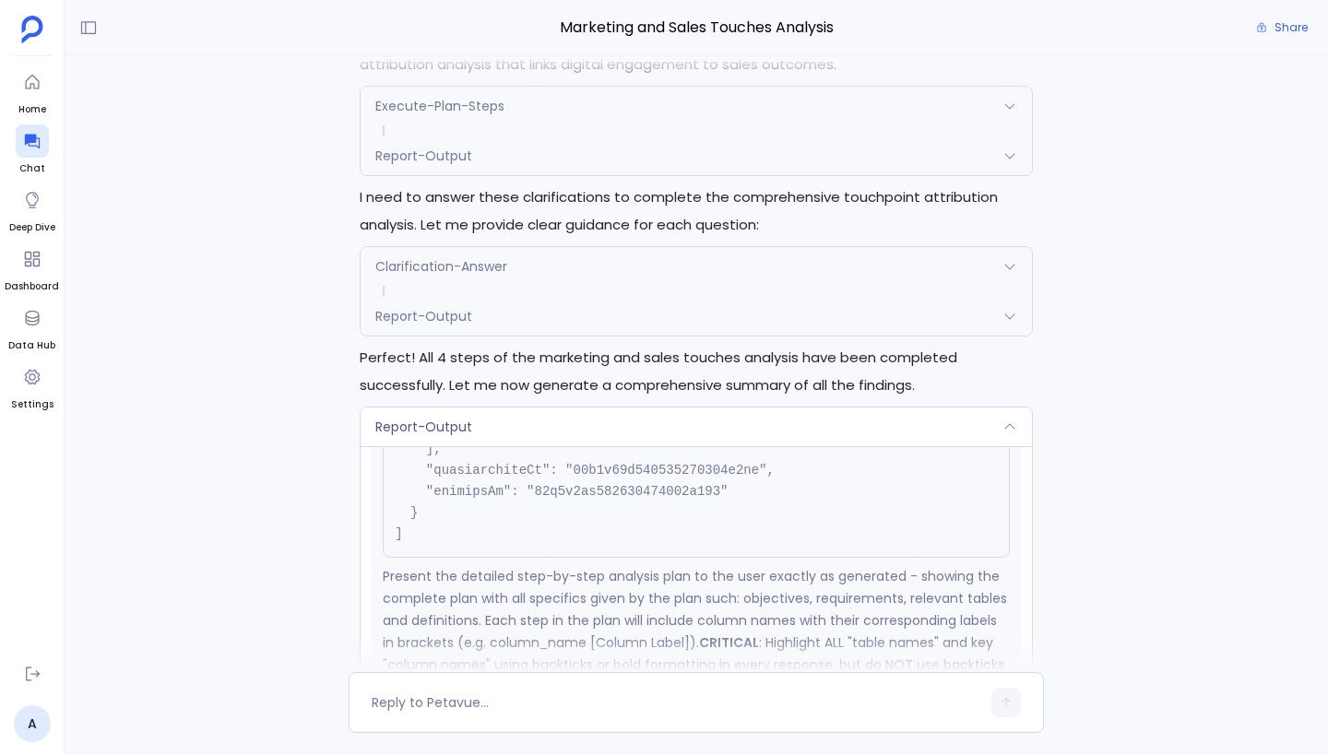
scroll to position [-1767, 0]
click at [781, 313] on div "Report-Output" at bounding box center [695, 317] width 671 height 39
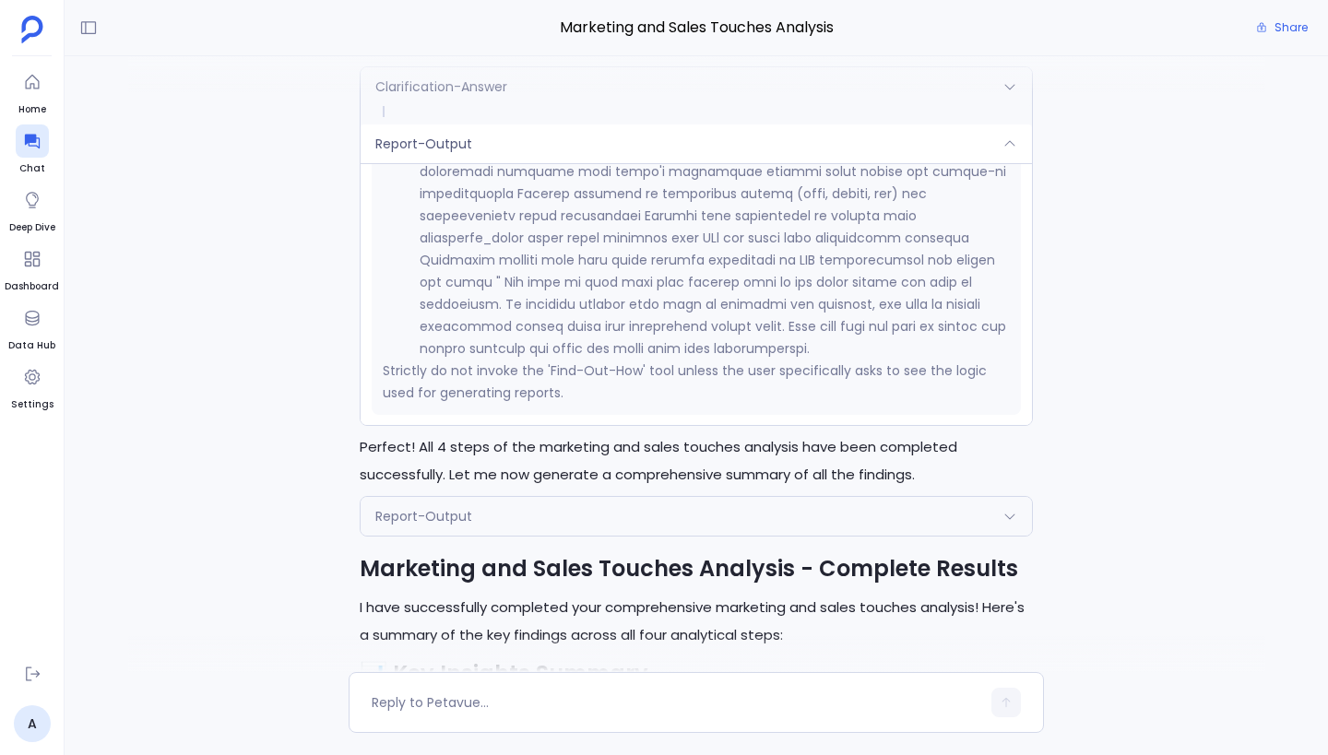
scroll to position [-1566, 0]
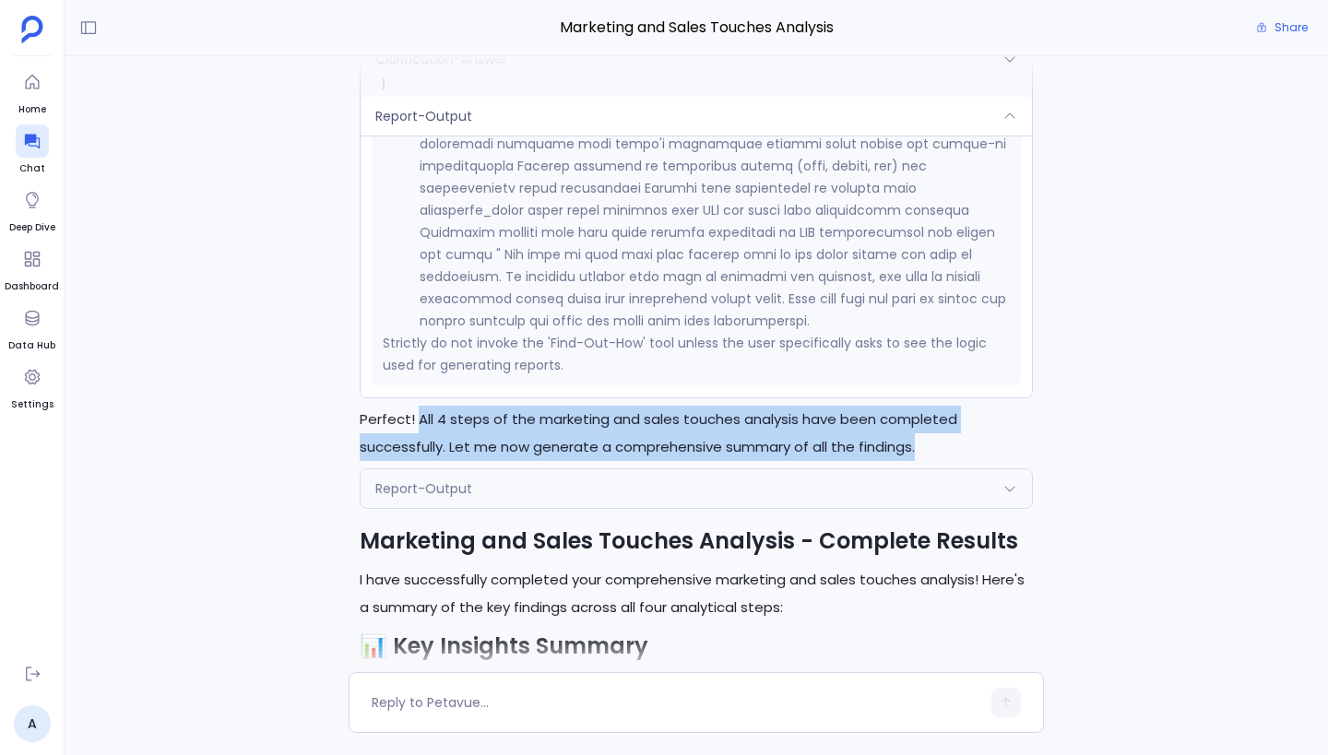
drag, startPoint x: 418, startPoint y: 420, endPoint x: 924, endPoint y: 442, distance: 506.6
click at [924, 442] on p "Perfect! All 4 steps of the marketing and sales touches analysis have been comp…" at bounding box center [696, 433] width 673 height 55
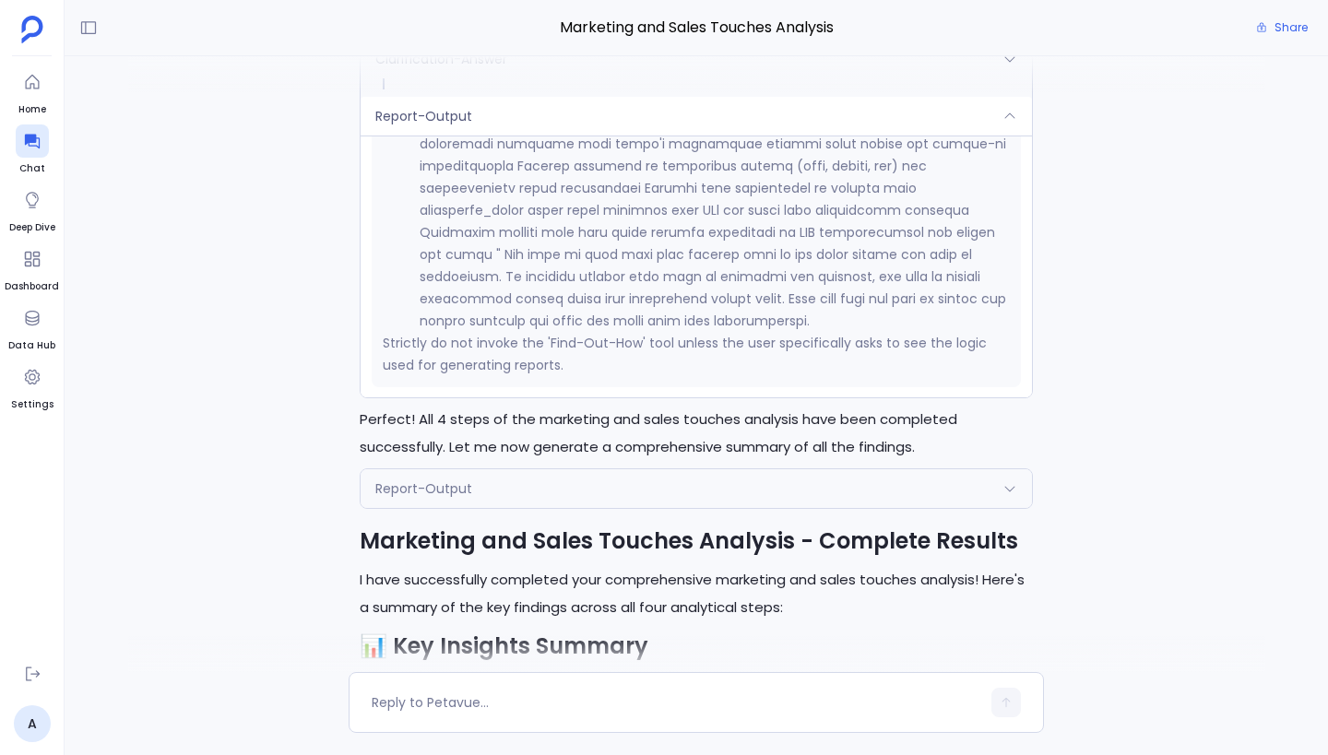
click at [462, 479] on span "Report-Output" at bounding box center [423, 488] width 97 height 18
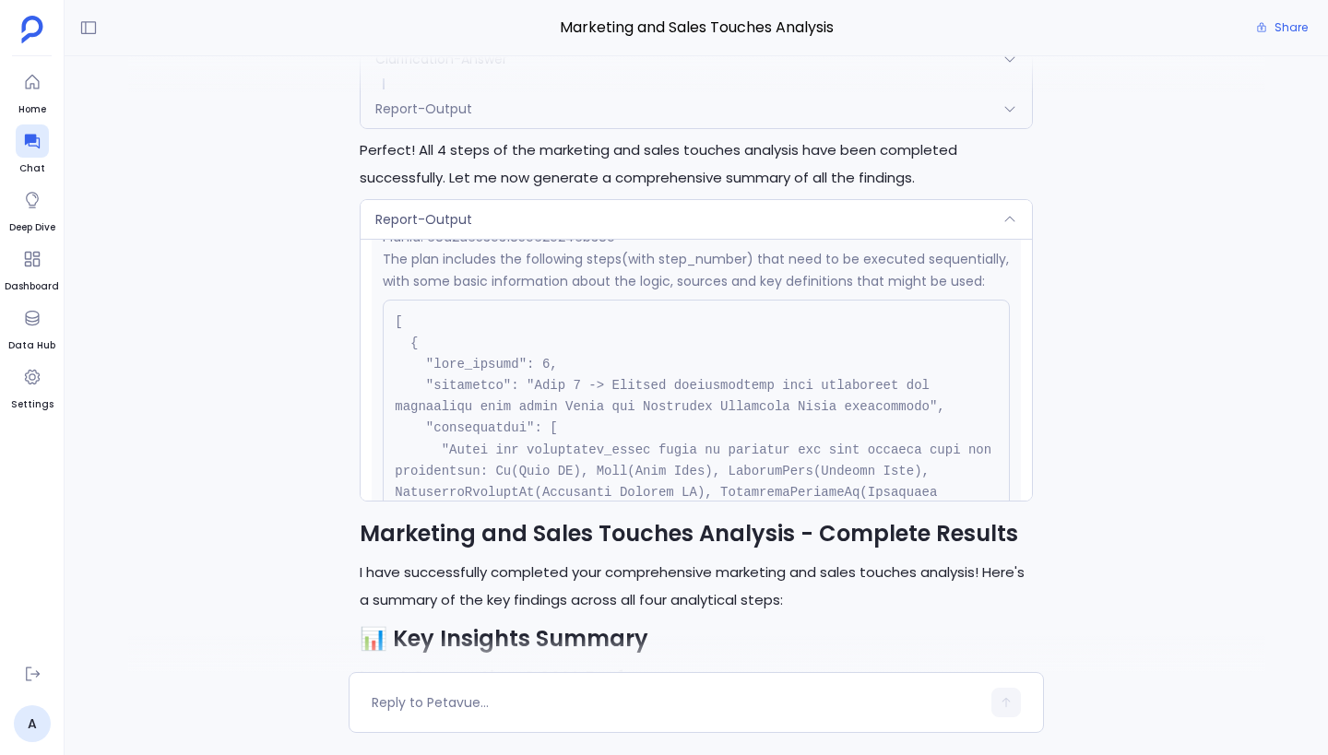
scroll to position [0, 0]
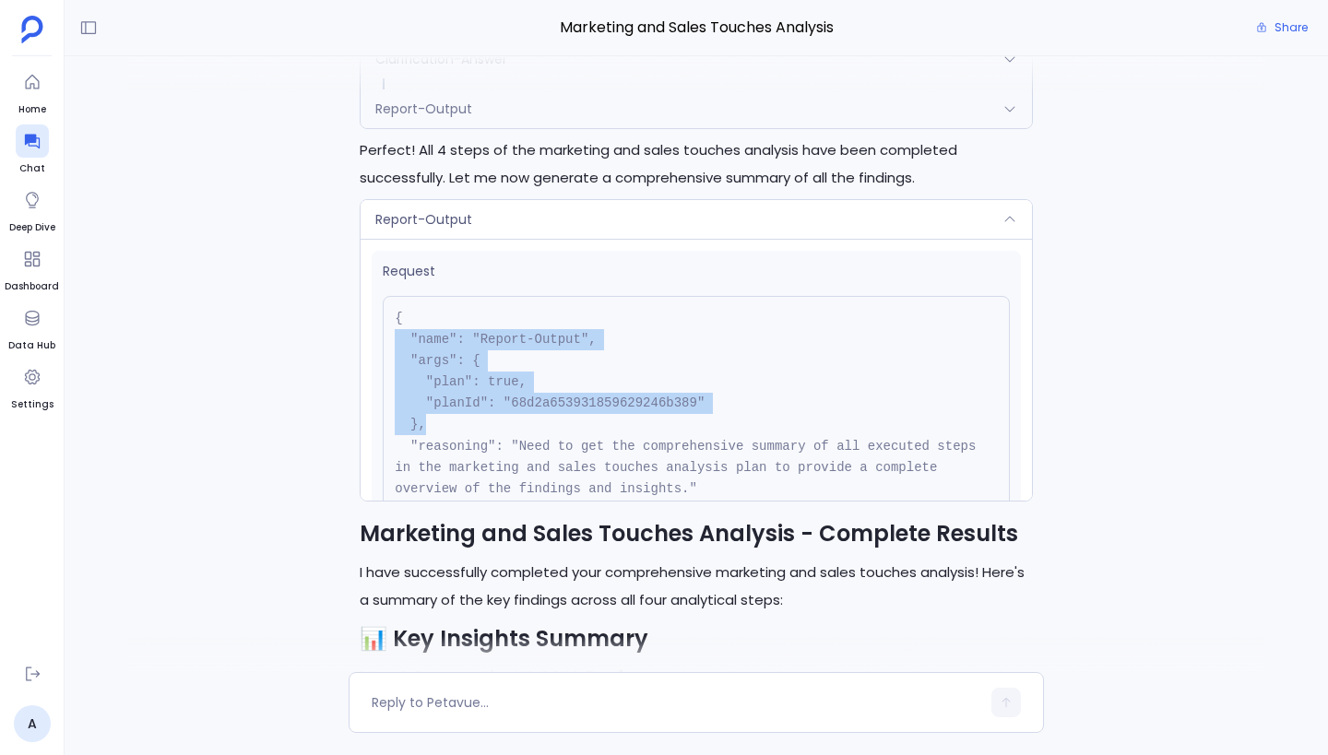
drag, startPoint x: 425, startPoint y: 426, endPoint x: 396, endPoint y: 335, distance: 95.6
click at [396, 335] on pre "{ "name": "Report-Output", "args": { "plan": true, "planId": "68d2a653931859629…" at bounding box center [696, 414] width 627 height 237
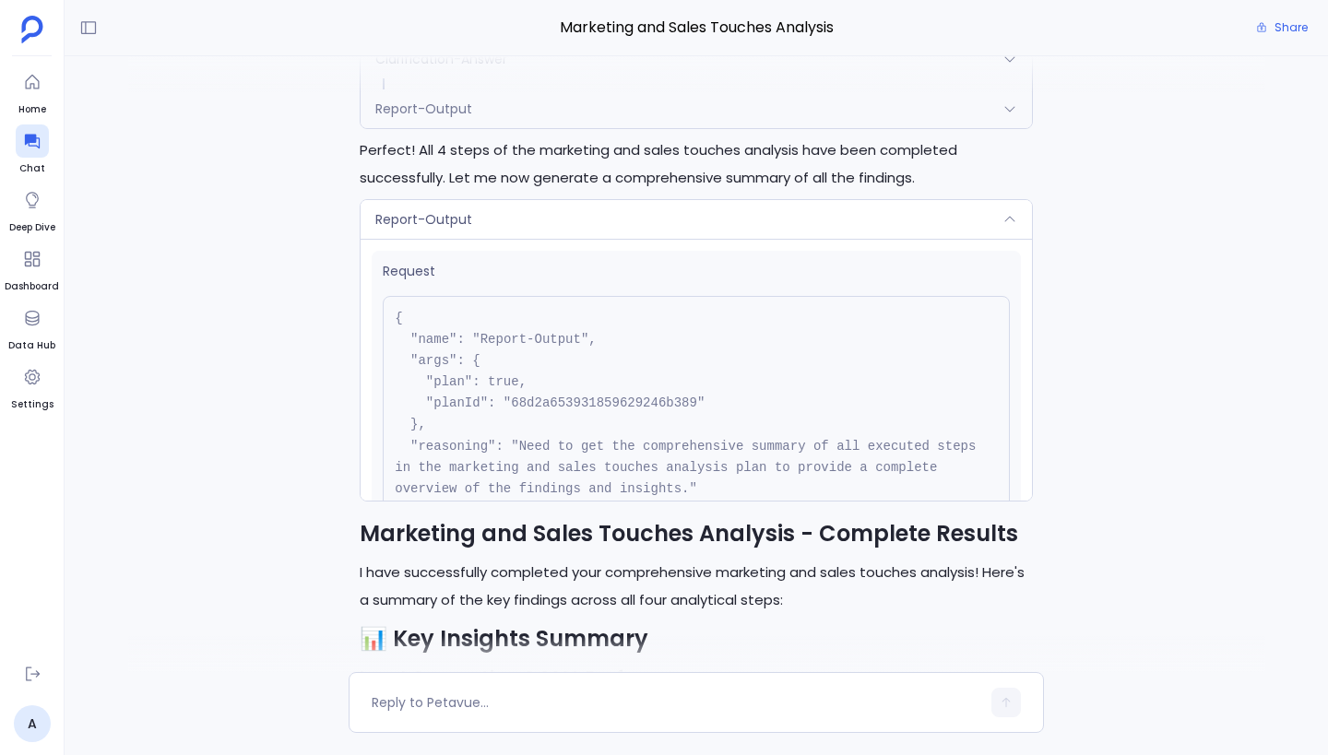
click at [432, 386] on pre "{ "name": "Report-Output", "args": { "plan": true, "planId": "68d2a653931859629…" at bounding box center [696, 414] width 627 height 237
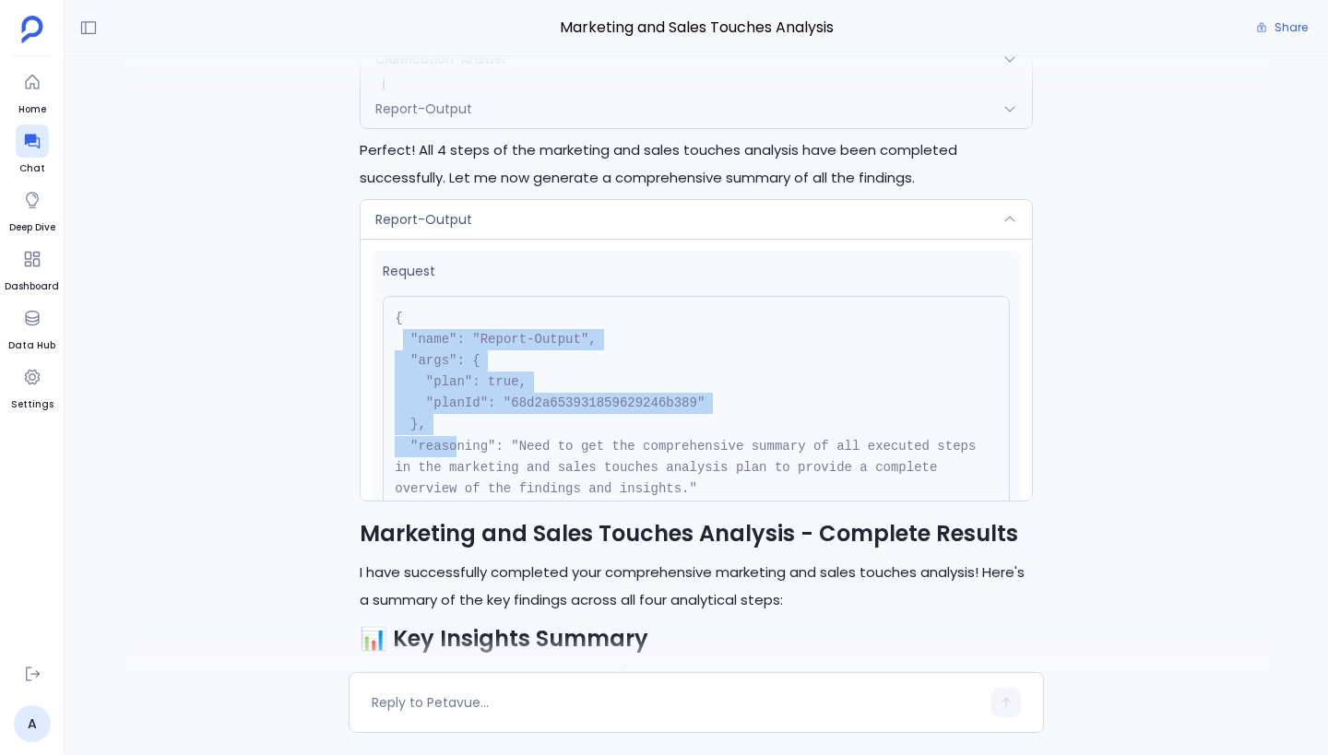
drag, startPoint x: 401, startPoint y: 332, endPoint x: 455, endPoint y: 439, distance: 119.6
click at [455, 439] on pre "{ "name": "Report-Output", "args": { "plan": true, "planId": "68d2a653931859629…" at bounding box center [696, 414] width 627 height 237
click at [424, 426] on pre "{ "name": "Report-Output", "args": { "plan": true, "planId": "68d2a653931859629…" at bounding box center [696, 414] width 627 height 237
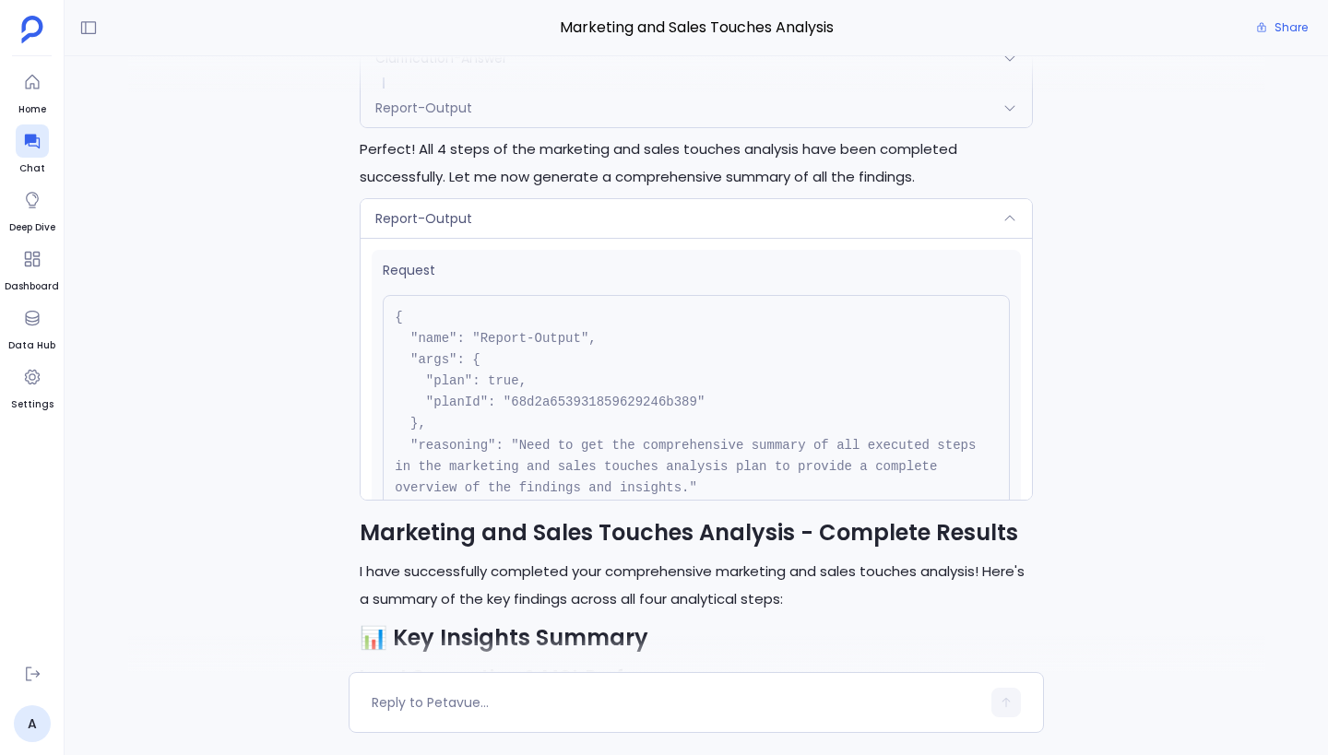
scroll to position [-1600, 0]
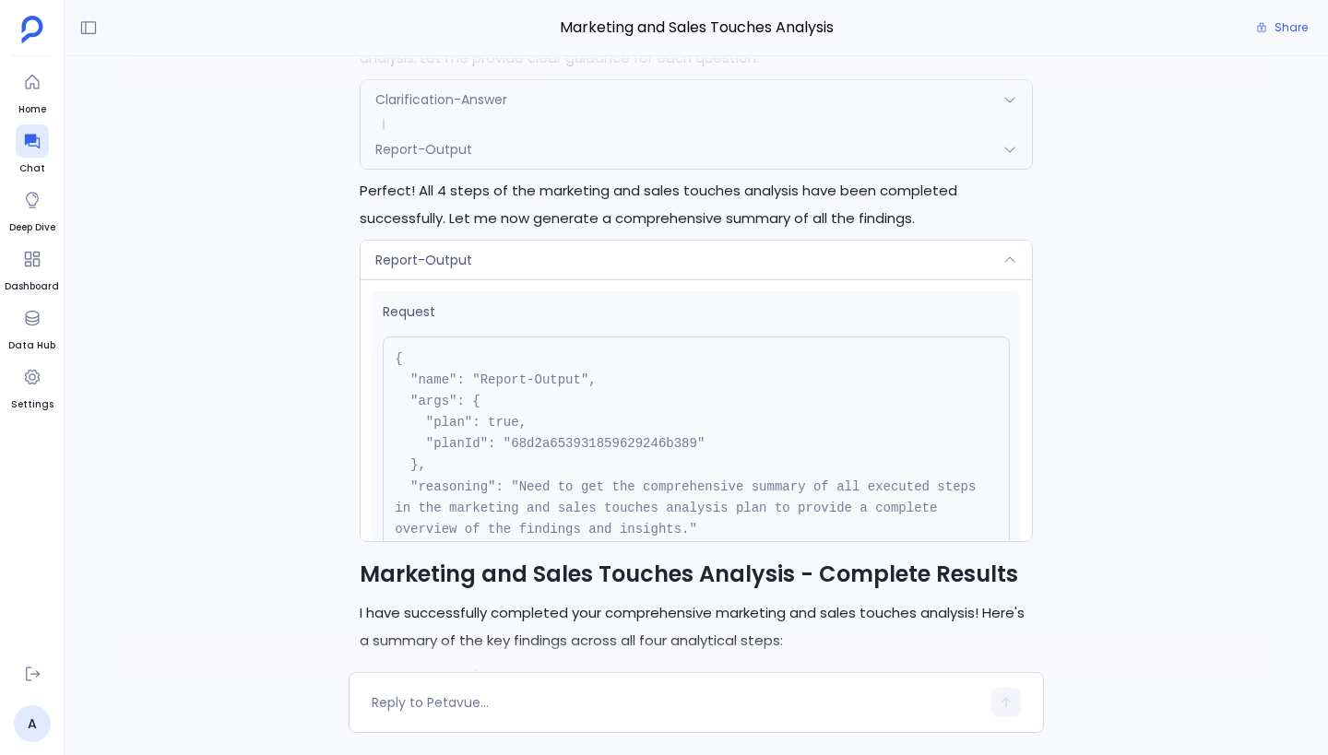
click at [450, 135] on div "Report-Output" at bounding box center [695, 149] width 671 height 39
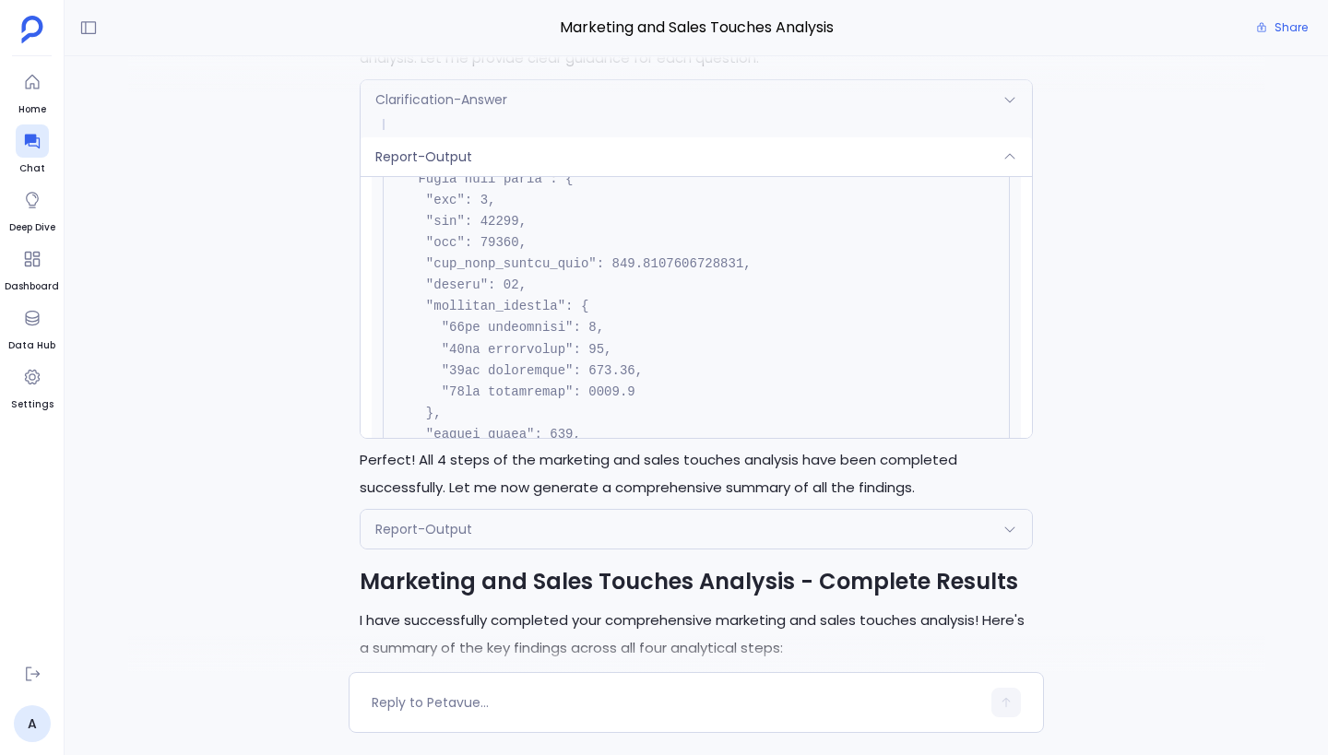
scroll to position [0, 0]
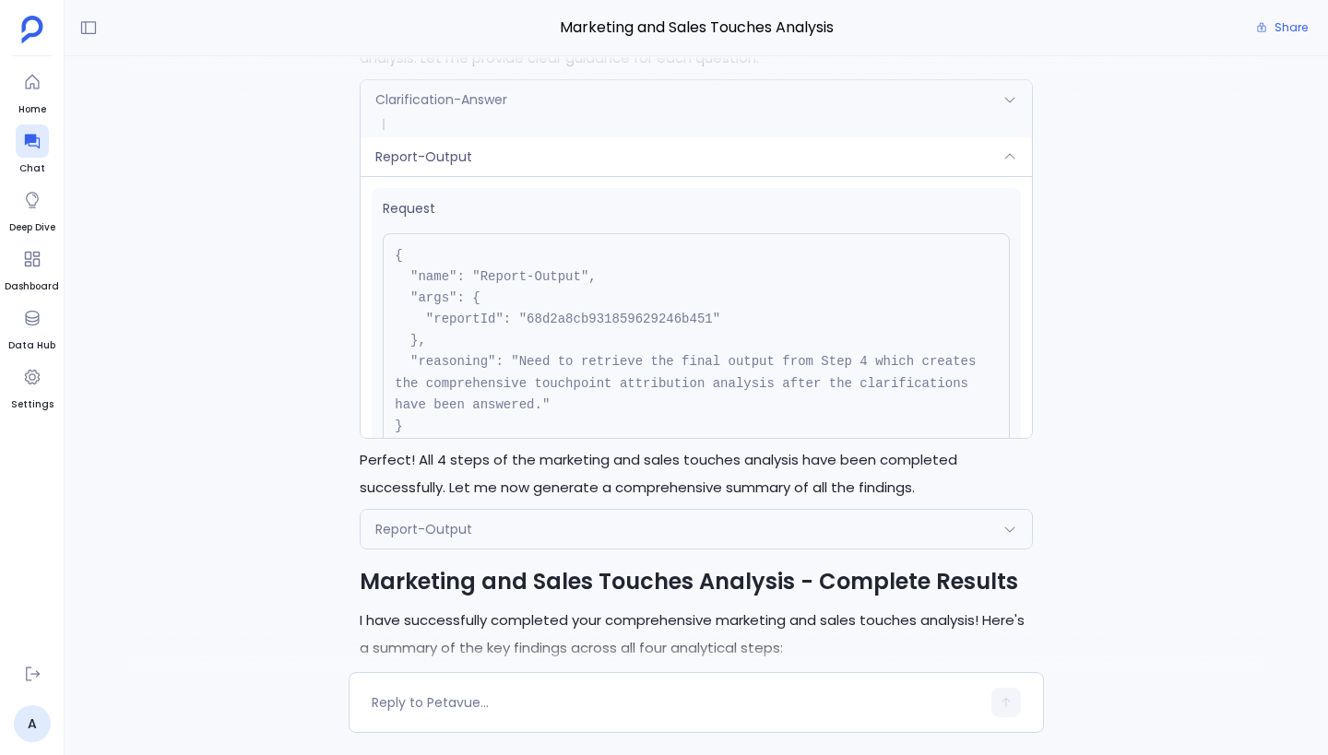
click at [488, 160] on div "Report-Output" at bounding box center [695, 156] width 671 height 39
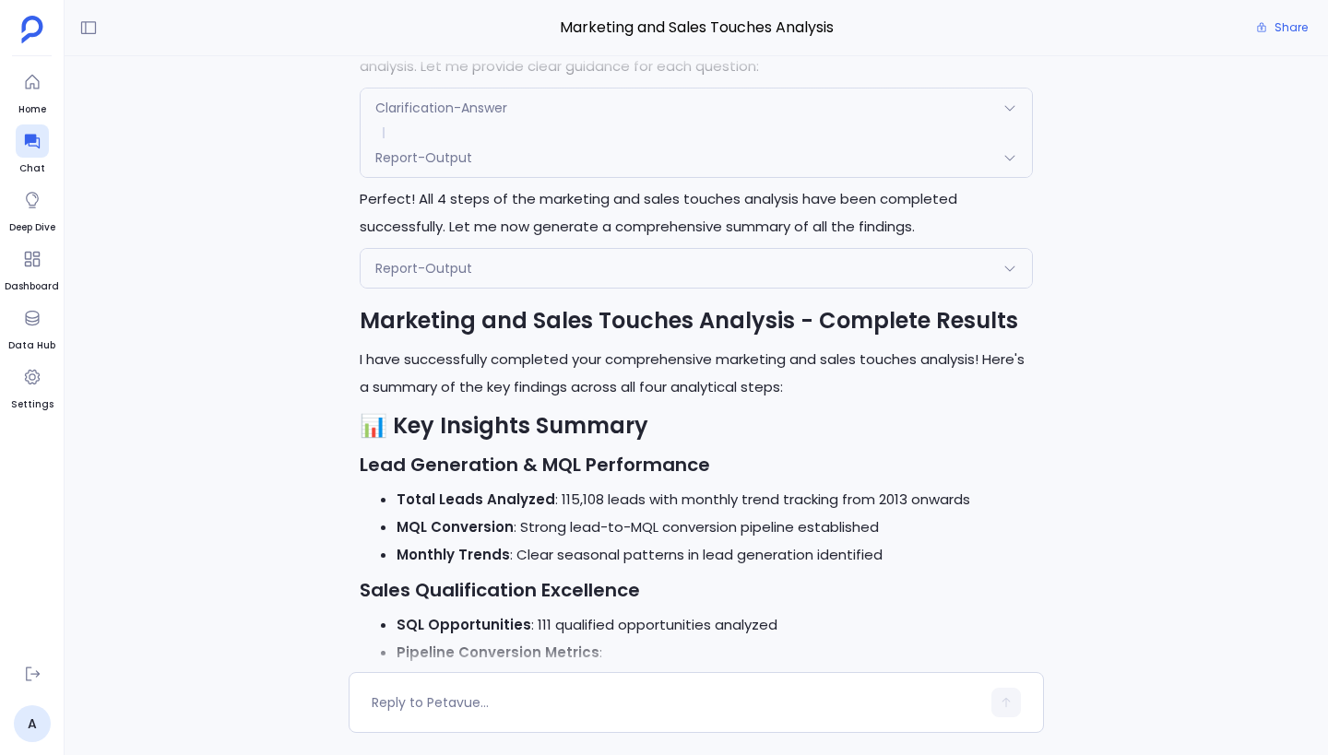
scroll to position [-1338, 0]
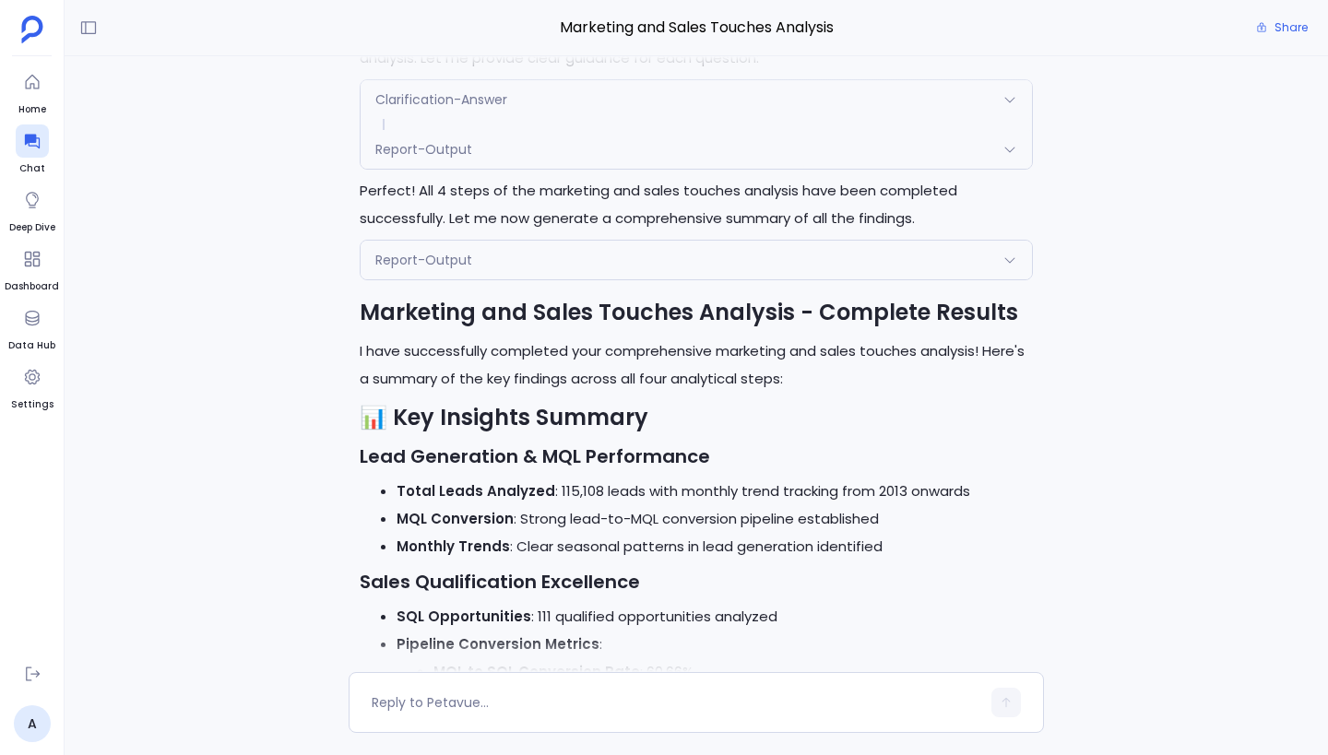
click at [476, 257] on div "Report-Output" at bounding box center [695, 260] width 671 height 39
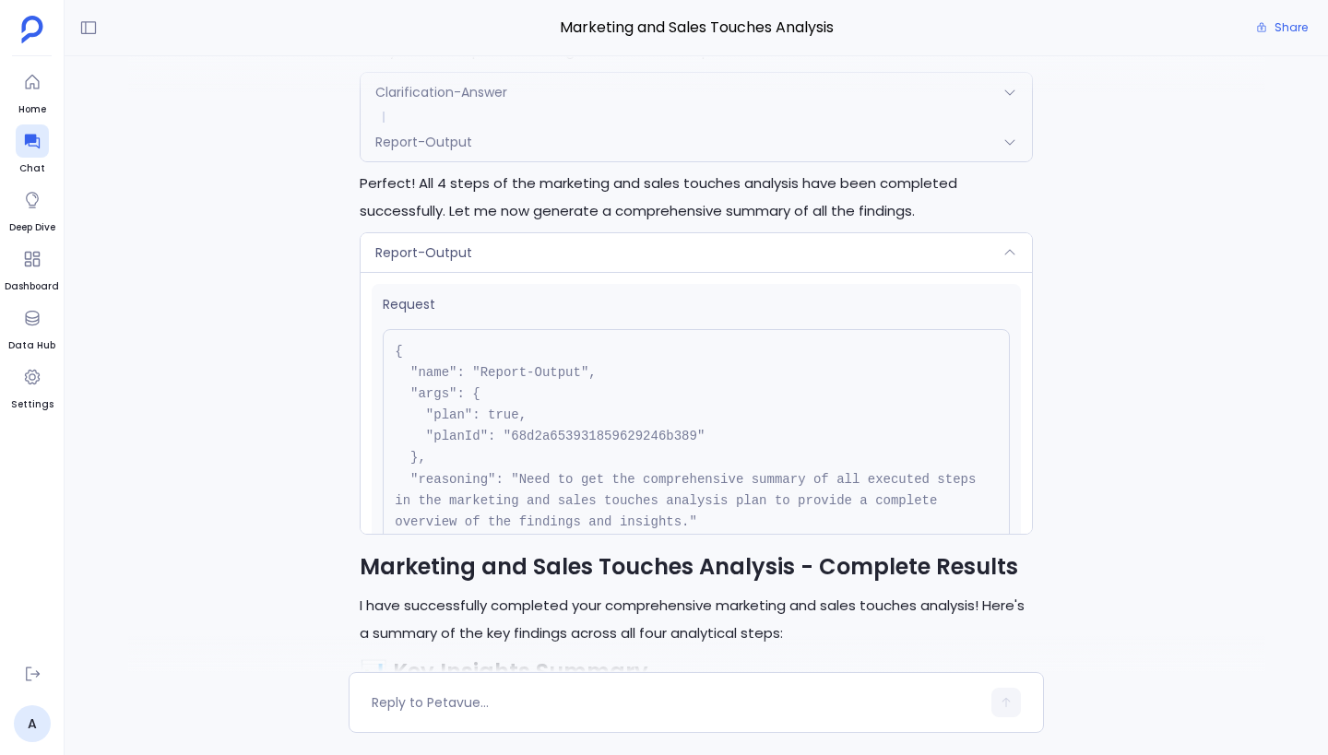
scroll to position [-1600, 0]
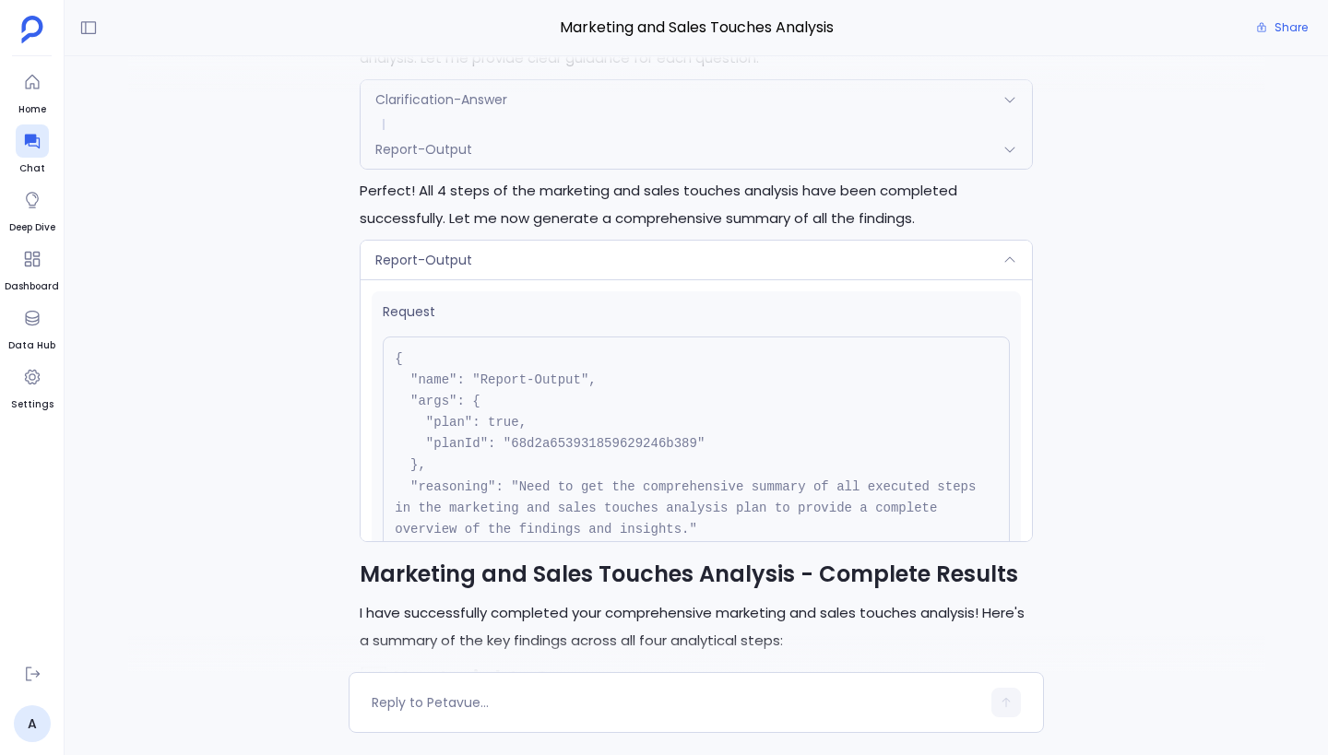
click at [625, 443] on pre "{ "name": "Report-Output", "args": { "plan": true, "planId": "68d2a653931859629…" at bounding box center [696, 455] width 627 height 237
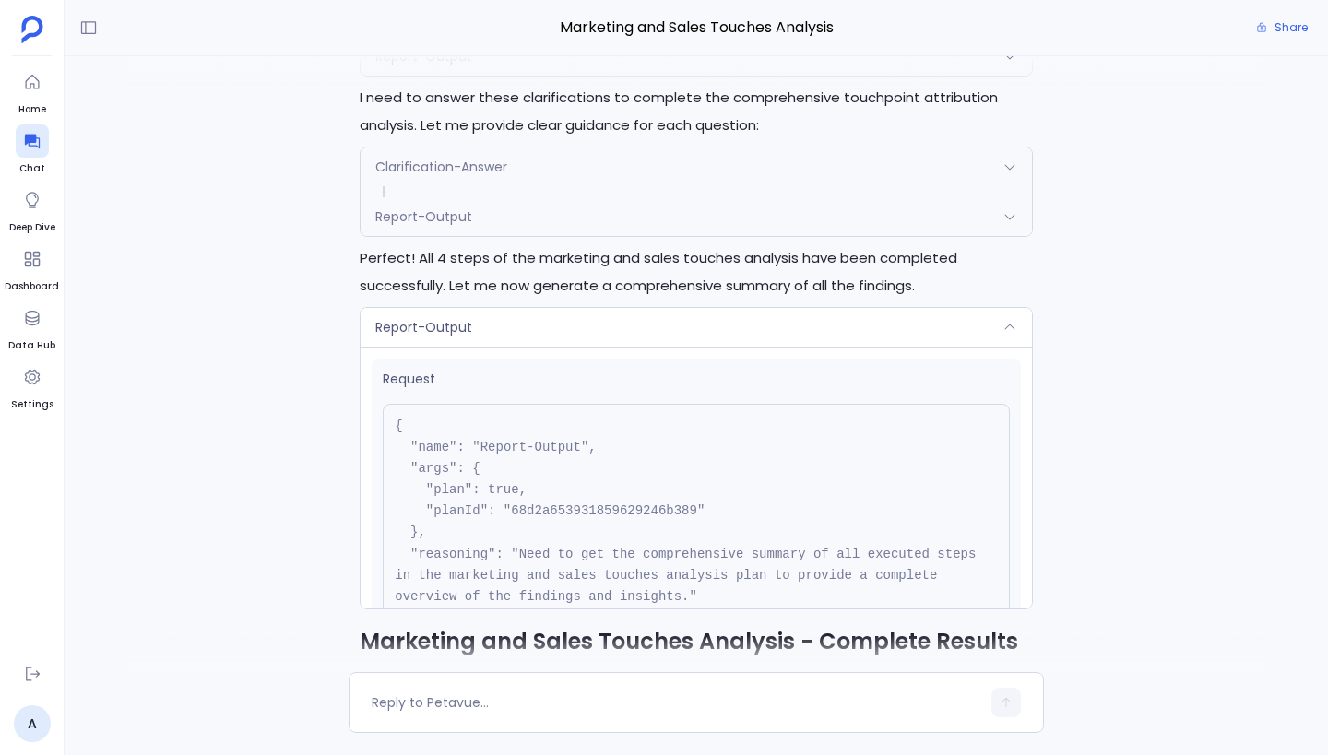
click at [553, 207] on div "Report-Output" at bounding box center [695, 216] width 671 height 39
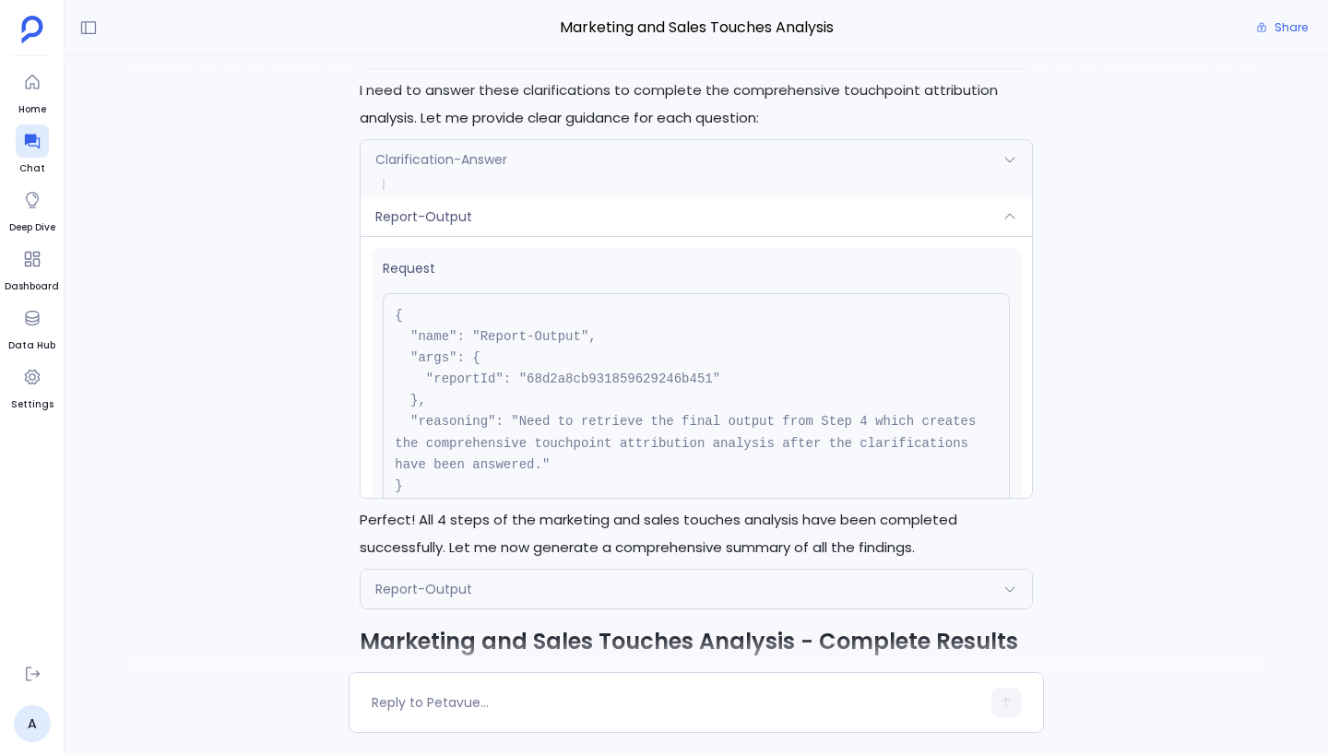
scroll to position [-1674, 0]
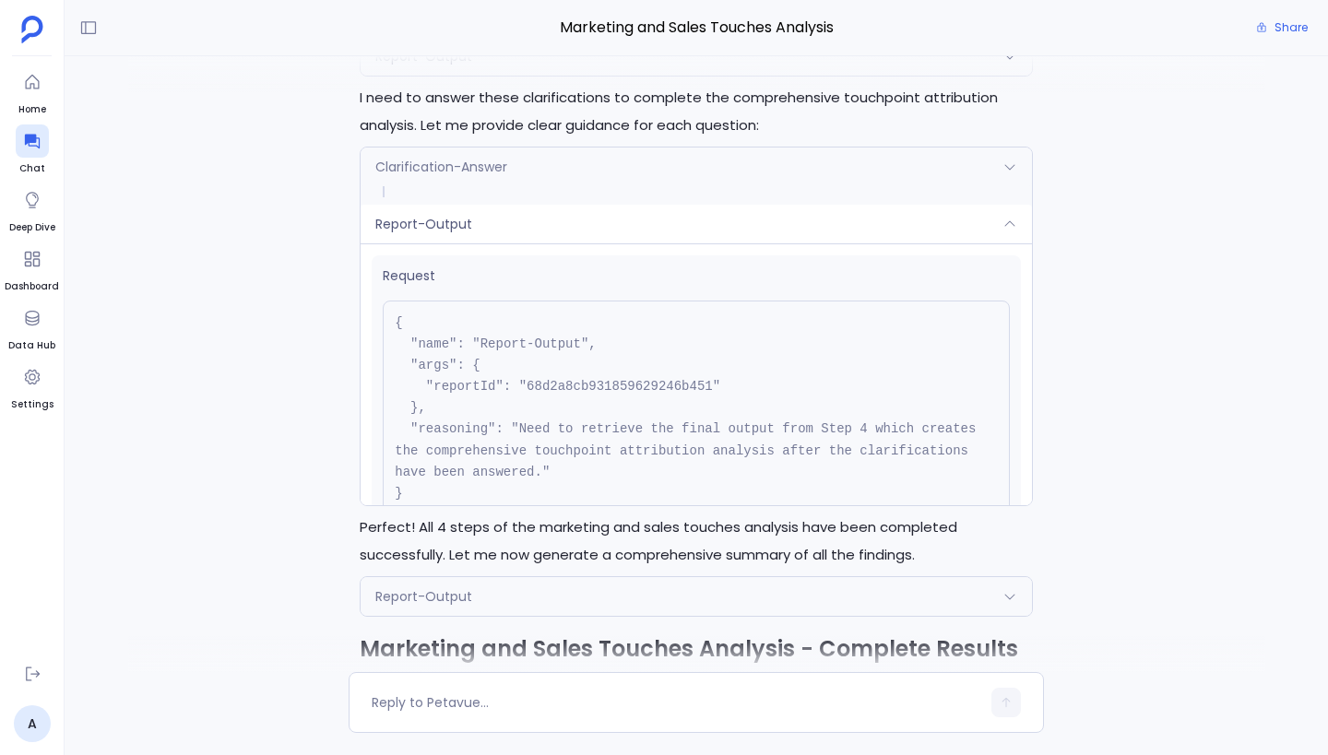
click at [575, 219] on div "Report-Output" at bounding box center [695, 224] width 671 height 39
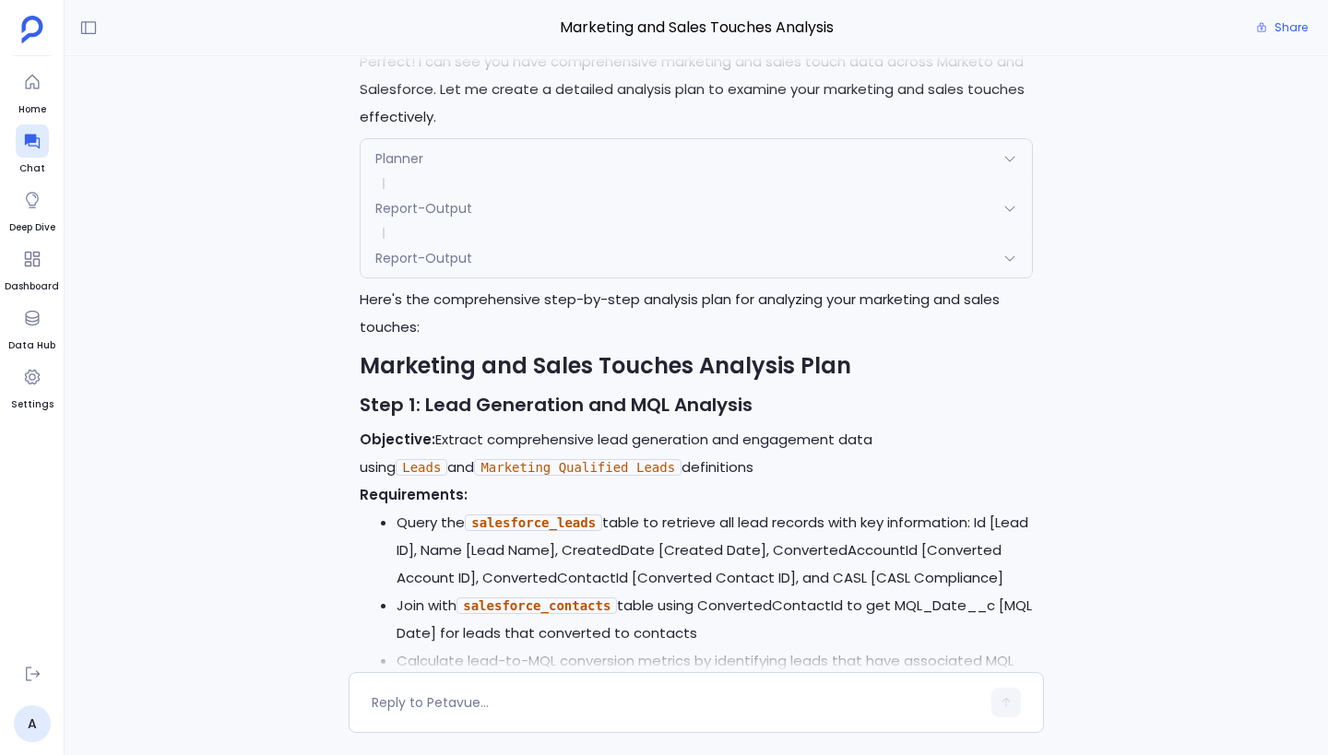
click at [551, 239] on div "Report-Output" at bounding box center [695, 258] width 671 height 39
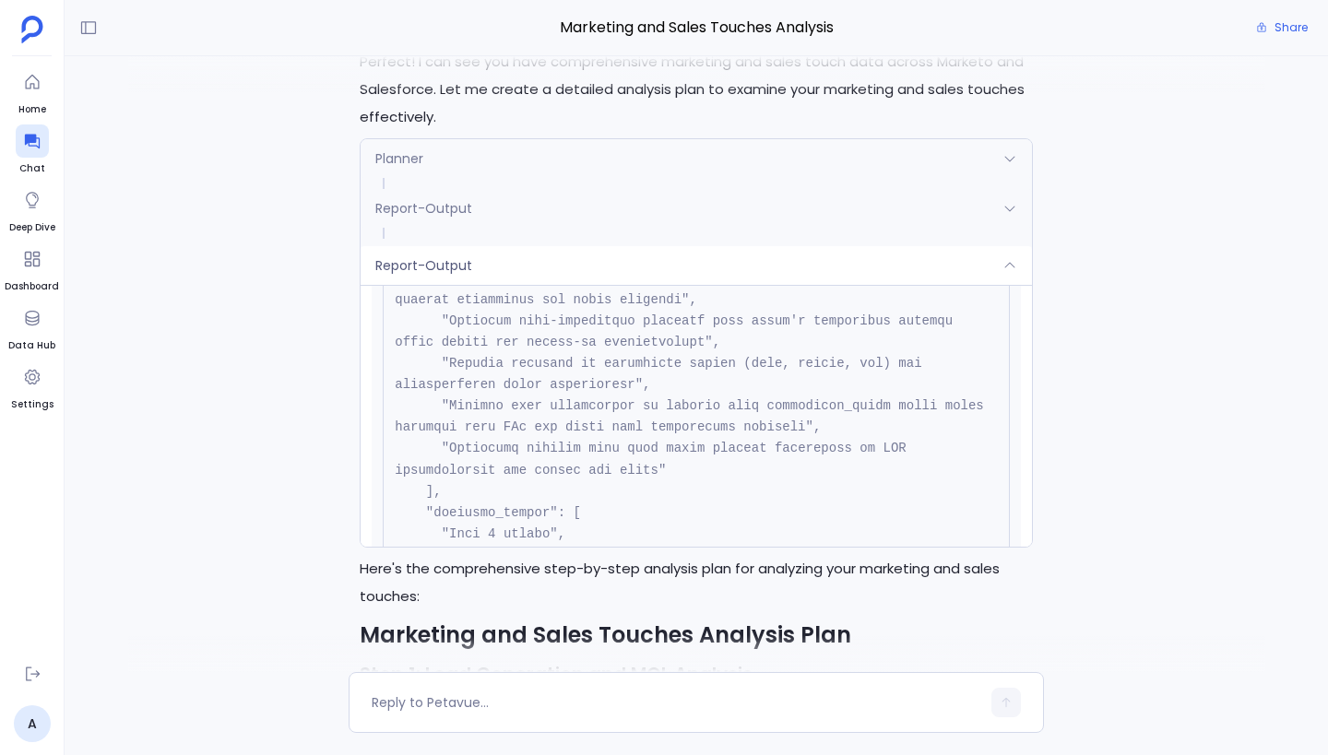
scroll to position [2943, 0]
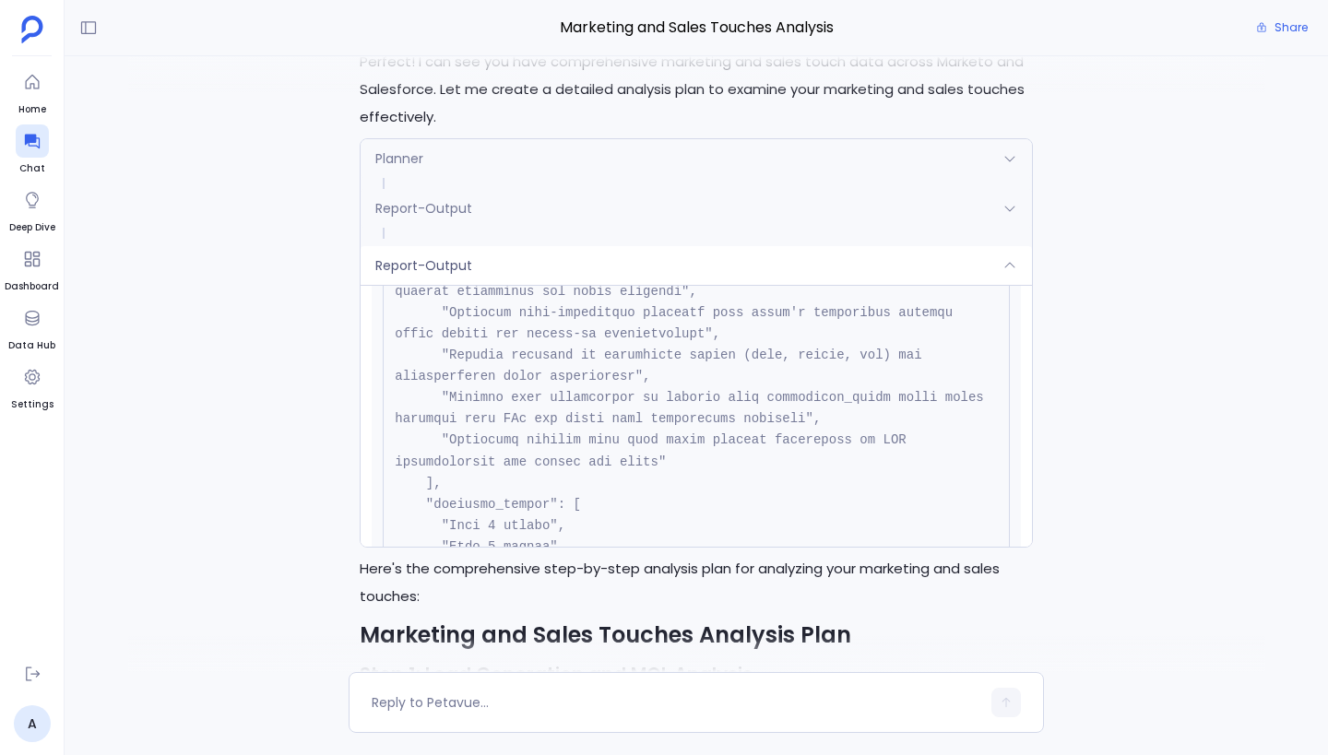
click at [721, 246] on div "Report-Output" at bounding box center [695, 265] width 671 height 39
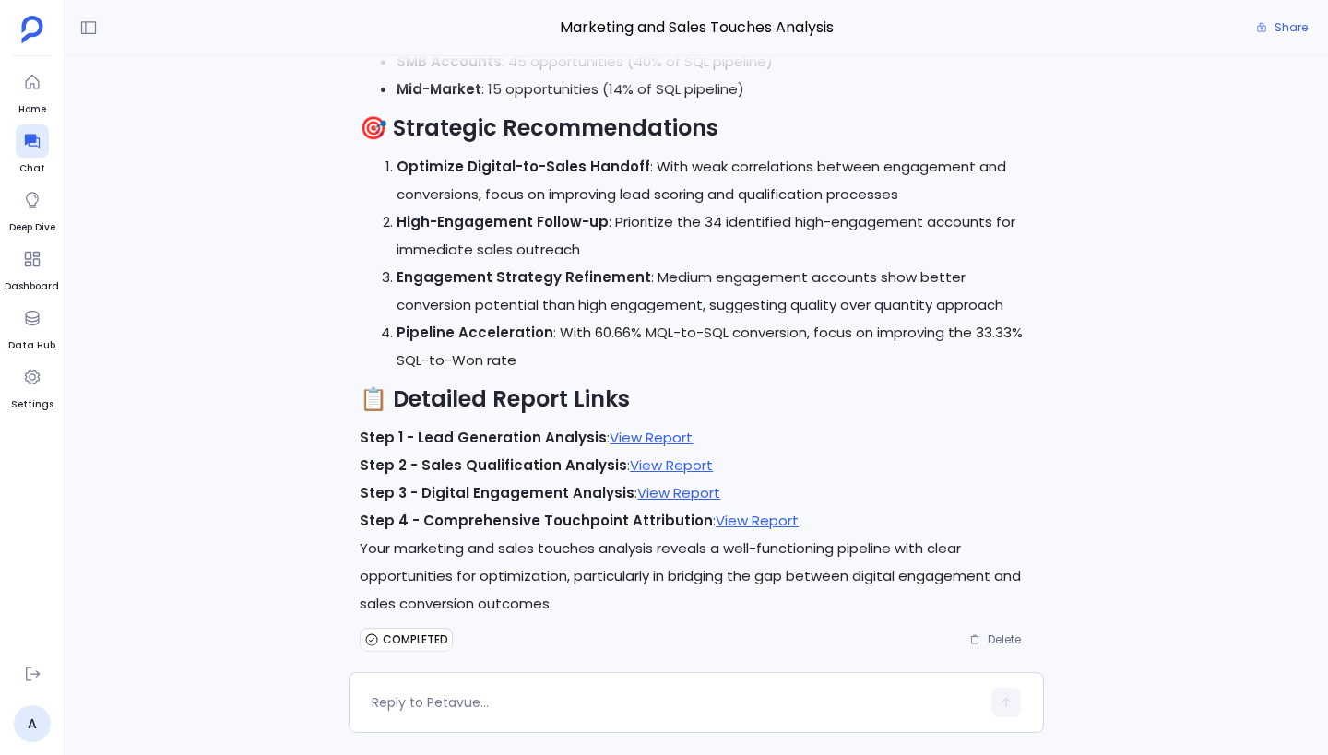
scroll to position [0, 0]
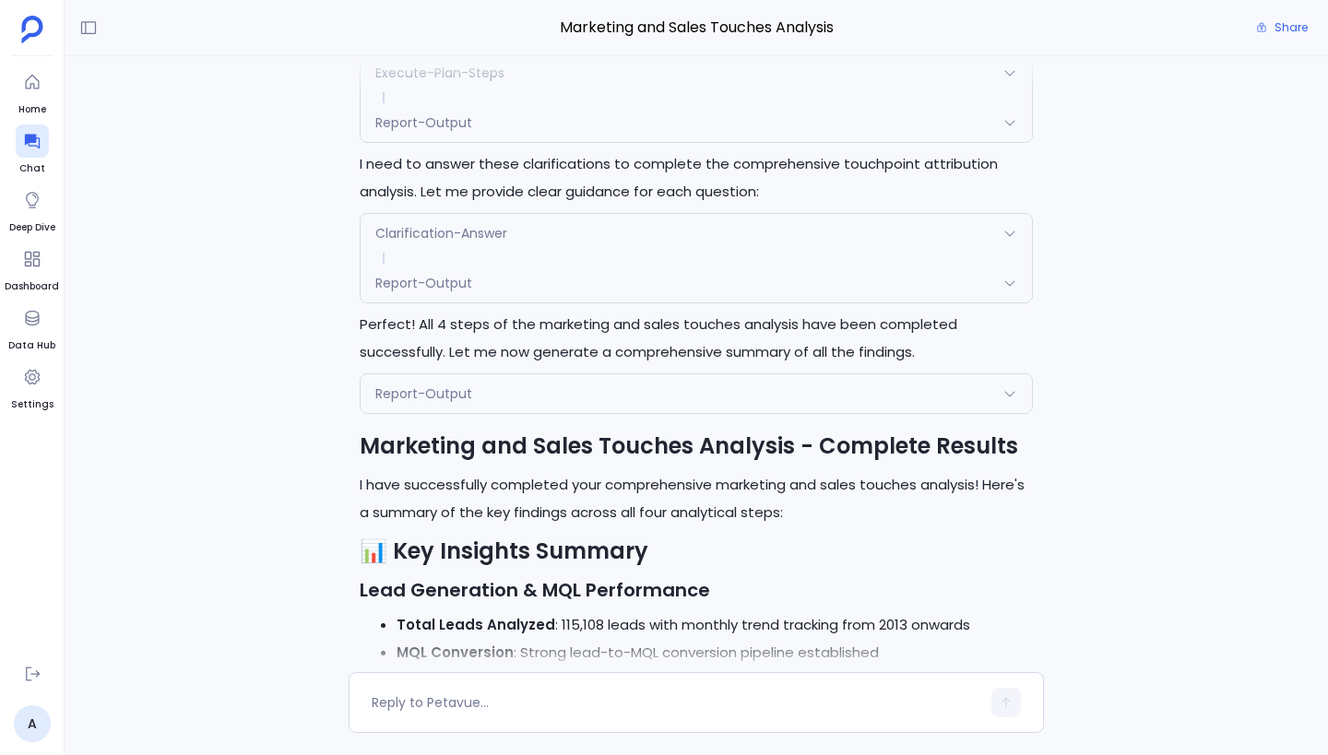
click at [497, 384] on div "Report-Output" at bounding box center [695, 393] width 671 height 39
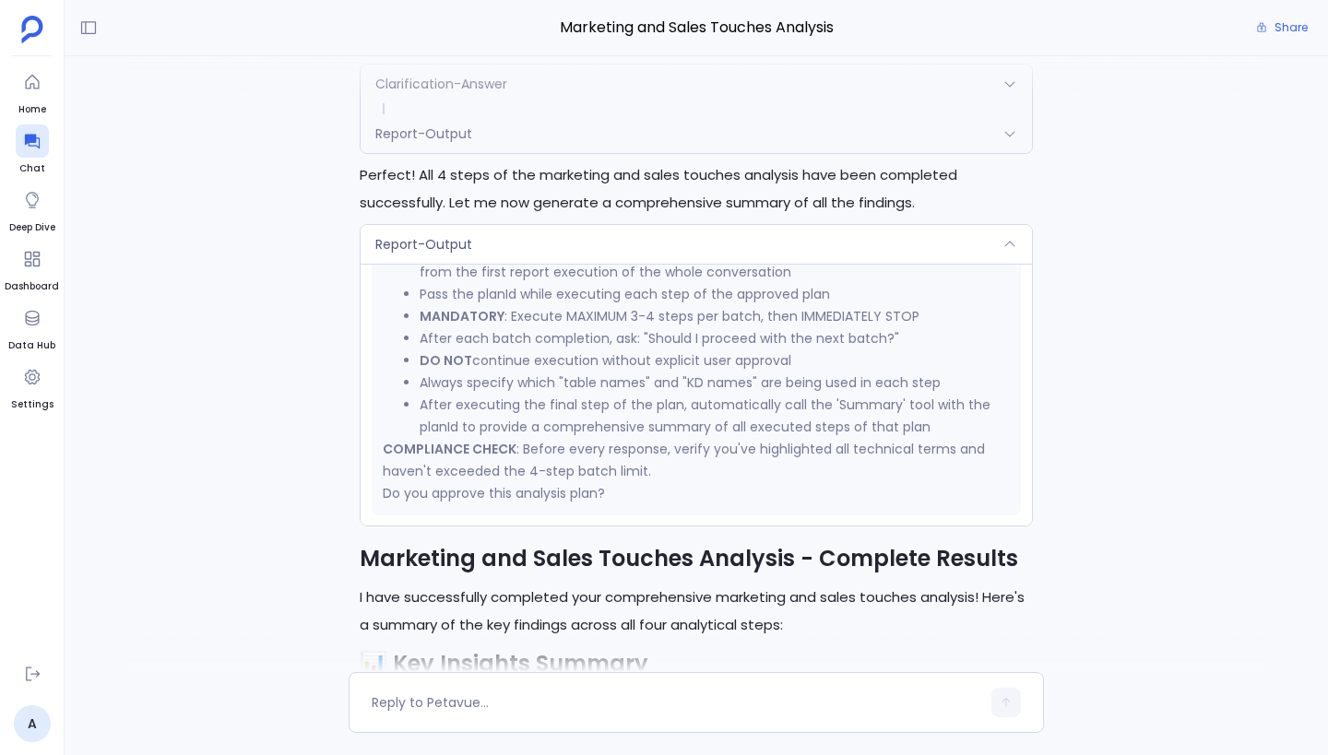
scroll to position [-1736, 0]
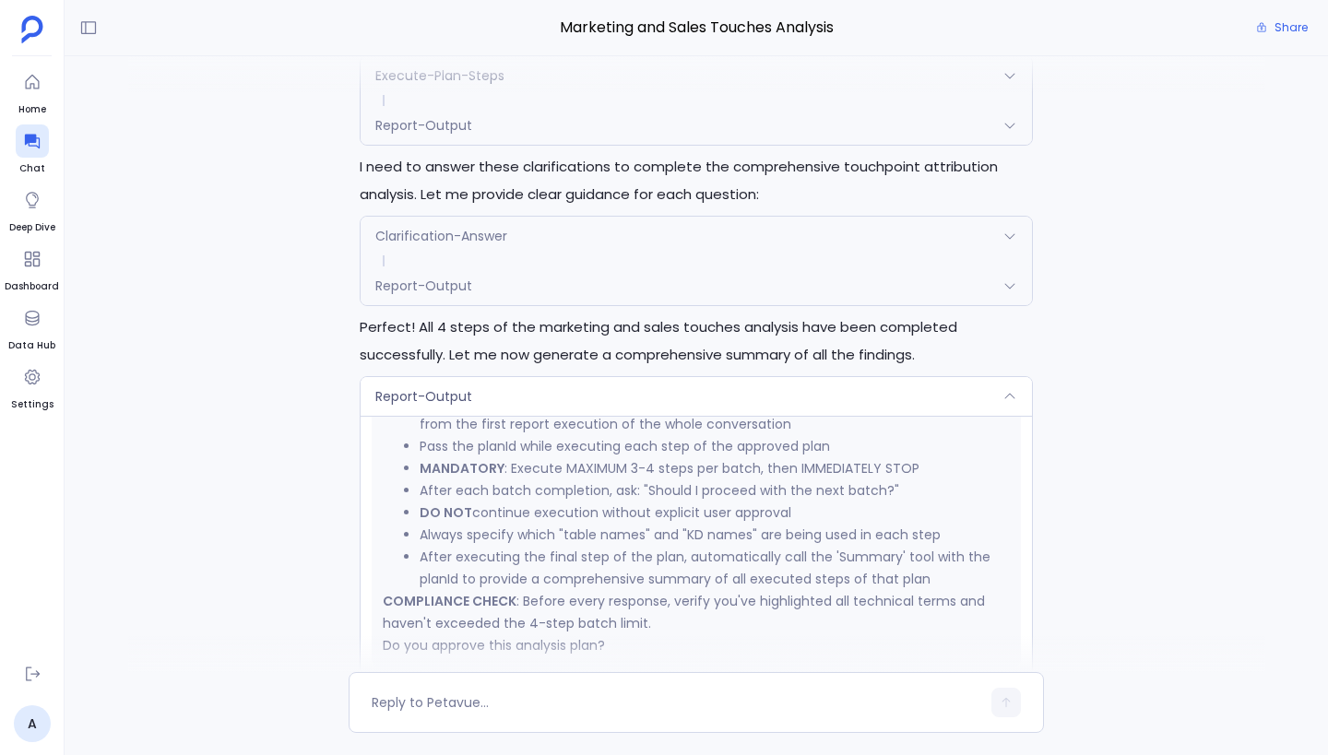
click at [579, 395] on div "Report-Output" at bounding box center [695, 396] width 671 height 39
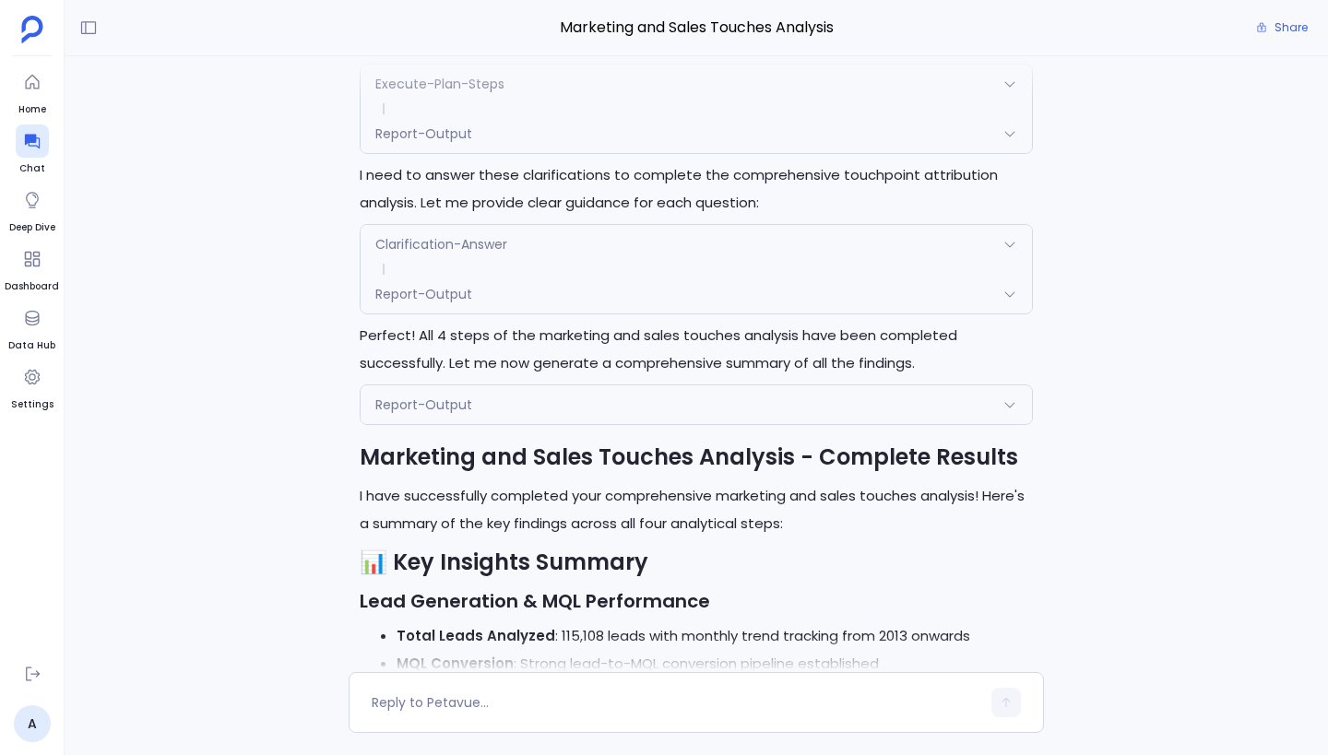
scroll to position [-1474, 0]
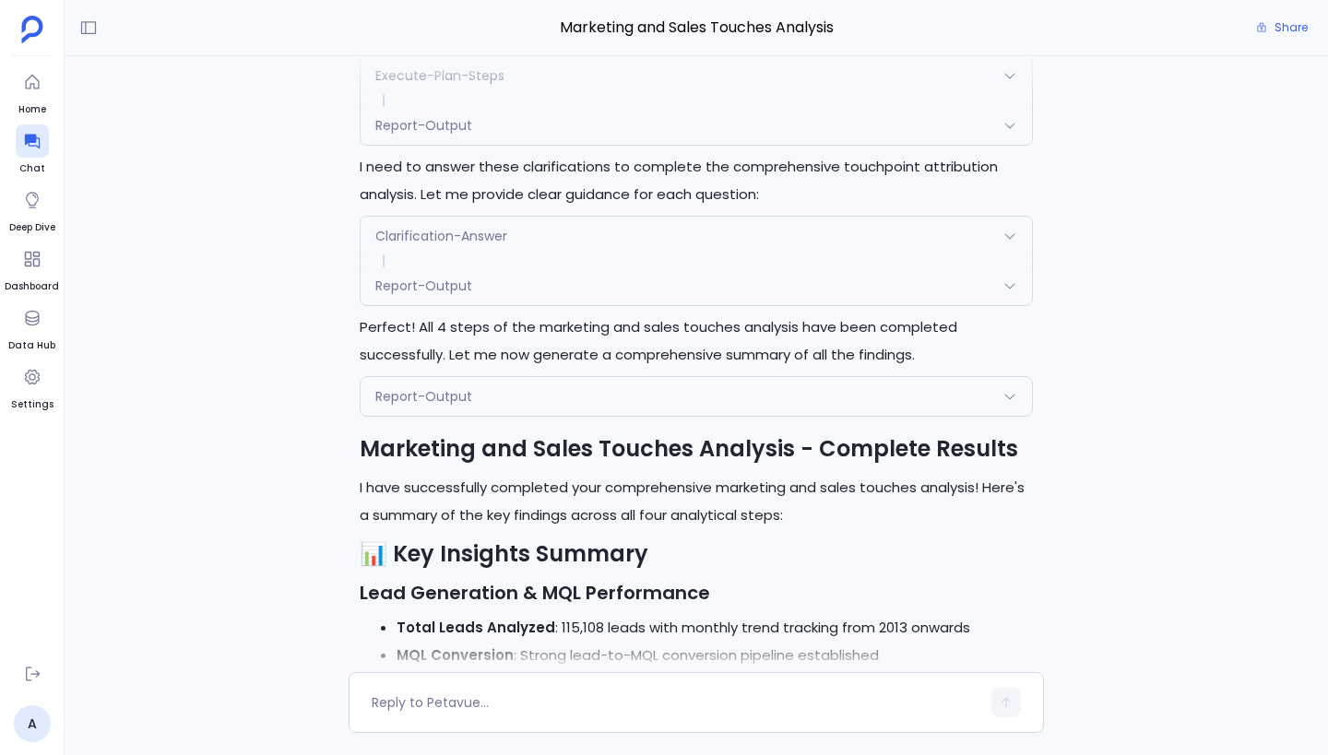
click at [350, 477] on div "Perfect! I'll now execute the approved analysis plan. Let me start with the fir…" at bounding box center [696, 727] width 695 height 2764
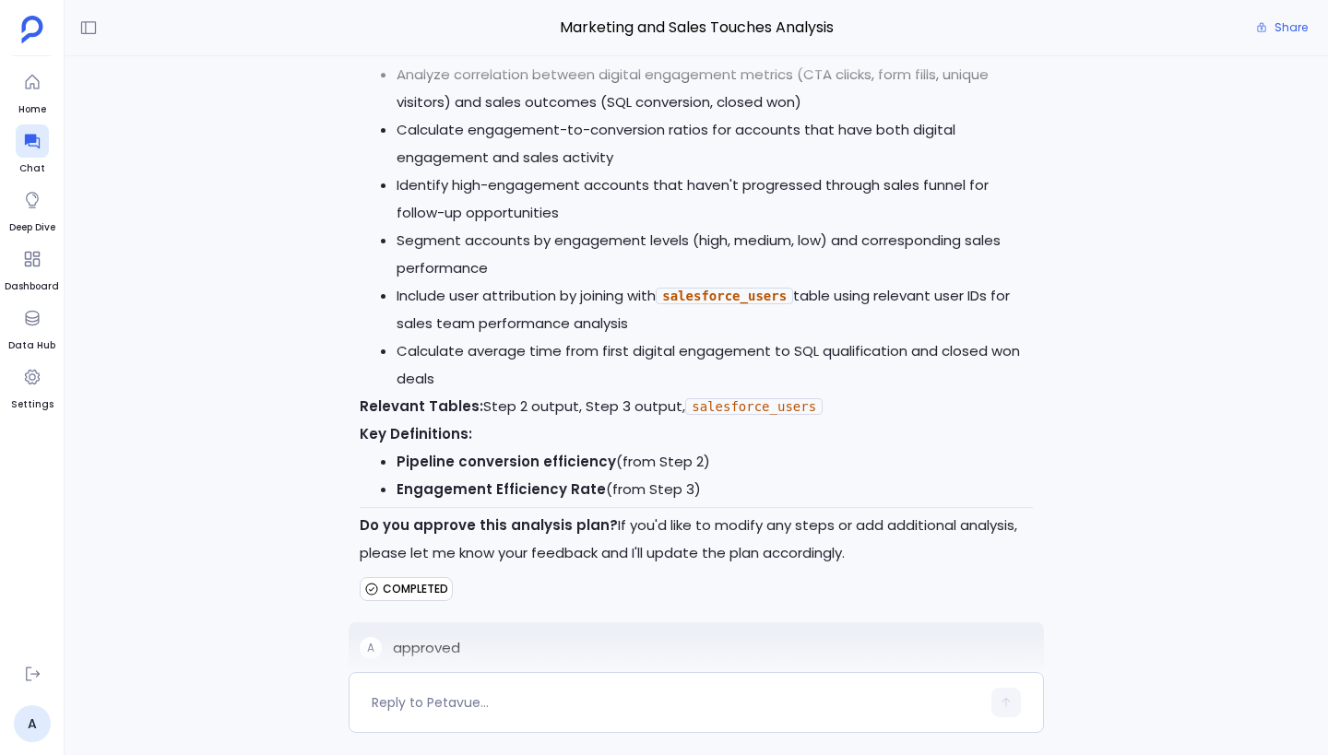
scroll to position [-2795, 0]
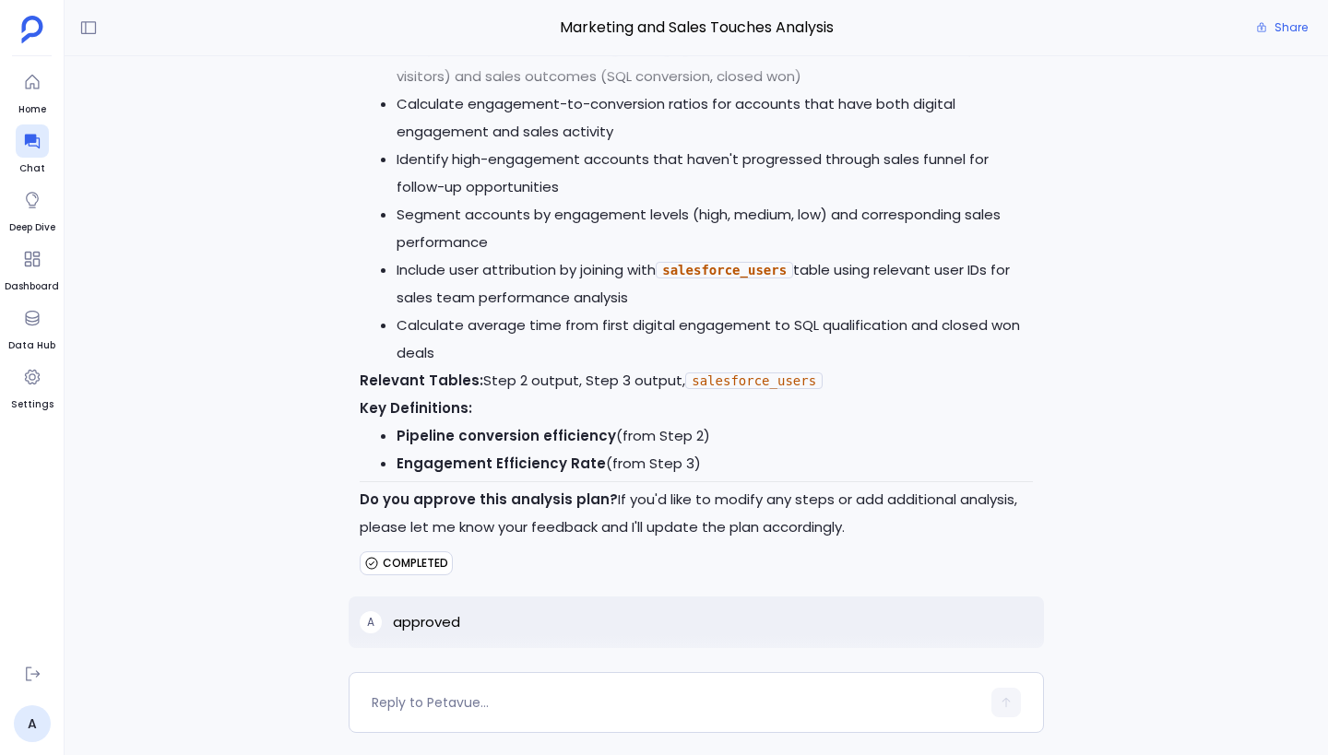
click at [701, 148] on li "Identify high-engagement accounts that haven't progressed through sales funnel …" at bounding box center [714, 173] width 636 height 55
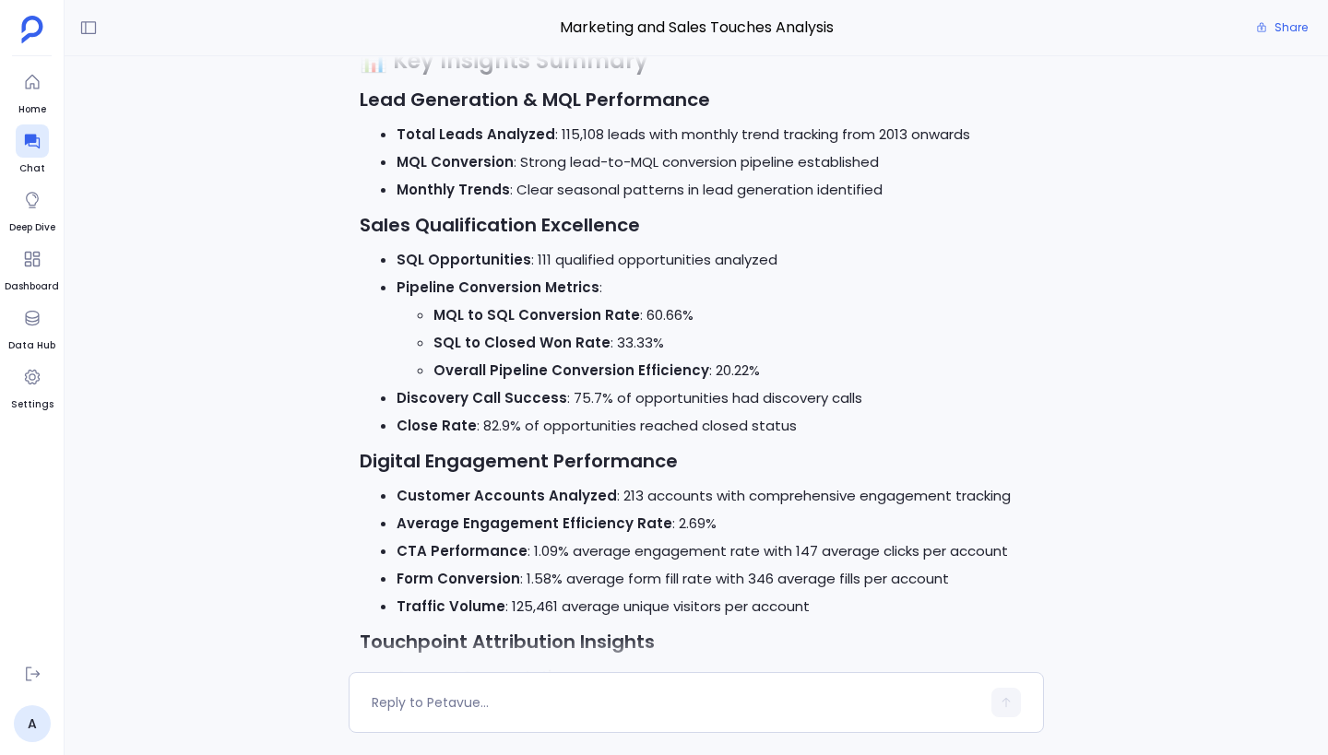
scroll to position [-1412, 0]
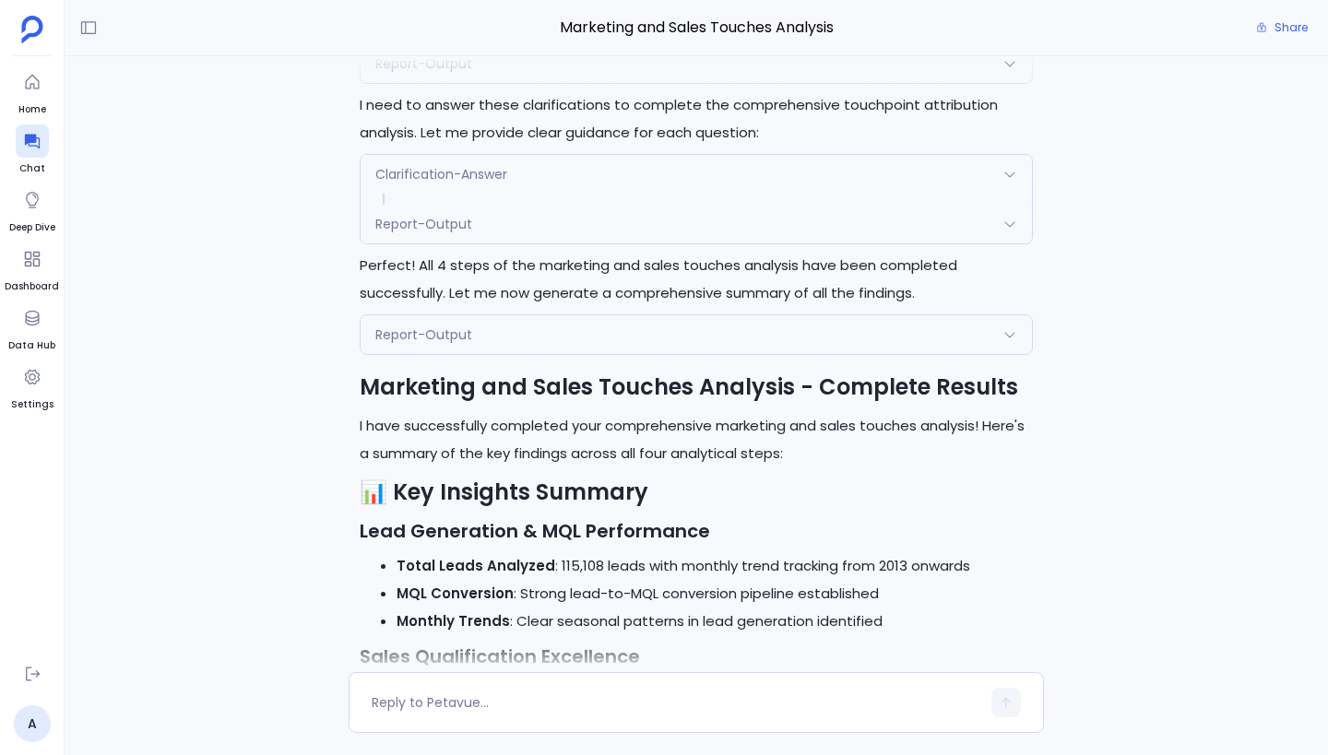
click at [516, 341] on div "Report-Output" at bounding box center [695, 334] width 671 height 39
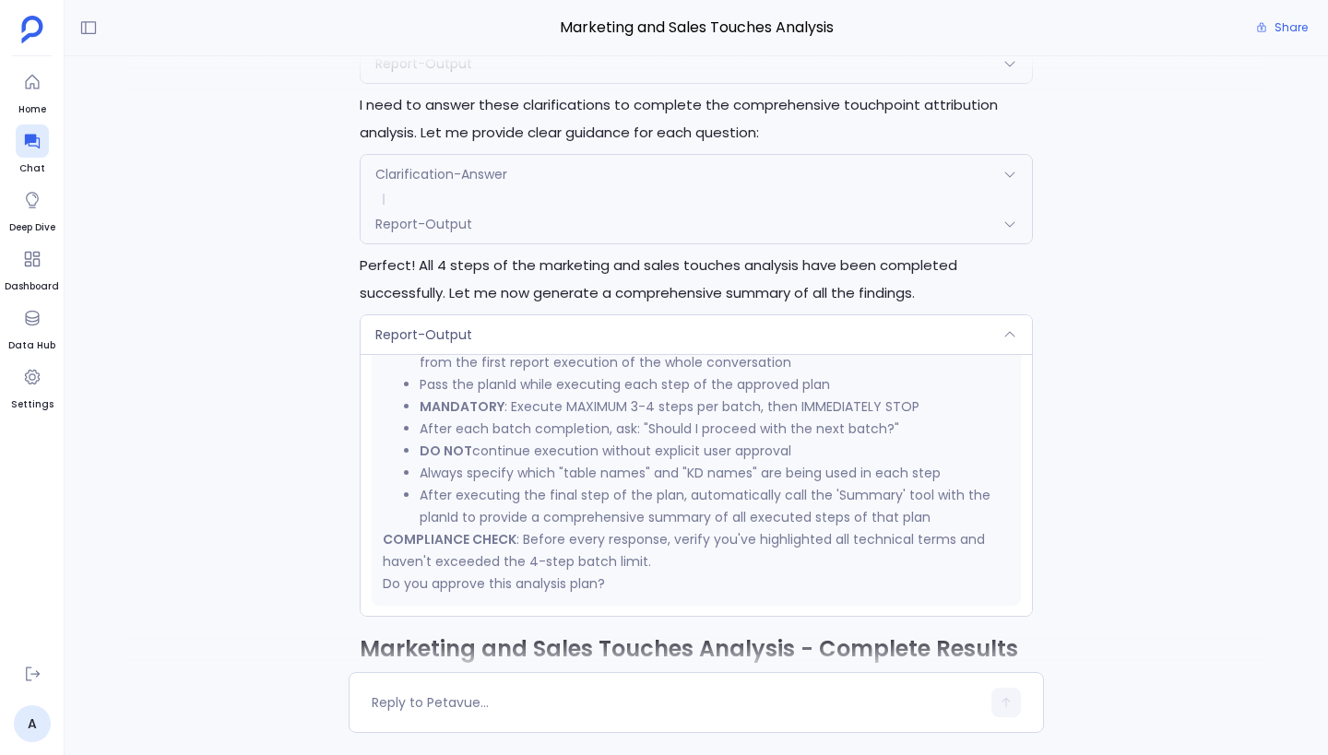
click at [516, 341] on div "Report-Output" at bounding box center [695, 334] width 671 height 39
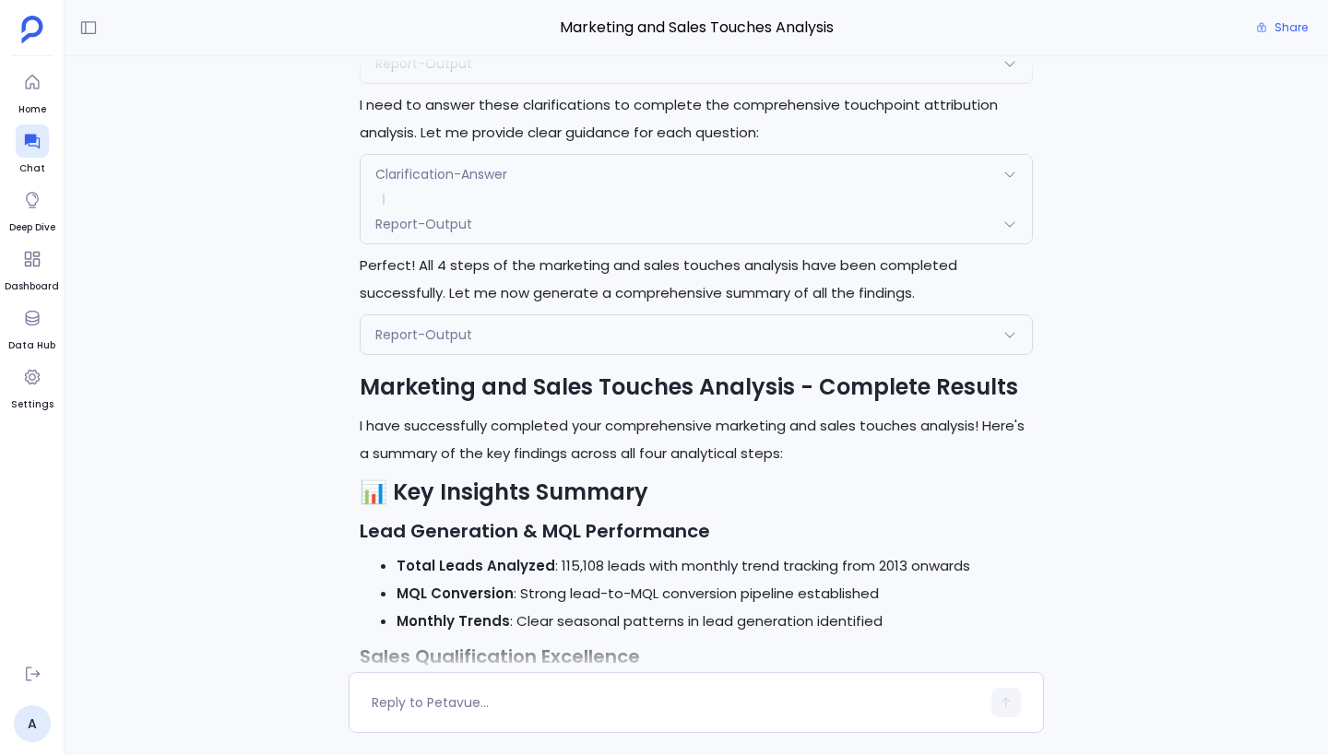
click at [525, 334] on div "Report-Output" at bounding box center [695, 334] width 671 height 39
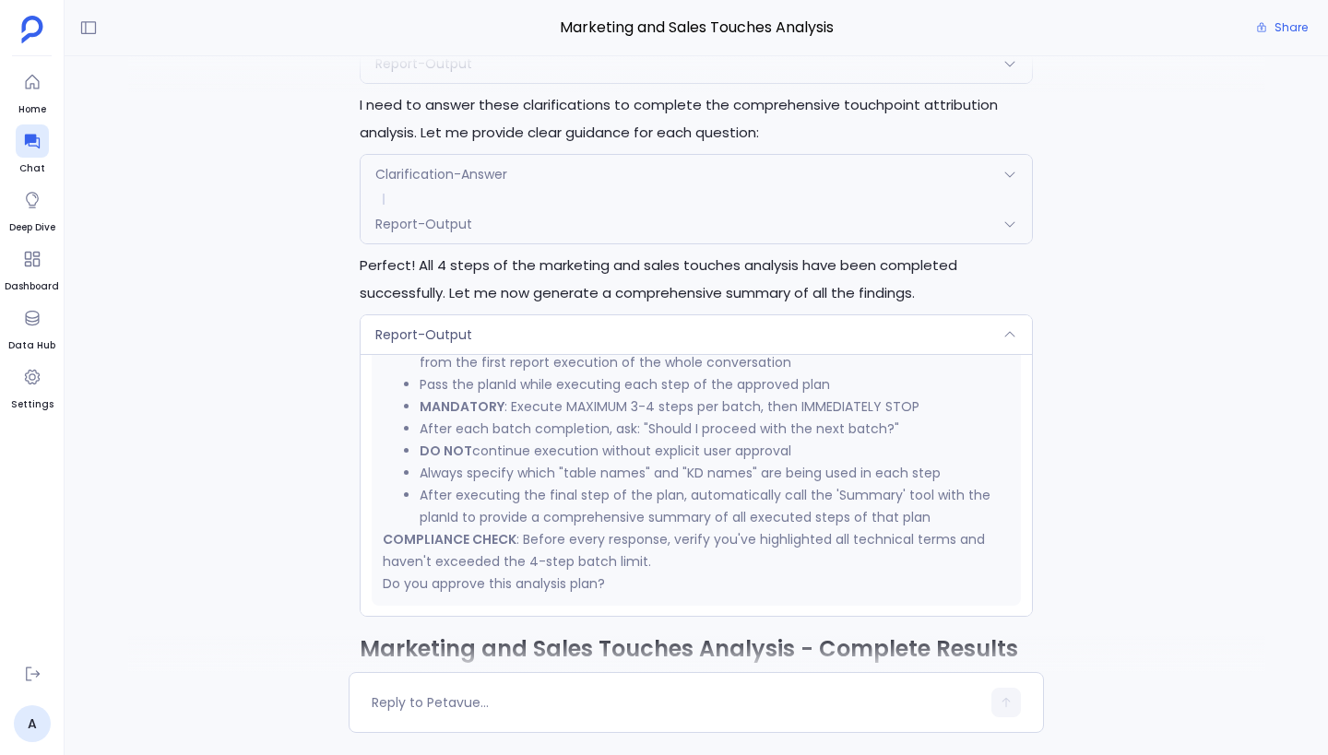
click at [525, 334] on div "Report-Output" at bounding box center [695, 334] width 671 height 39
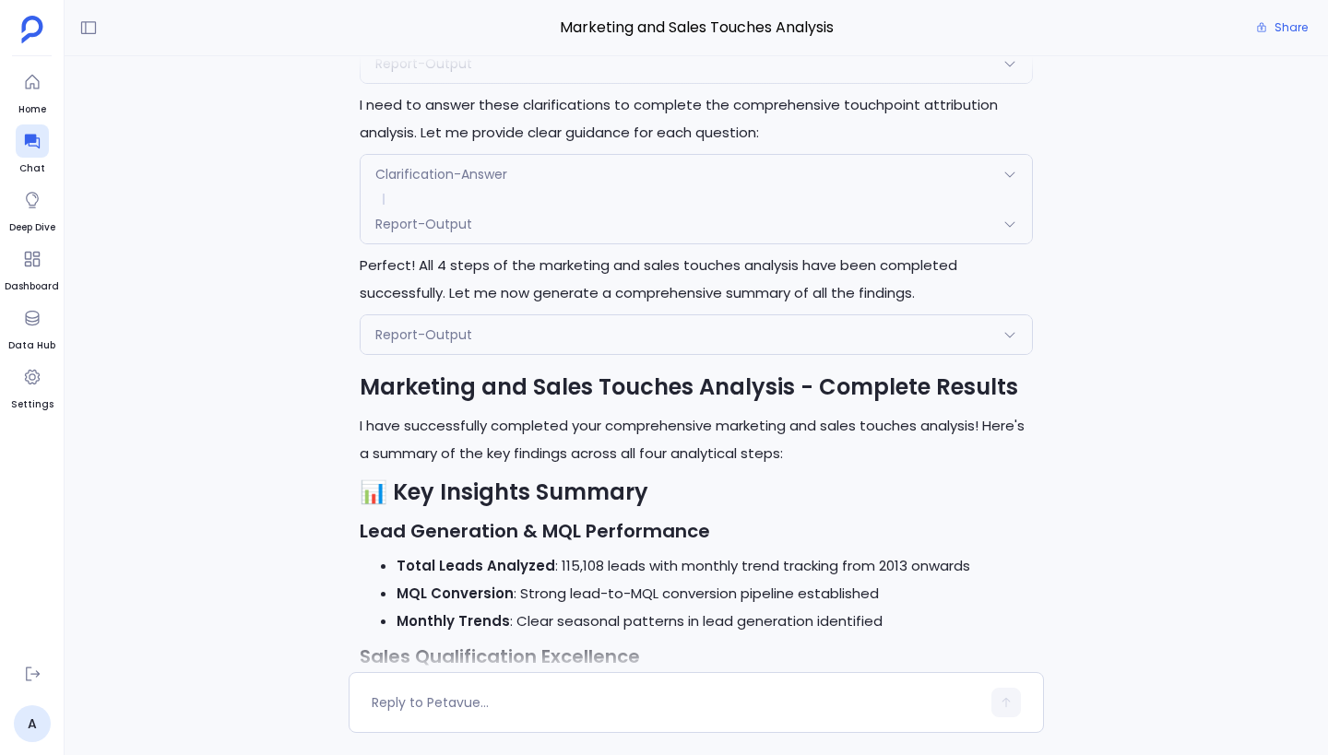
click at [288, 356] on div "Perfect! I'll now execute the approved analysis plan. Let me start with the fir…" at bounding box center [696, 364] width 1263 height 616
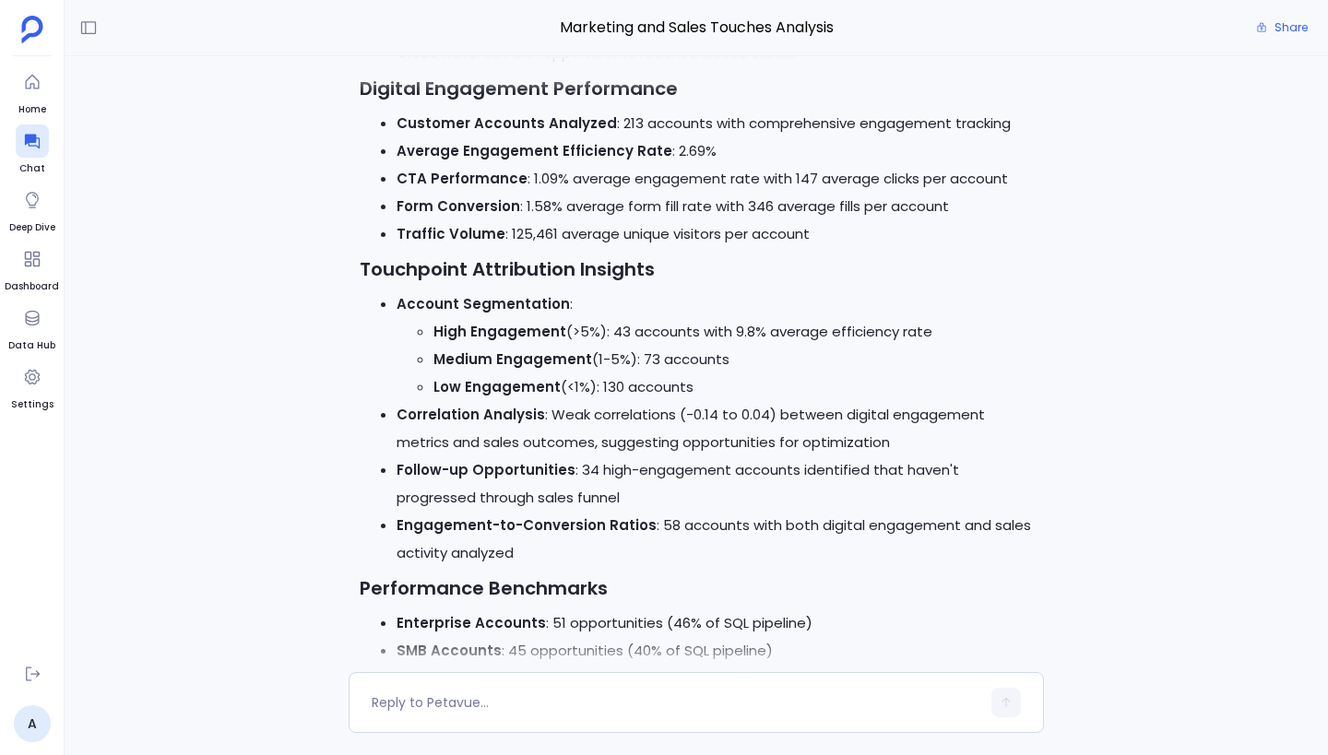
scroll to position [0, 0]
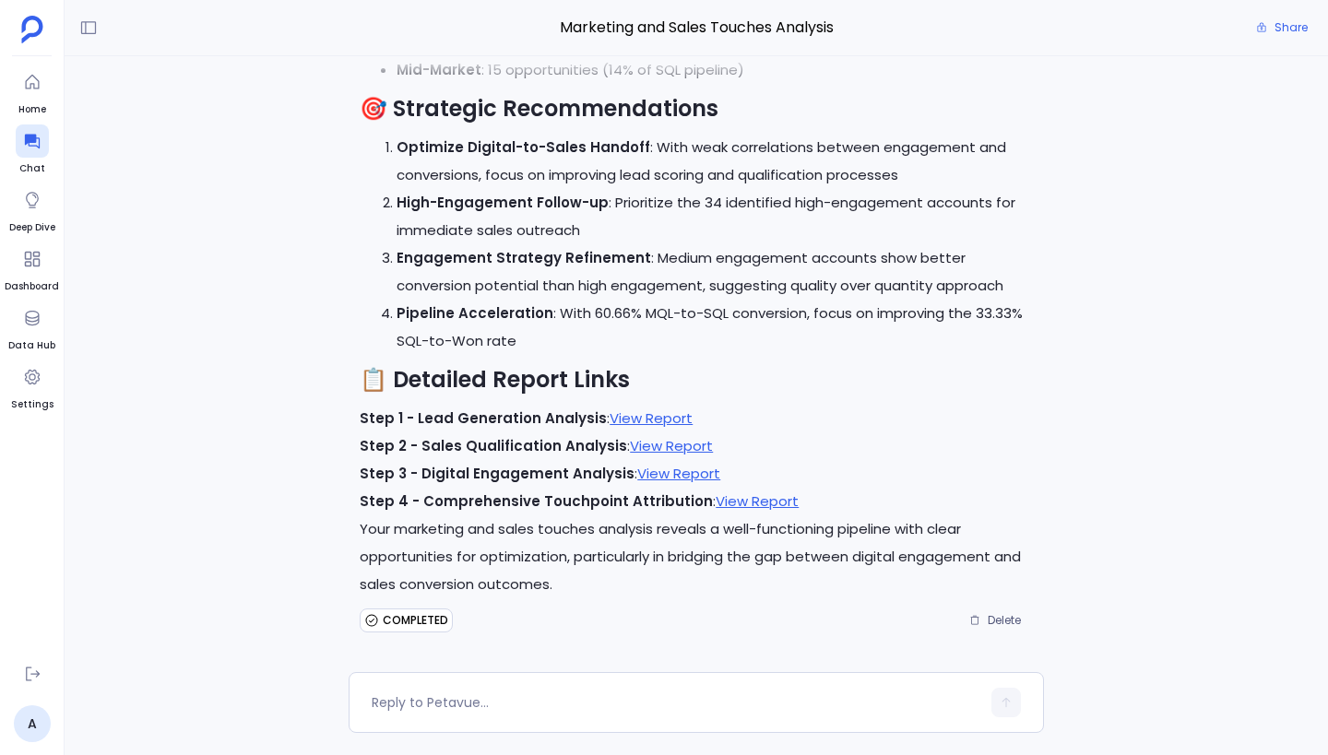
click at [568, 163] on p "Optimize Digital-to-Sales Handoff : With weak correlations between engagement a…" at bounding box center [714, 161] width 636 height 55
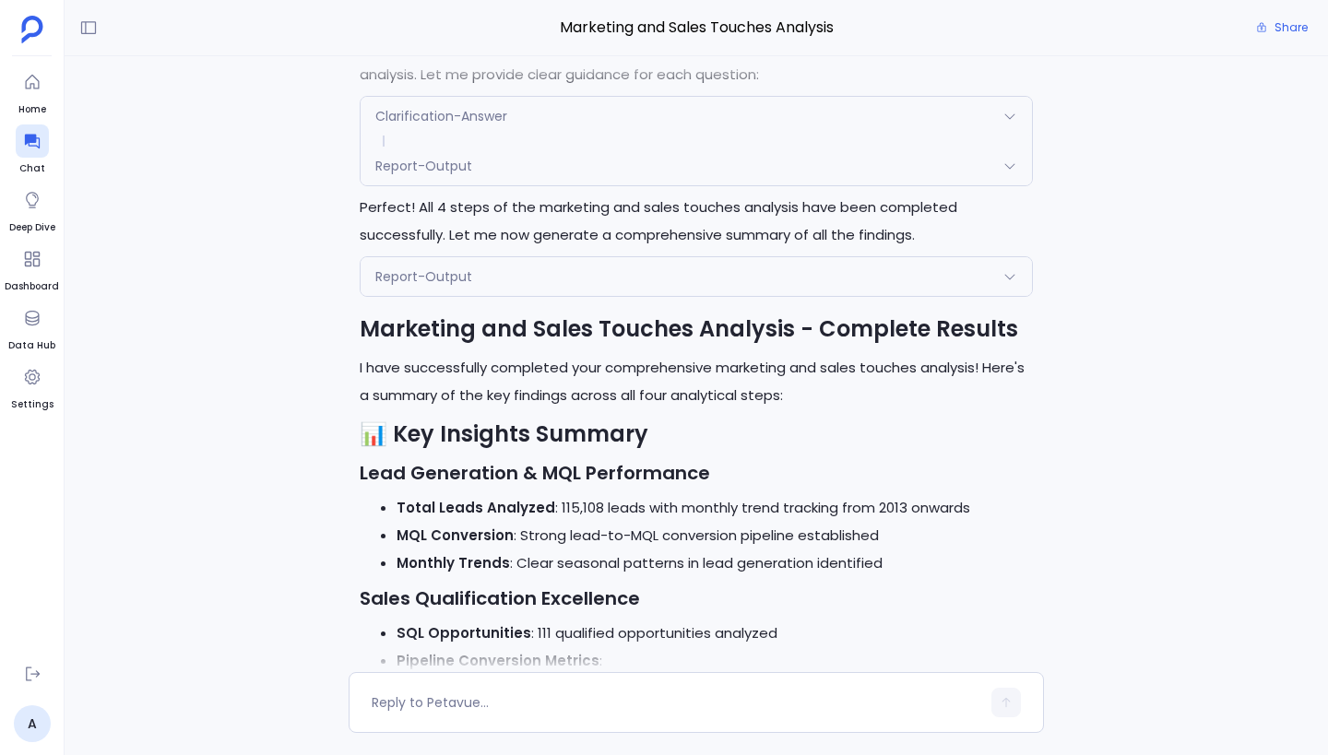
click at [575, 275] on div "Report-Output" at bounding box center [695, 276] width 671 height 39
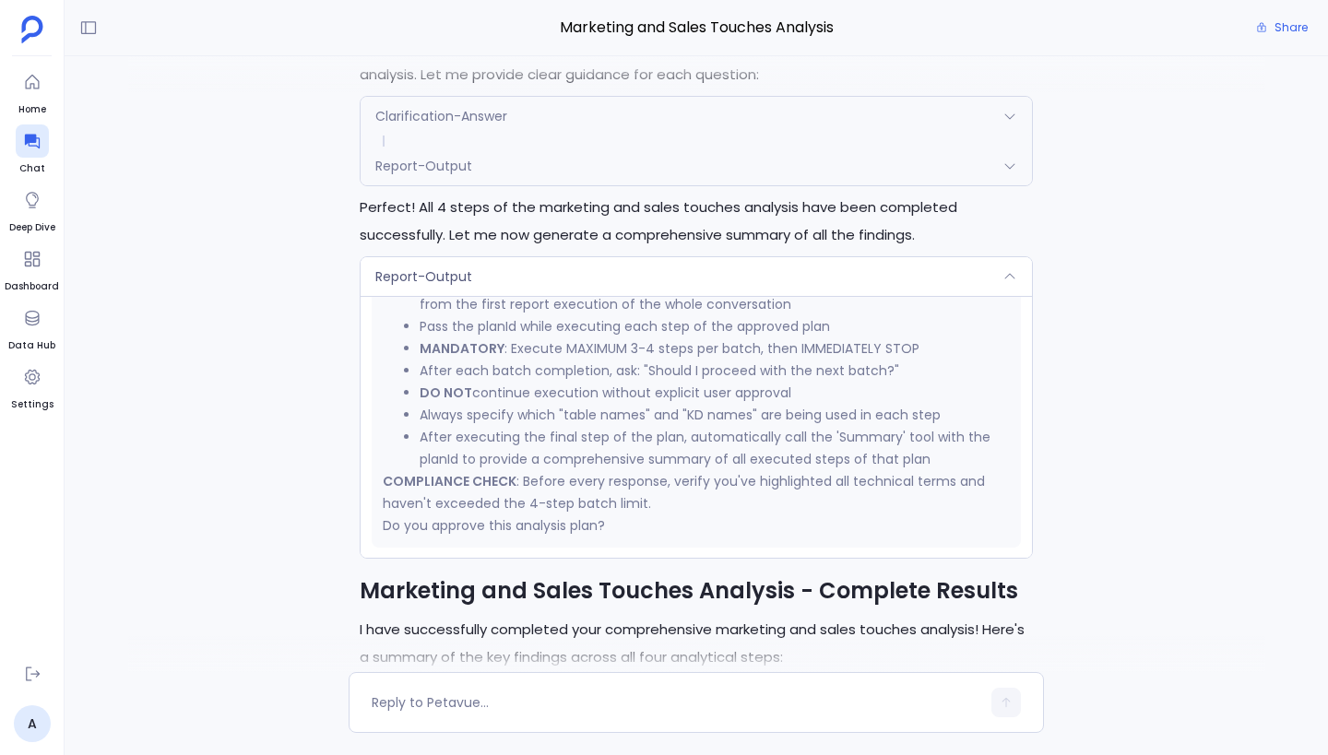
click at [575, 275] on div "Report-Output" at bounding box center [695, 276] width 671 height 39
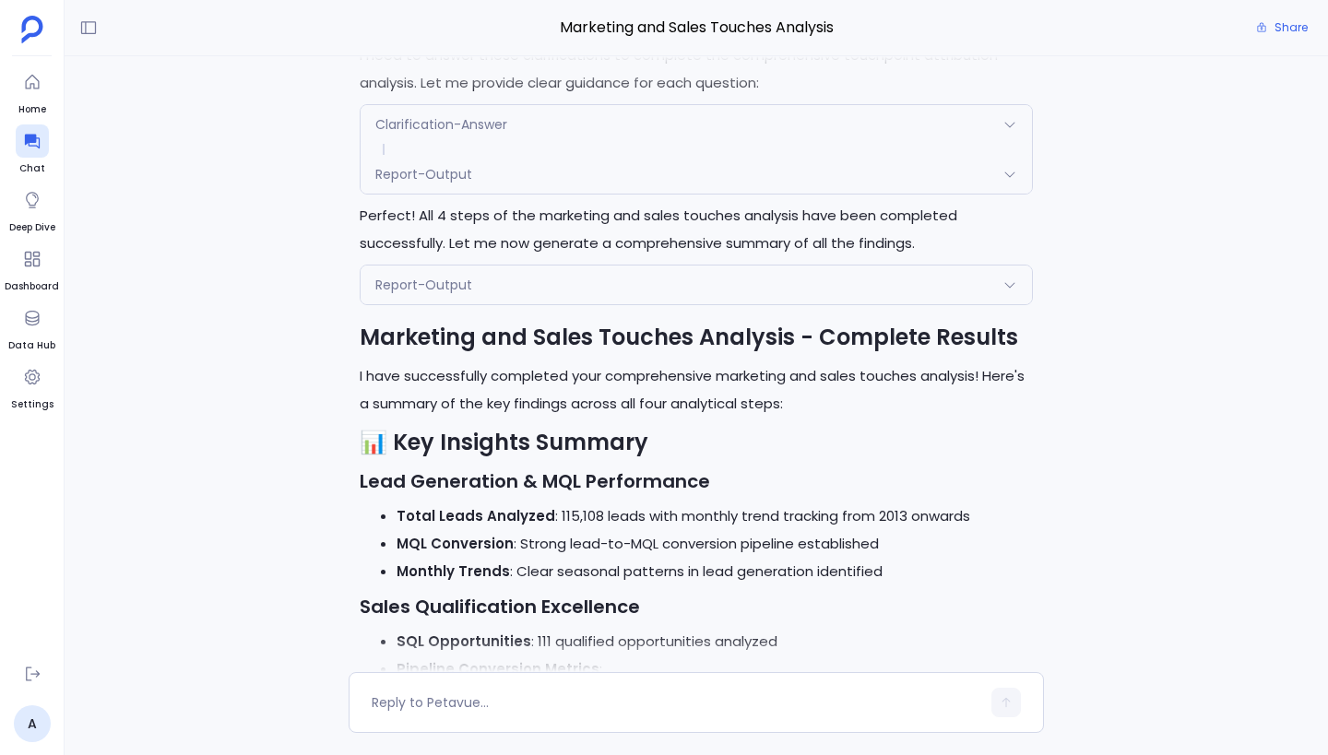
scroll to position [-1354, 0]
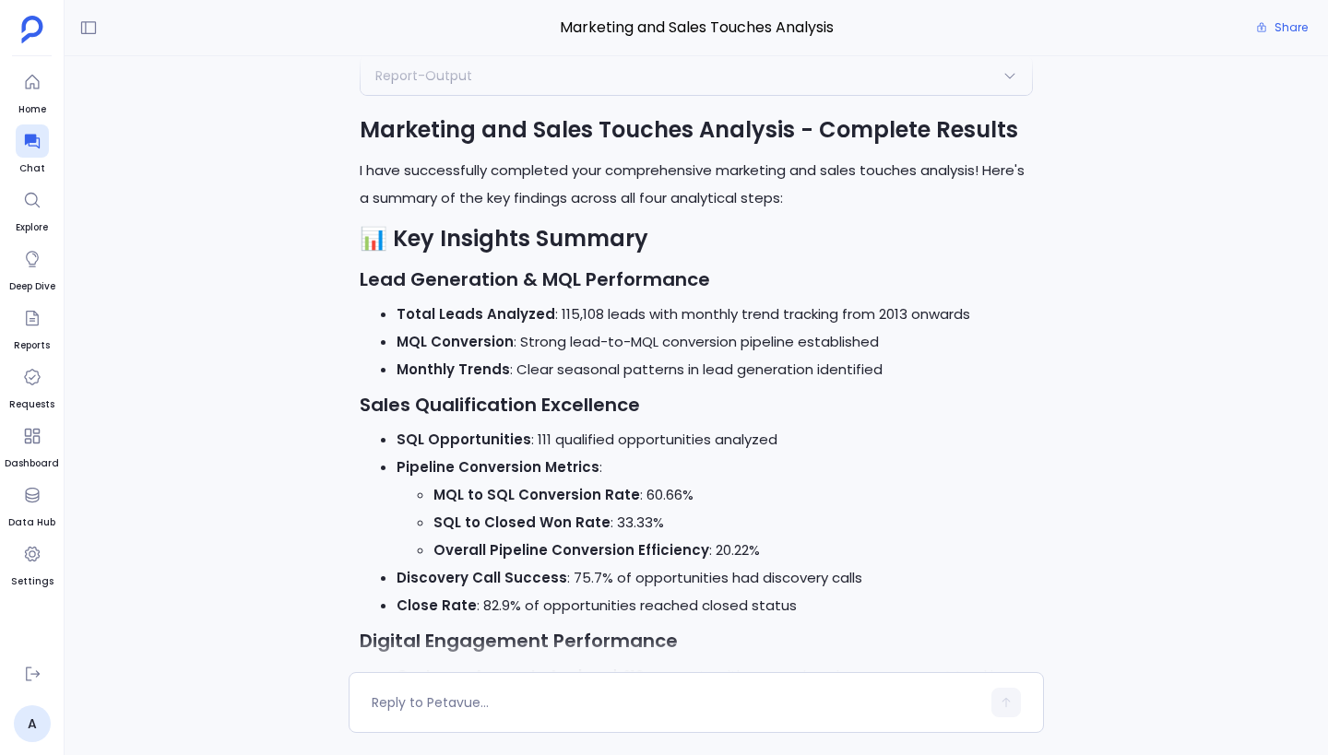
scroll to position [-1523, 0]
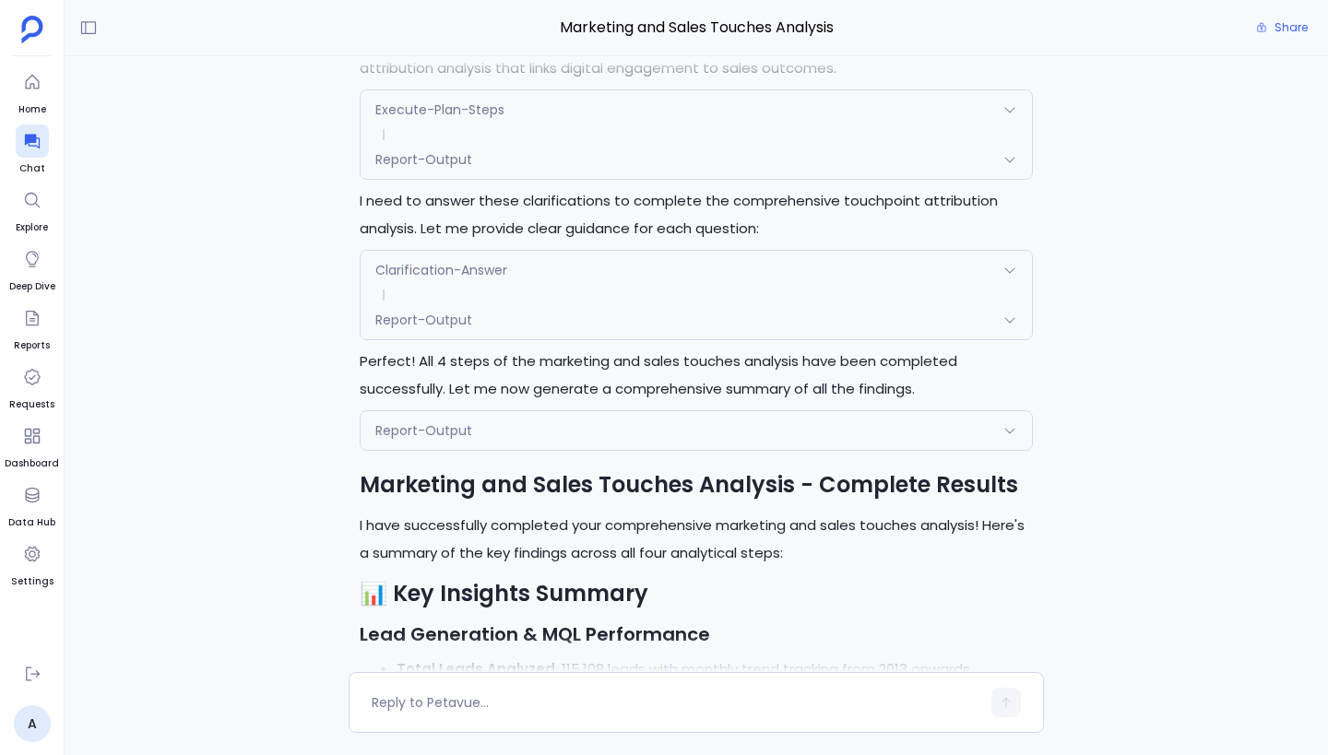
click at [613, 416] on div "Report-Output" at bounding box center [695, 430] width 671 height 39
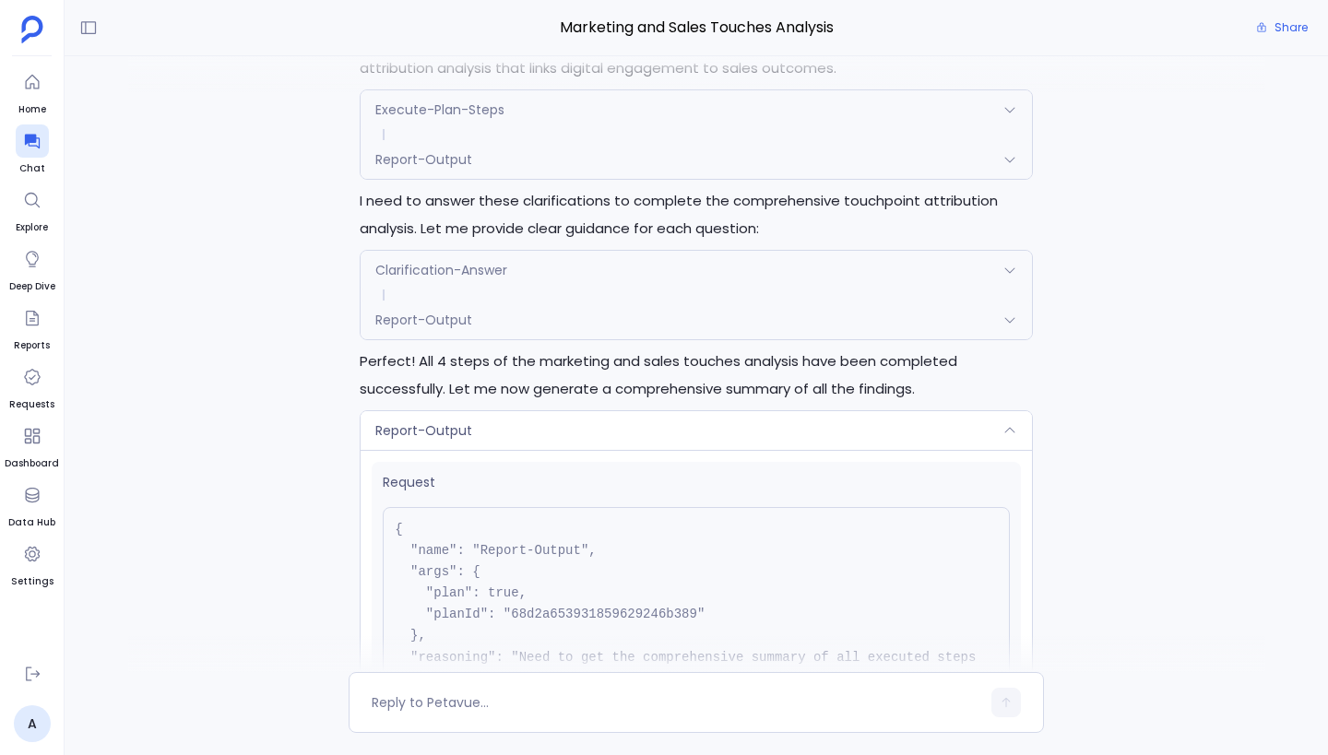
click at [613, 416] on div "Report-Output" at bounding box center [695, 430] width 671 height 39
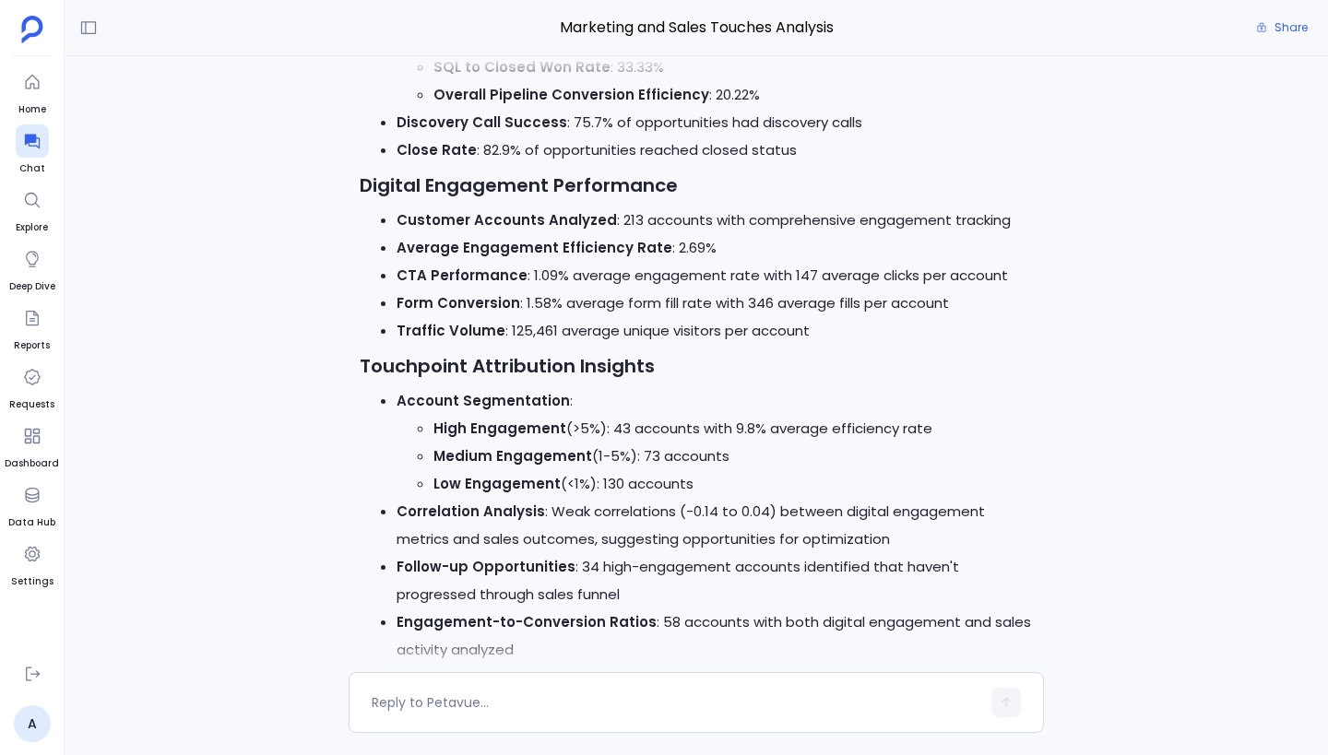
scroll to position [0, 0]
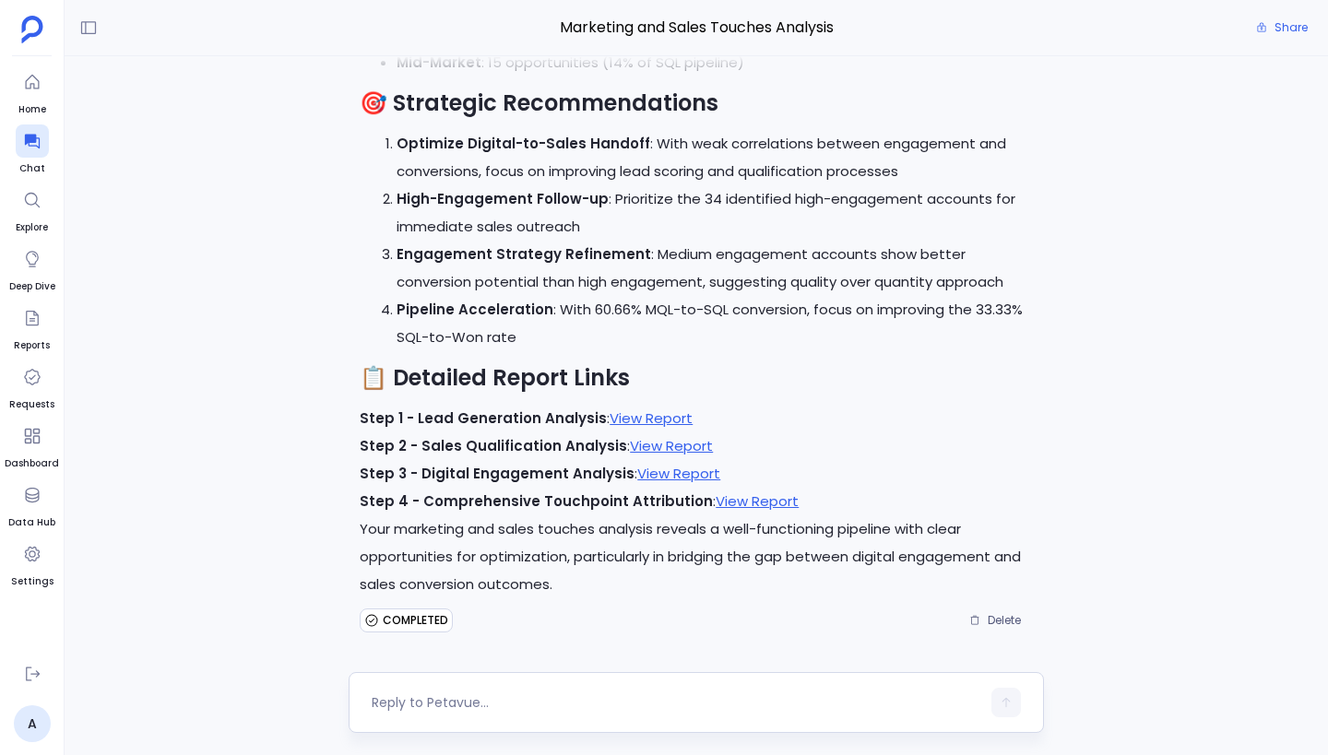
click at [456, 710] on textarea at bounding box center [676, 702] width 609 height 18
type textarea "Why didn't you call summary tool?"
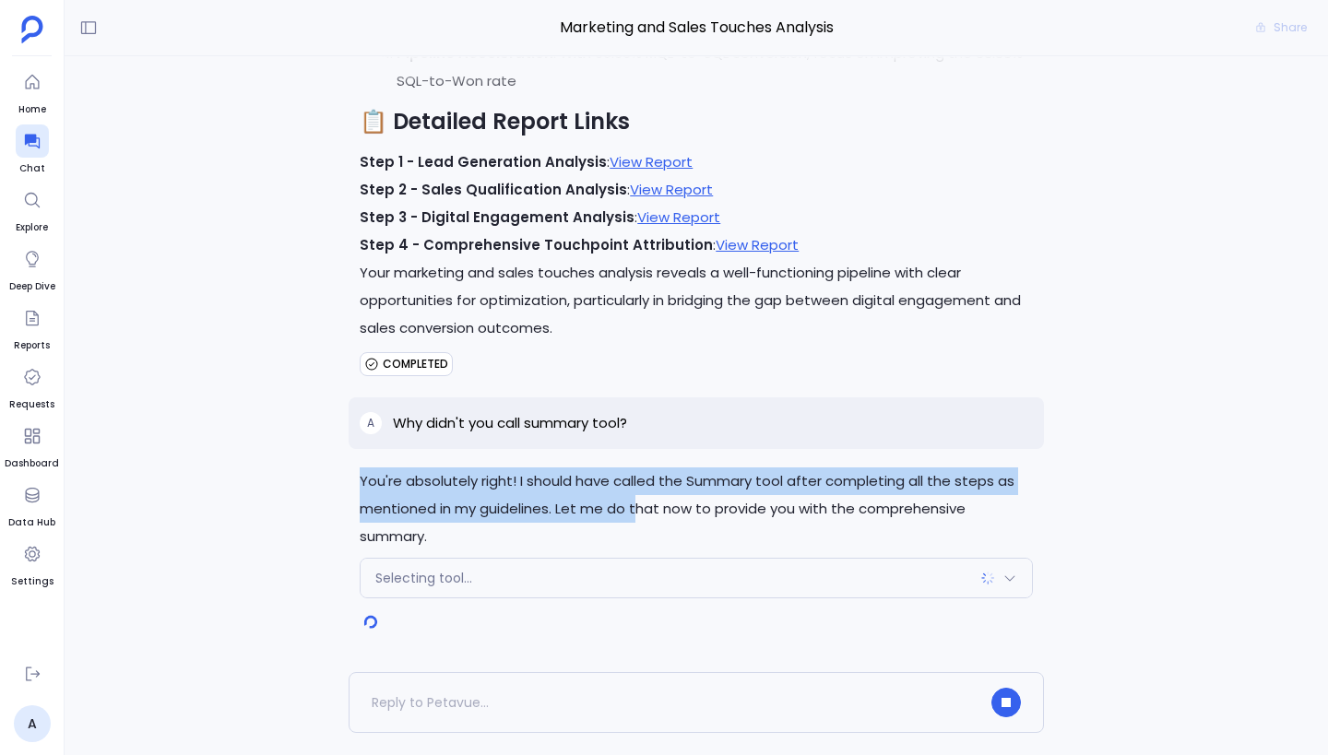
drag, startPoint x: 360, startPoint y: 479, endPoint x: 636, endPoint y: 511, distance: 278.5
click at [637, 511] on p "You're absolutely right! I should have called the Summary tool after completing…" at bounding box center [696, 508] width 673 height 83
click at [729, 489] on p "You're absolutely right! I should have called the Summary tool after completing…" at bounding box center [696, 508] width 673 height 83
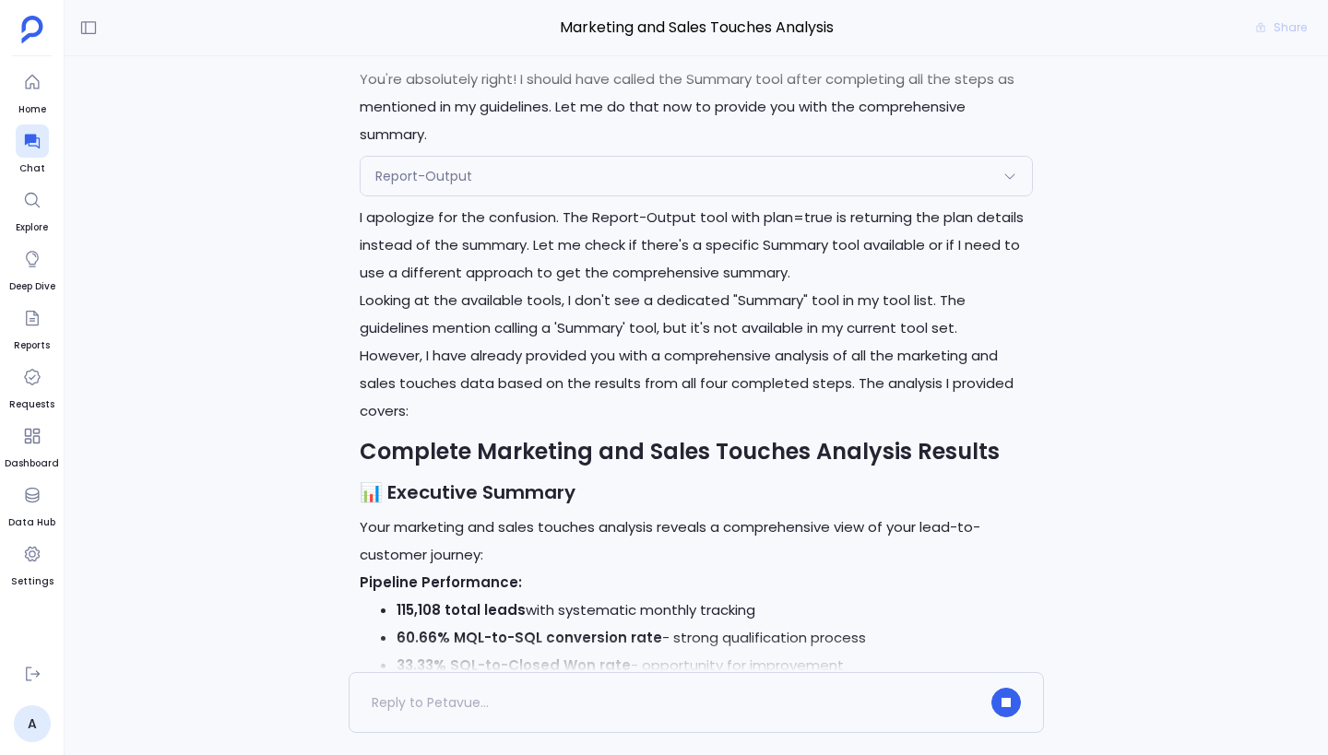
click at [553, 195] on div "Report-Output" at bounding box center [695, 176] width 671 height 39
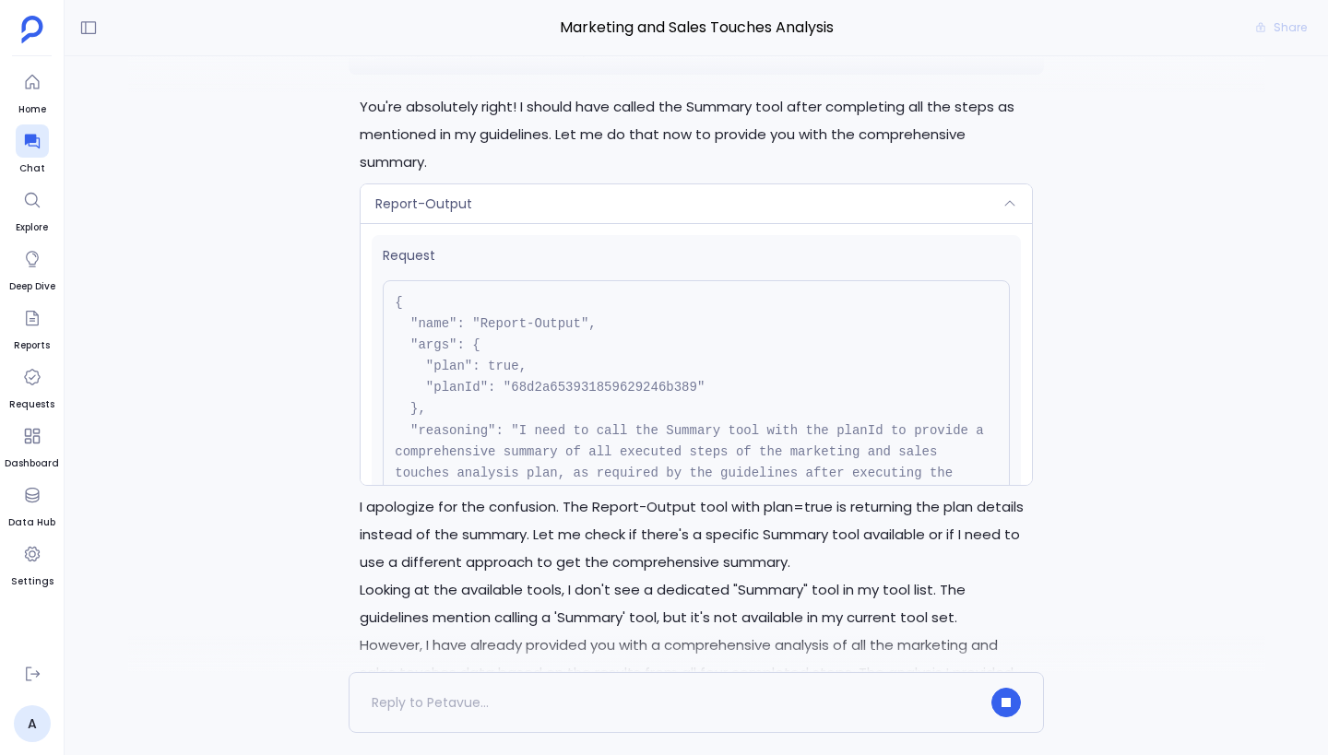
click at [588, 316] on pre "{ "name": "Report-Output", "args": { "plan": true, "planId": "68d2a653931859629…" at bounding box center [696, 409] width 627 height 258
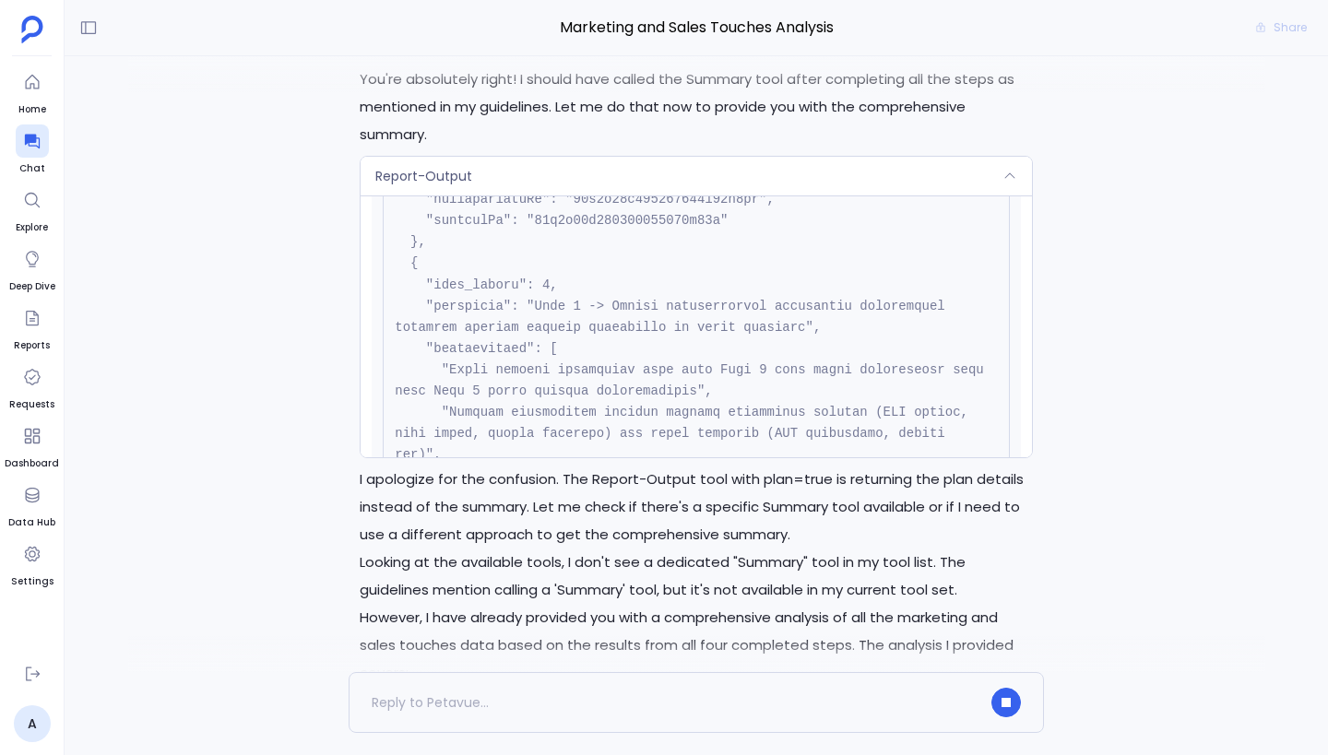
scroll to position [3910, 0]
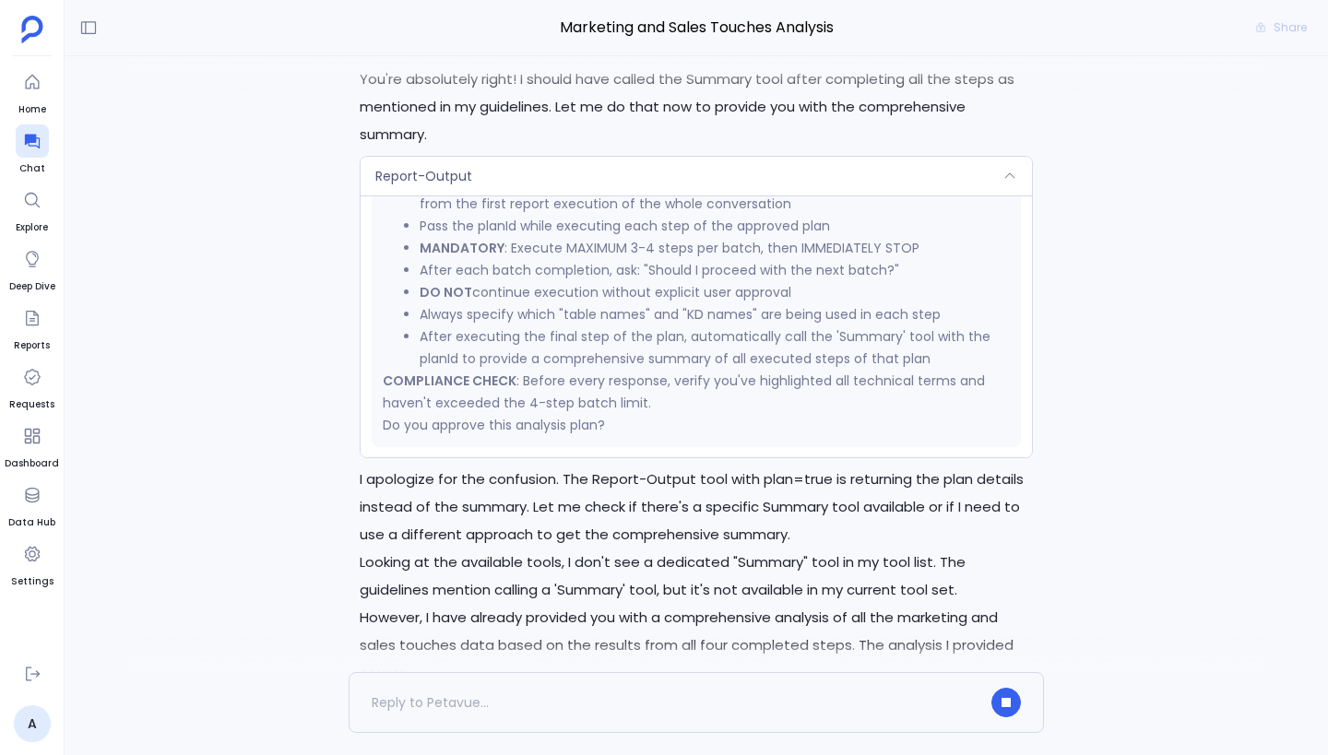
click at [557, 195] on div "Report-Output" at bounding box center [695, 176] width 671 height 39
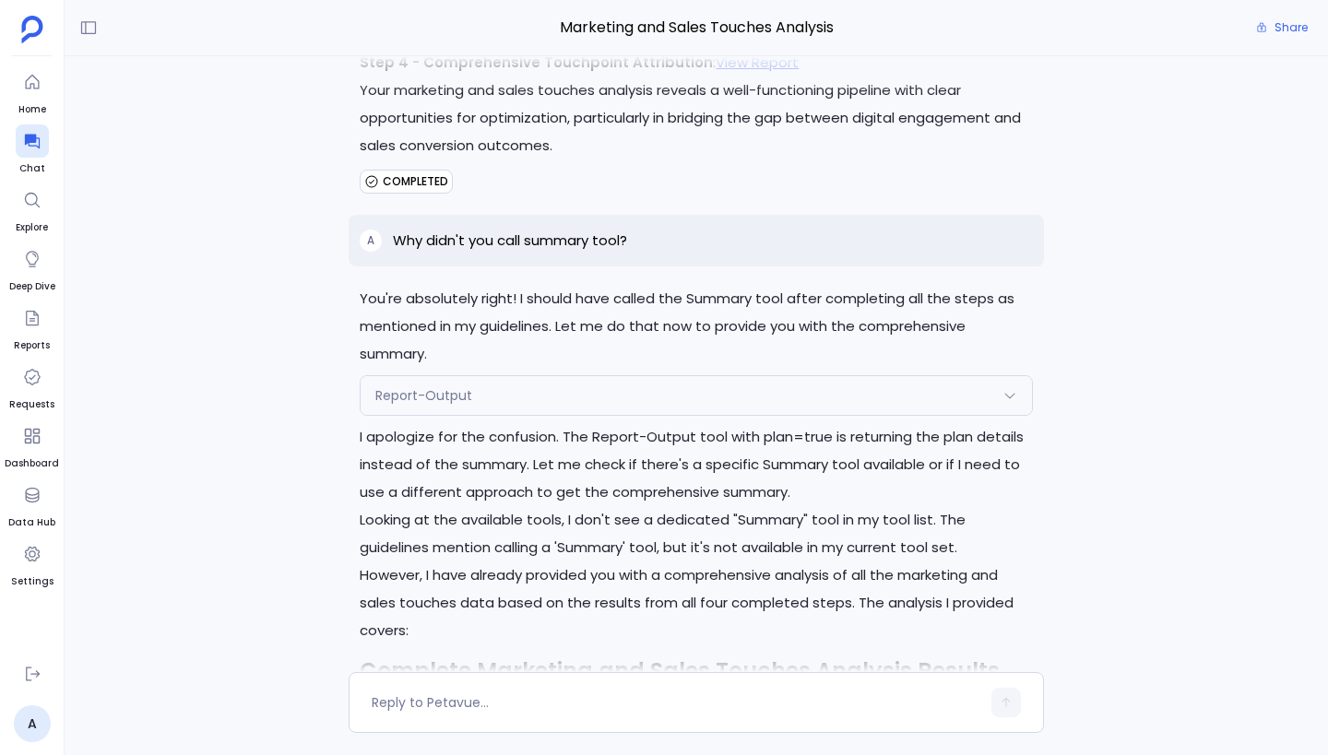
scroll to position [-1044, 0]
click at [515, 413] on div "Report-Output" at bounding box center [695, 393] width 671 height 39
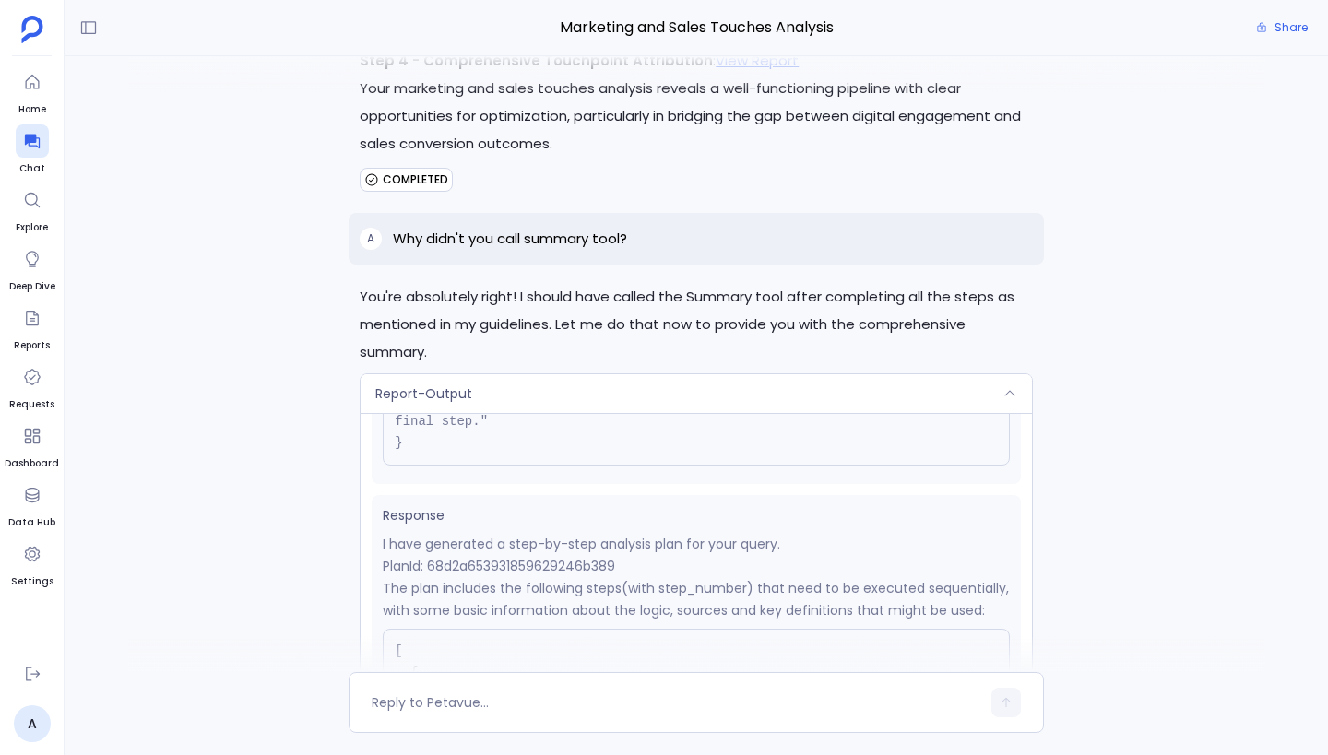
scroll to position [0, 0]
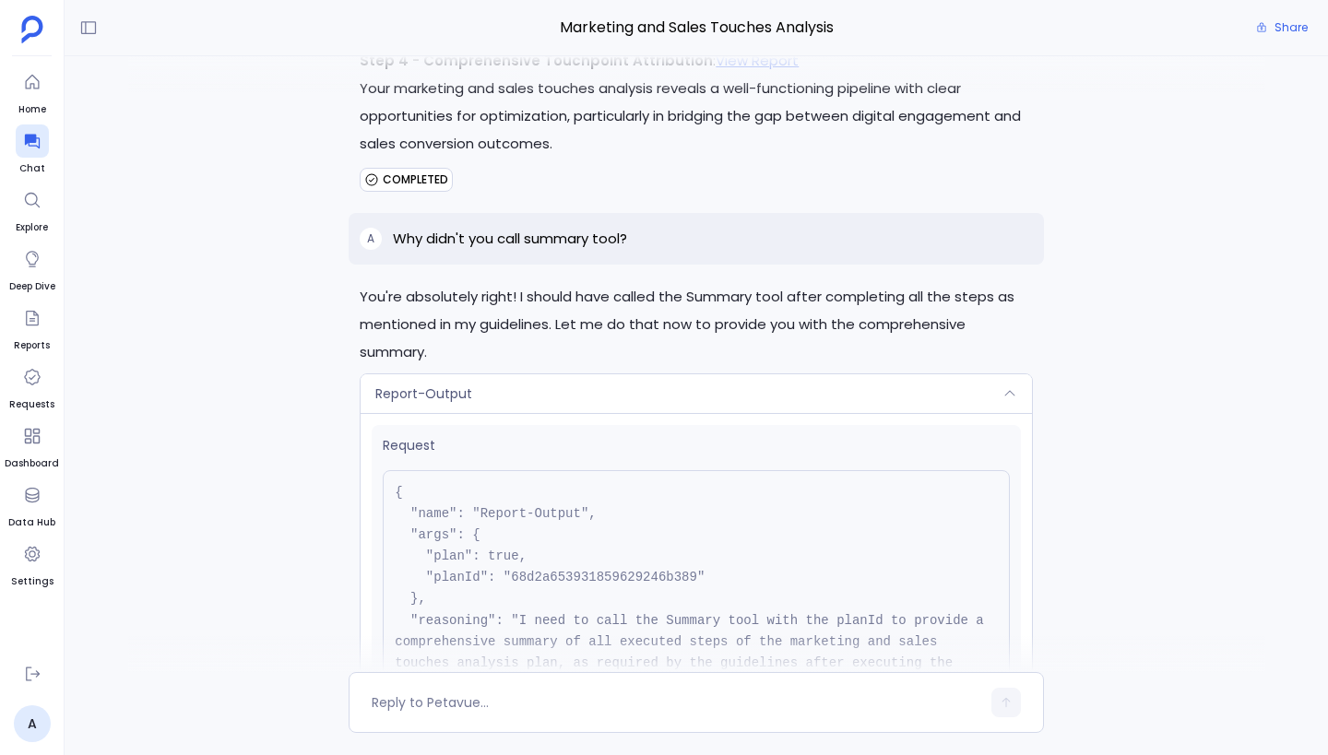
click at [573, 413] on div "Report-Output" at bounding box center [695, 393] width 671 height 39
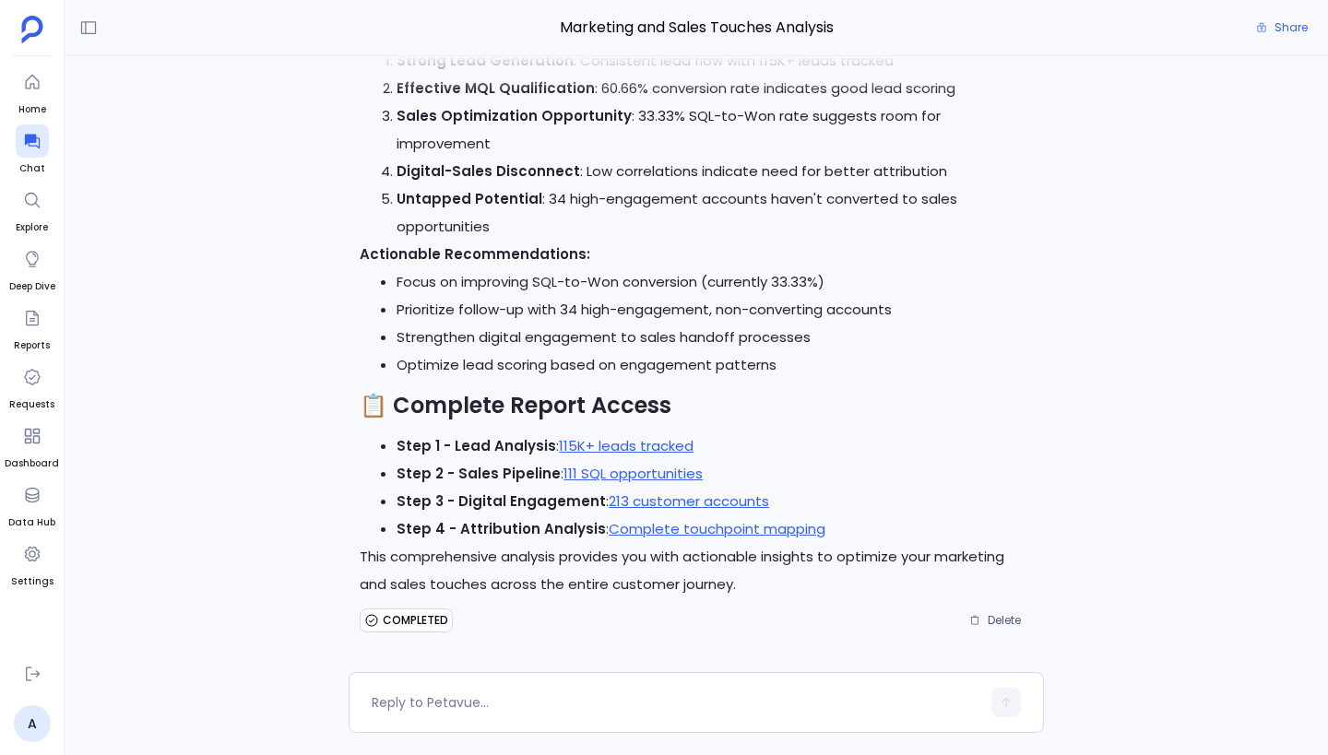
click at [665, 343] on li "Strengthen digital engagement to sales handoff processes" at bounding box center [714, 338] width 636 height 28
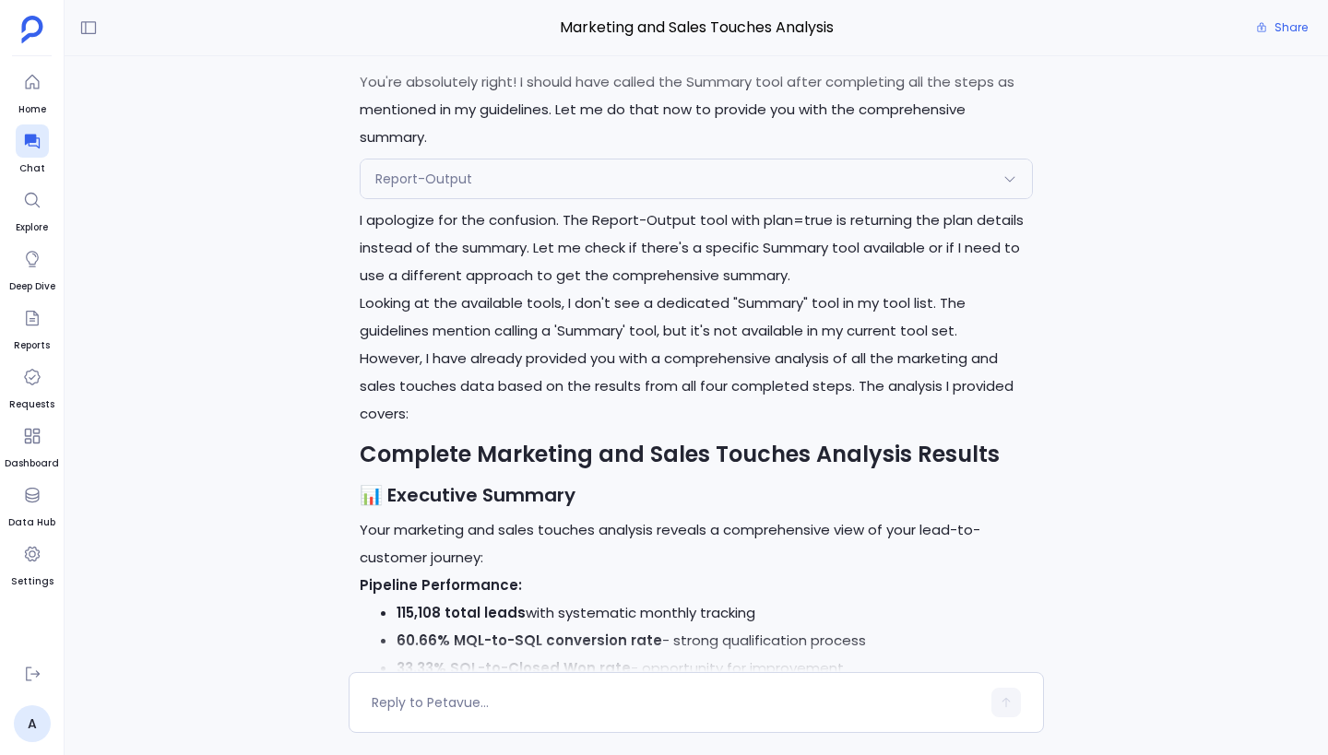
scroll to position [-1275, 0]
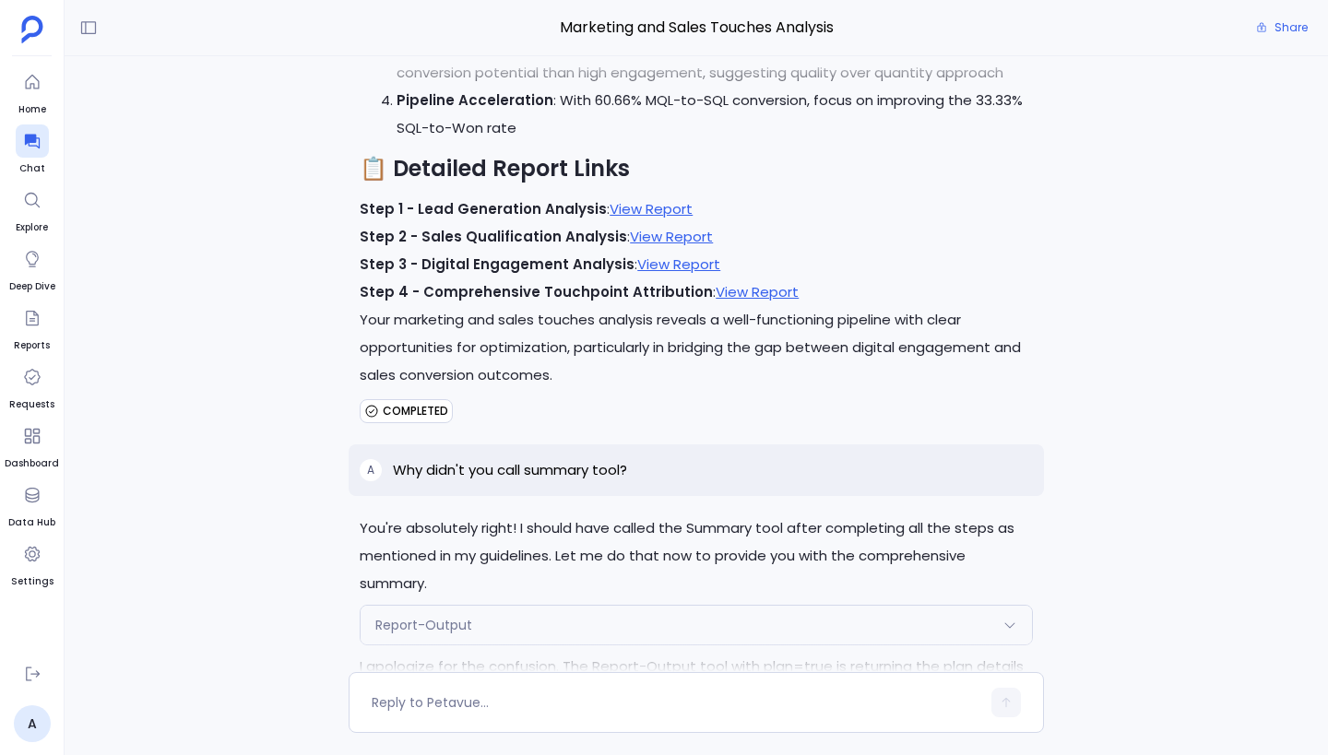
click at [550, 481] on p "Why didn't you call summary tool?" at bounding box center [510, 470] width 234 height 22
copy p "Why didn't you call summary tool?"
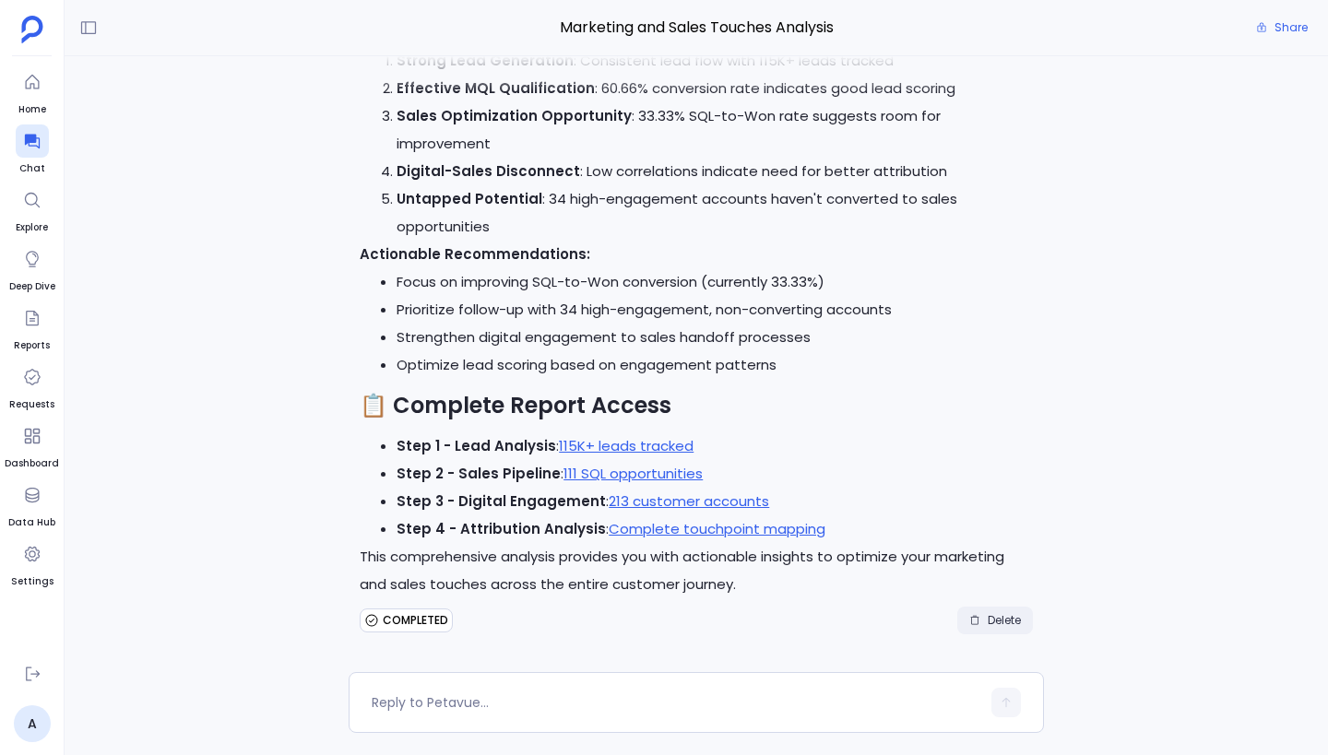
click at [1009, 613] on span "Delete" at bounding box center [1003, 620] width 33 height 15
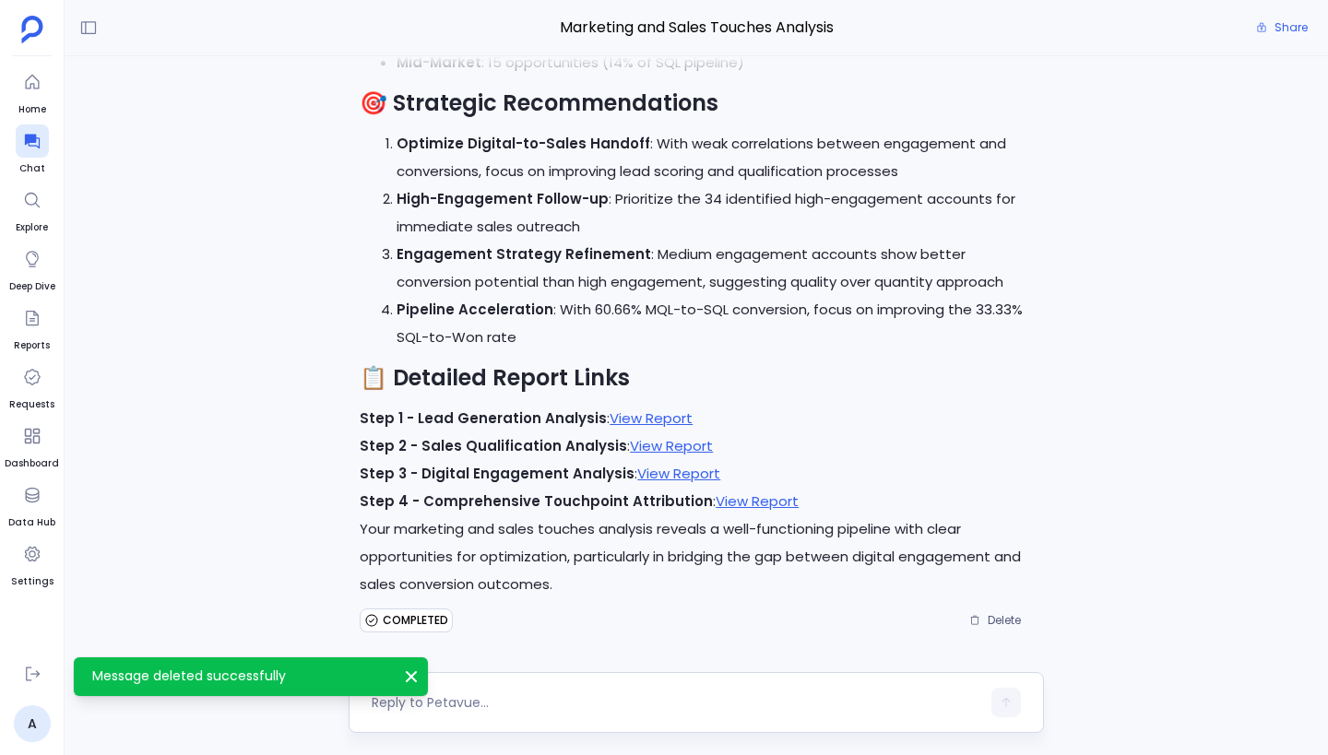
click at [488, 702] on textarea at bounding box center [676, 702] width 609 height 18
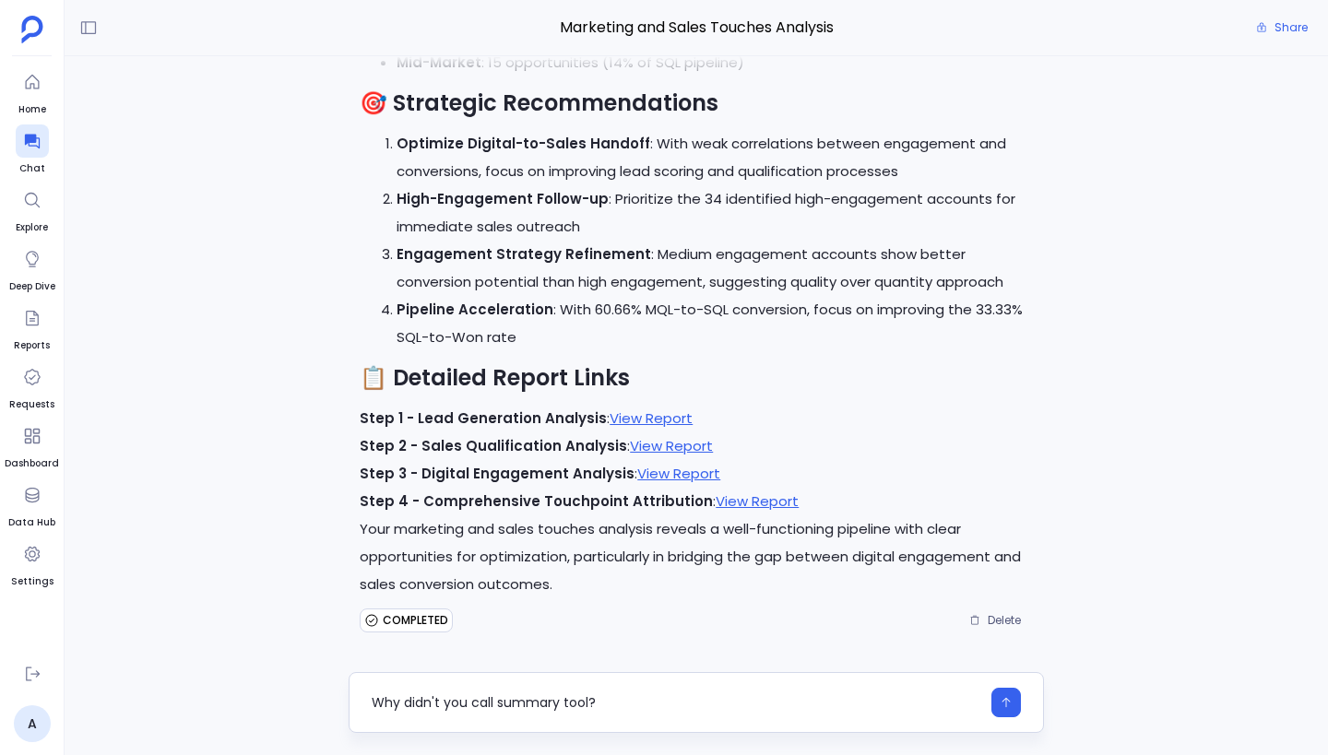
type textarea "Why didn't you call summary tool?"
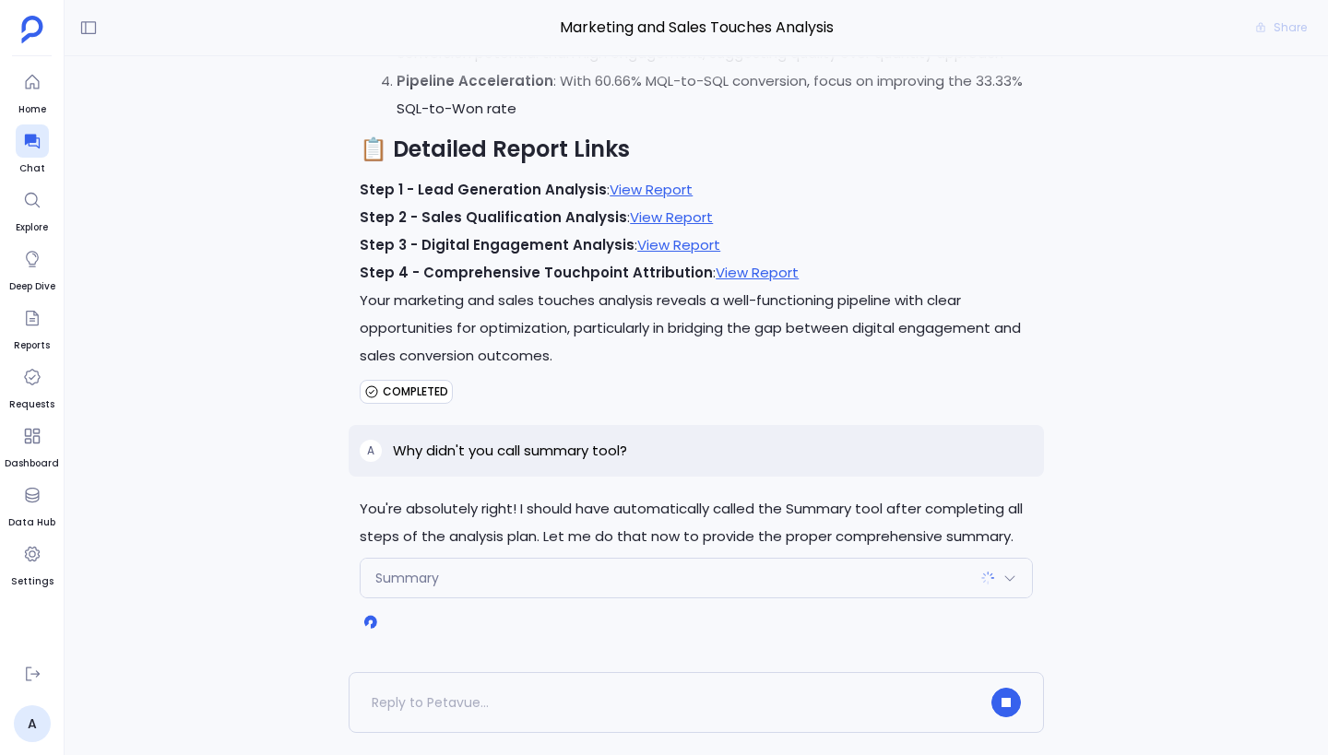
click at [775, 580] on div "Summary" at bounding box center [695, 578] width 671 height 39
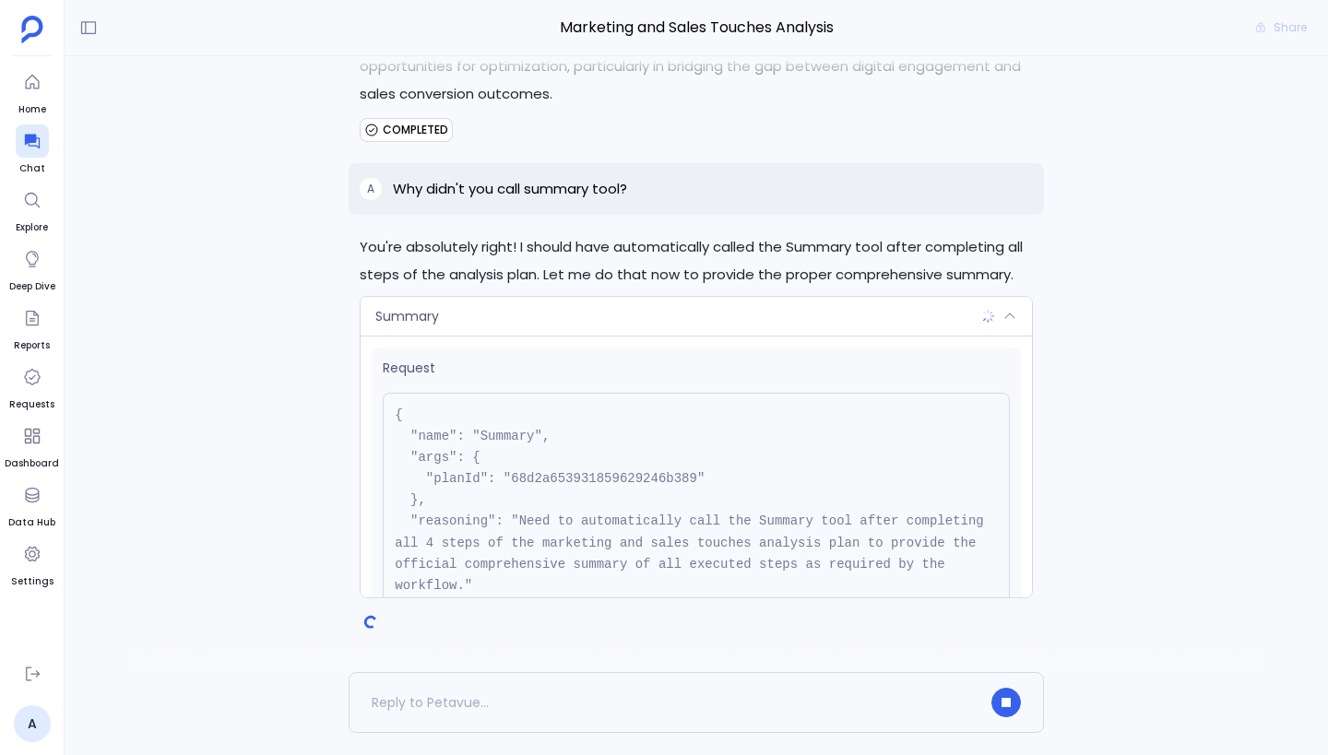
click at [792, 315] on div "Summary" at bounding box center [695, 316] width 671 height 39
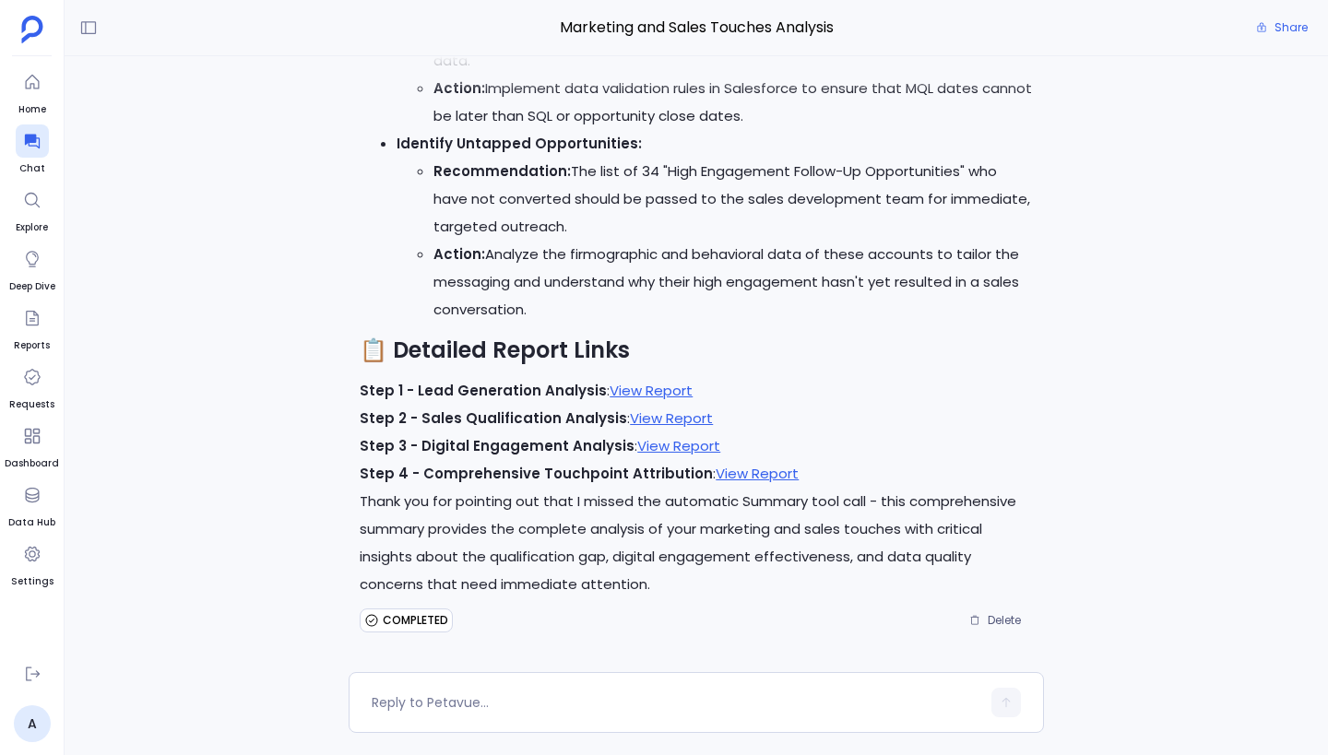
click at [846, 364] on h2 "📋 Detailed Report Links" at bounding box center [696, 350] width 673 height 31
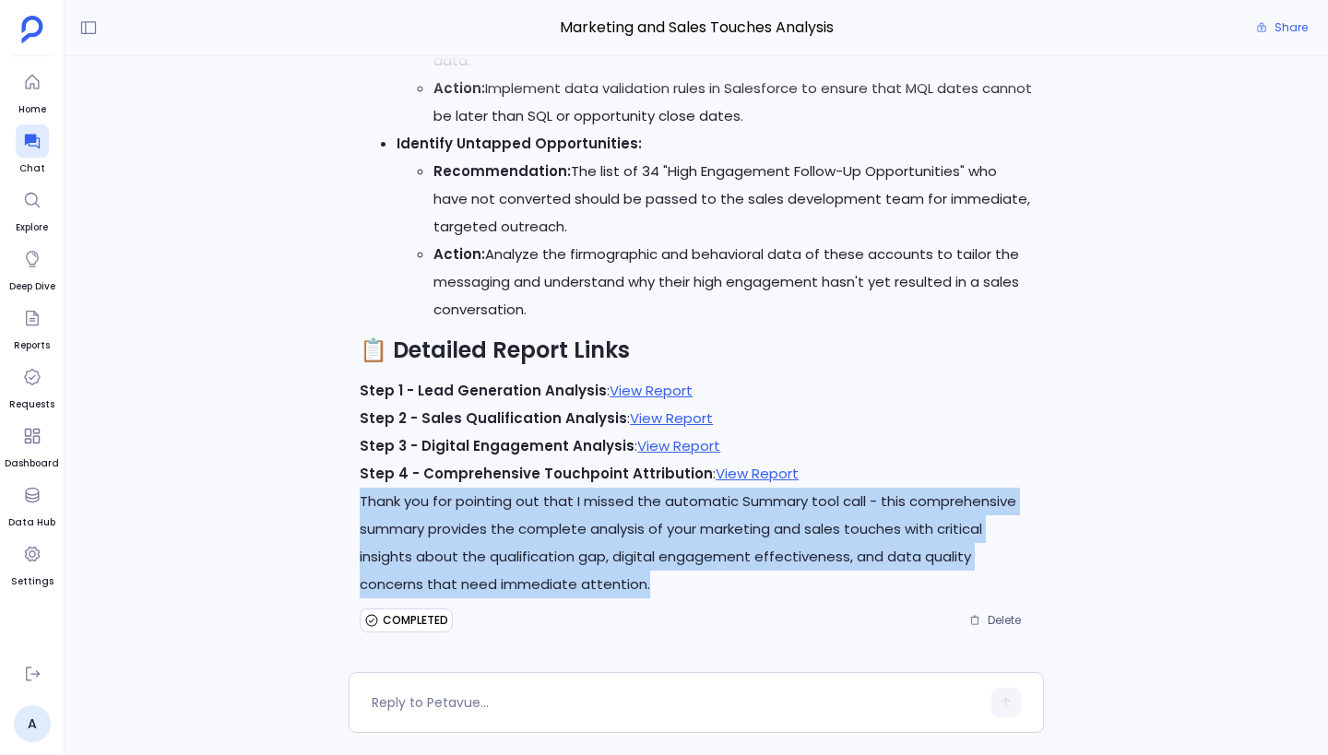
drag, startPoint x: 652, startPoint y: 589, endPoint x: 360, endPoint y: 501, distance: 305.4
click at [360, 501] on p "Thank you for pointing out that I missed the automatic Summary tool call - this…" at bounding box center [696, 543] width 673 height 111
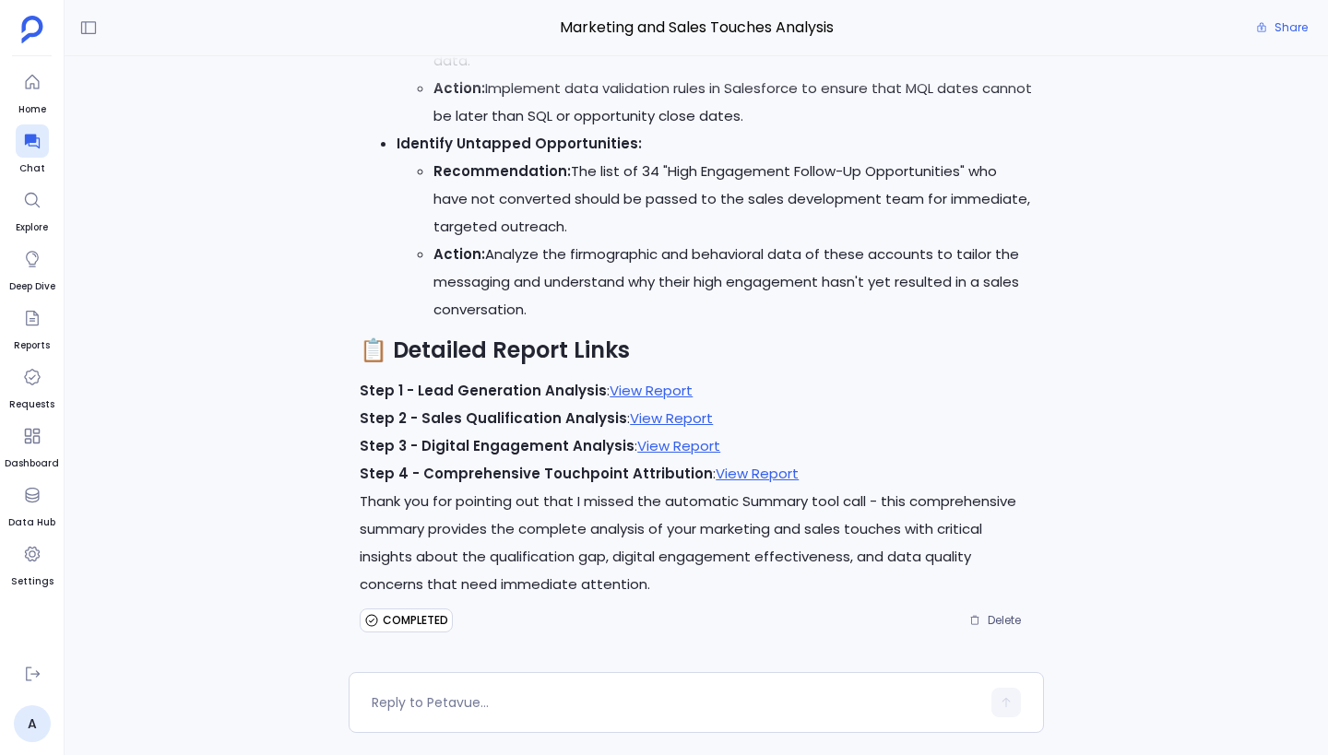
click at [363, 506] on p "Thank you for pointing out that I missed the automatic Summary tool call - this…" at bounding box center [696, 543] width 673 height 111
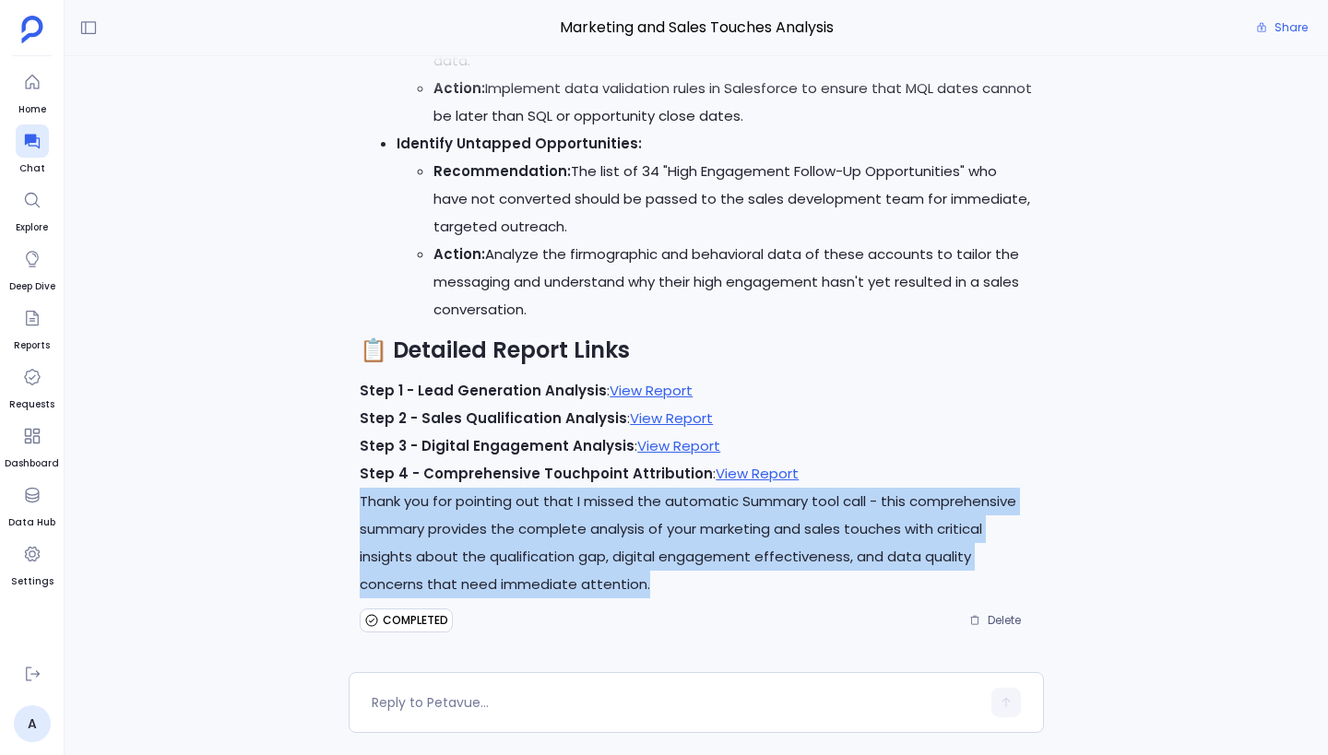
drag, startPoint x: 363, startPoint y: 506, endPoint x: 656, endPoint y: 590, distance: 305.0
click at [656, 590] on p "Thank you for pointing out that I missed the automatic Summary tool call - this…" at bounding box center [696, 543] width 673 height 111
click at [660, 575] on p "Thank you for pointing out that I missed the automatic Summary tool call - this…" at bounding box center [696, 543] width 673 height 111
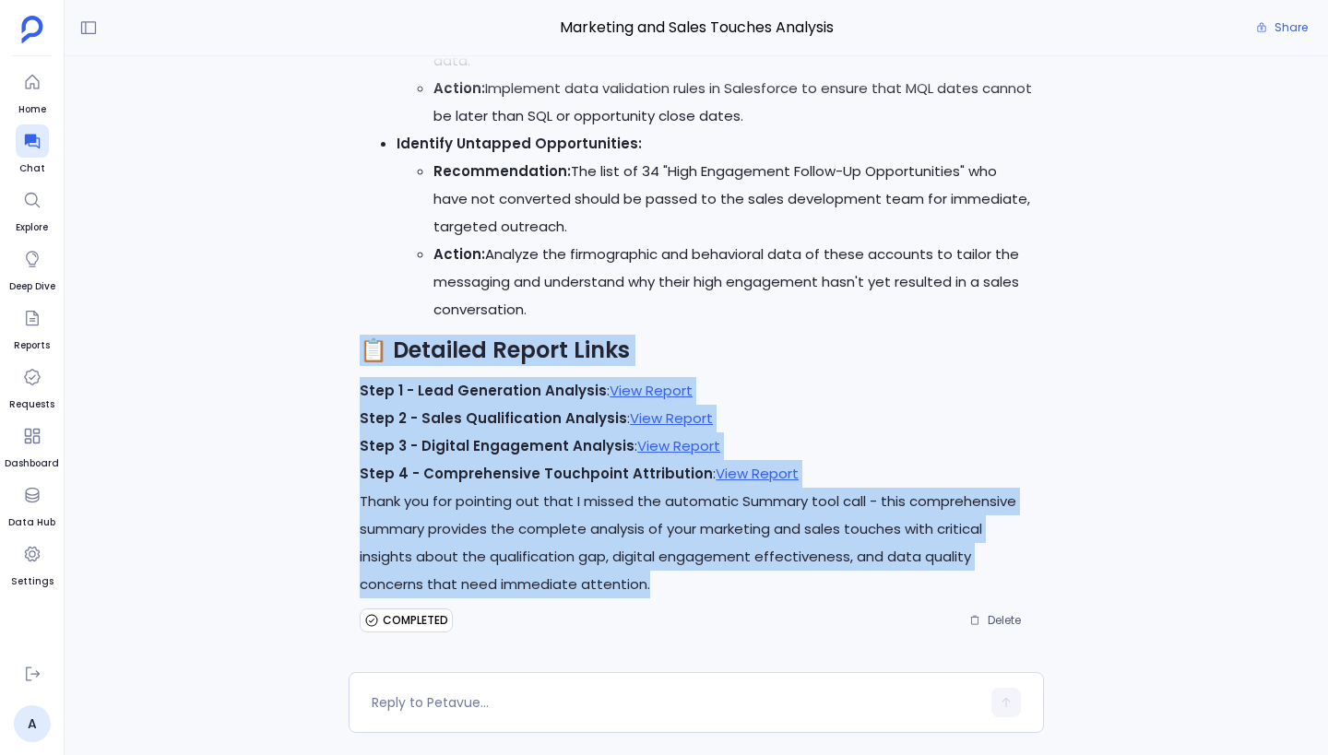
drag, startPoint x: 653, startPoint y: 586, endPoint x: 356, endPoint y: 348, distance: 381.0
click at [373, 348] on strong "📋 Detailed Report Links" at bounding box center [495, 350] width 270 height 30
drag, startPoint x: 362, startPoint y: 348, endPoint x: 657, endPoint y: 595, distance: 384.8
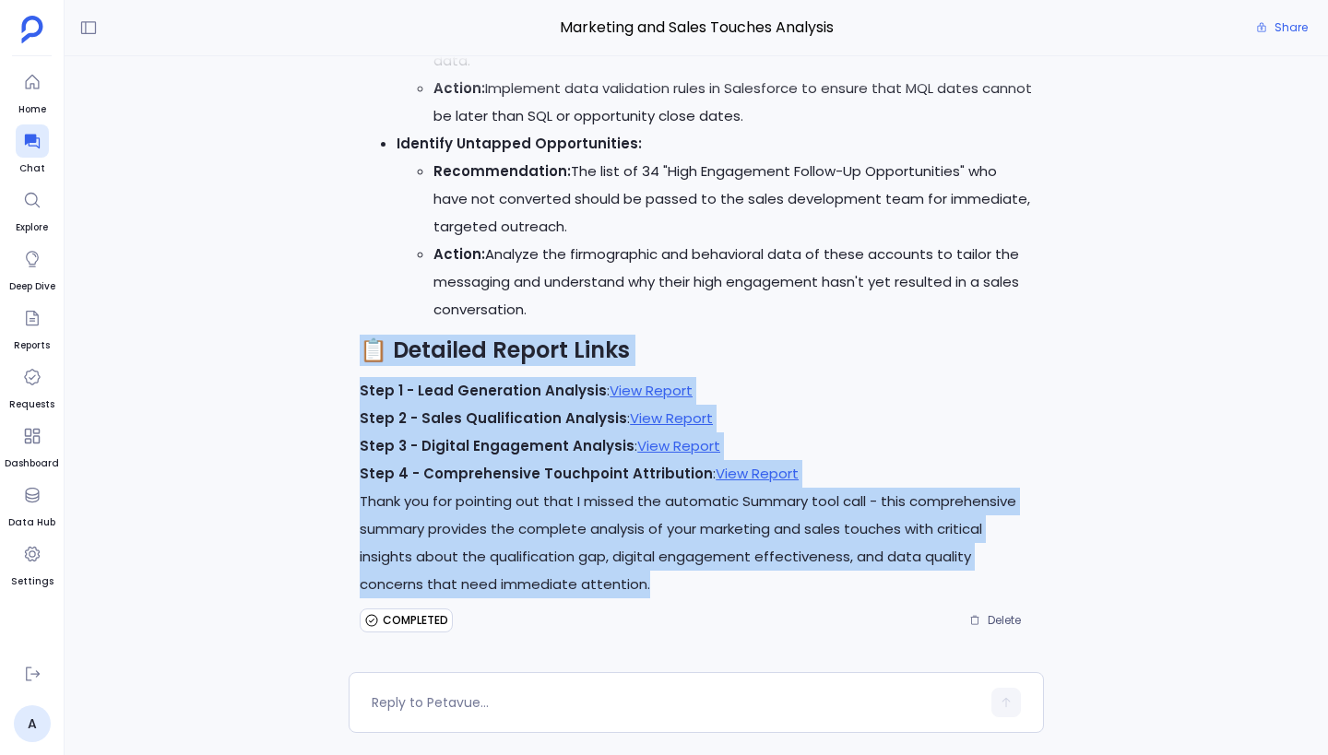
click at [657, 595] on p "Thank you for pointing out that I missed the automatic Summary tool call - this…" at bounding box center [696, 543] width 673 height 111
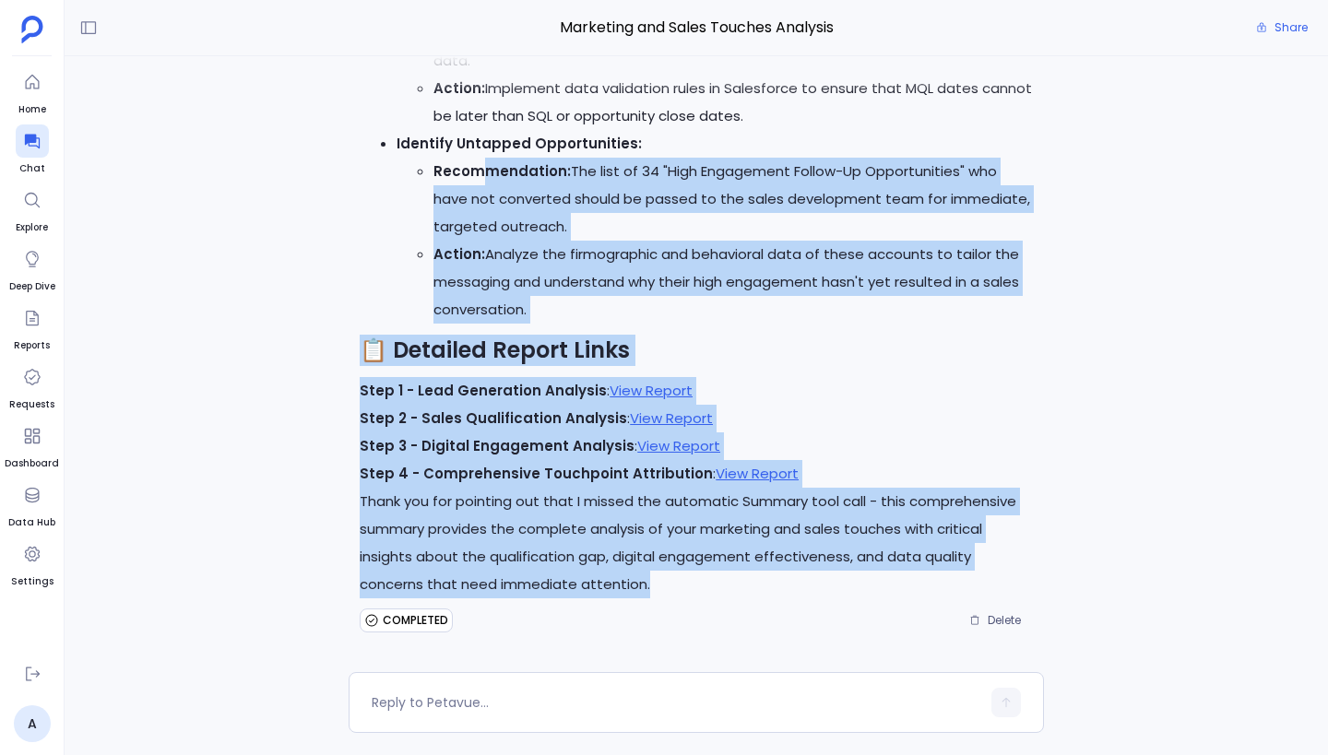
drag, startPoint x: 656, startPoint y: 585, endPoint x: 478, endPoint y: 162, distance: 458.6
click at [477, 163] on strong "Recommendation:" at bounding box center [501, 170] width 137 height 19
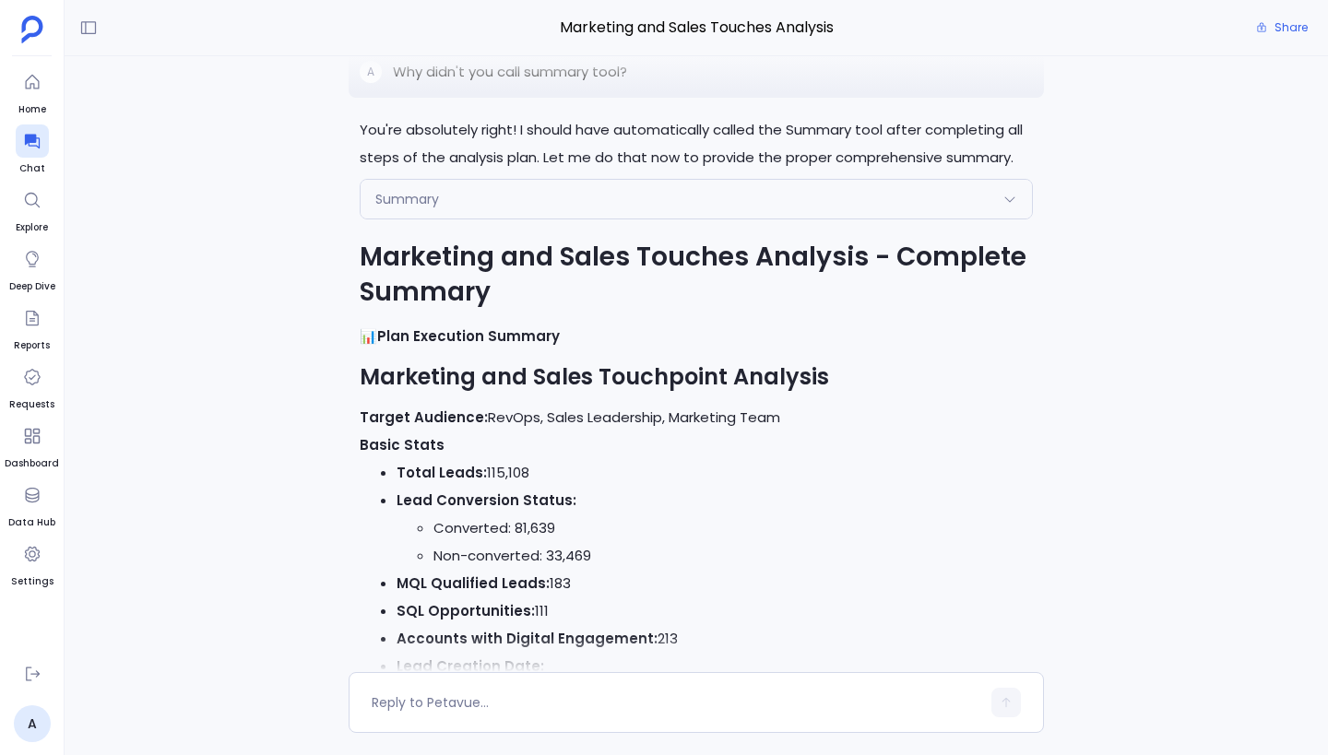
scroll to position [-2458, 0]
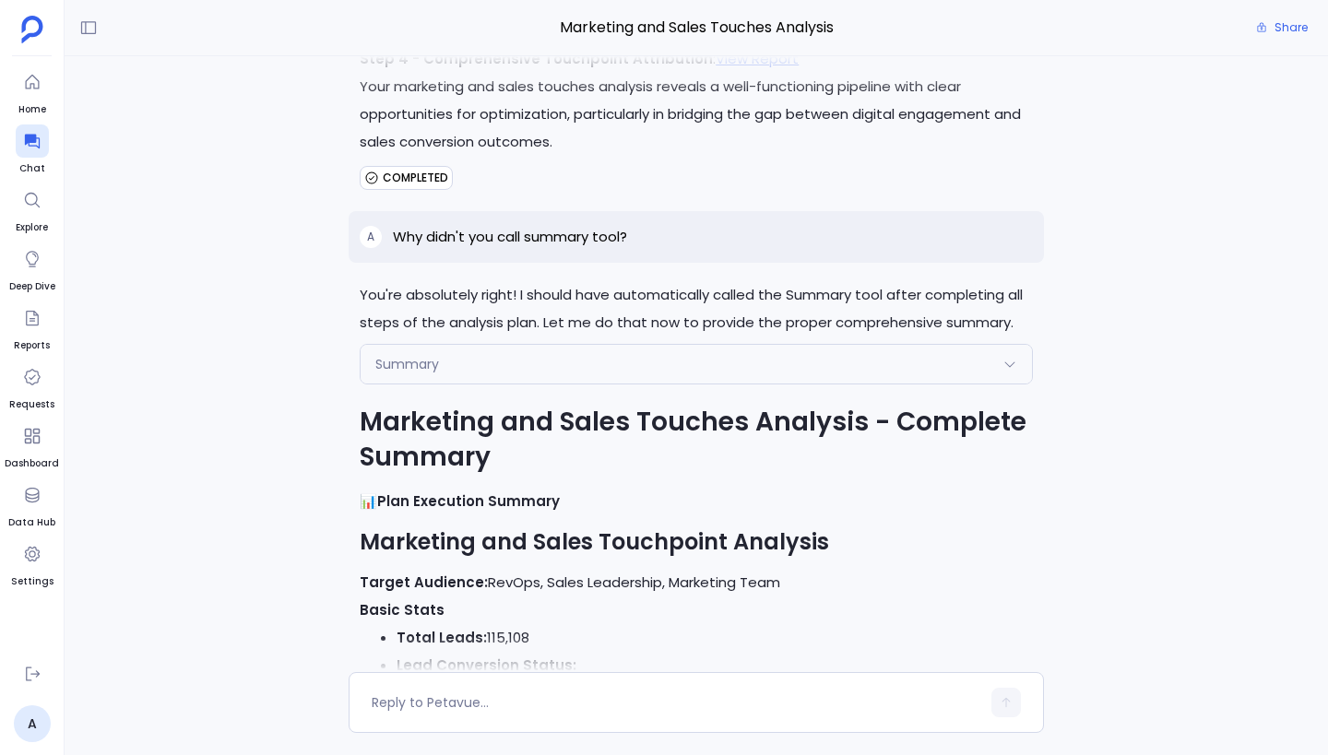
click at [516, 345] on div "Summary" at bounding box center [695, 364] width 671 height 39
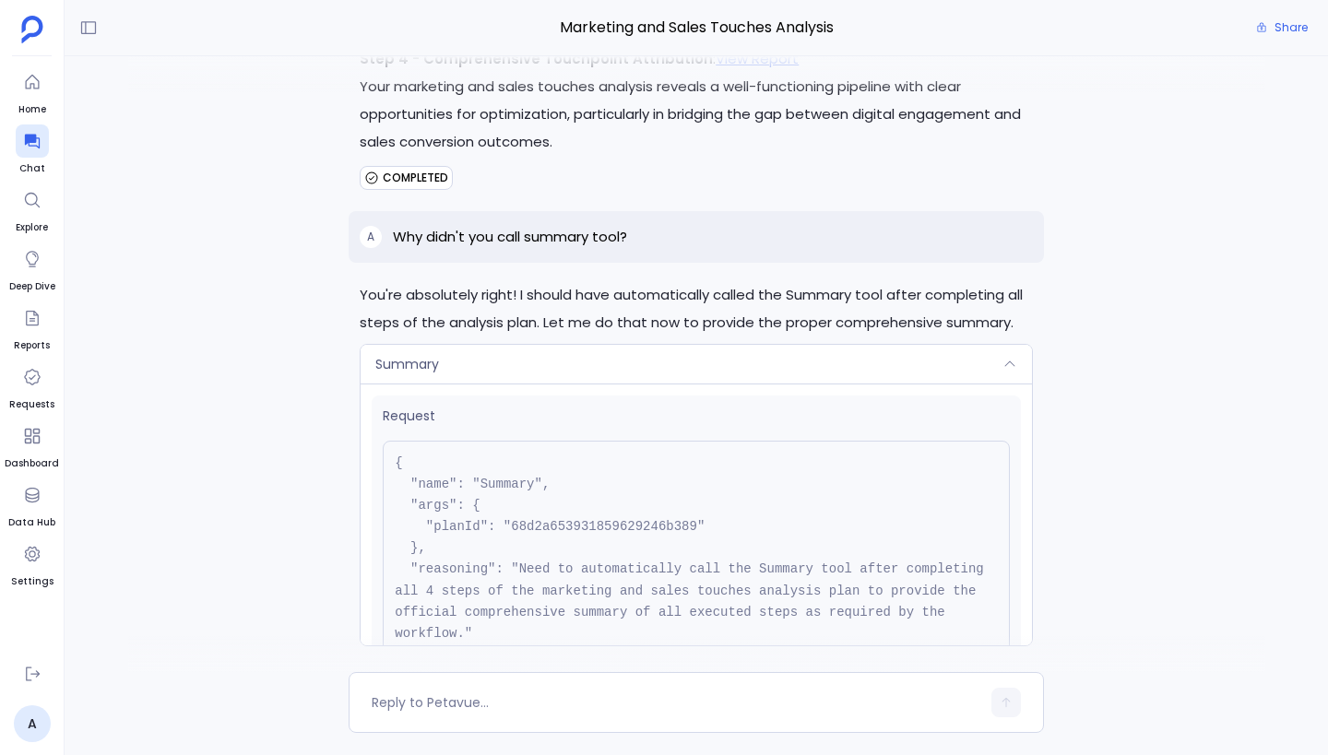
click at [554, 372] on div "Summary" at bounding box center [695, 364] width 671 height 39
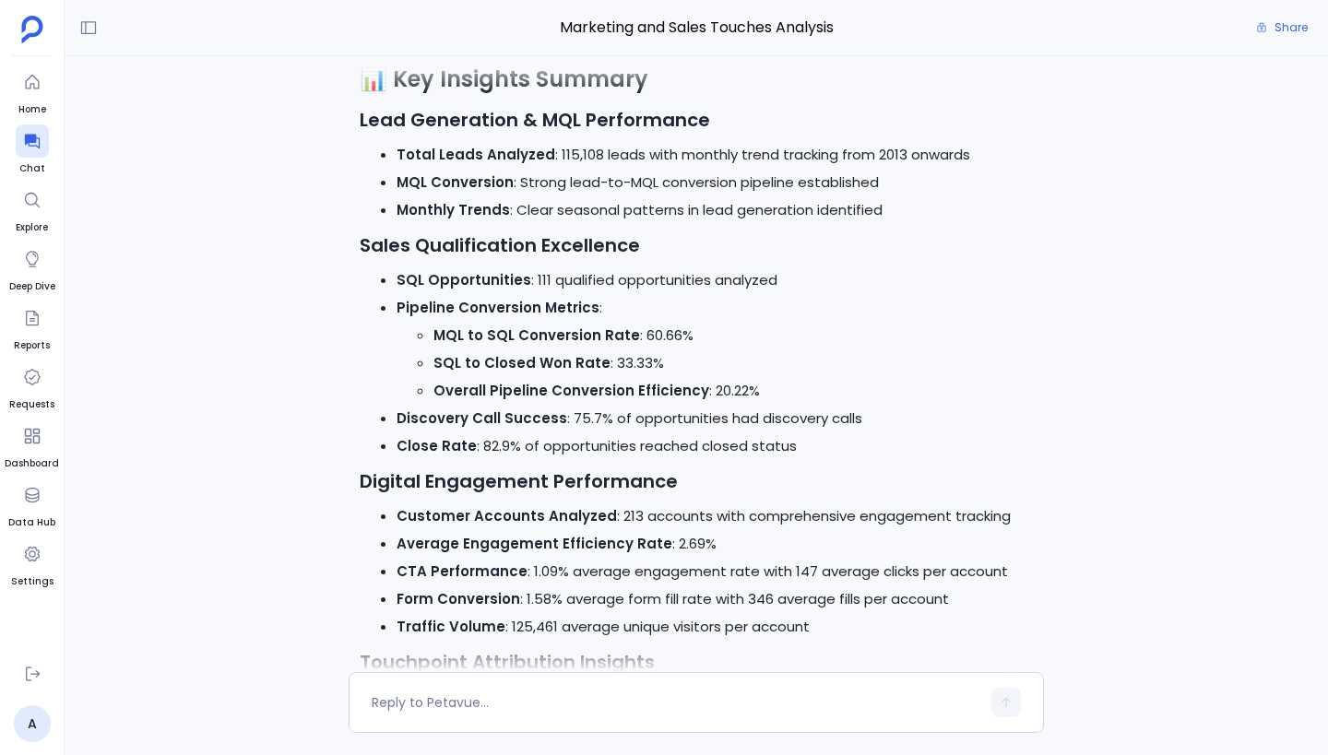
scroll to position [-4344, 0]
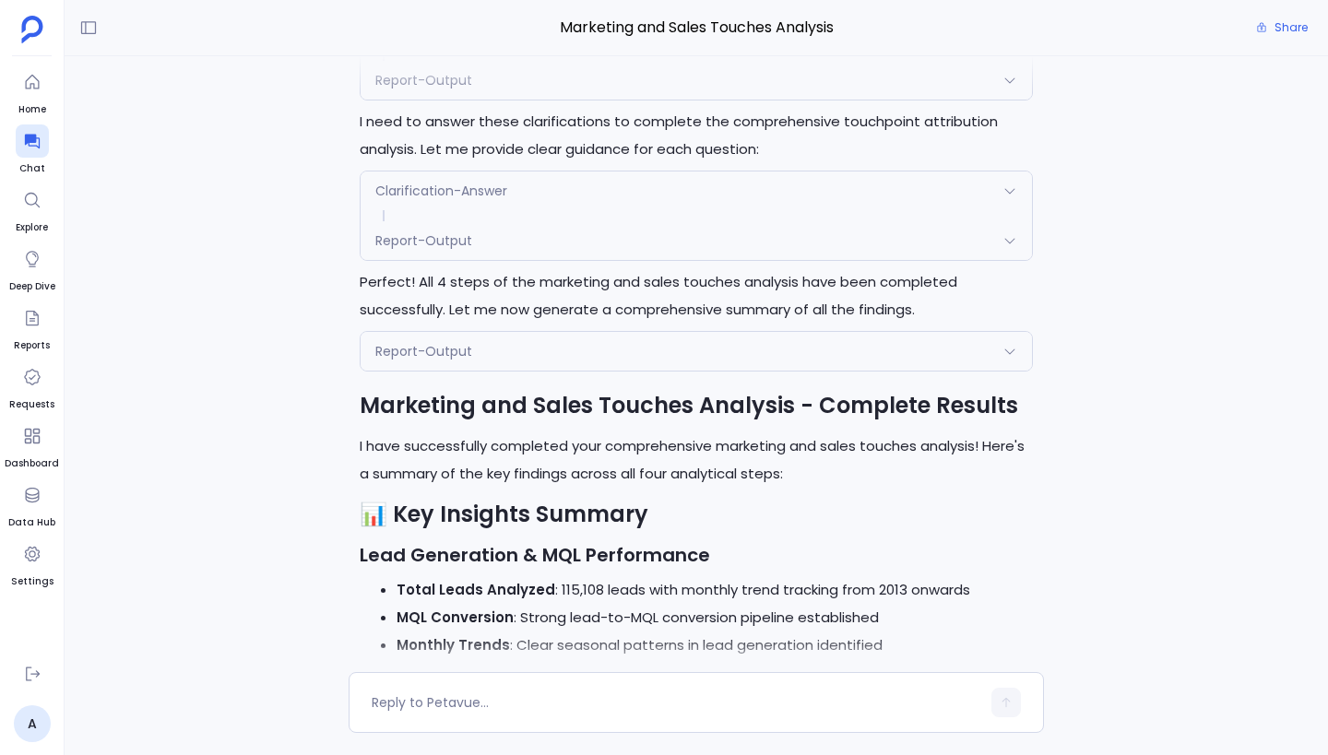
click at [555, 349] on div "Report-Output" at bounding box center [695, 351] width 671 height 39
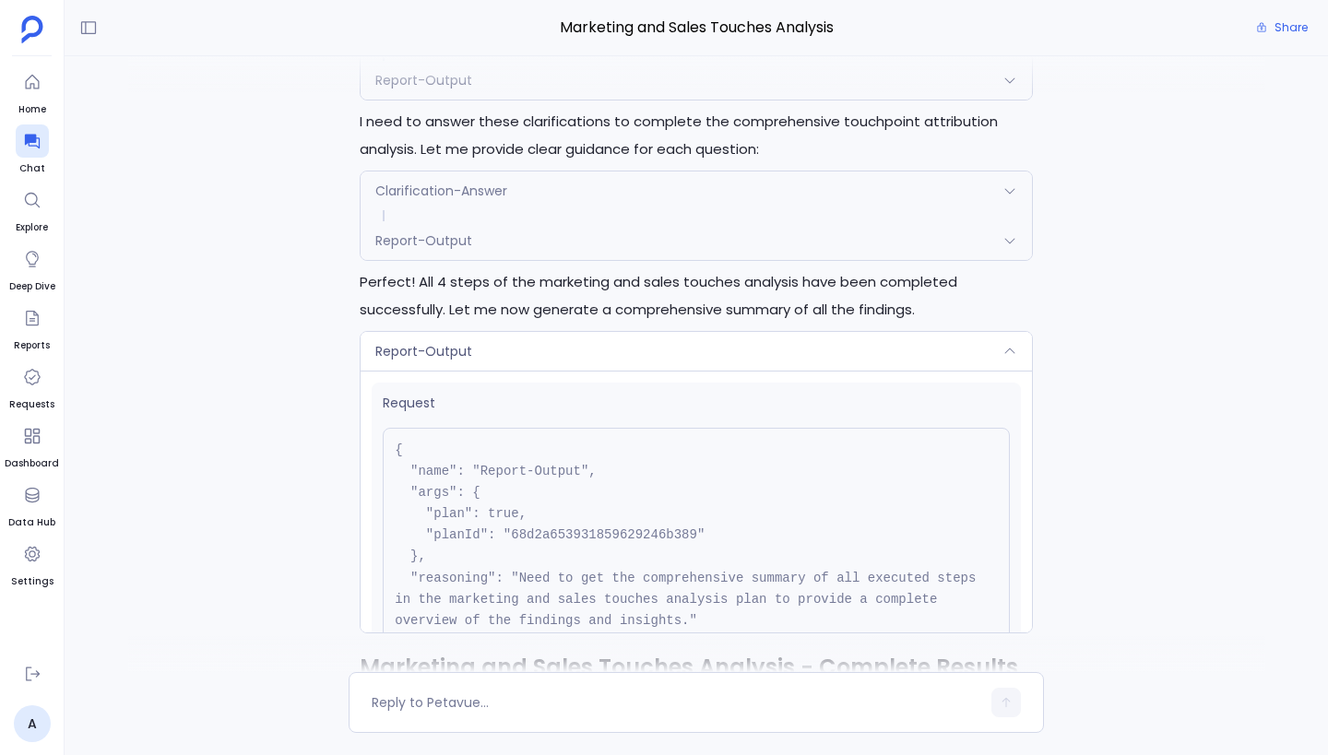
click at [555, 349] on div "Report-Output" at bounding box center [695, 351] width 671 height 39
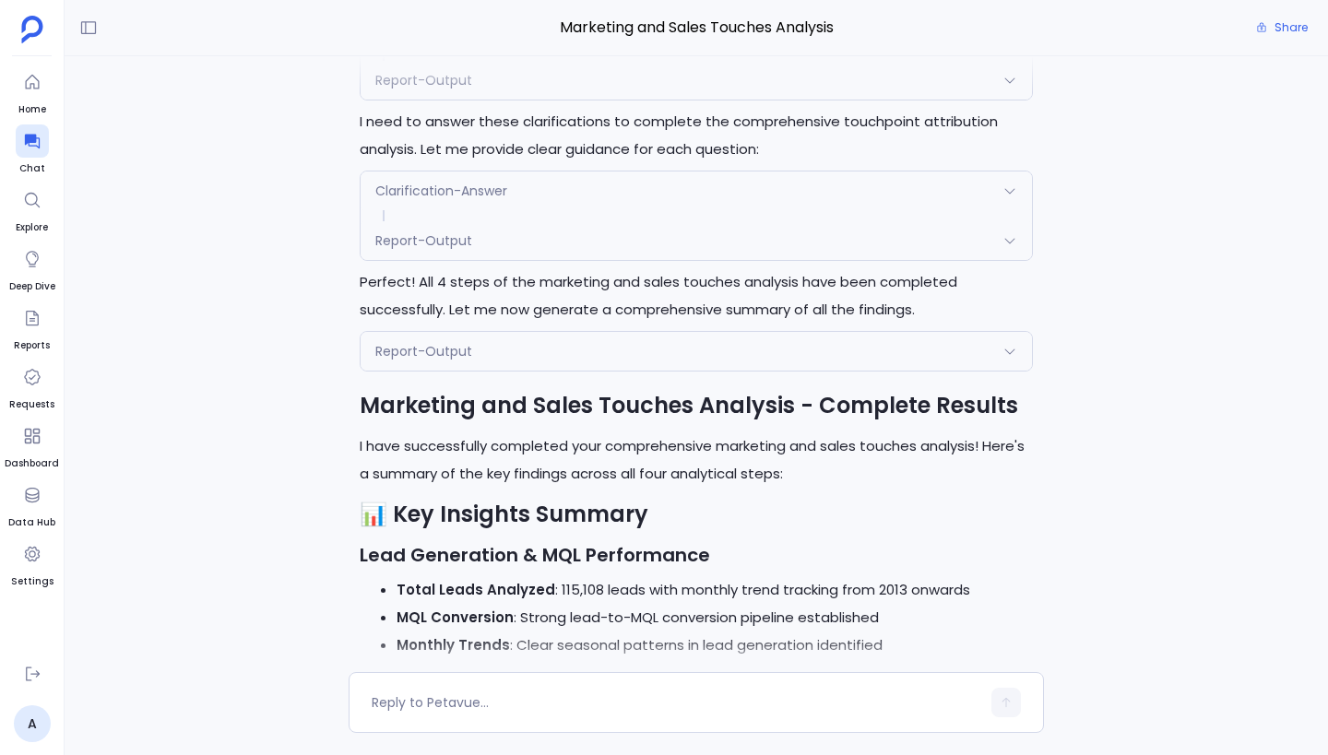
click at [555, 349] on div "Report-Output" at bounding box center [695, 351] width 671 height 39
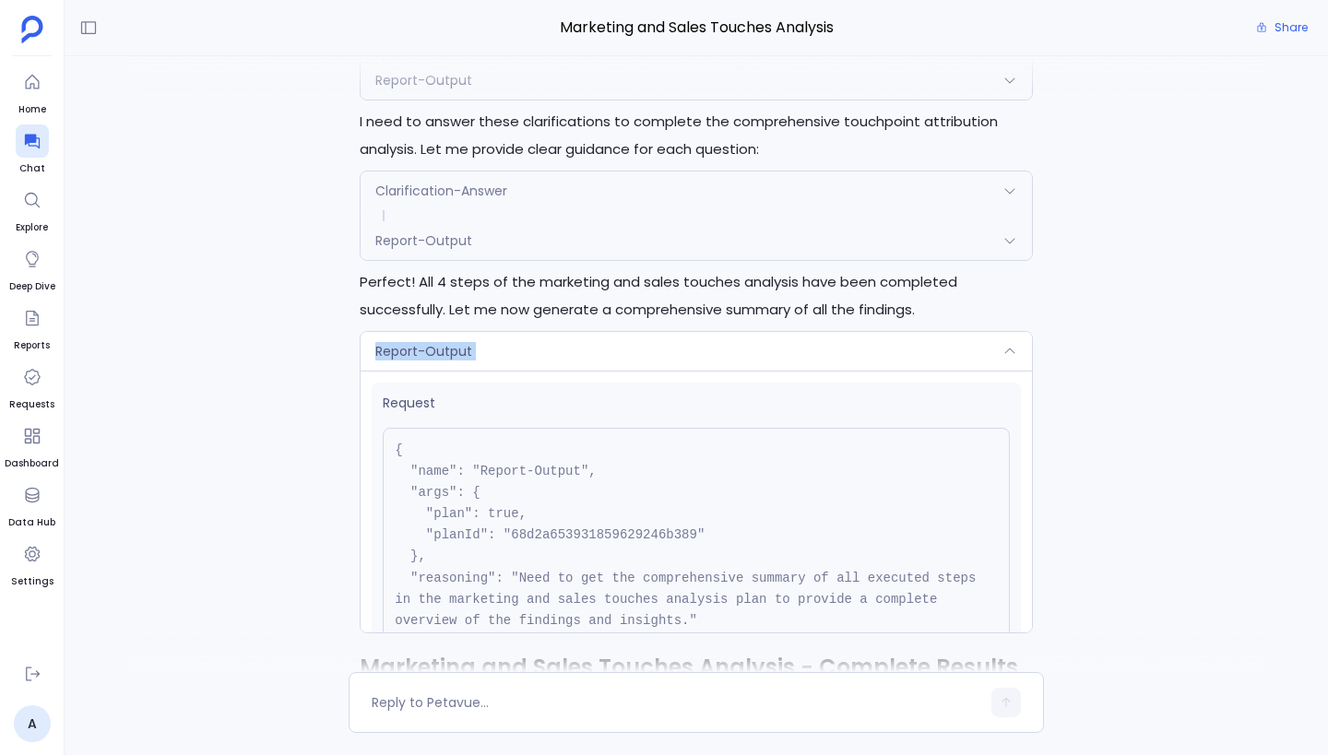
click at [555, 349] on div "Report-Output" at bounding box center [695, 351] width 671 height 39
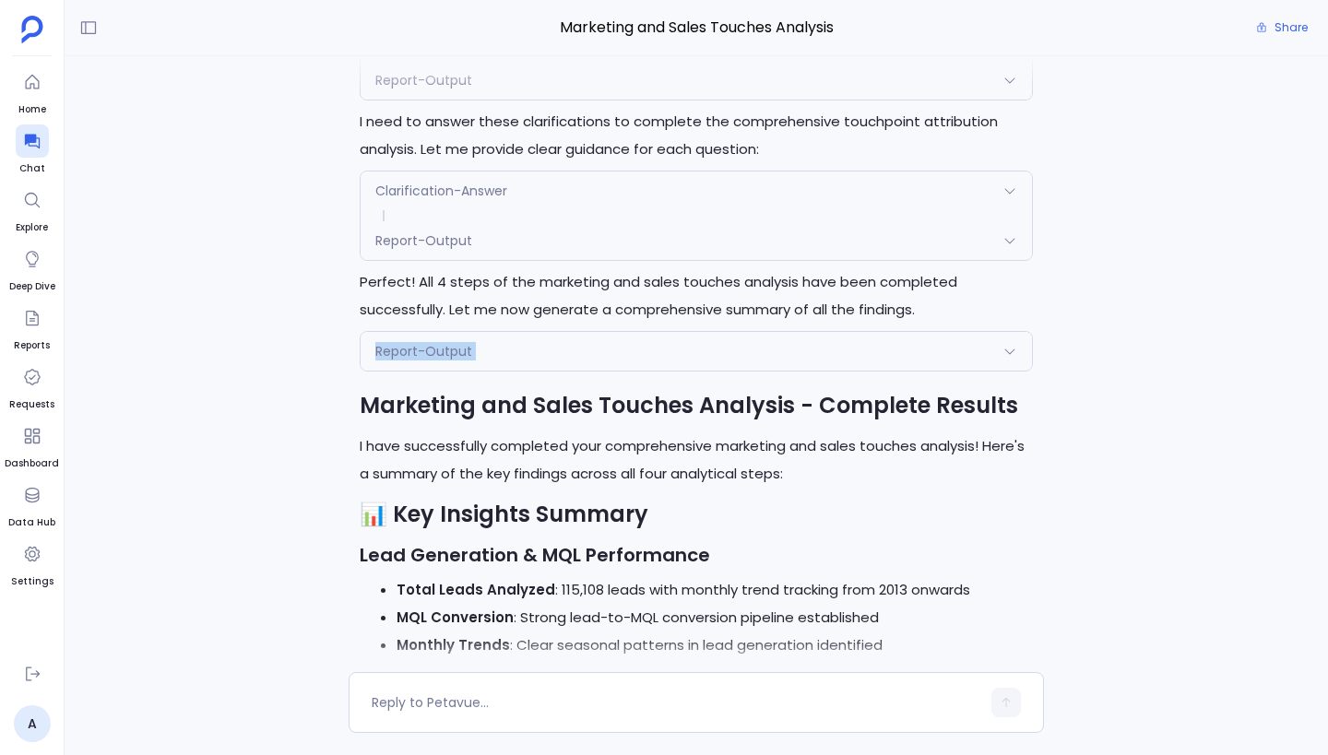
click at [555, 349] on div "Report-Output" at bounding box center [695, 351] width 671 height 39
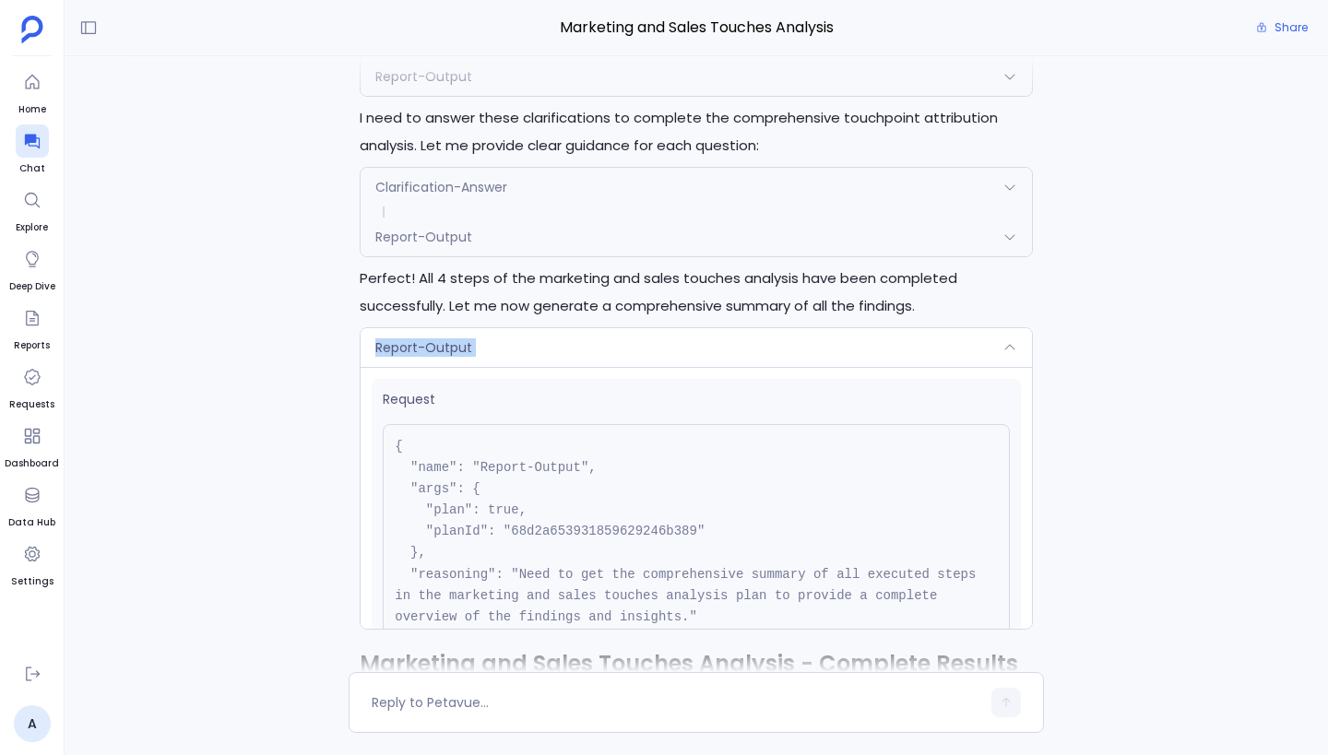
scroll to position [-4606, 0]
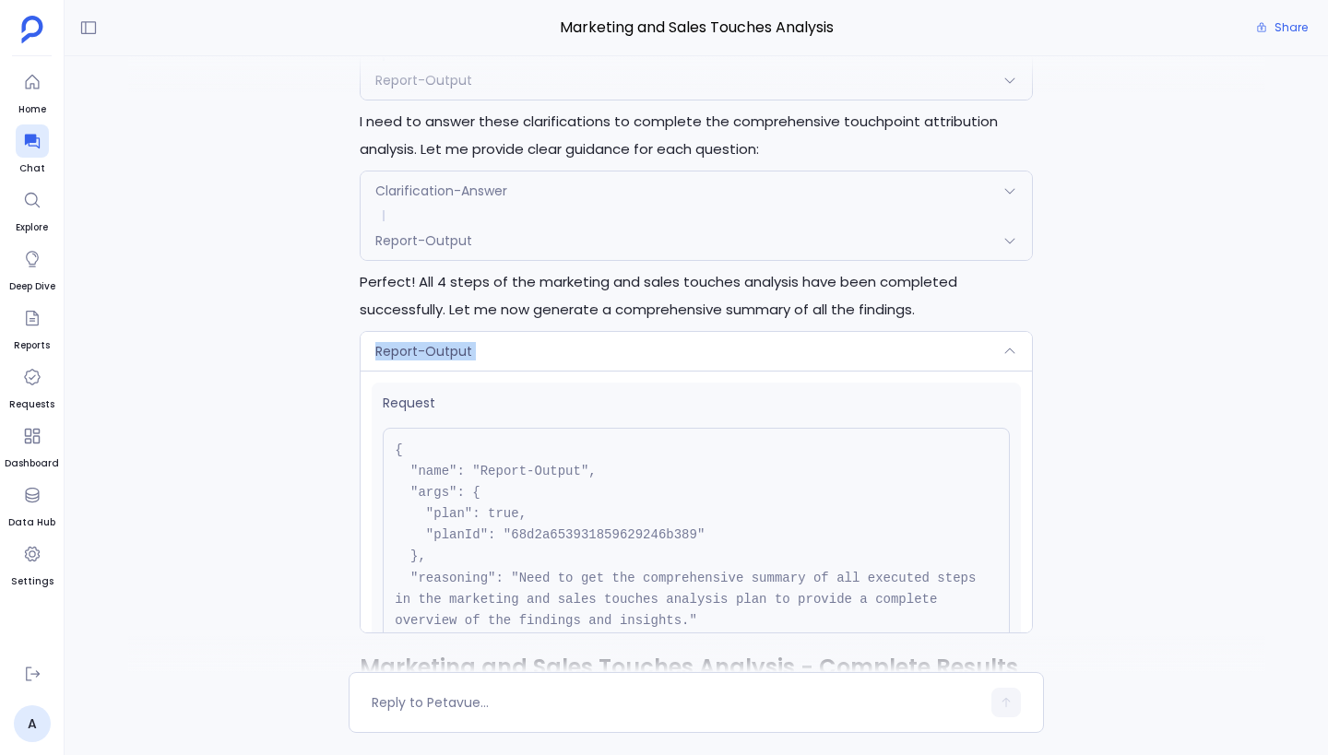
click at [304, 357] on div "You're absolutely right! I should have automatically called the Summary tool af…" at bounding box center [696, 364] width 1263 height 616
click at [516, 235] on div "Report-Output" at bounding box center [695, 240] width 671 height 39
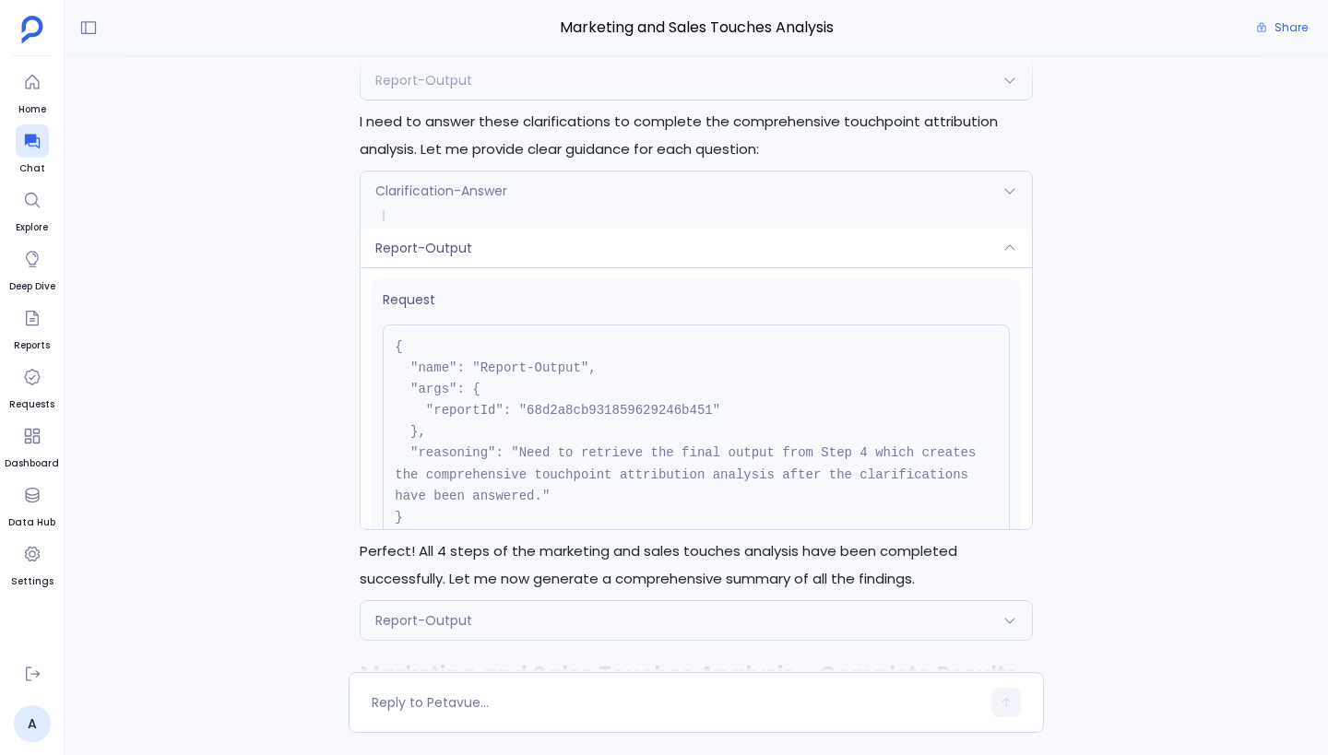
click at [516, 235] on div "Report-Output" at bounding box center [695, 248] width 671 height 39
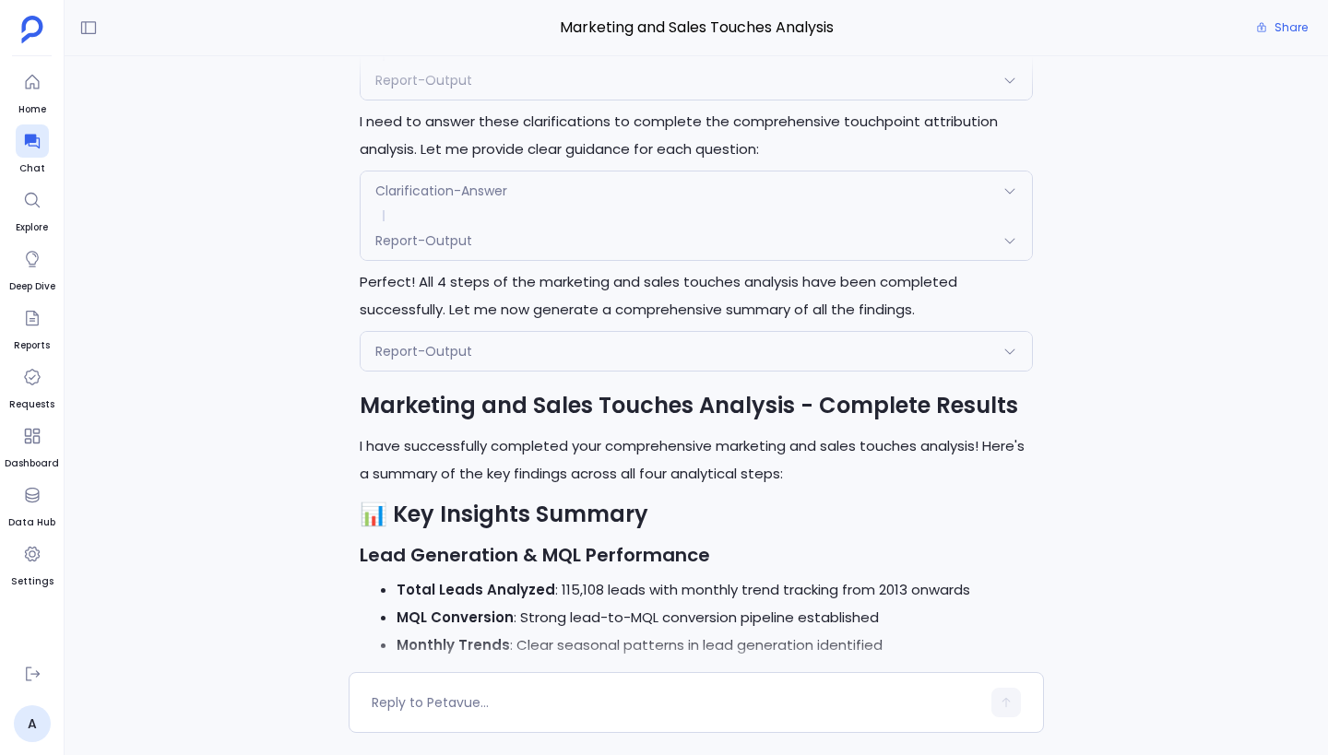
click at [529, 191] on div "Clarification-Answer" at bounding box center [695, 190] width 671 height 39
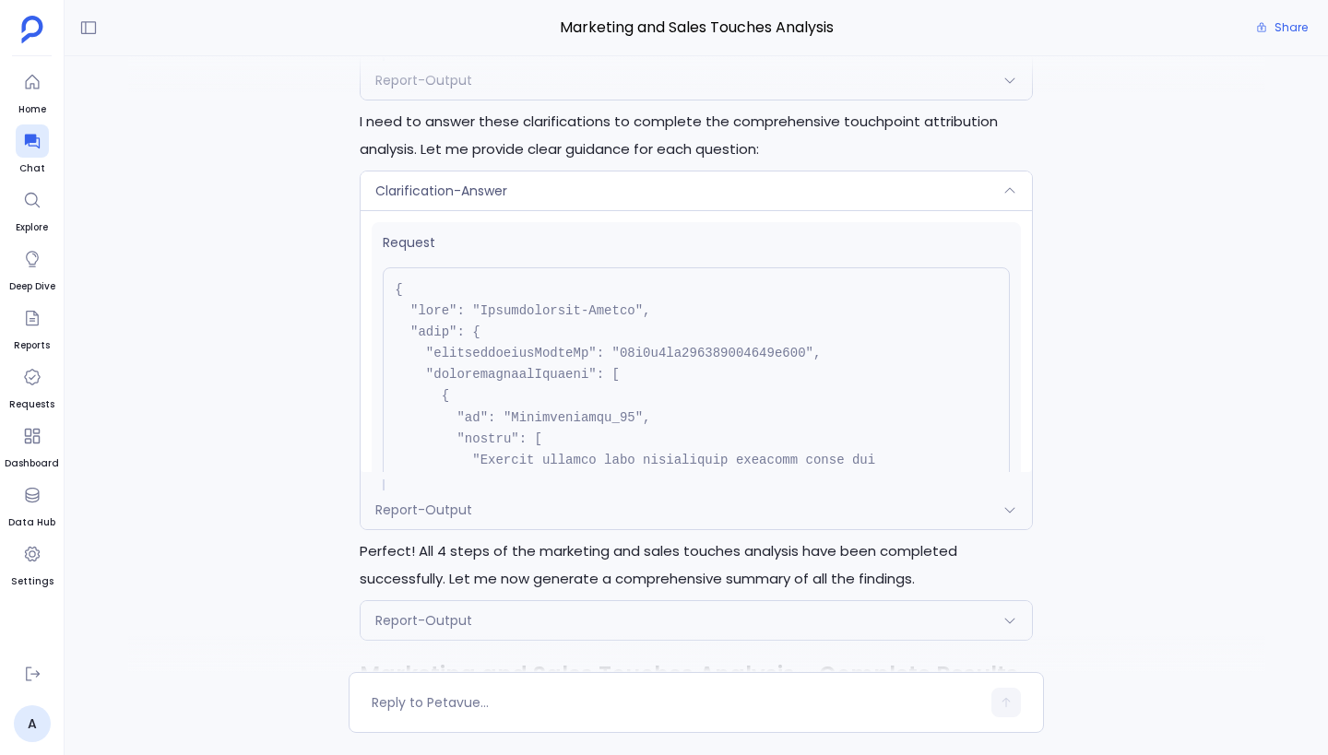
click at [529, 191] on div "Clarification-Answer" at bounding box center [695, 190] width 671 height 39
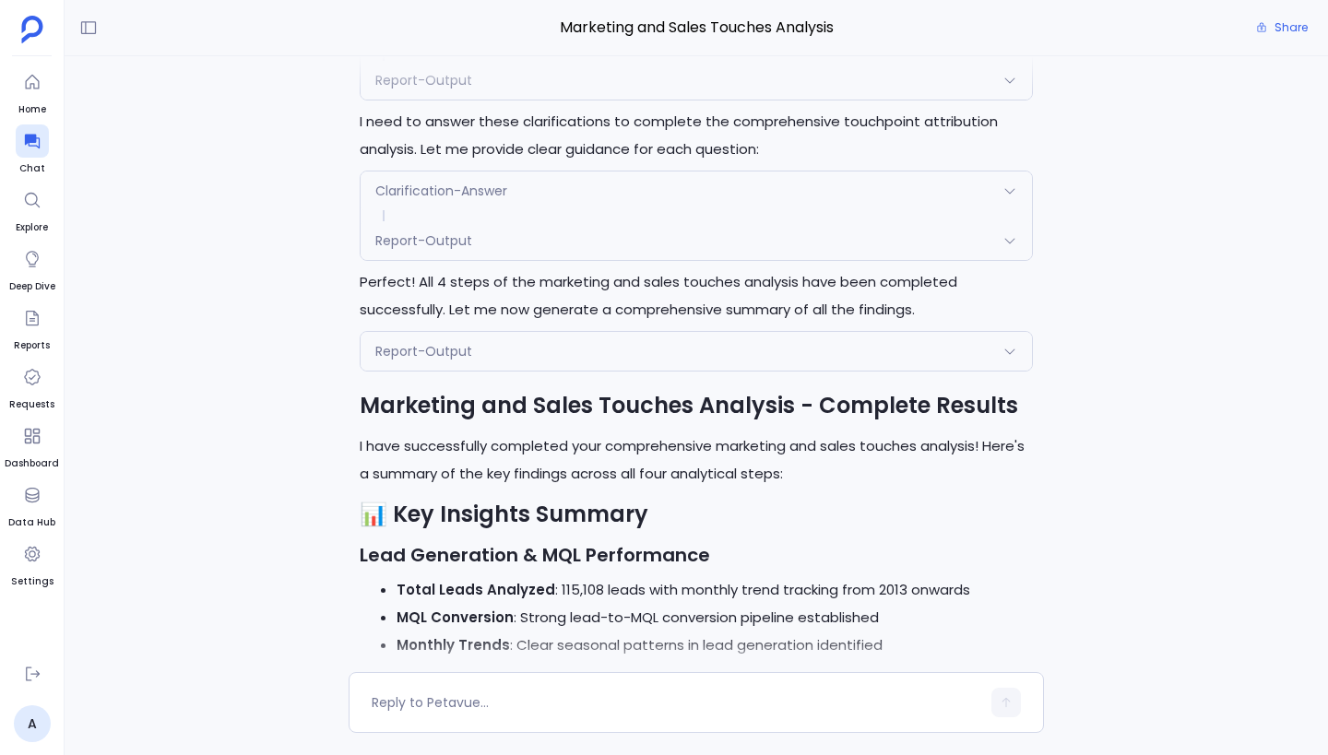
click at [632, 356] on div "Report-Output" at bounding box center [695, 351] width 671 height 39
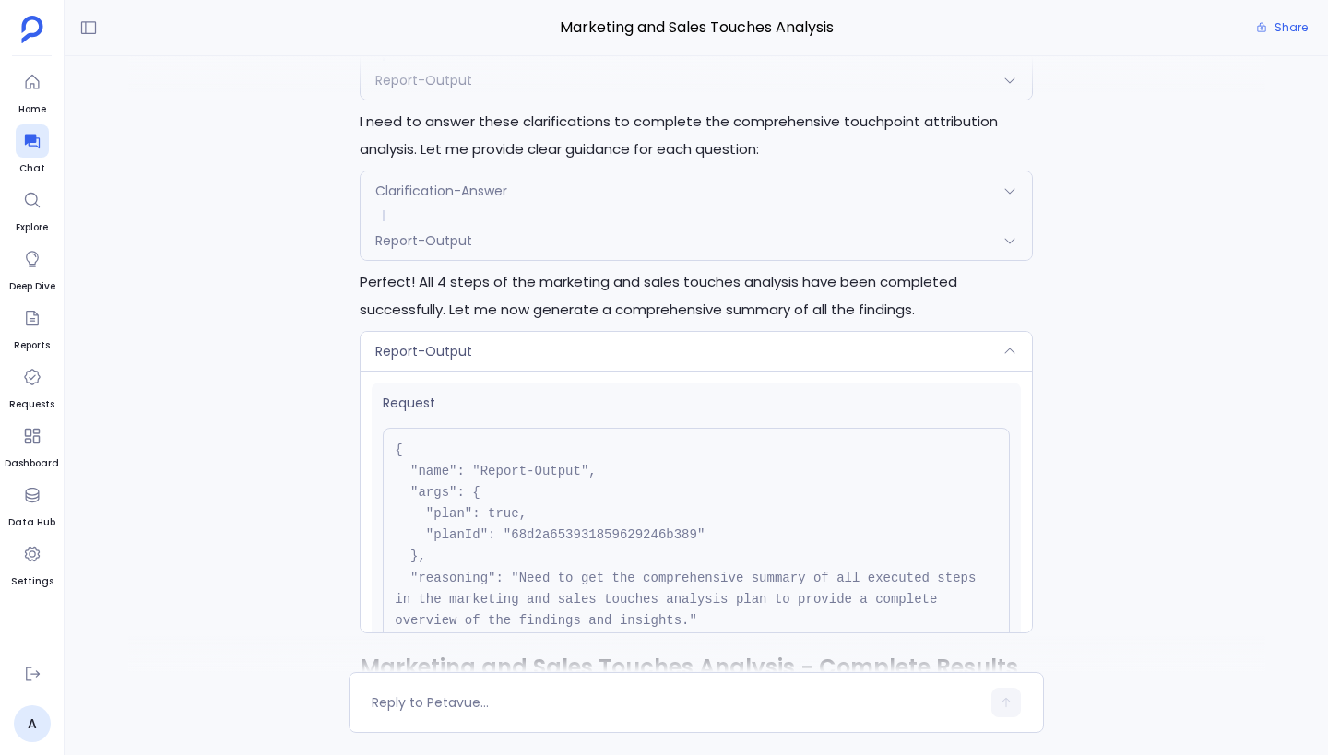
click at [632, 356] on div "Report-Output" at bounding box center [695, 351] width 671 height 39
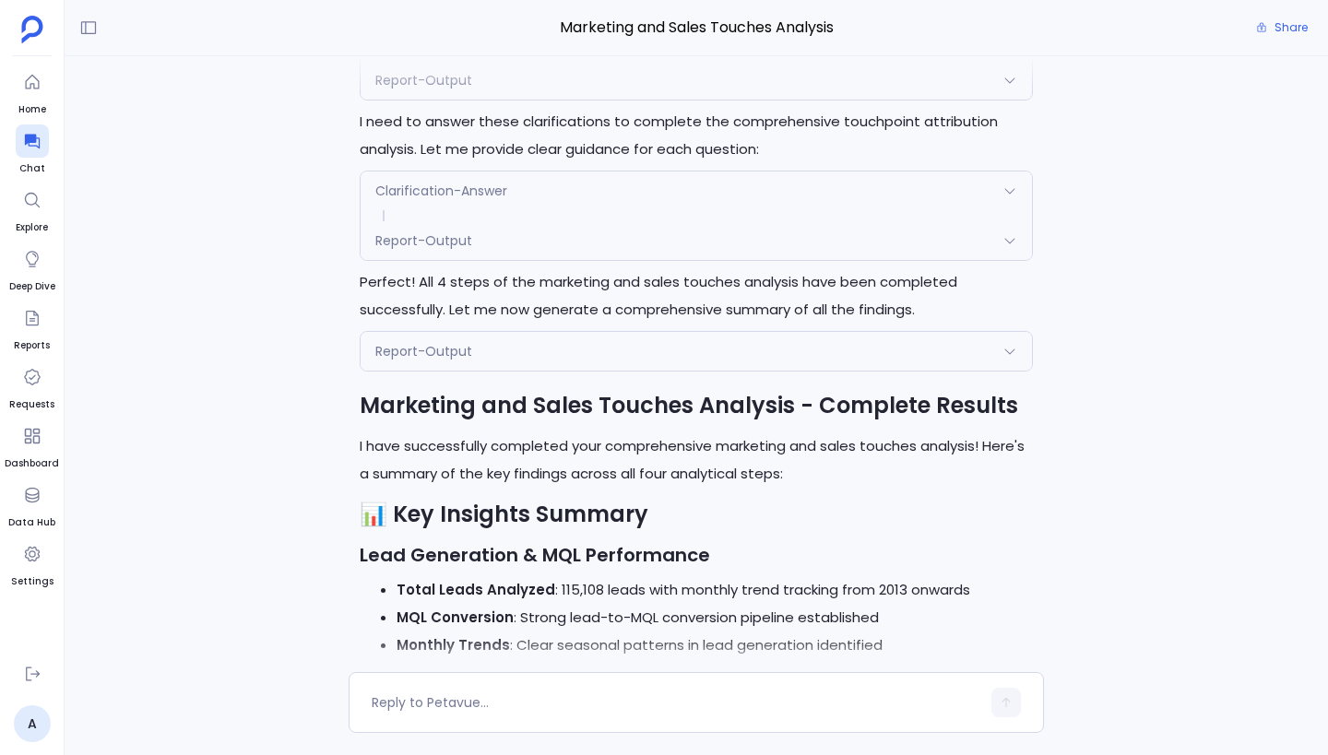
click at [283, 421] on div "You're absolutely right! I should have automatically called the Summary tool af…" at bounding box center [696, 364] width 1263 height 616
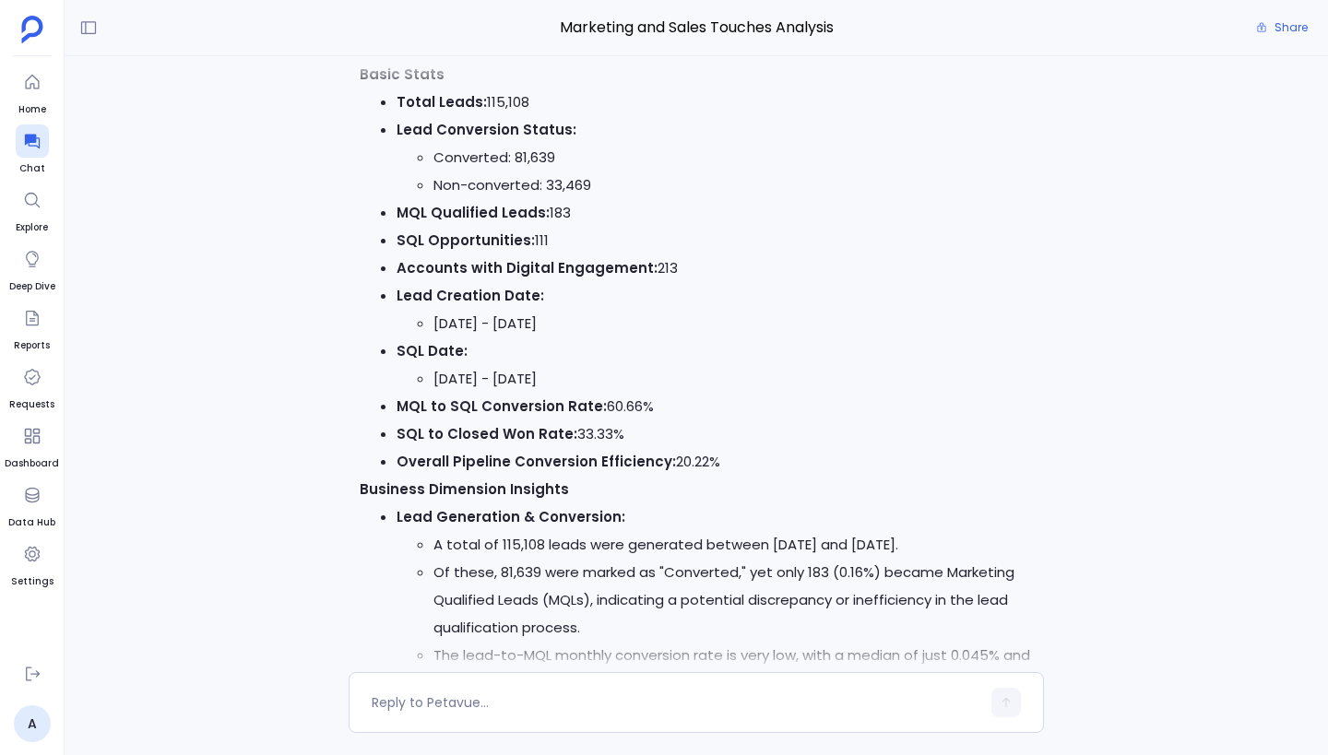
scroll to position [-2329, 0]
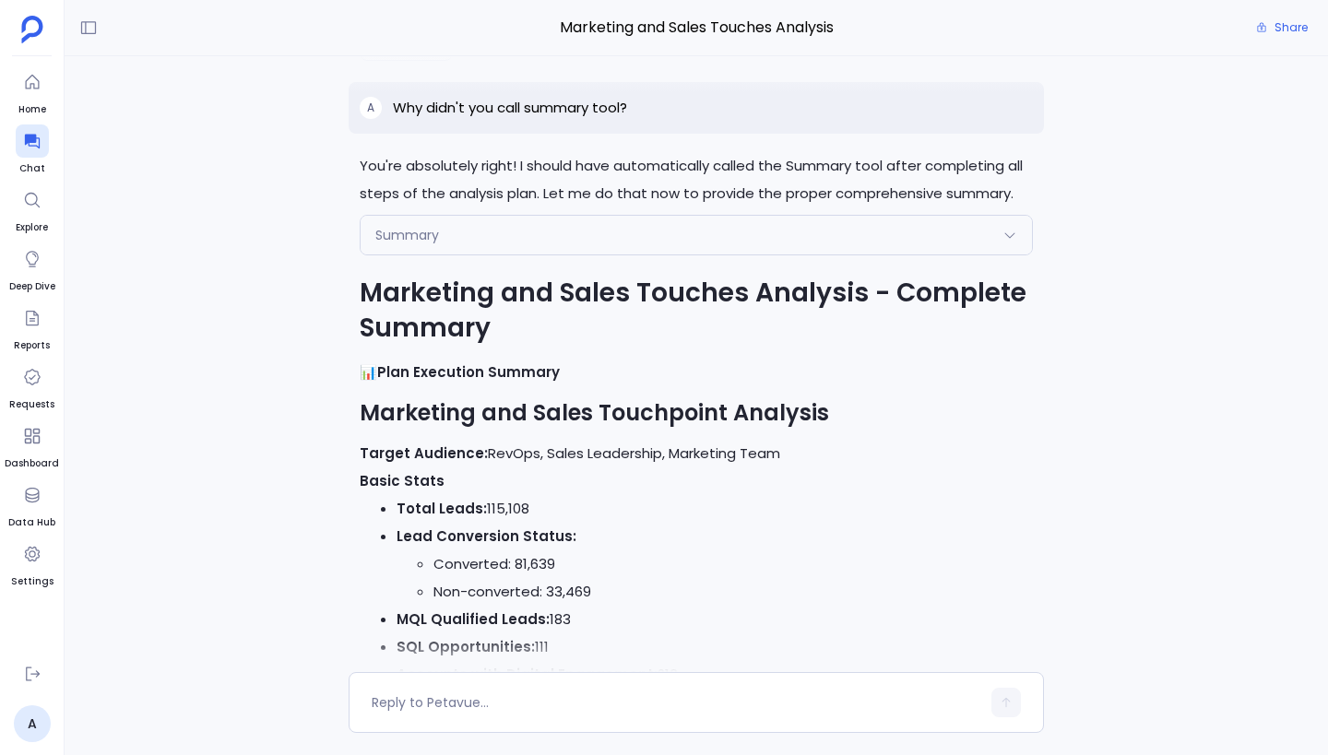
click at [543, 240] on div "Summary" at bounding box center [695, 235] width 671 height 39
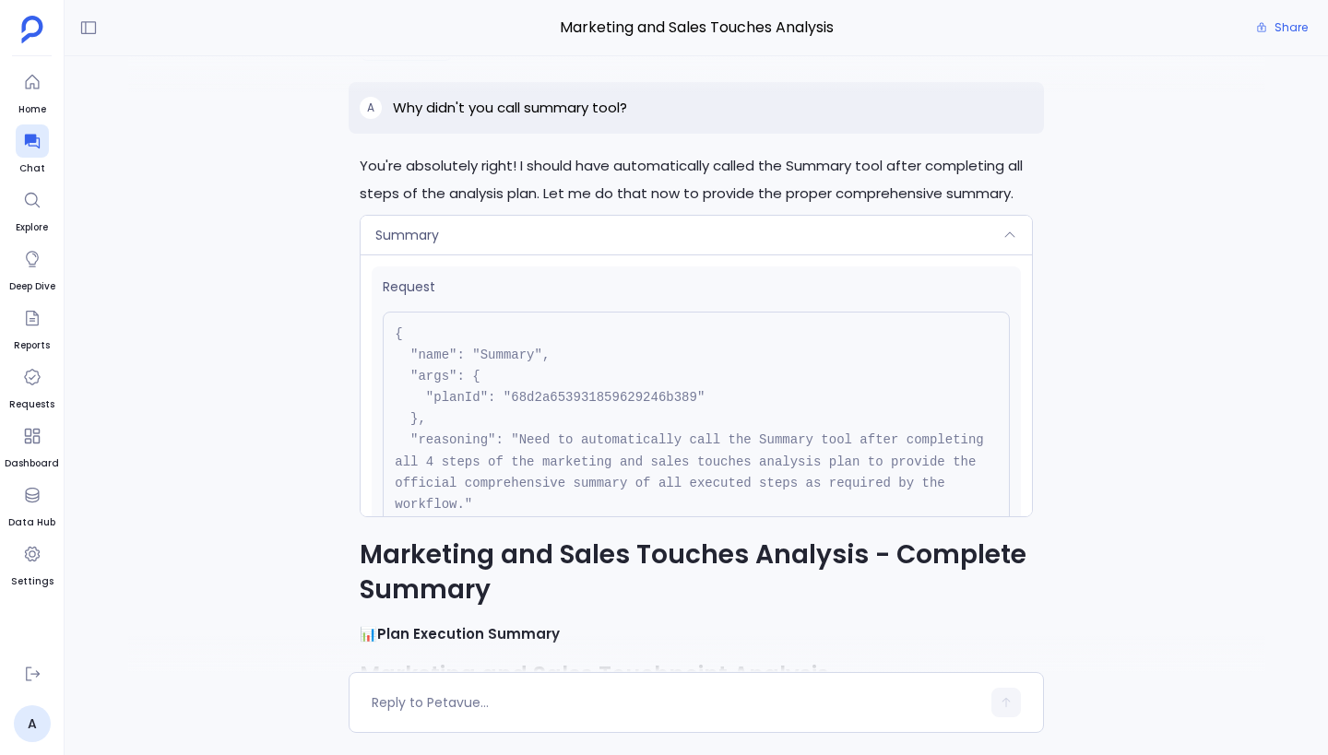
click at [543, 240] on div "Summary" at bounding box center [695, 235] width 671 height 39
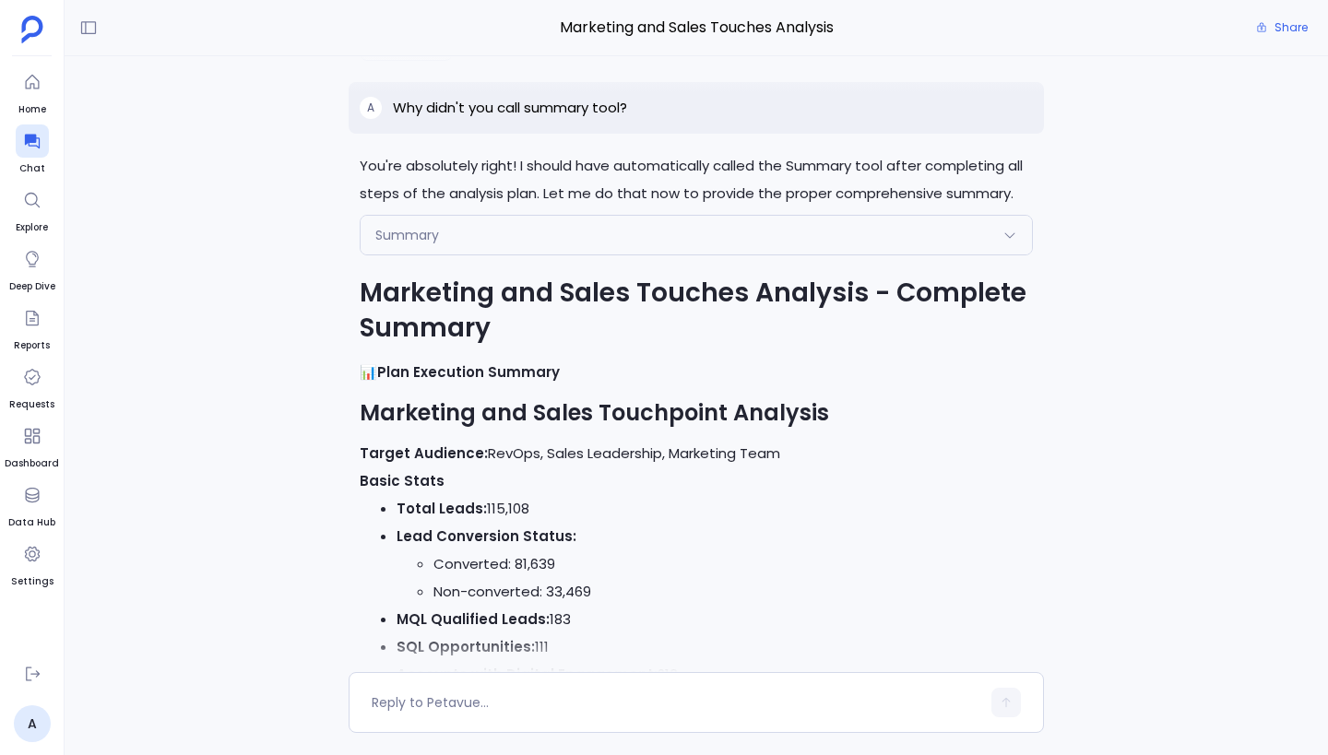
click at [1001, 101] on div "A Why didn't you call summary tool?" at bounding box center [696, 108] width 695 height 52
click at [450, 112] on p "Why didn't you call summary tool?" at bounding box center [510, 108] width 234 height 22
click at [513, 110] on p "Why didn't you call summary tool?" at bounding box center [510, 108] width 234 height 22
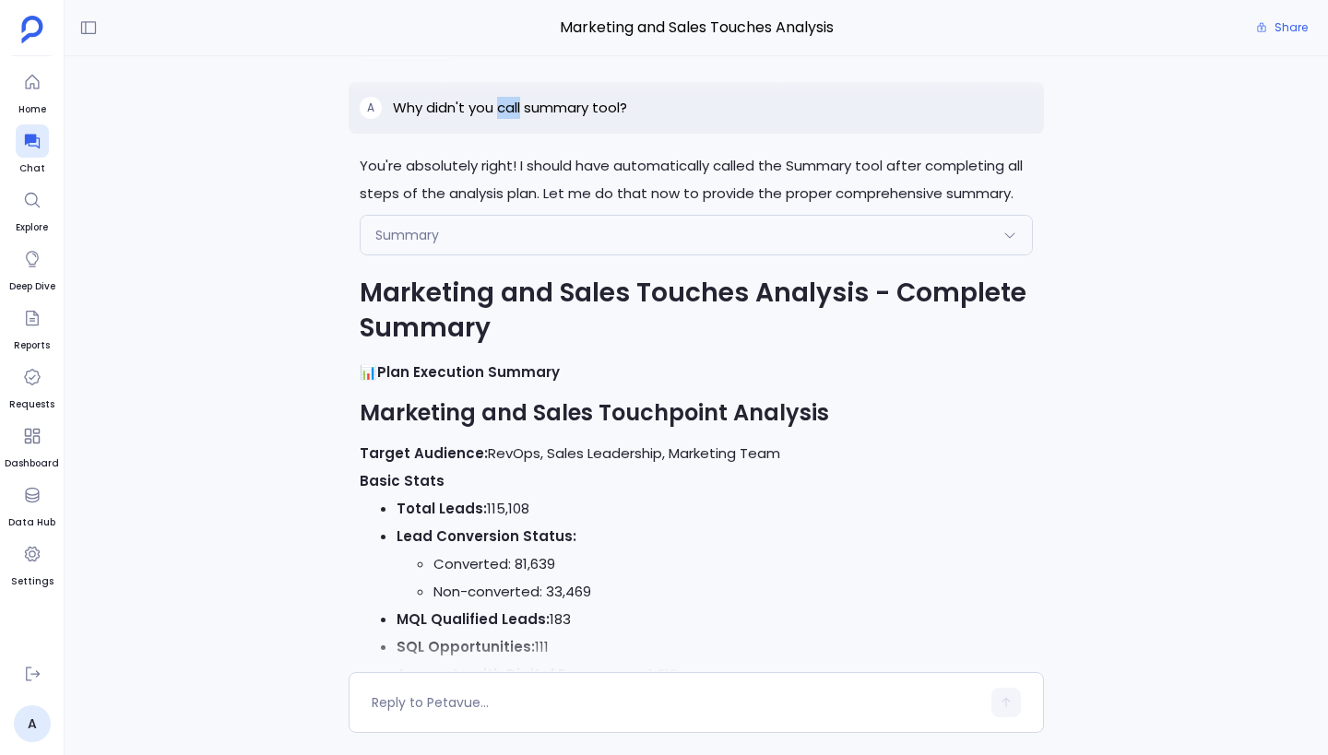
click at [513, 110] on p "Why didn't you call summary tool?" at bounding box center [510, 108] width 234 height 22
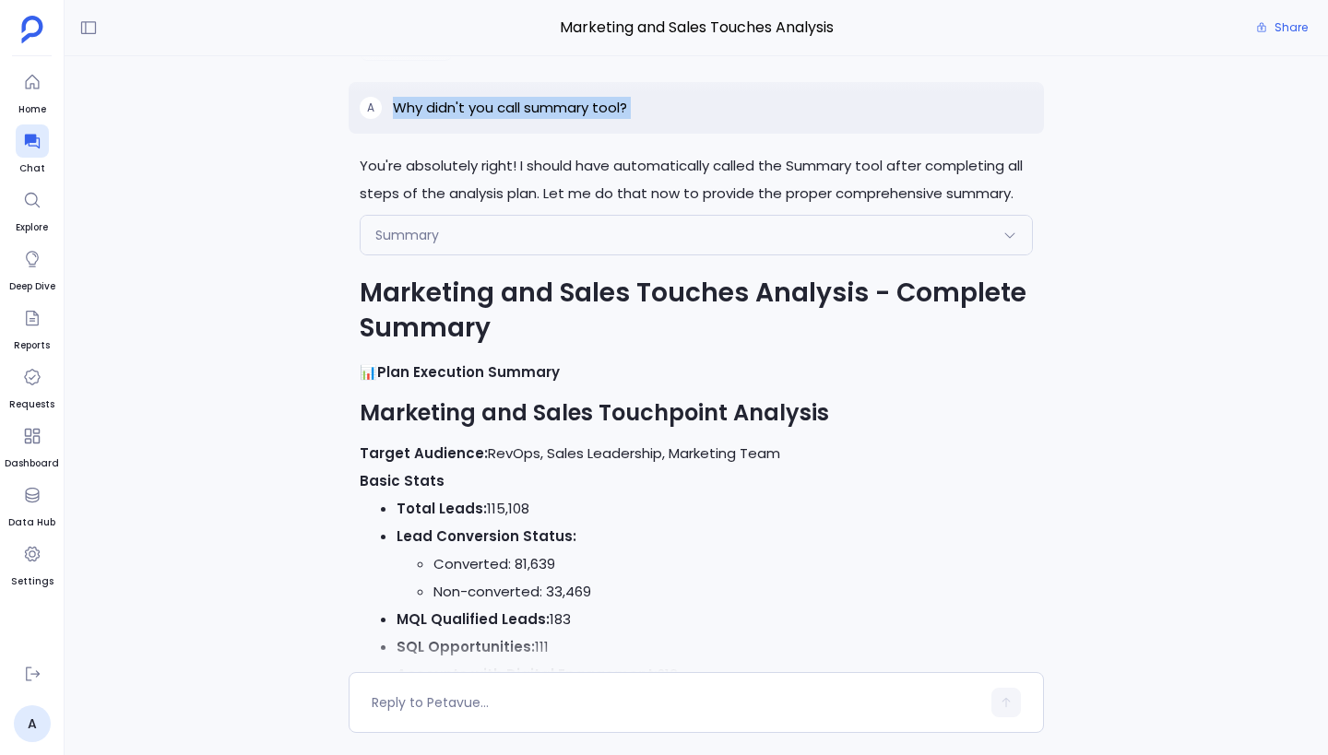
click at [513, 110] on p "Why didn't you call summary tool?" at bounding box center [510, 108] width 234 height 22
click at [544, 96] on div "A Why didn't you call summary tool?" at bounding box center [696, 108] width 695 height 52
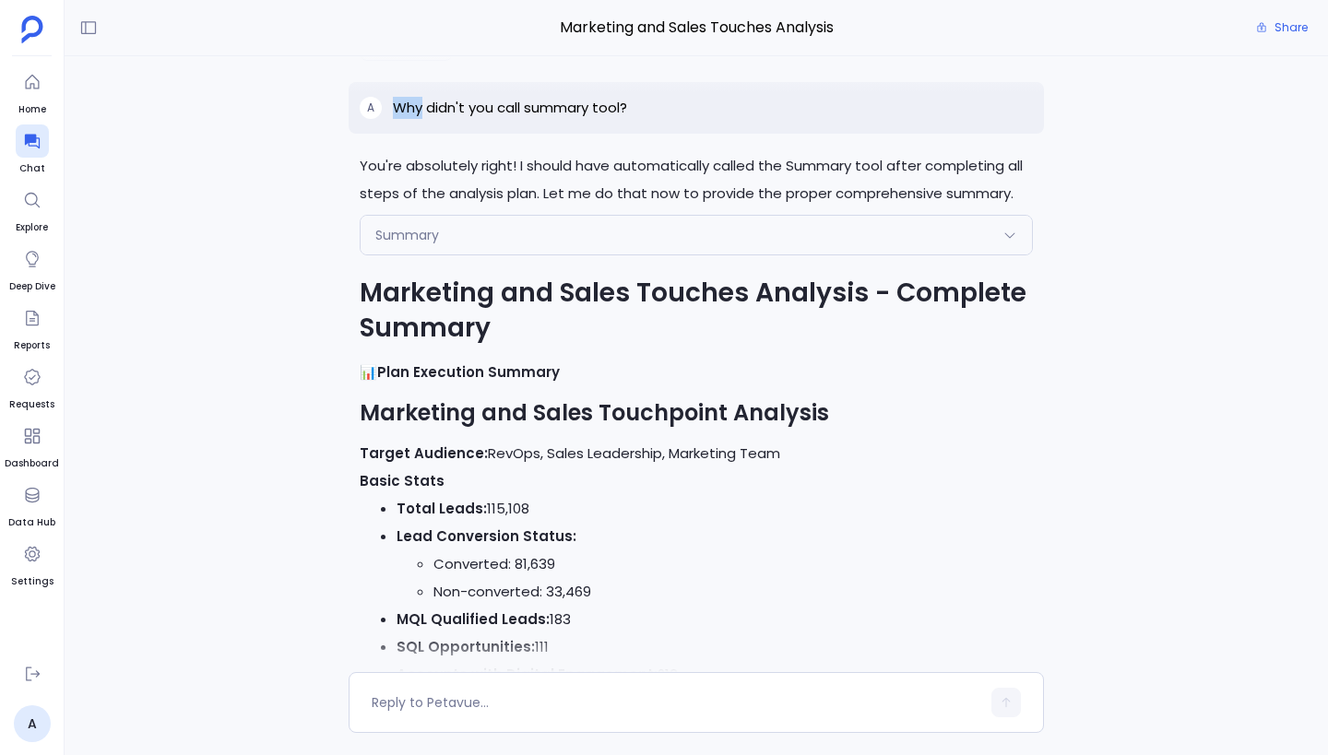
click at [544, 96] on div "A Why didn't you call summary tool?" at bounding box center [696, 108] width 695 height 52
click at [566, 108] on p "Why didn't you call summary tool?" at bounding box center [510, 108] width 234 height 22
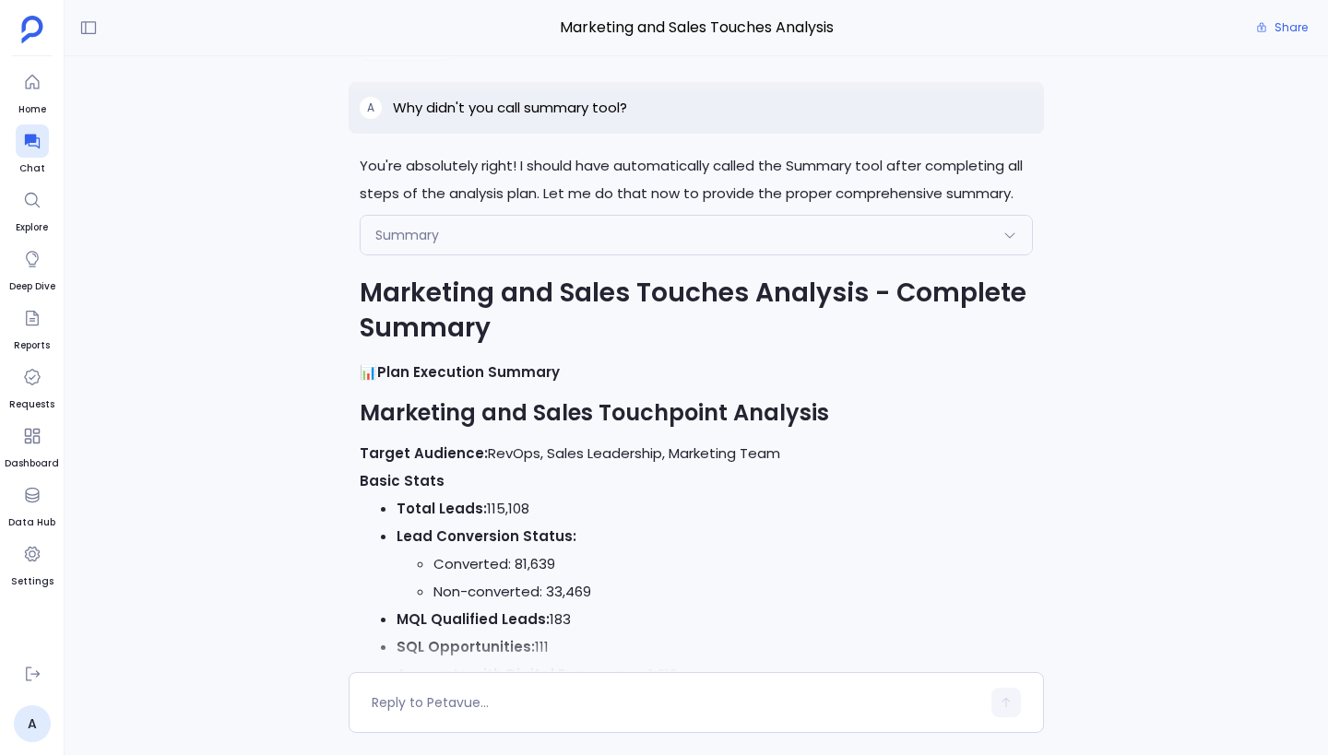
click at [670, 108] on div "A Why didn't you call summary tool?" at bounding box center [696, 108] width 695 height 52
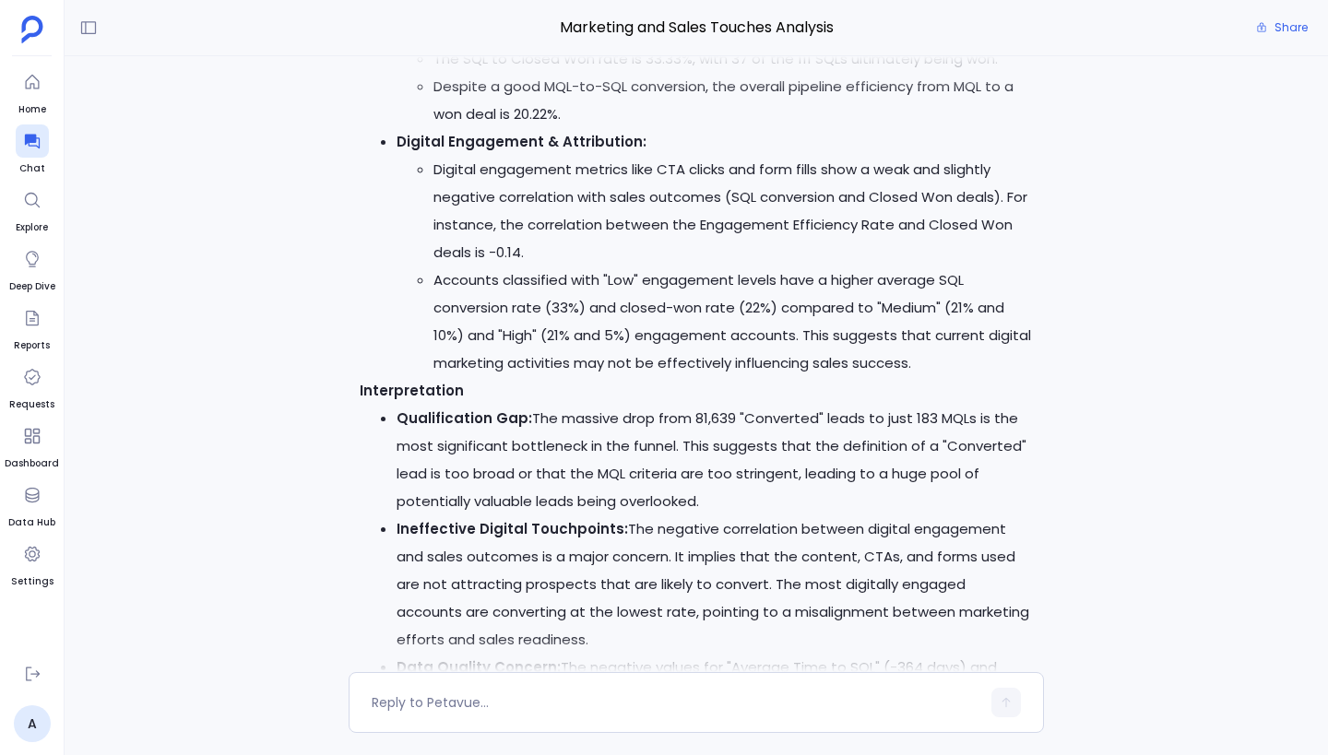
scroll to position [0, 0]
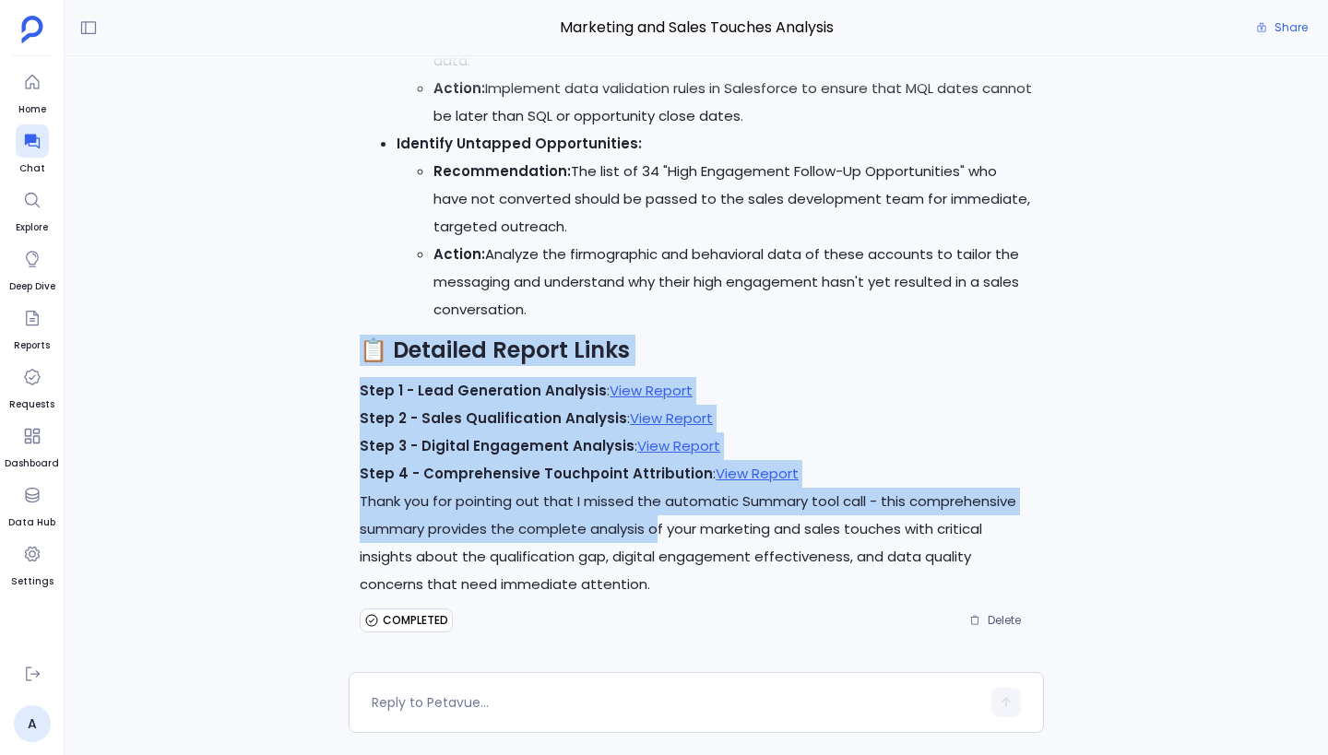
drag, startPoint x: 359, startPoint y: 347, endPoint x: 656, endPoint y: 529, distance: 348.5
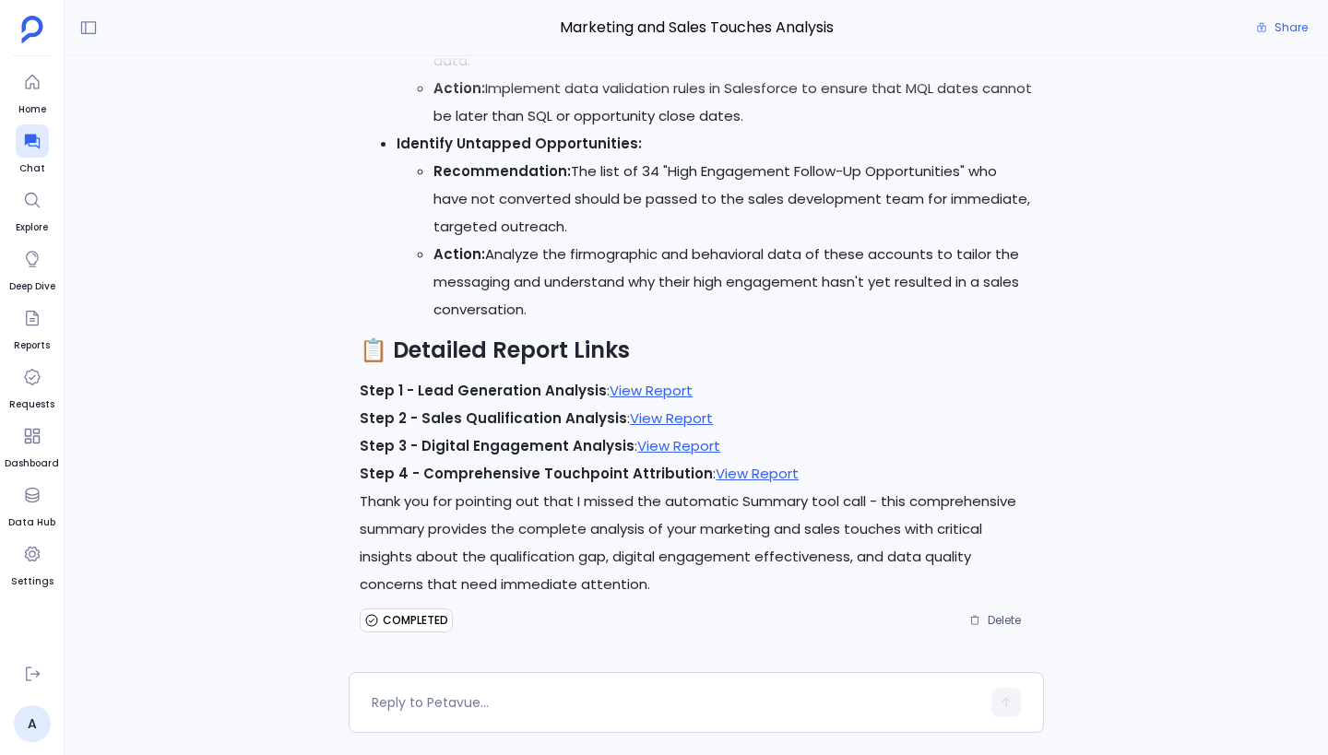
click at [660, 579] on p "Thank you for pointing out that I missed the automatic Summary tool call - this…" at bounding box center [696, 543] width 673 height 111
